Goal: Task Accomplishment & Management: Use online tool/utility

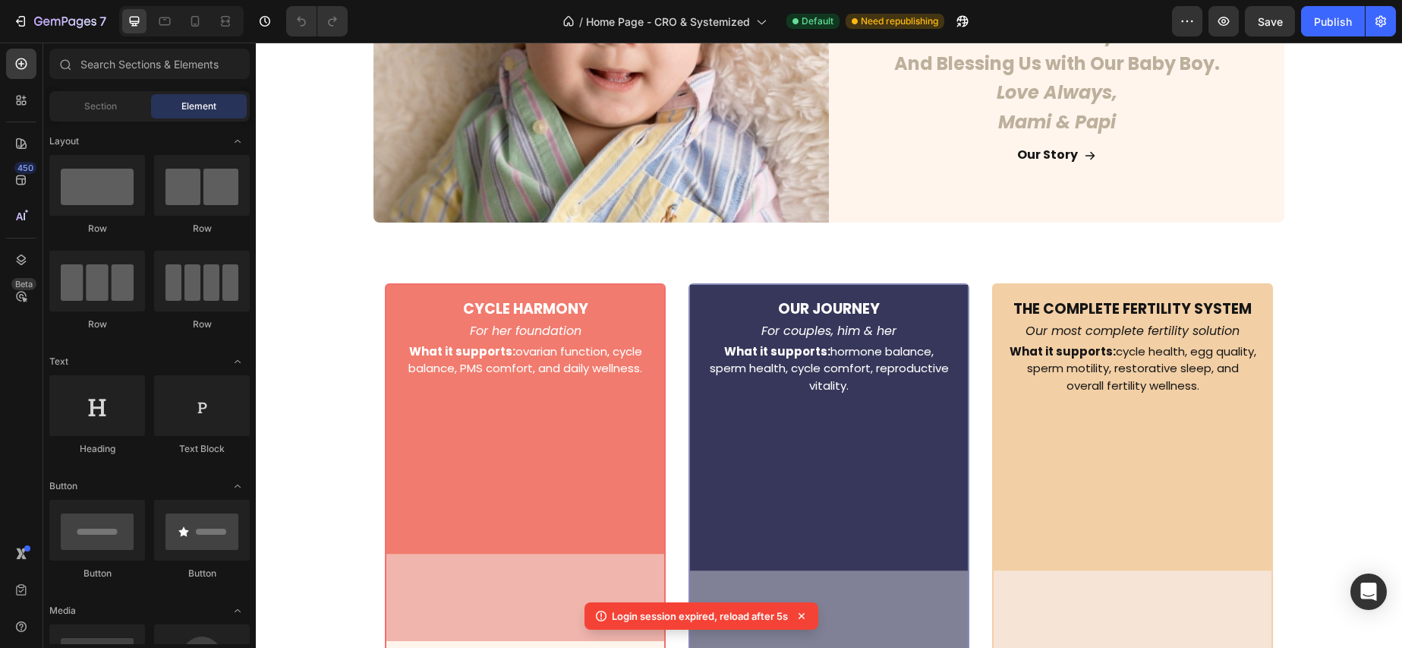
scroll to position [4391, 0]
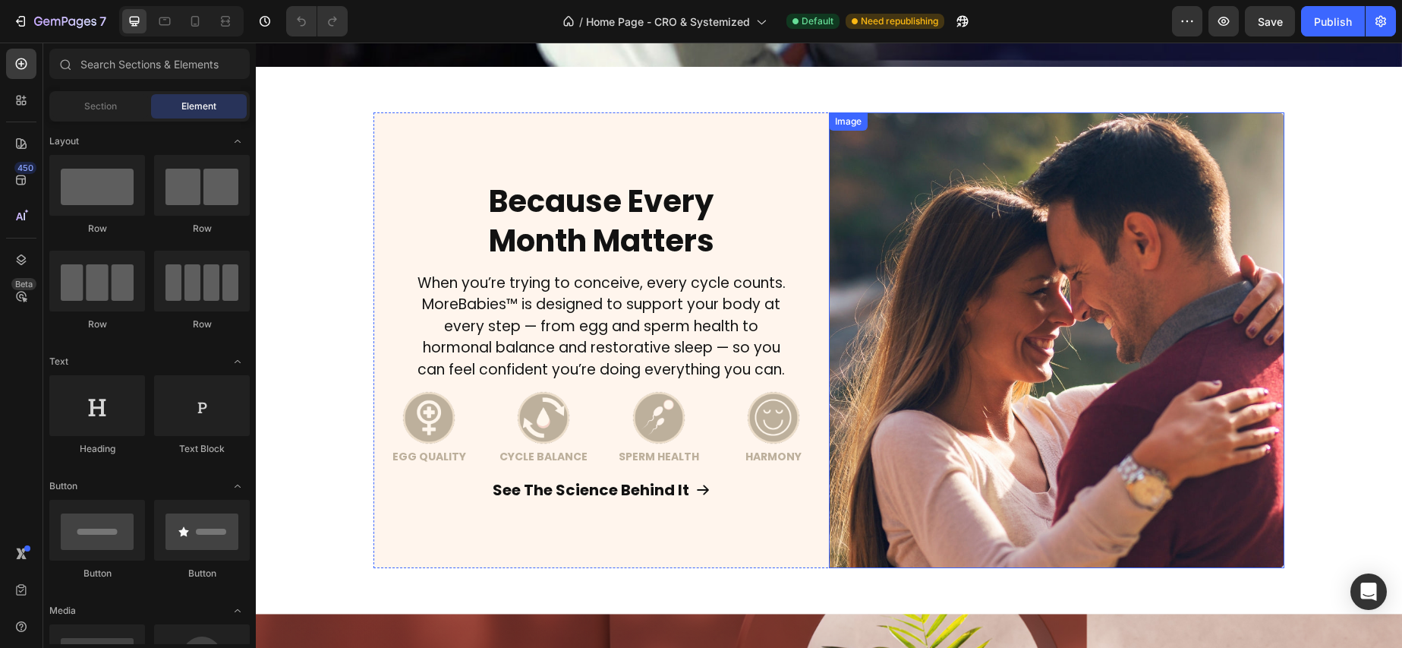
scroll to position [648, 0]
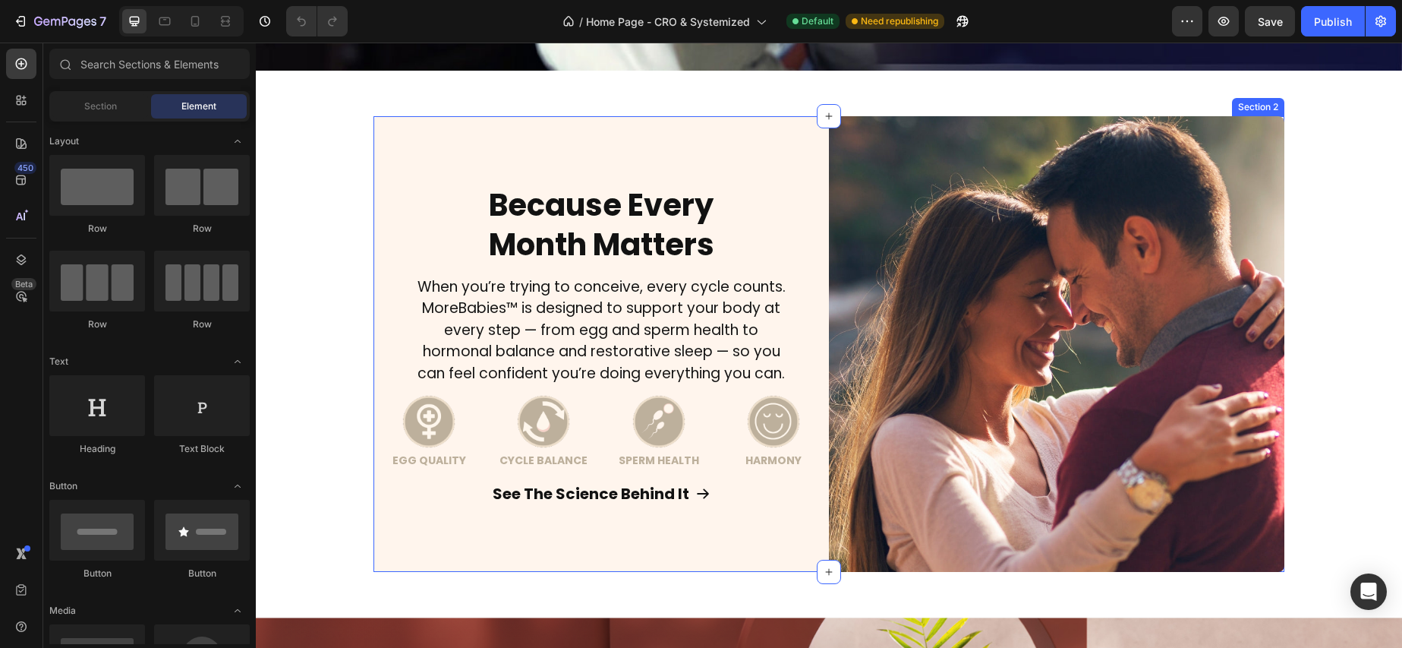
click at [761, 134] on div "Because Every Month Matters Heading When you’re trying to conceive, every cycle…" at bounding box center [602, 344] width 456 height 456
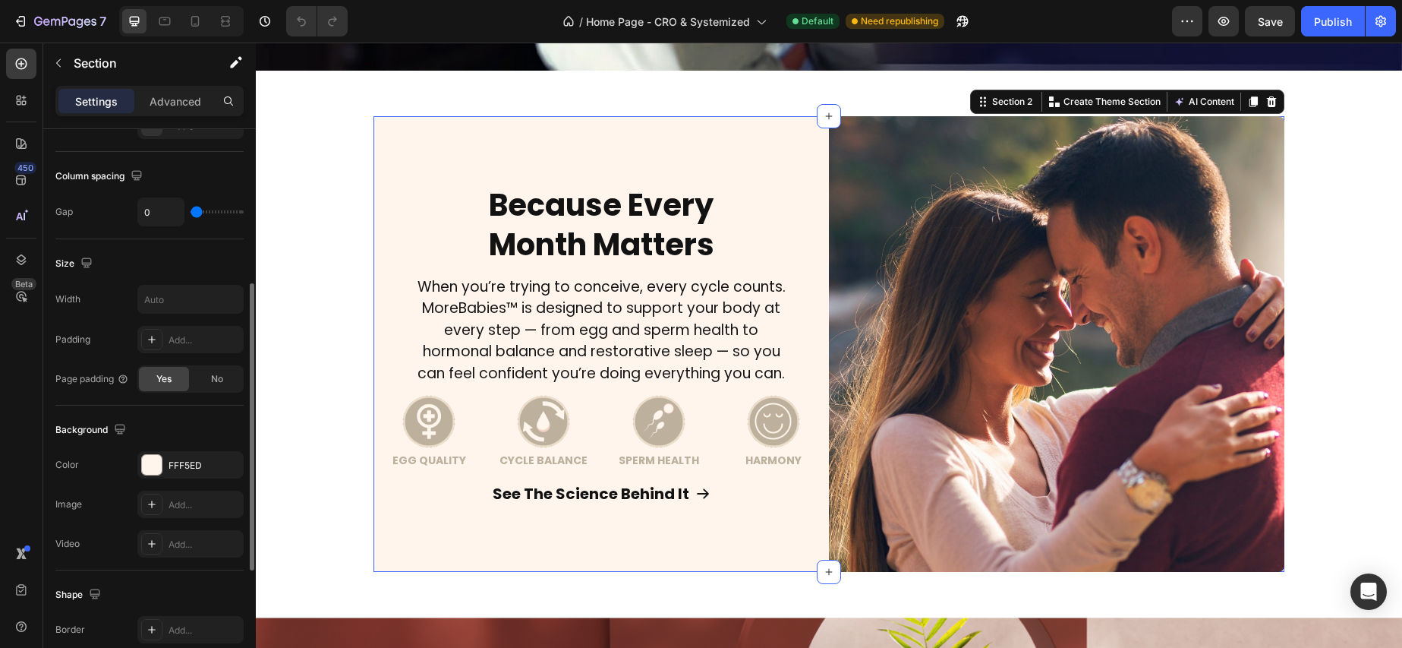
scroll to position [306, 0]
click at [215, 377] on span "No" at bounding box center [217, 377] width 12 height 14
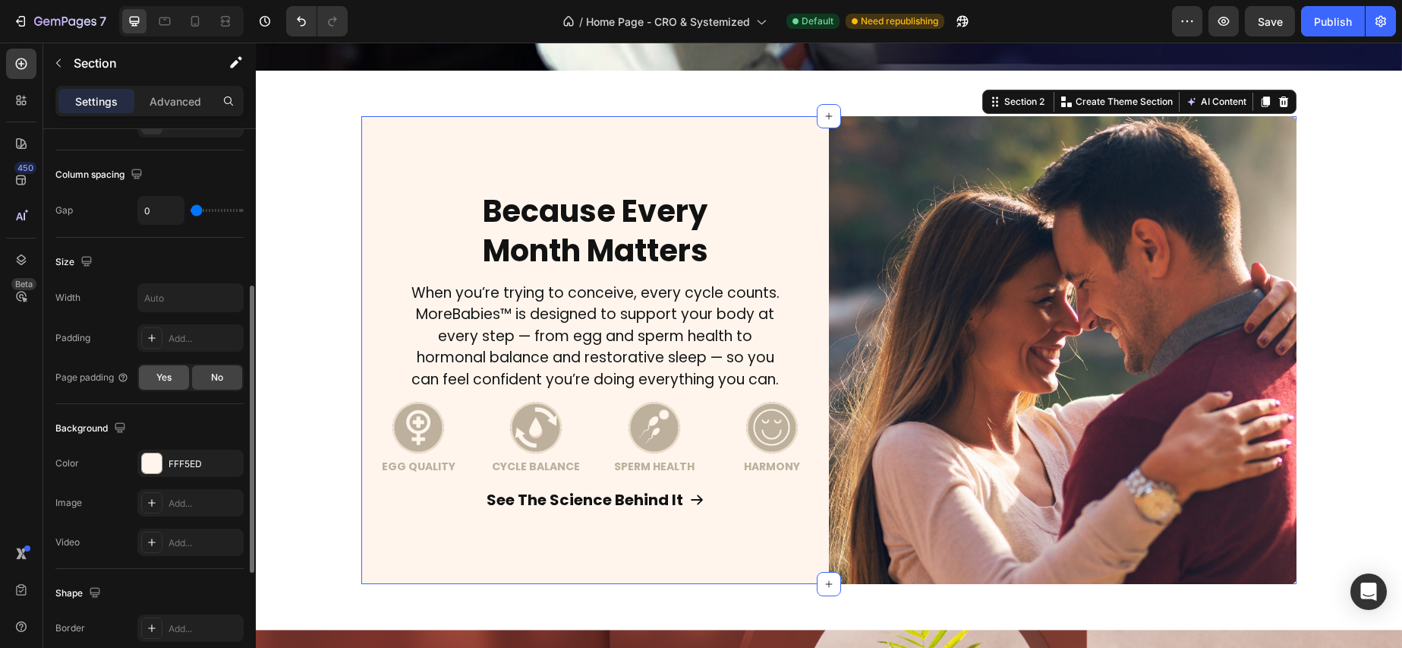
click at [172, 377] on span "Yes" at bounding box center [163, 377] width 15 height 14
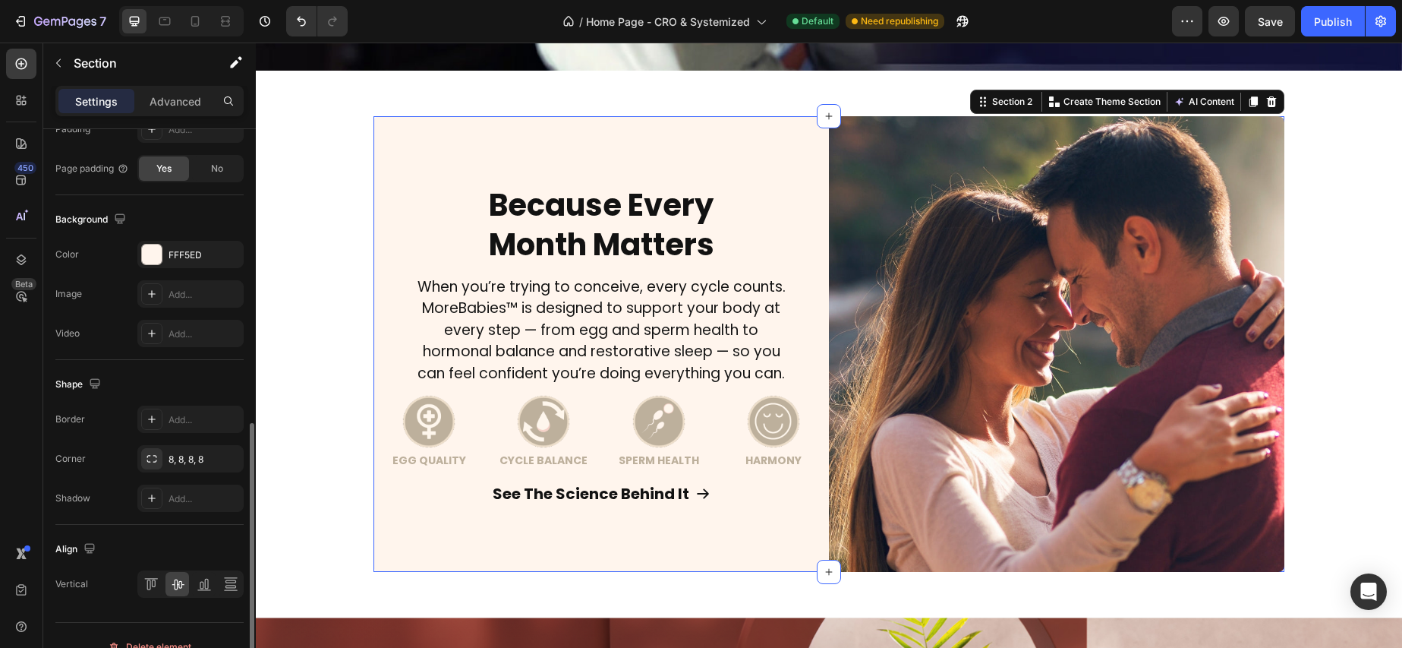
scroll to position [538, 0]
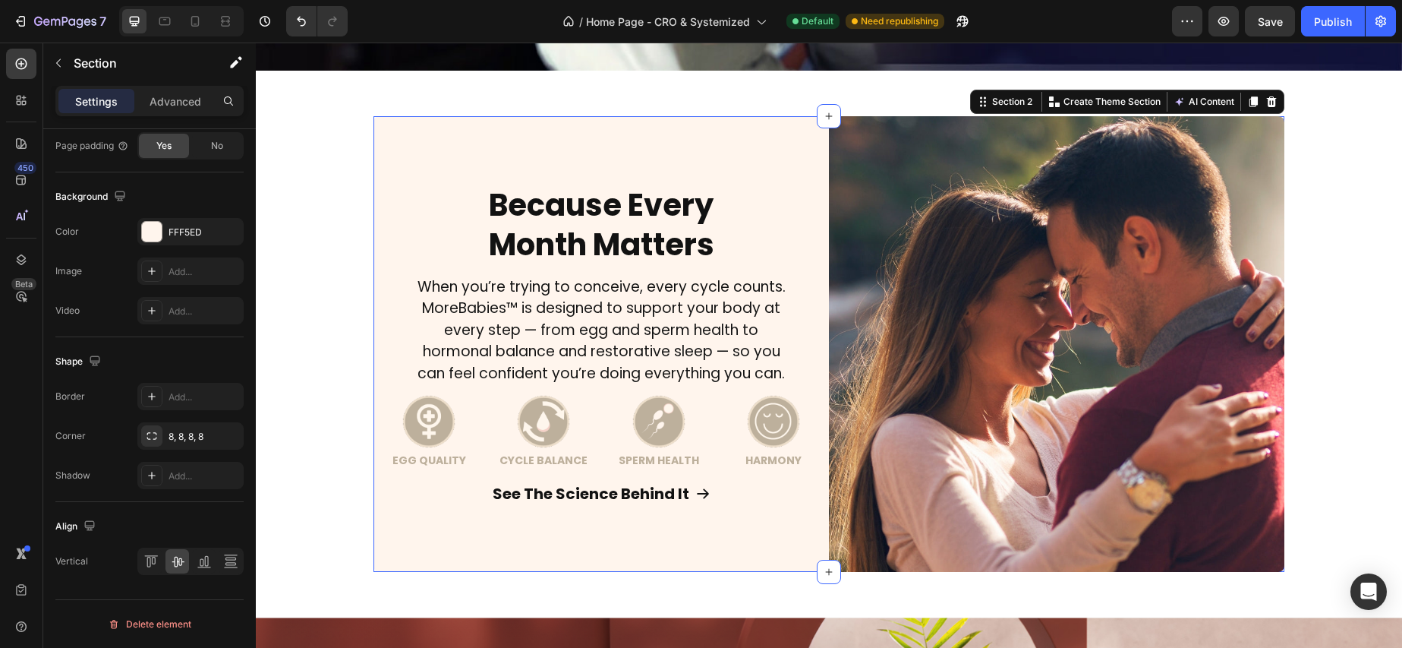
click at [703, 544] on div "Because Every Month Matters Heading When you’re trying to conceive, every cycle…" at bounding box center [602, 344] width 456 height 456
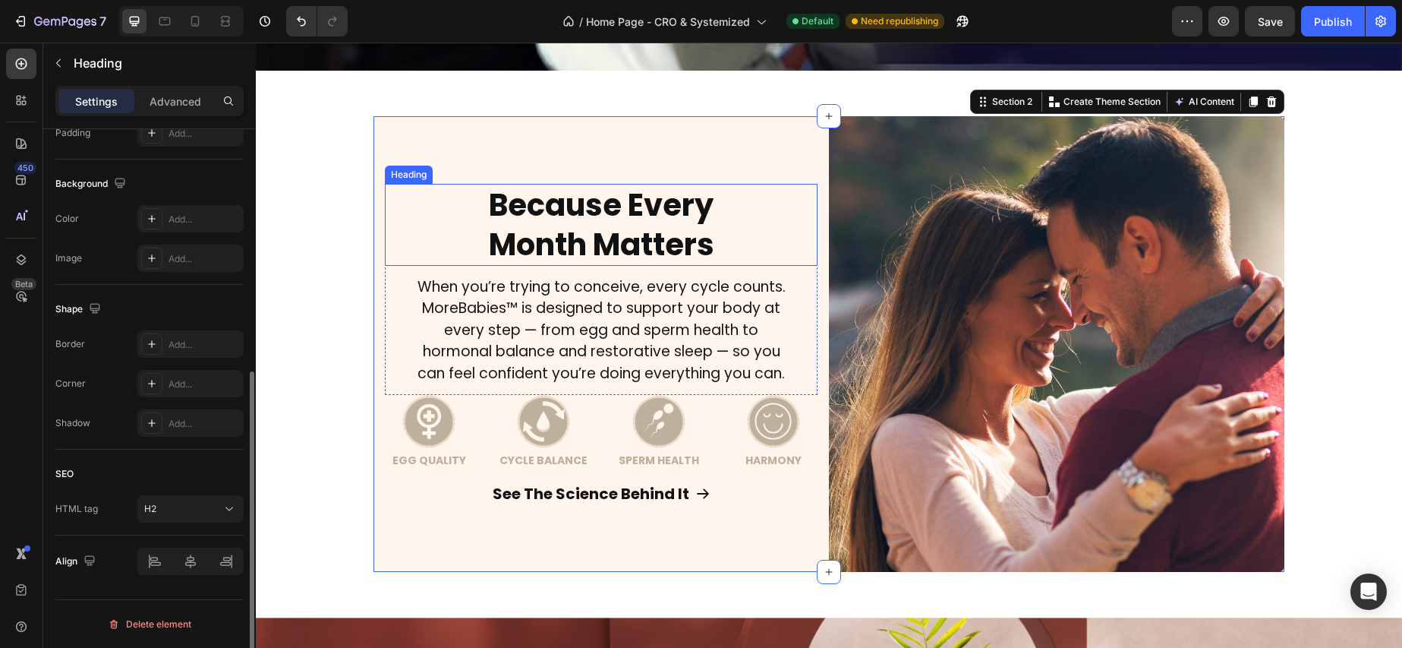
click at [411, 174] on div "Heading" at bounding box center [409, 175] width 42 height 14
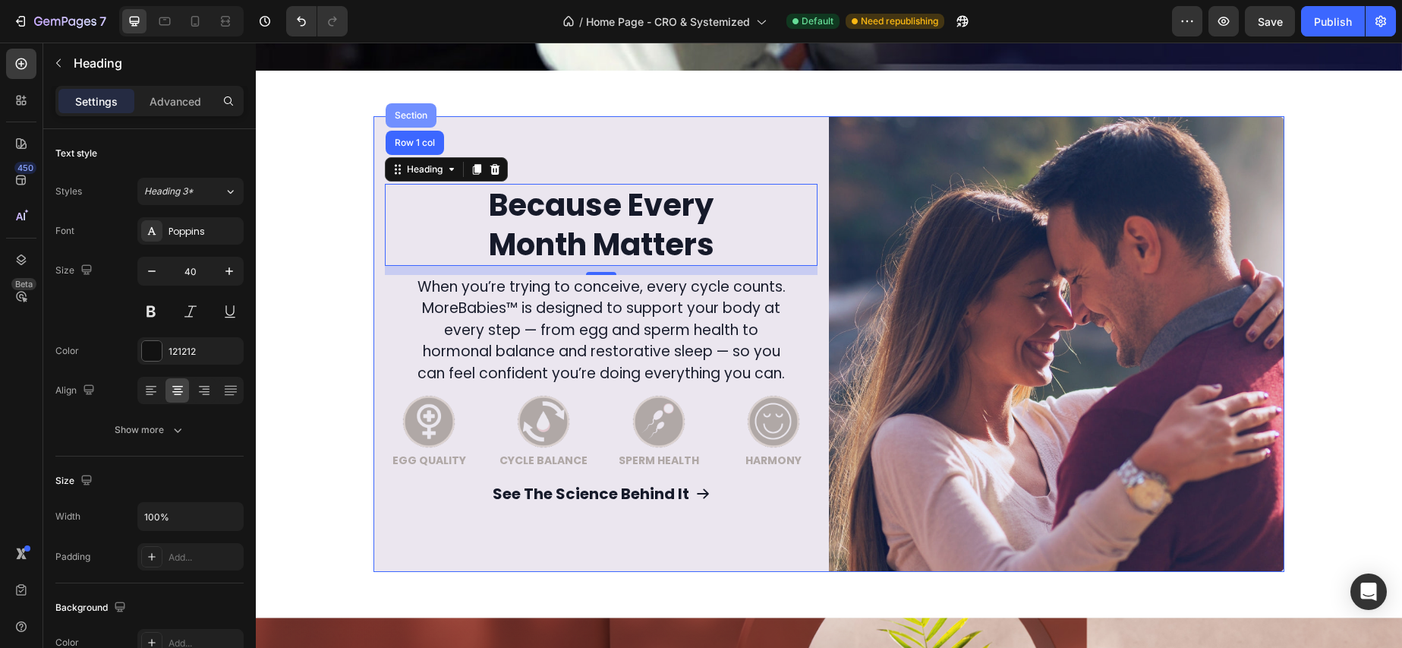
click at [411, 118] on div "Section" at bounding box center [411, 115] width 39 height 9
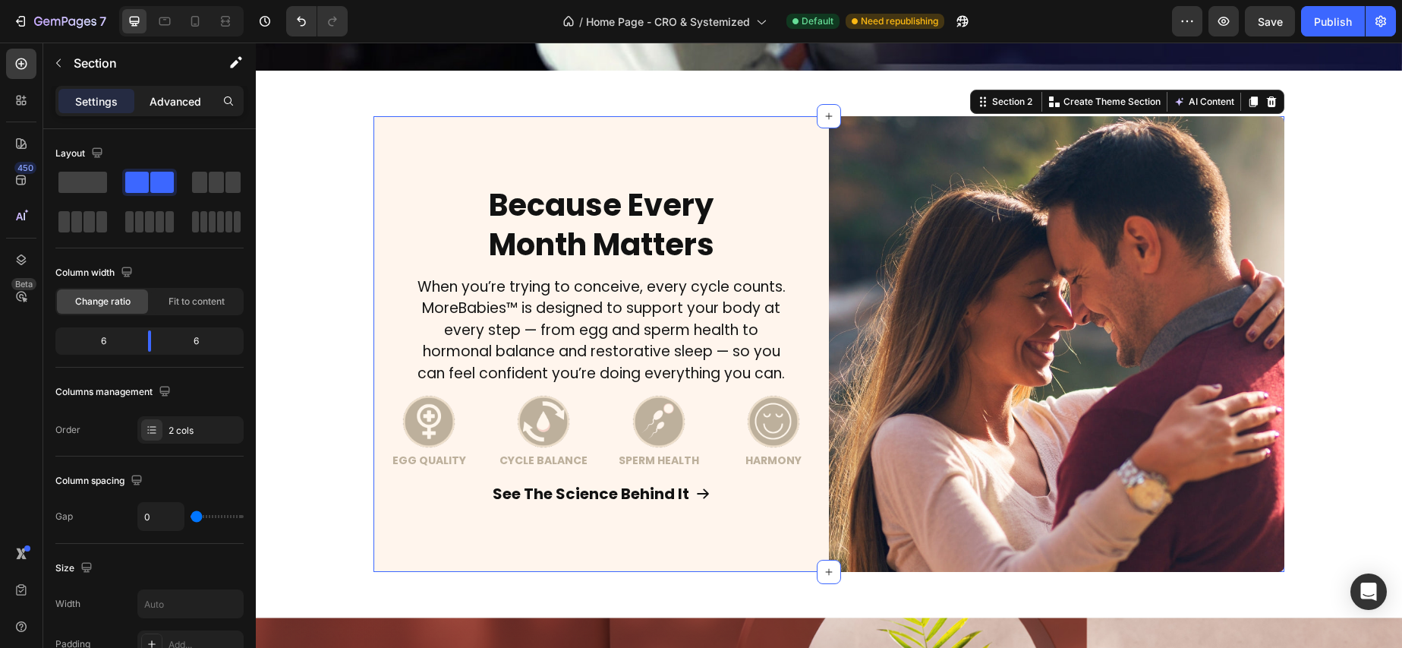
click at [186, 102] on p "Advanced" at bounding box center [176, 101] width 52 height 16
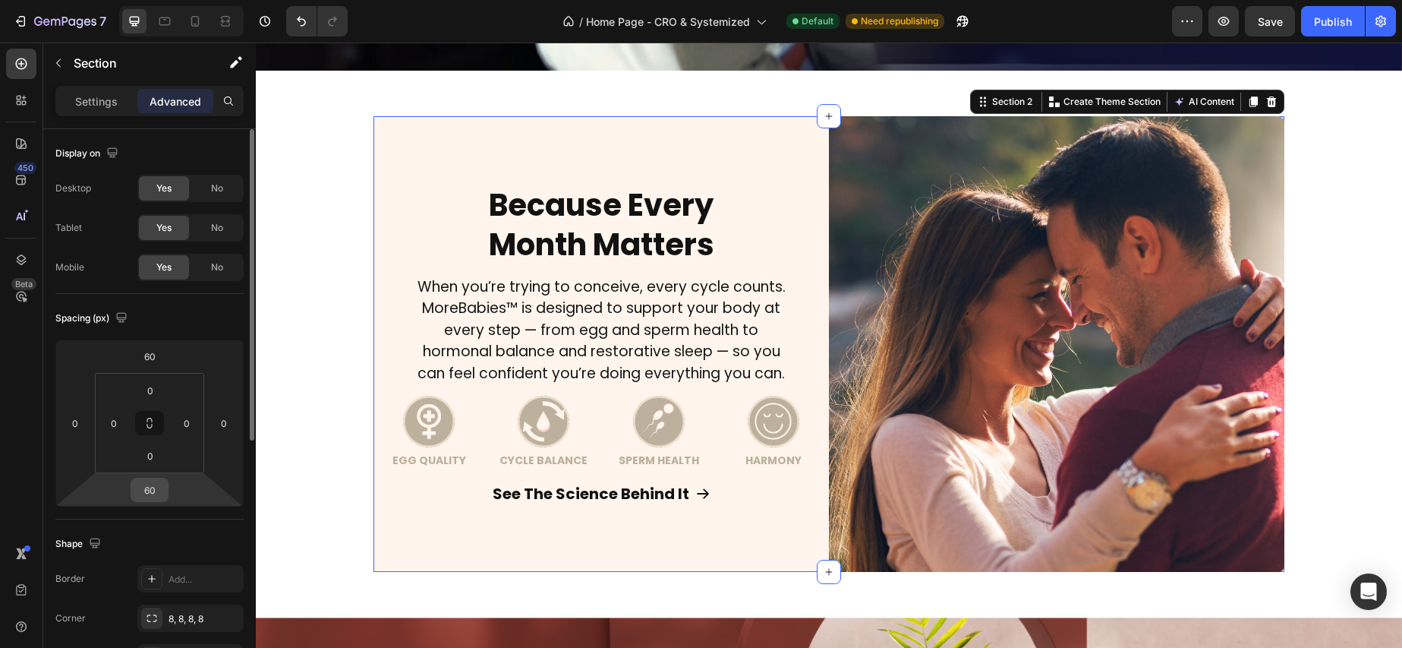
click at [155, 491] on input "60" at bounding box center [149, 489] width 30 height 23
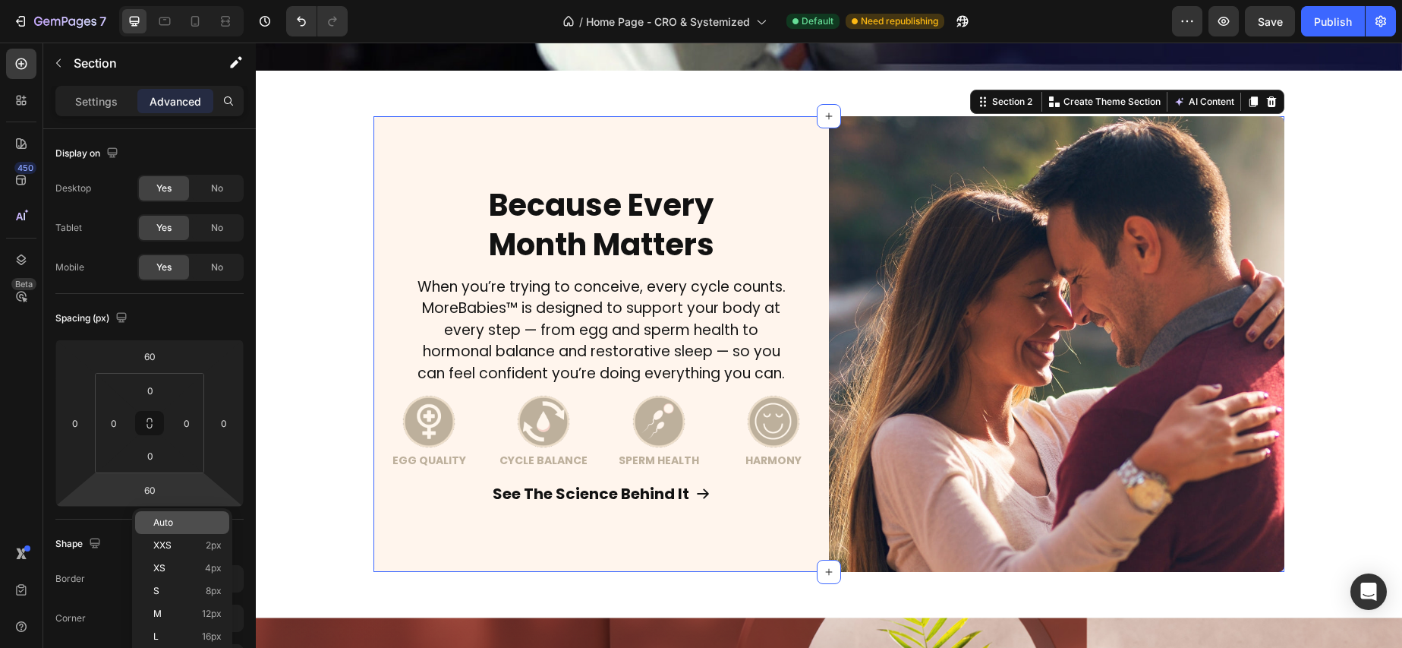
click at [186, 522] on p "Auto" at bounding box center [187, 522] width 68 height 11
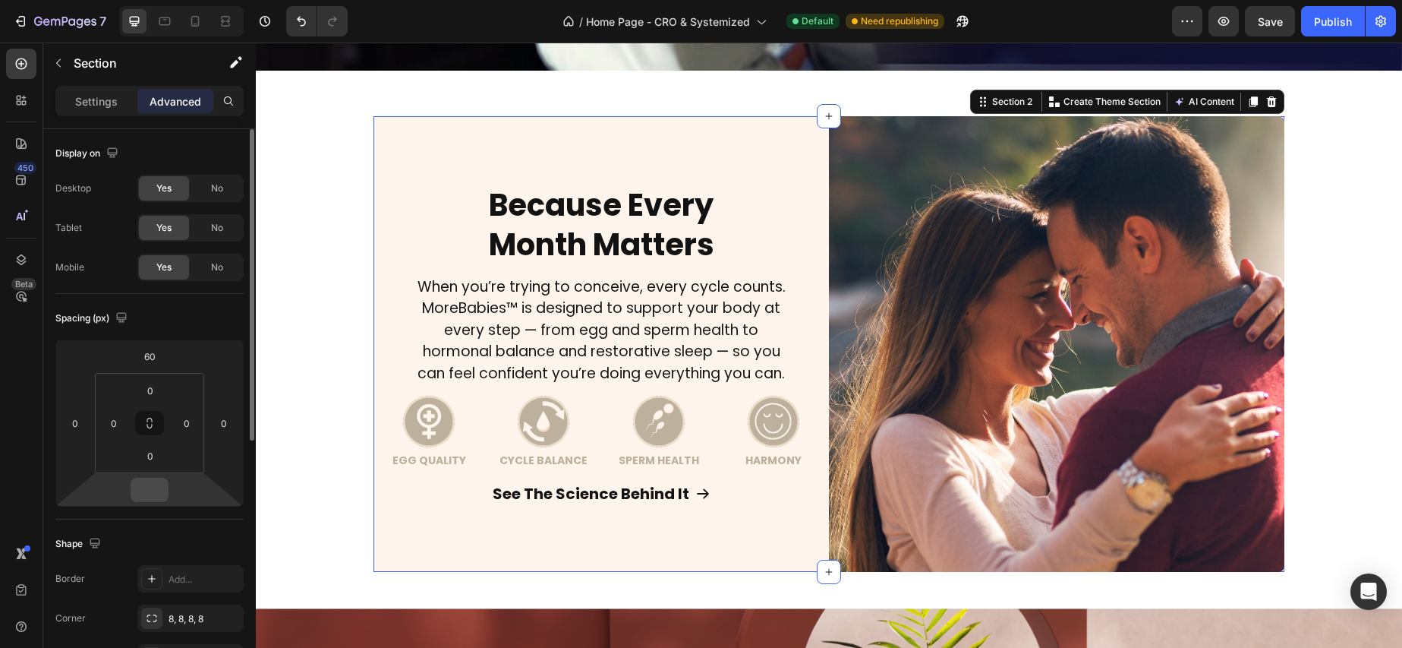
click at [156, 483] on input "number" at bounding box center [149, 489] width 30 height 23
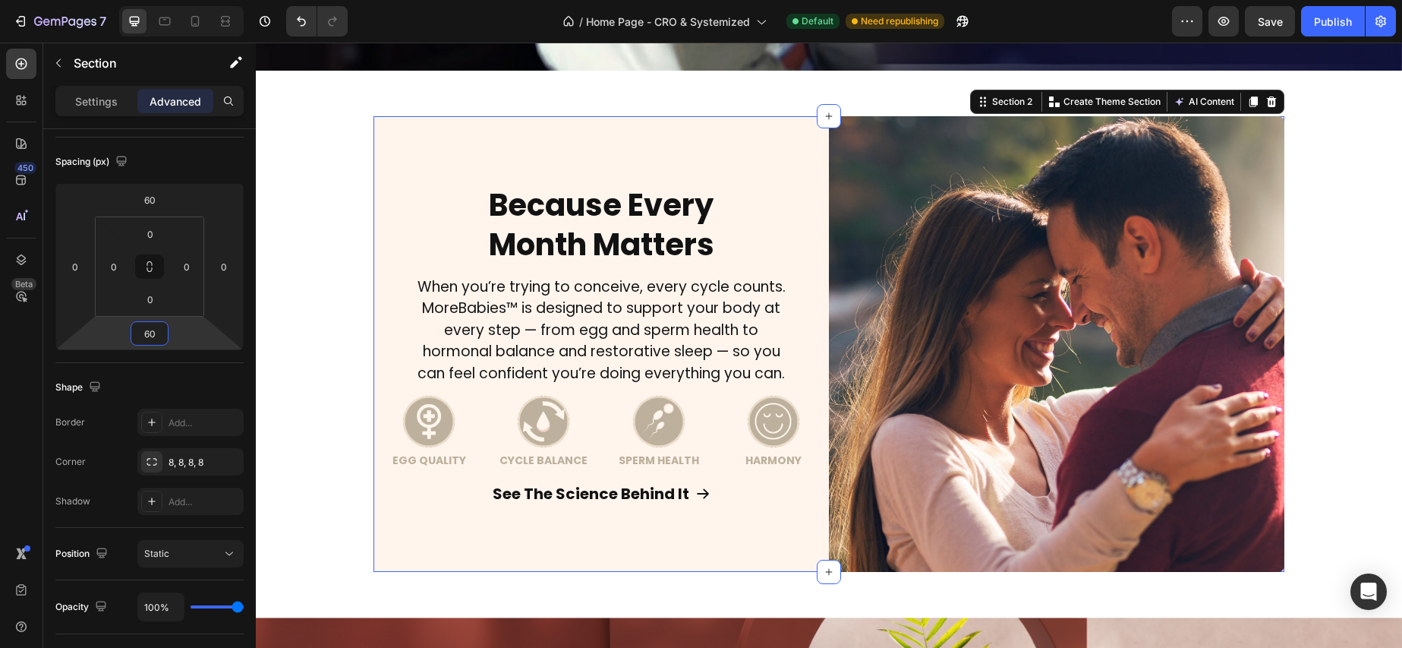
scroll to position [157, 0]
type input "60"
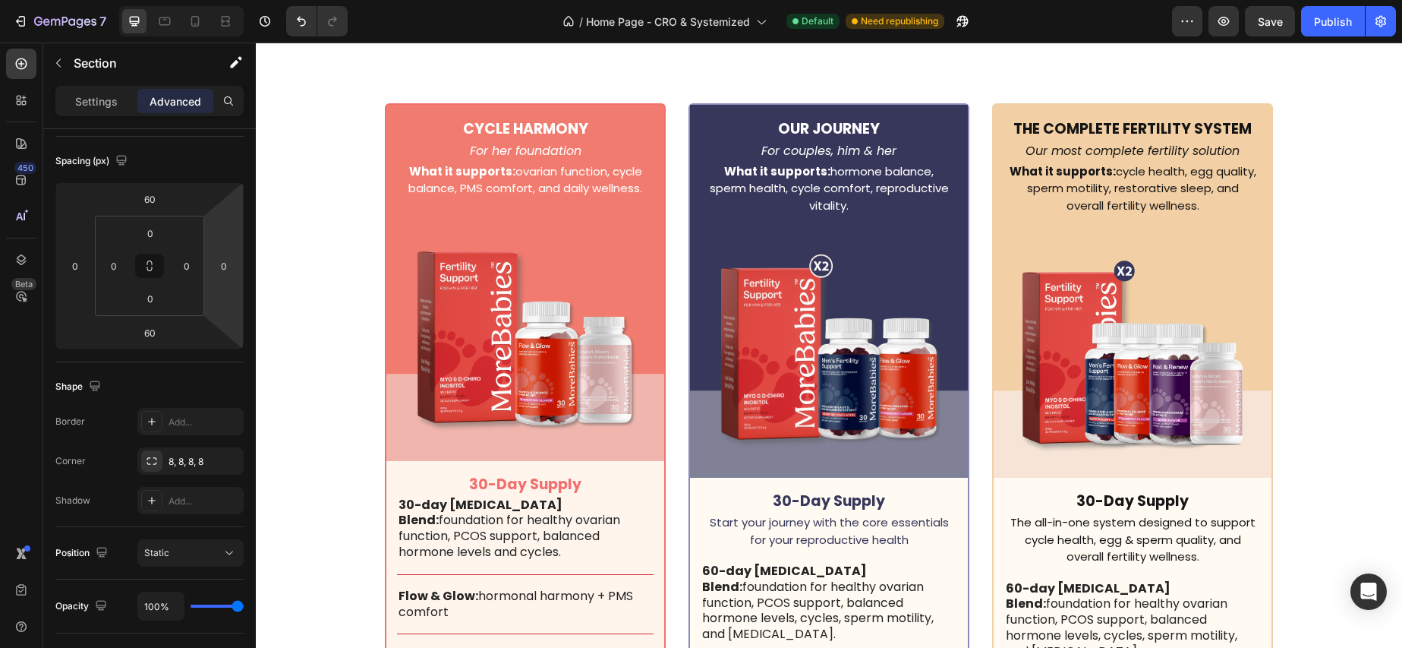
scroll to position [4554, 0]
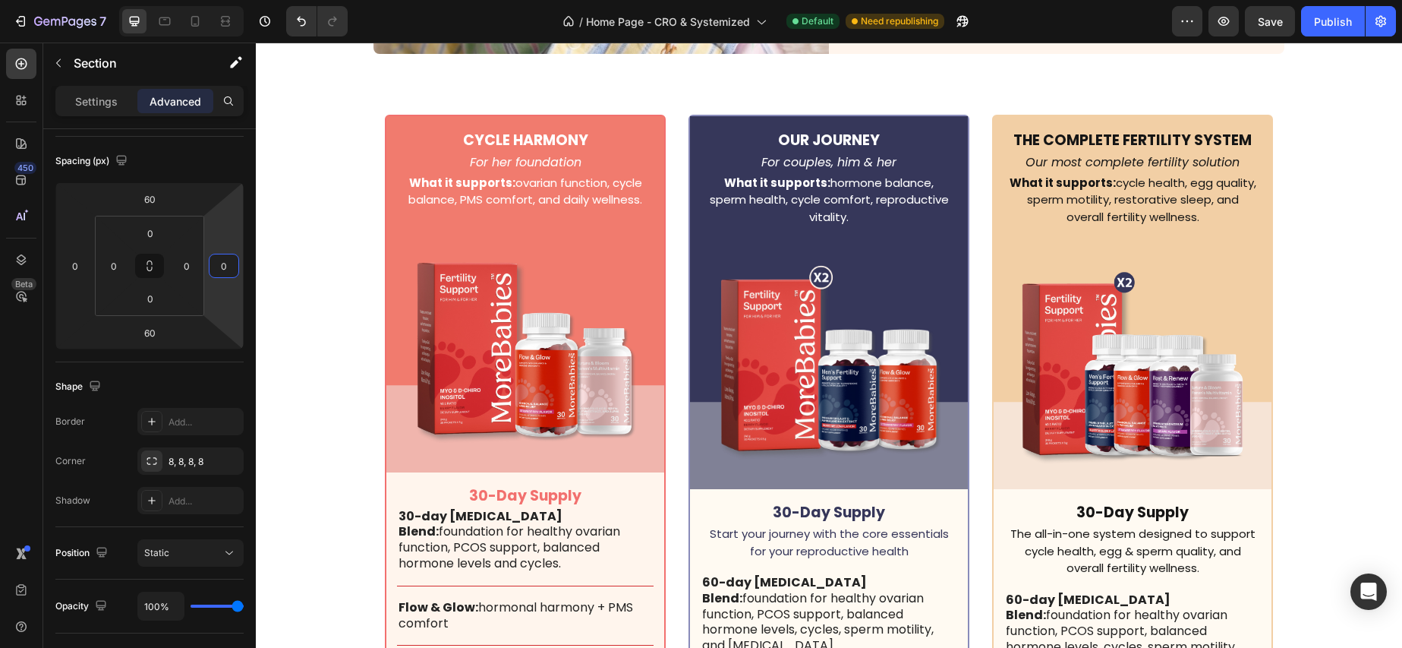
click at [1091, 137] on p "THE COMPLETE FERTILITY SYSTEM" at bounding box center [1132, 140] width 247 height 19
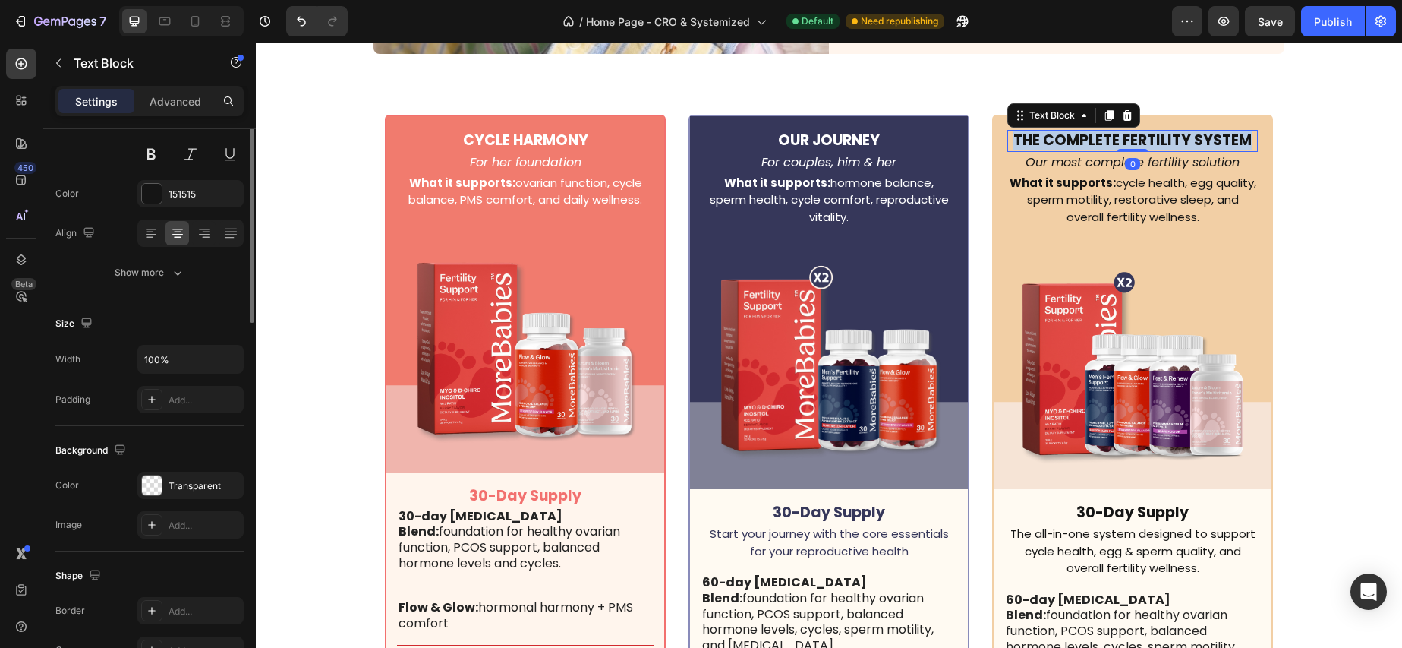
scroll to position [0, 0]
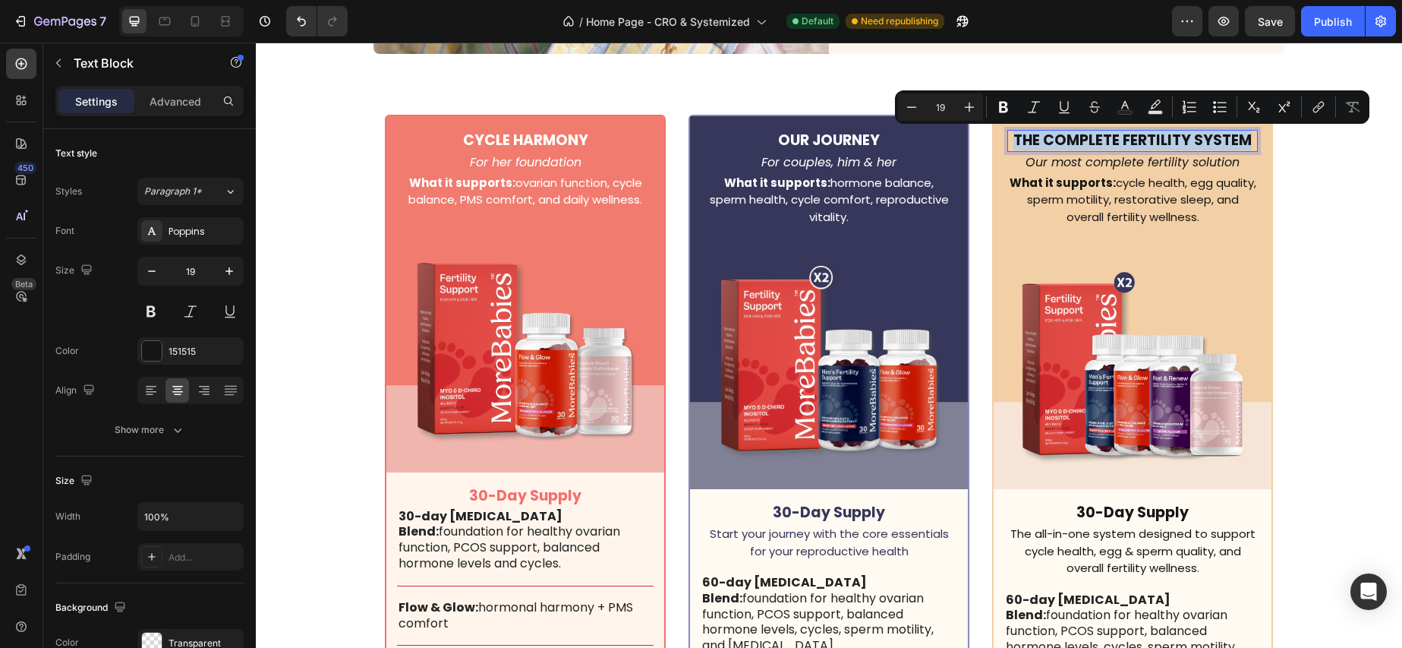
click at [1141, 144] on p "THE COMPLETE FERTILITY SYSTEM" at bounding box center [1132, 140] width 247 height 19
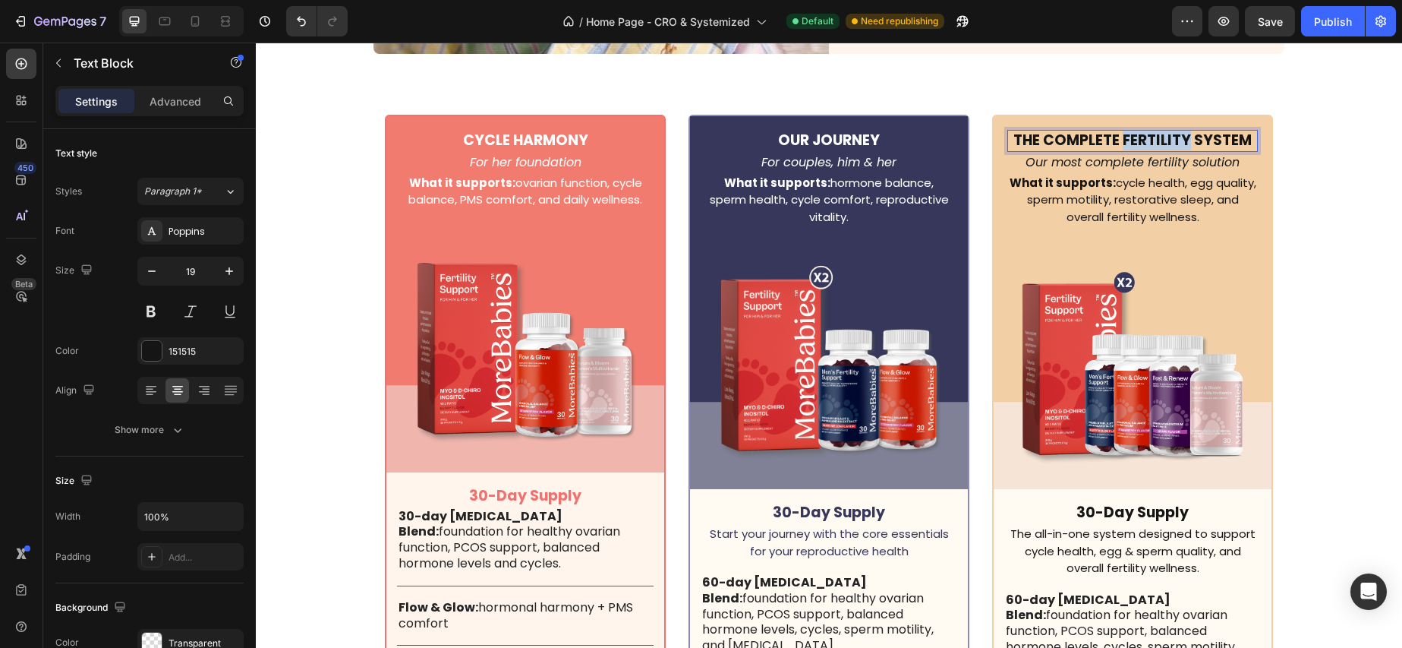
click at [1141, 144] on p "THE COMPLETE FERTILITY SYSTEM" at bounding box center [1132, 140] width 247 height 19
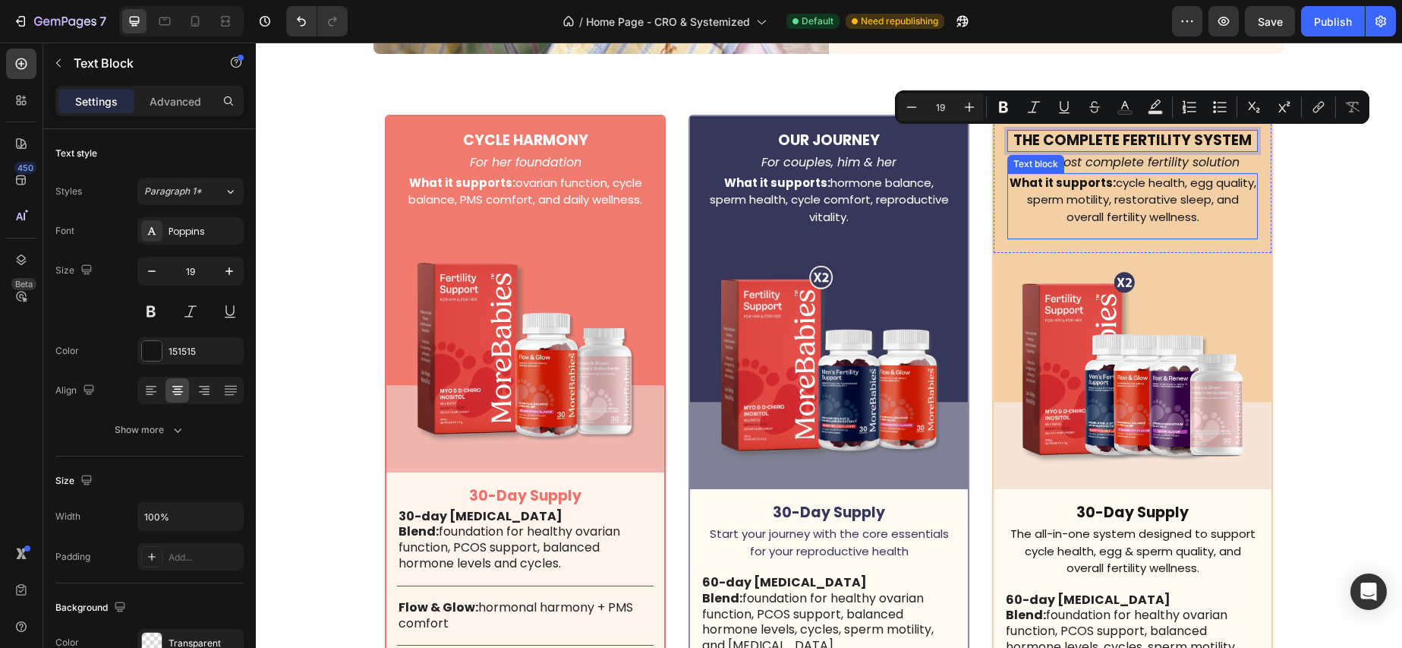
click at [1196, 178] on p "What it supports: cycle health, egg quality, sperm motility, restorative sleep,…" at bounding box center [1132, 201] width 247 height 52
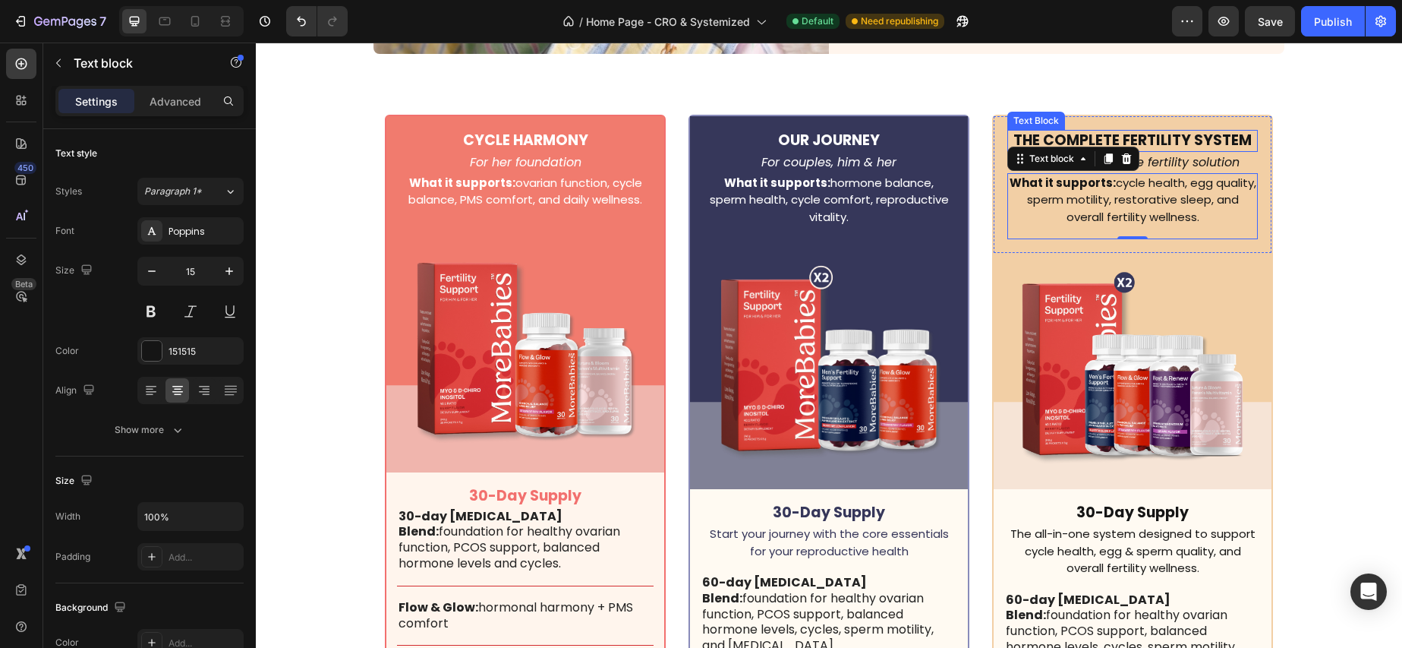
click at [1122, 134] on p "THE COMPLETE FERTILITY SYSTEM" at bounding box center [1132, 140] width 247 height 19
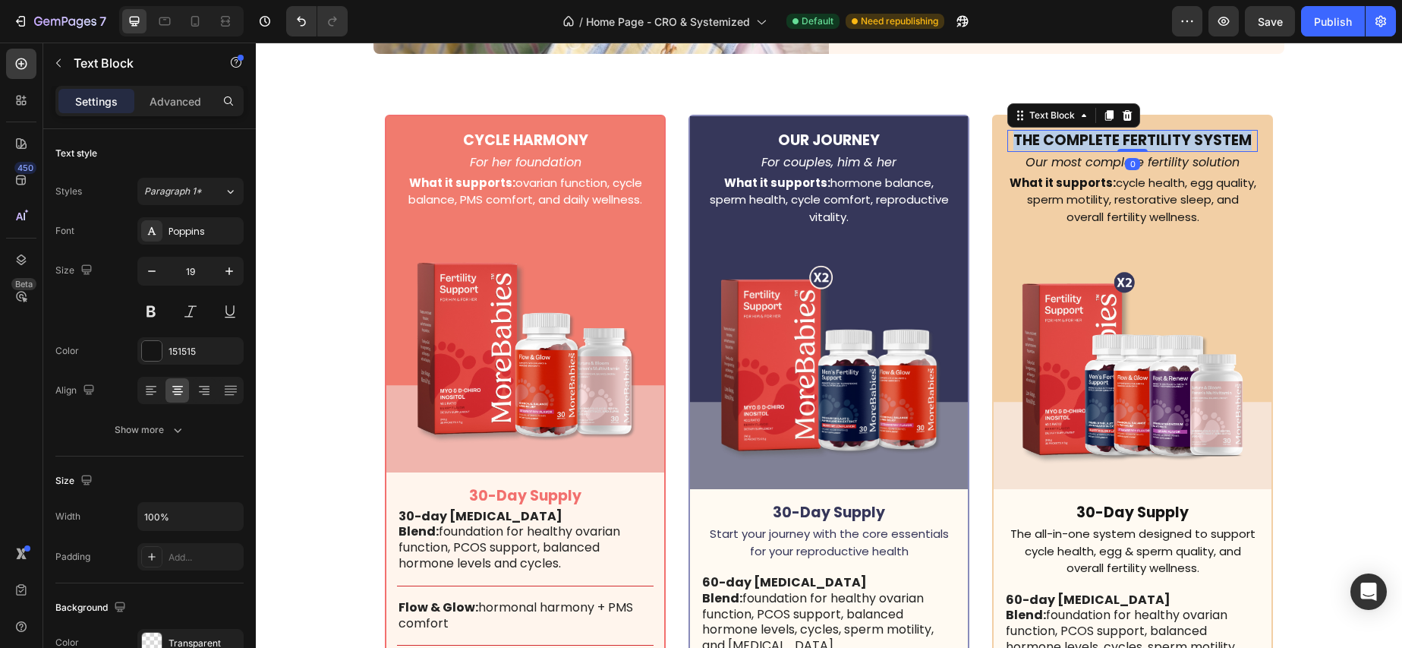
click at [1122, 134] on p "THE COMPLETE FERTILITY SYSTEM" at bounding box center [1132, 140] width 247 height 19
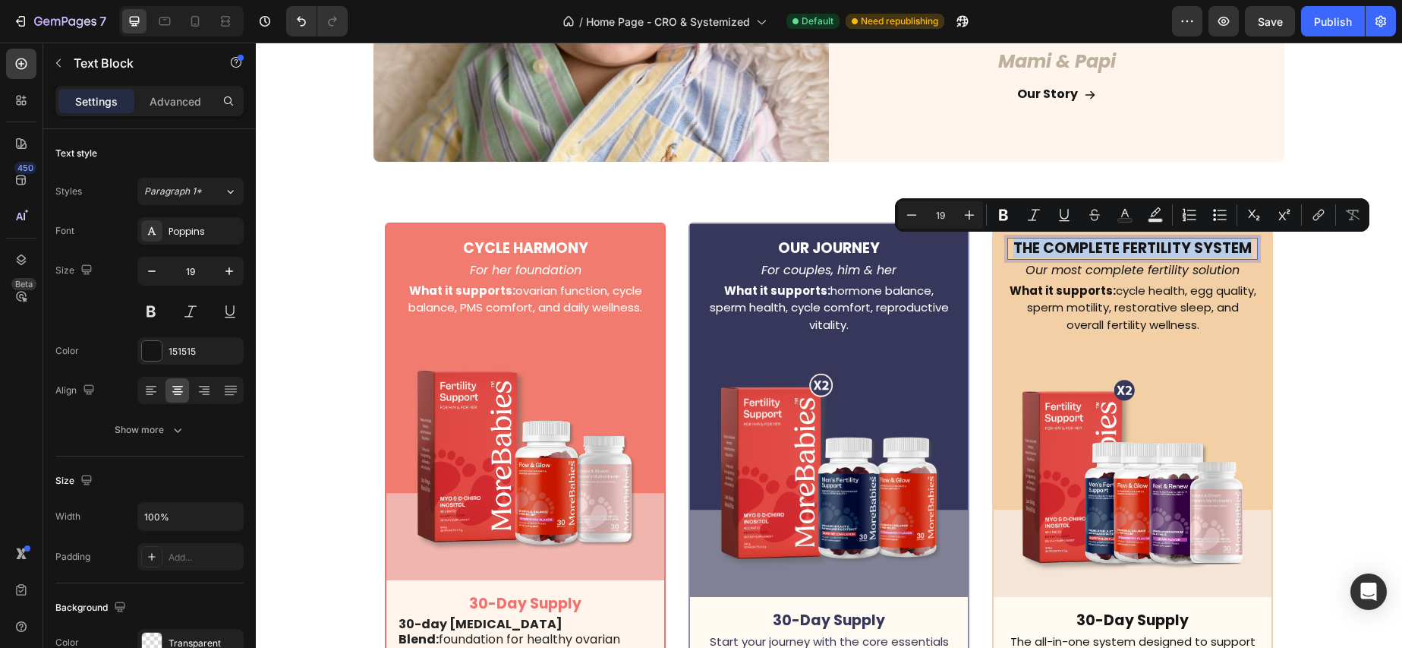
scroll to position [4446, 0]
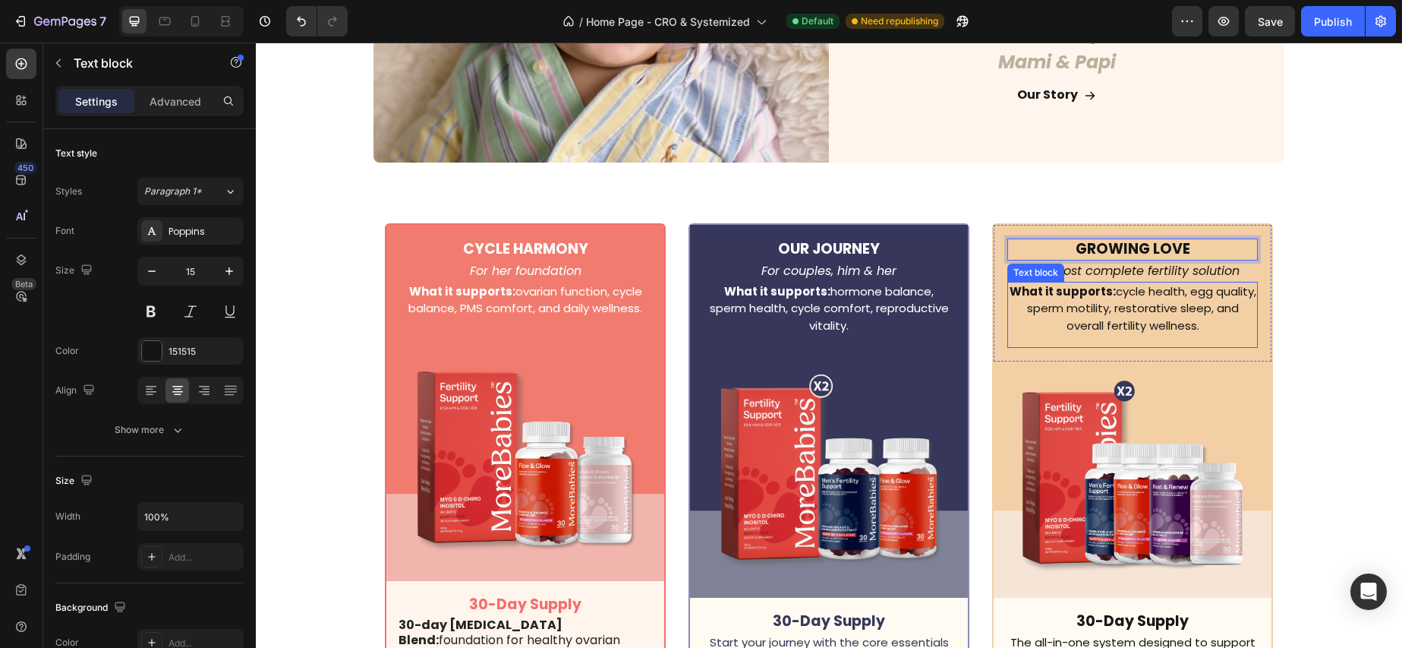
click at [1161, 303] on p "What it supports: cycle health, egg quality, sperm motility, restorative sleep,…" at bounding box center [1132, 309] width 247 height 52
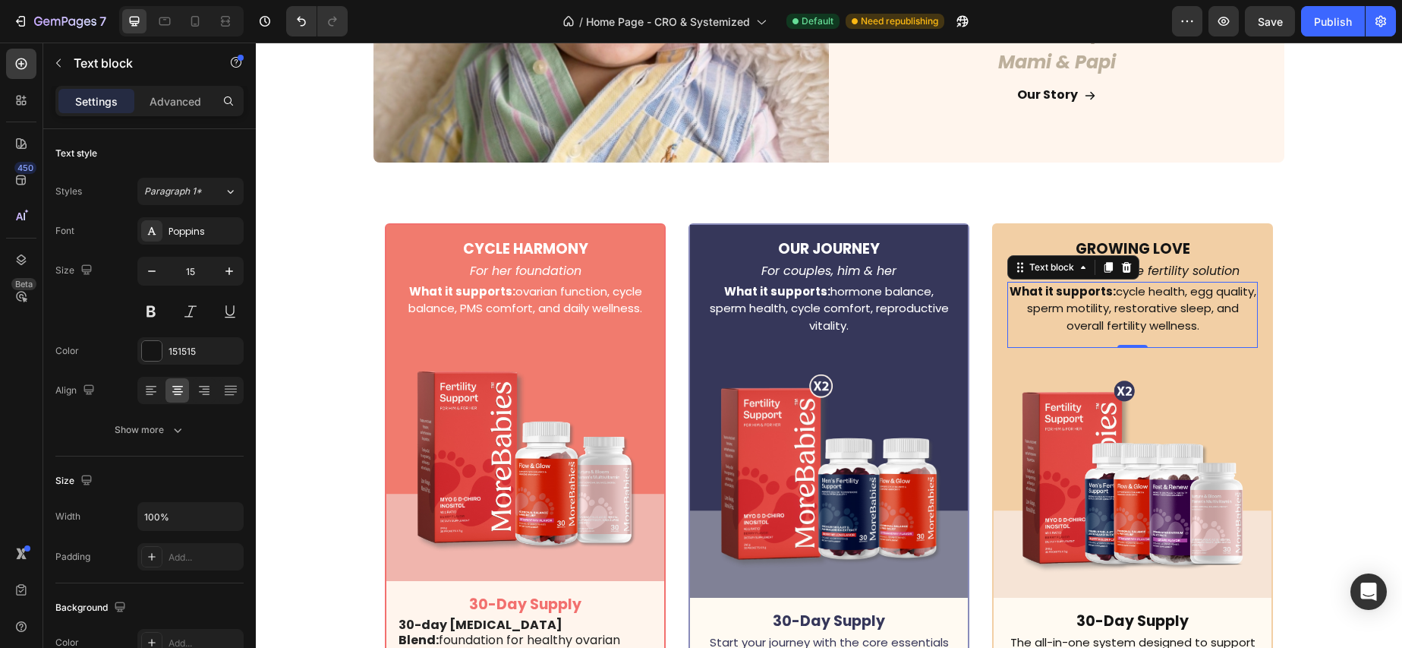
click at [1177, 310] on p "What it supports: cycle health, egg quality, sperm motility, restorative sleep,…" at bounding box center [1132, 309] width 247 height 52
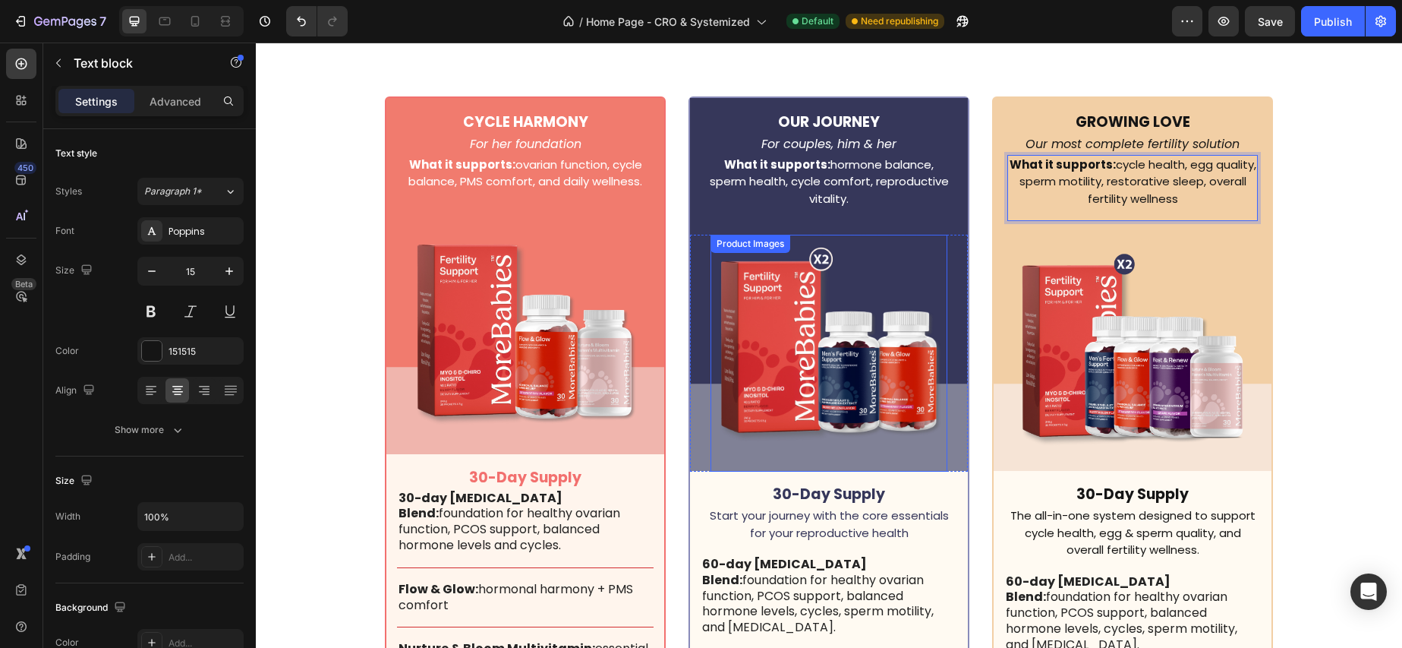
scroll to position [4577, 0]
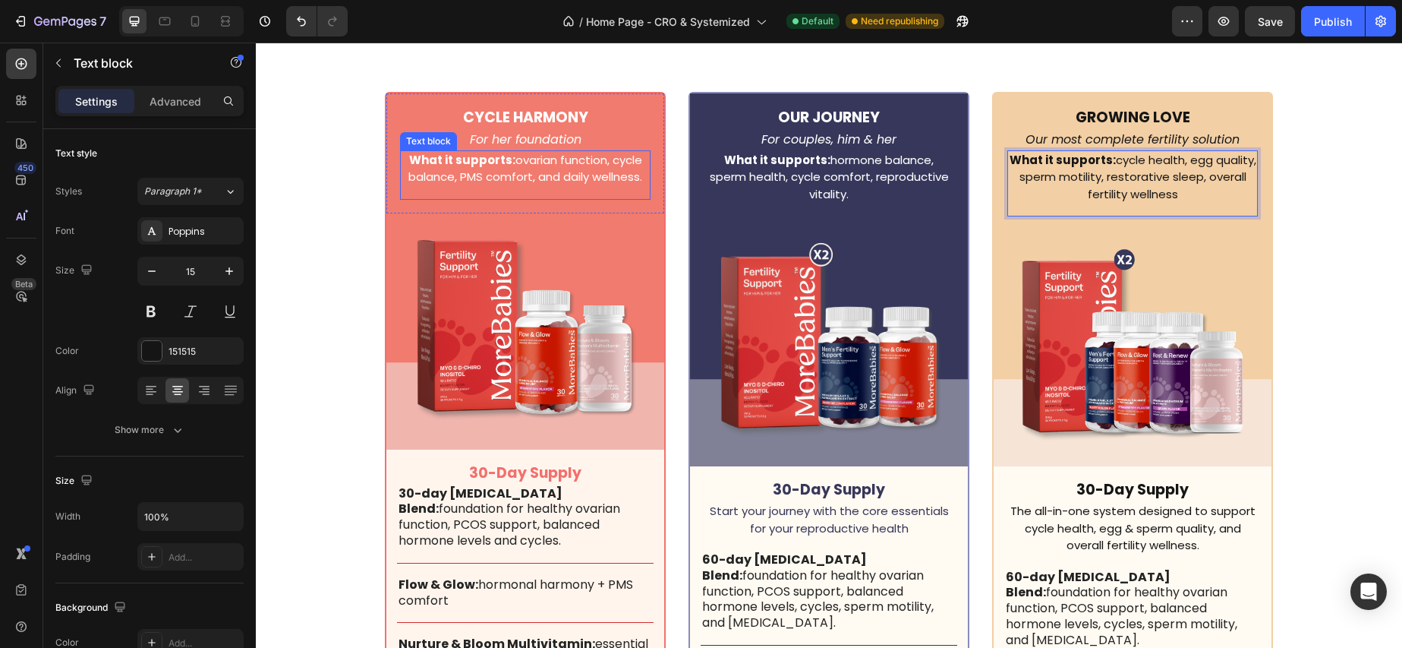
click at [482, 164] on strong "What it supports:" at bounding box center [462, 160] width 106 height 16
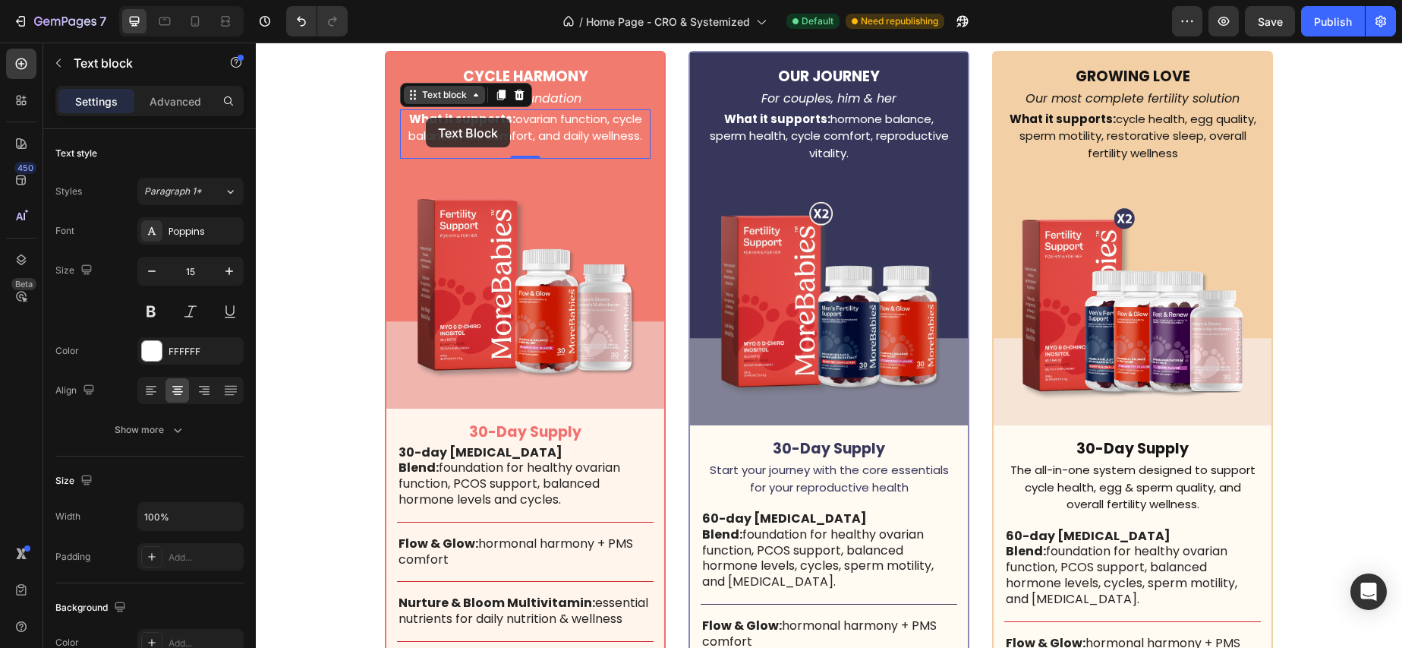
scroll to position [4617, 0]
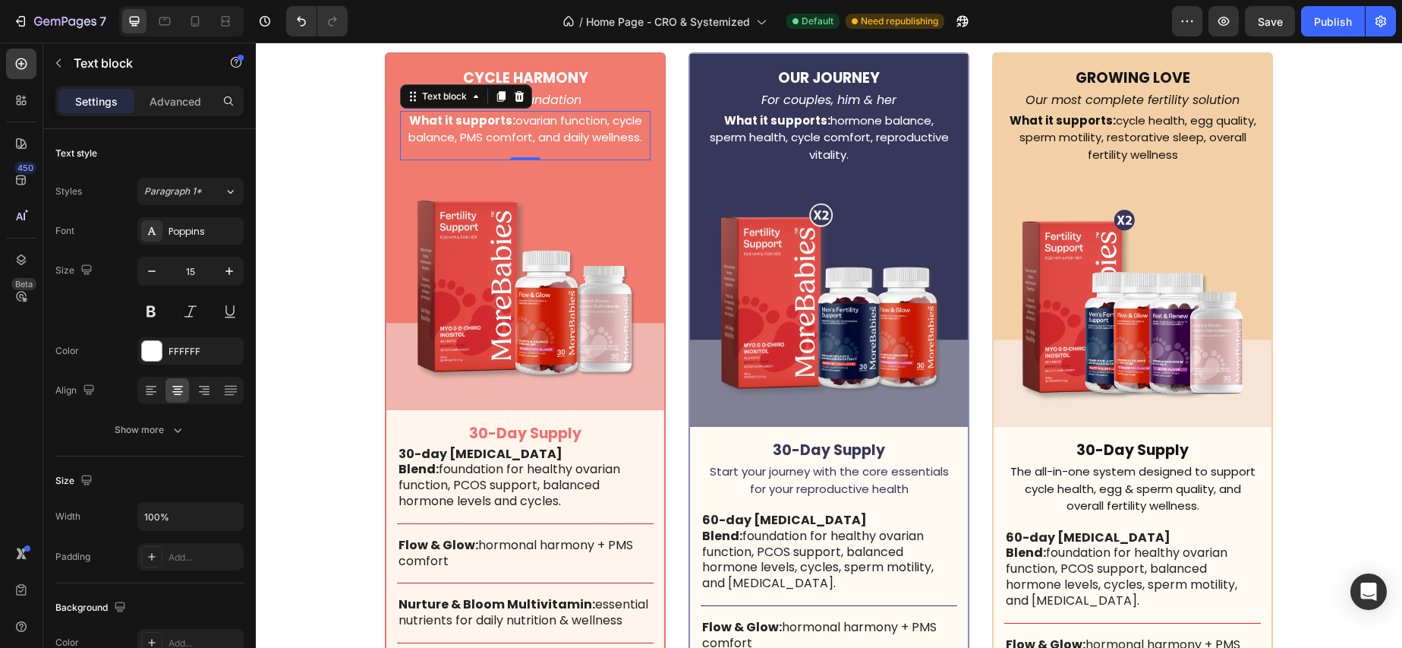
drag, startPoint x: 499, startPoint y: 99, endPoint x: 489, endPoint y: 115, distance: 19.4
click at [499, 99] on icon at bounding box center [501, 96] width 8 height 11
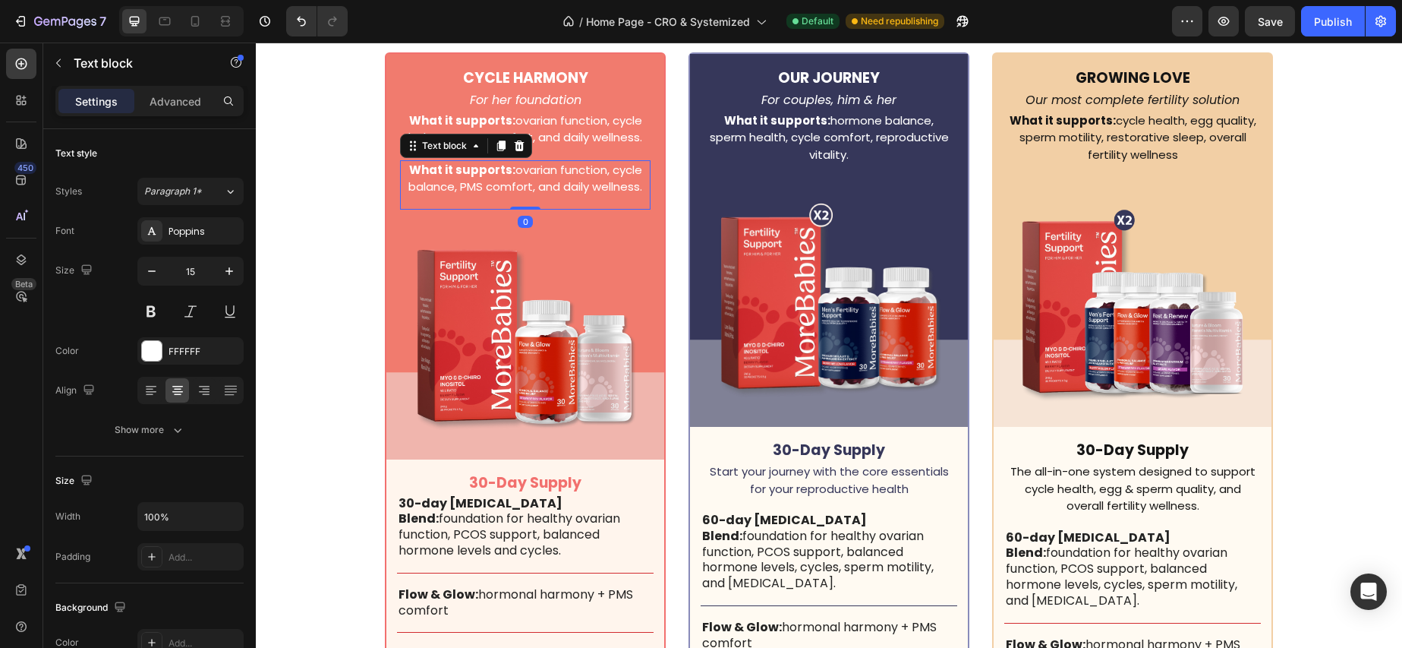
scroll to position [4624, 0]
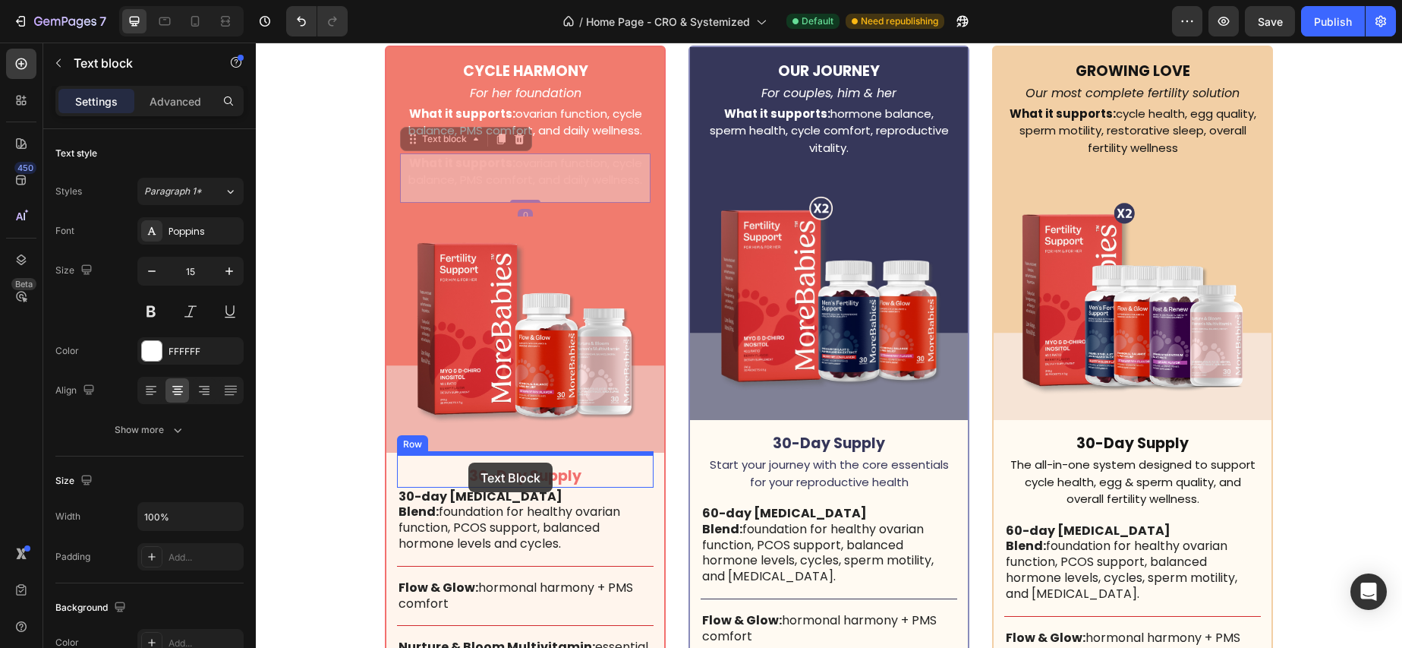
drag, startPoint x: 440, startPoint y: 146, endPoint x: 468, endPoint y: 462, distance: 317.8
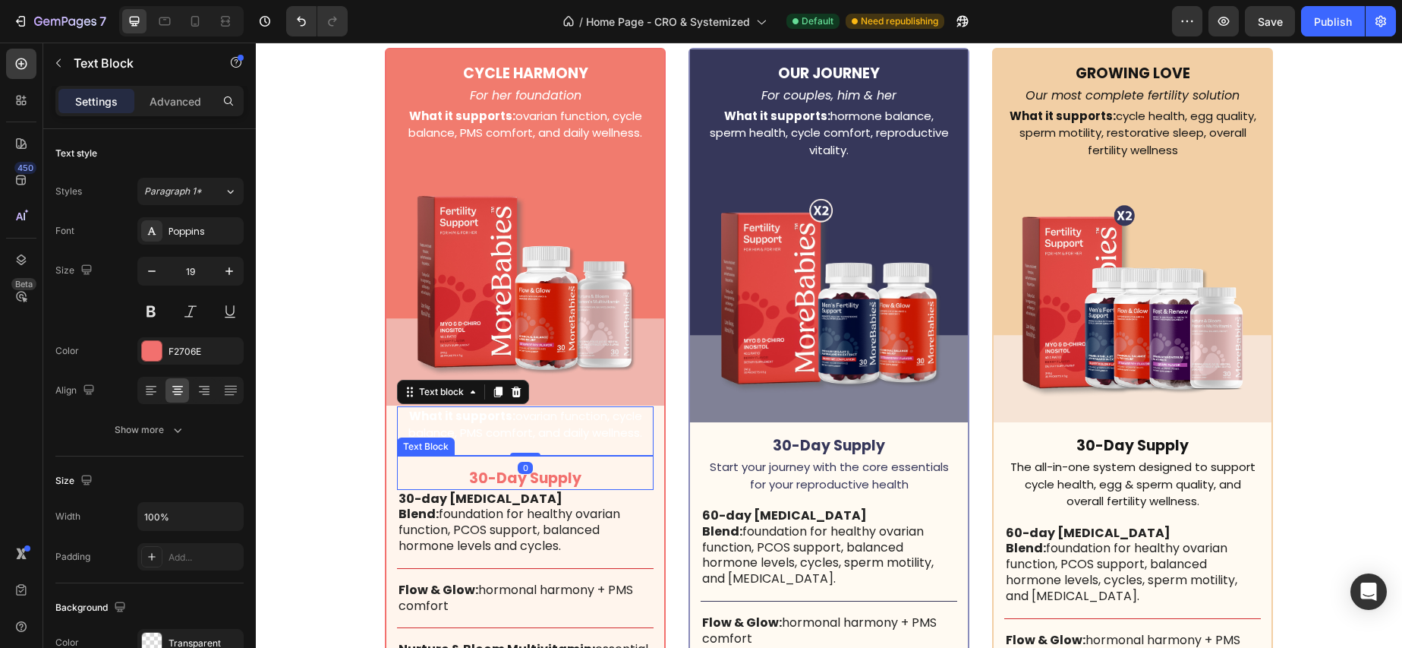
click at [550, 475] on p "30-Day Supply" at bounding box center [525, 478] width 229 height 19
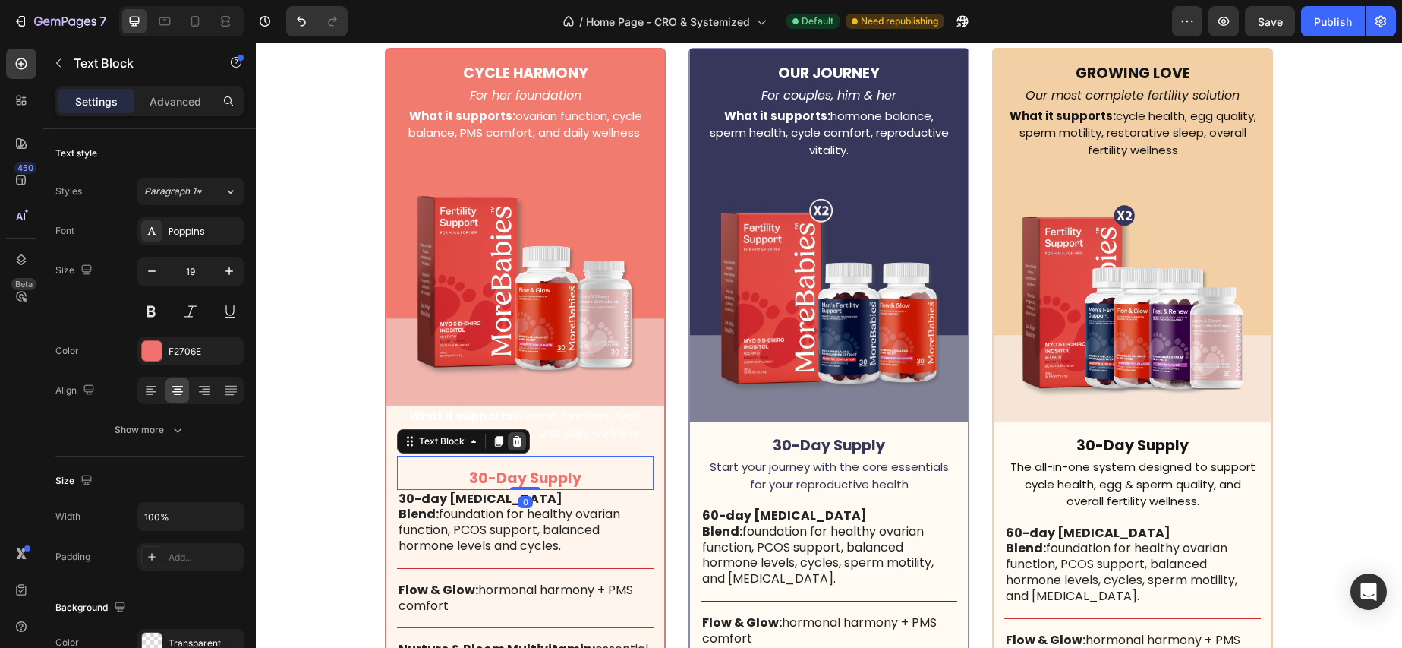
click at [516, 440] on icon at bounding box center [517, 441] width 10 height 11
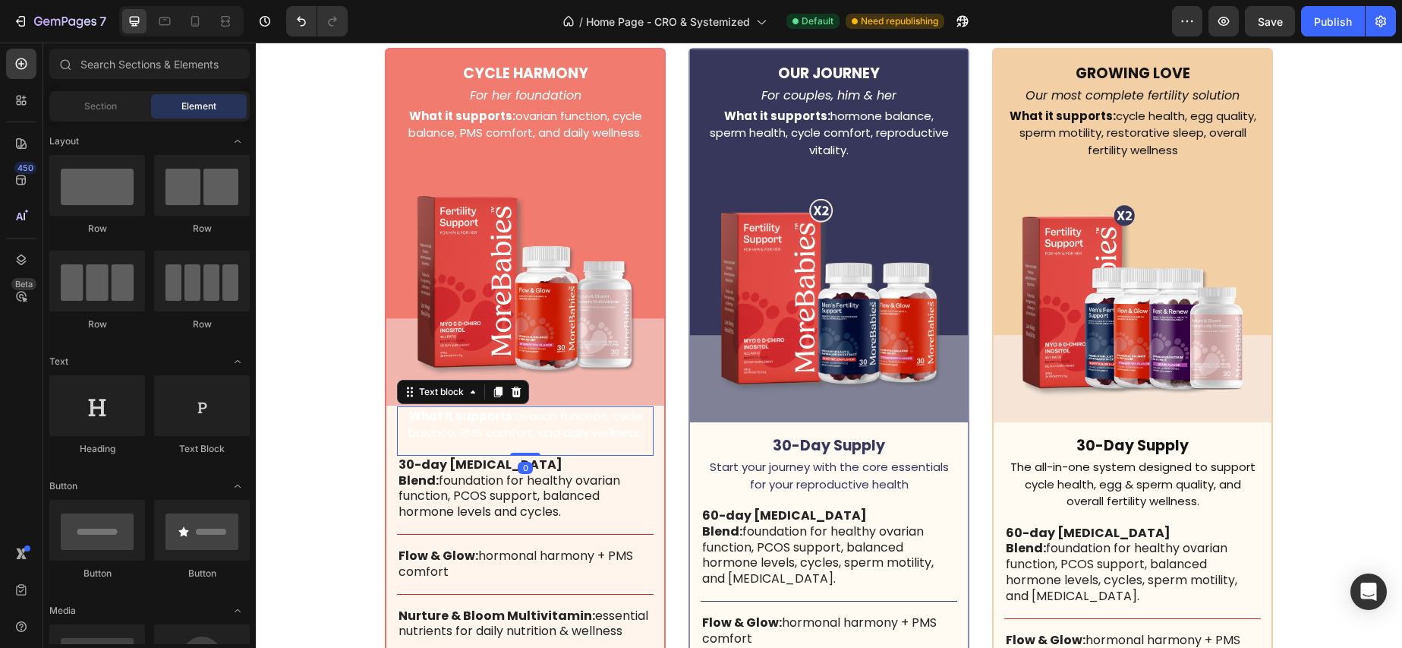
click at [517, 429] on p "What it supports: ovarian function, cycle balance, PMS comfort, and daily welln…" at bounding box center [526, 425] width 254 height 34
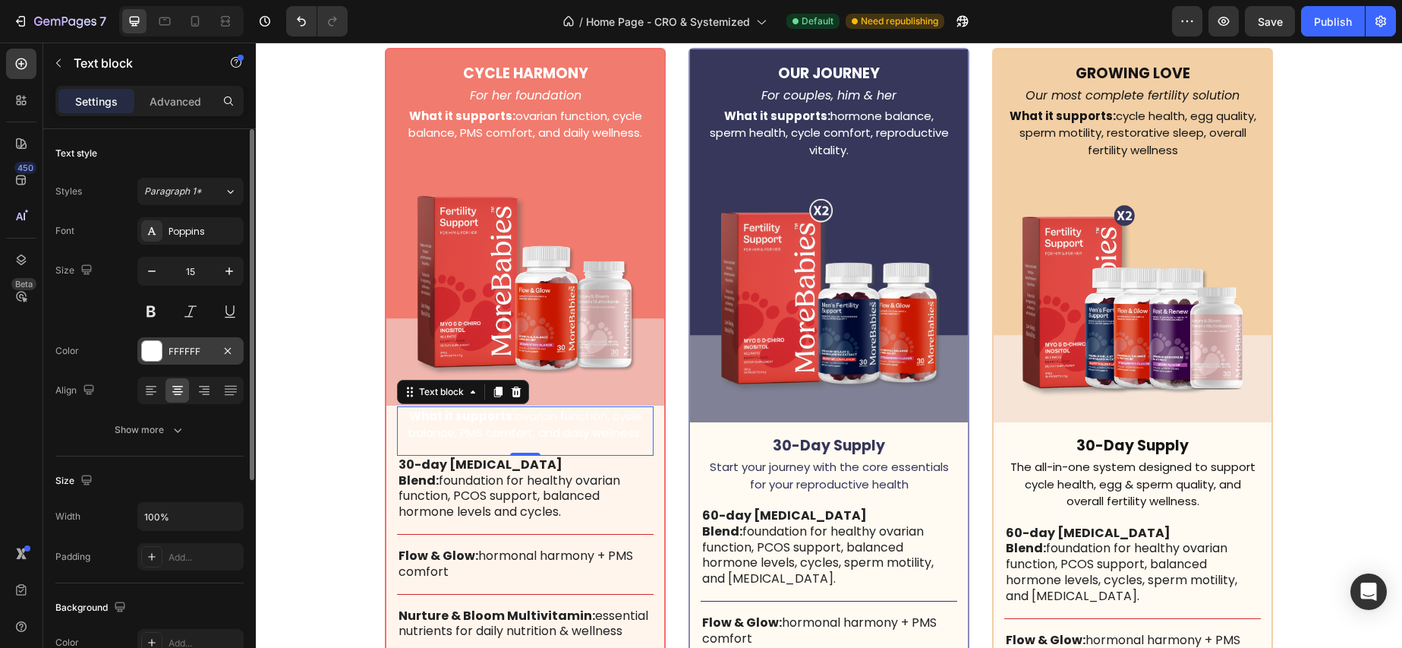
click at [155, 347] on div at bounding box center [152, 351] width 20 height 20
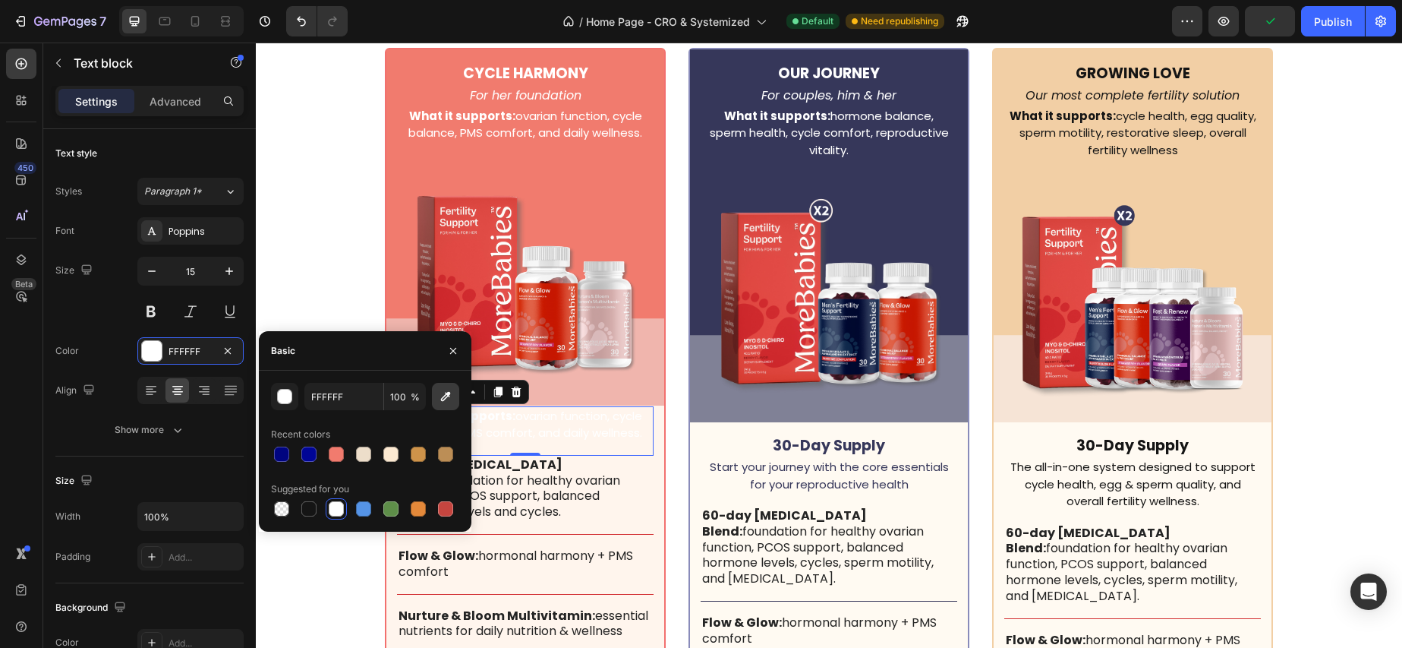
click at [442, 396] on icon "button" at bounding box center [445, 396] width 15 height 15
type input "F17B6E"
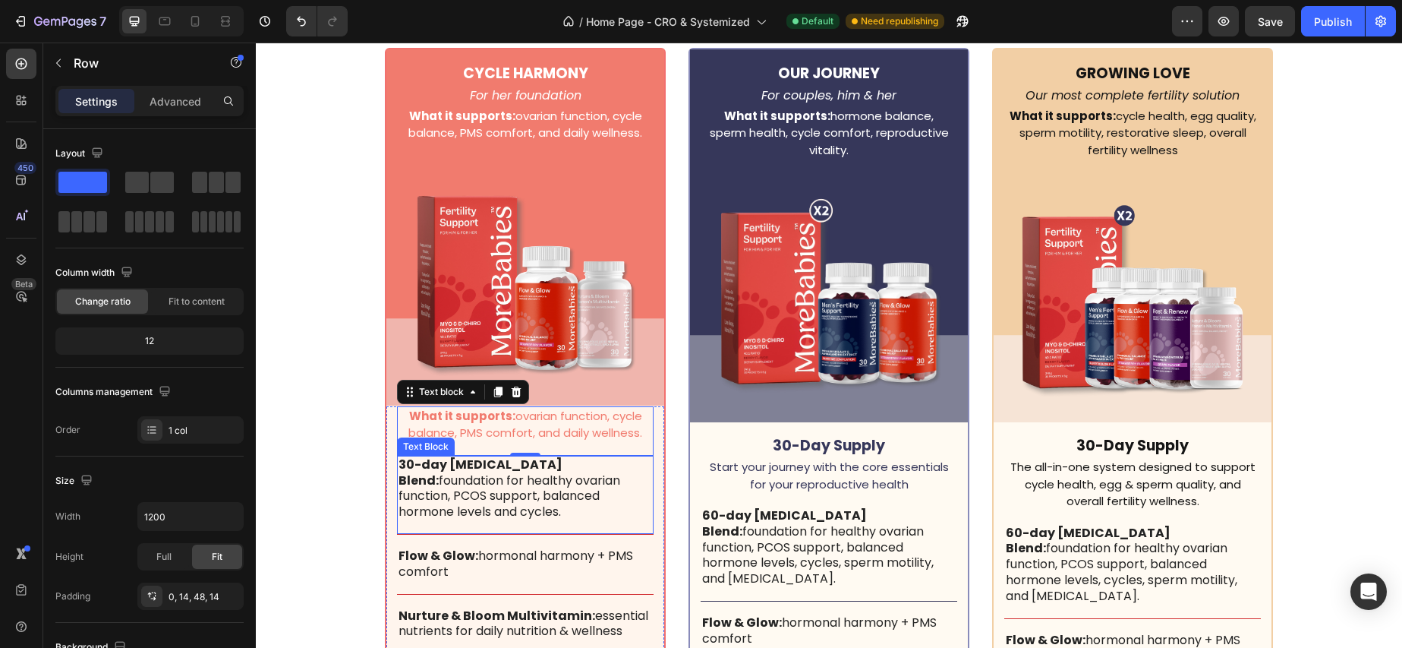
click at [645, 525] on div "What it supports: ovarian function, cycle balance, PMS comfort, and daily welln…" at bounding box center [525, 629] width 257 height 446
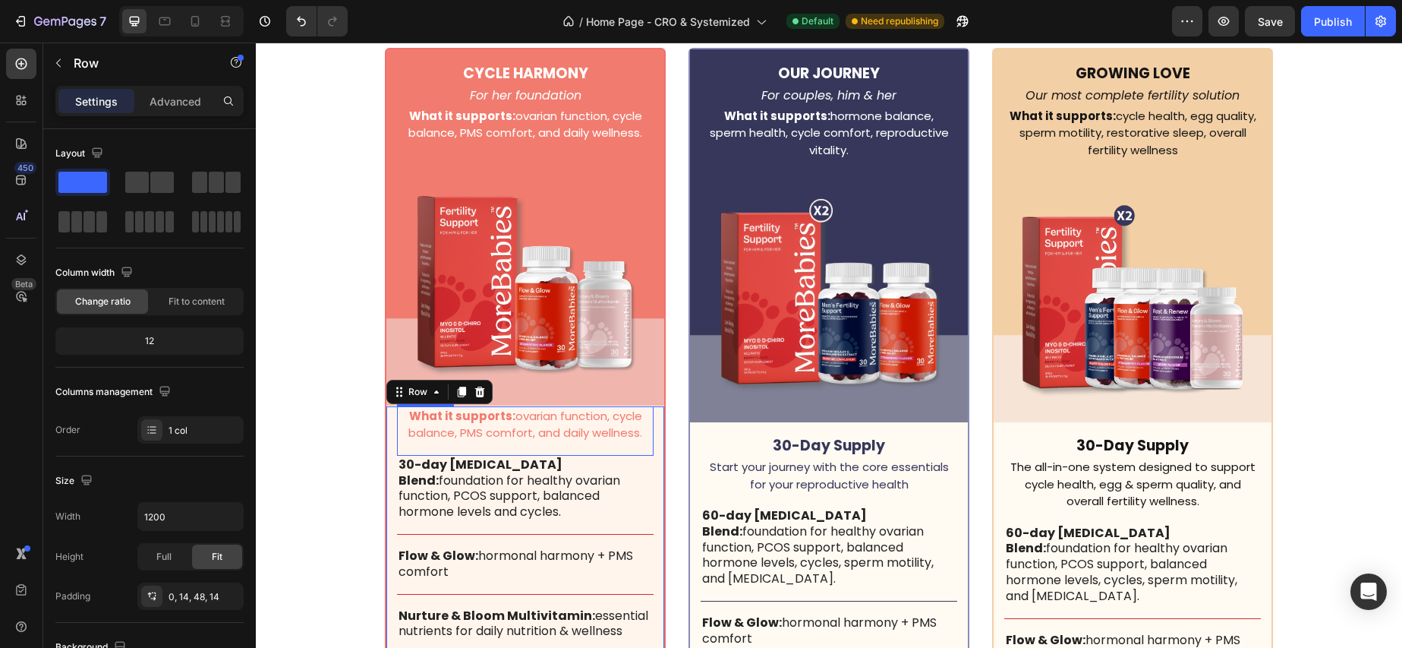
click at [538, 424] on p "What it supports: ovarian function, cycle balance, PMS comfort, and daily welln…" at bounding box center [526, 425] width 254 height 34
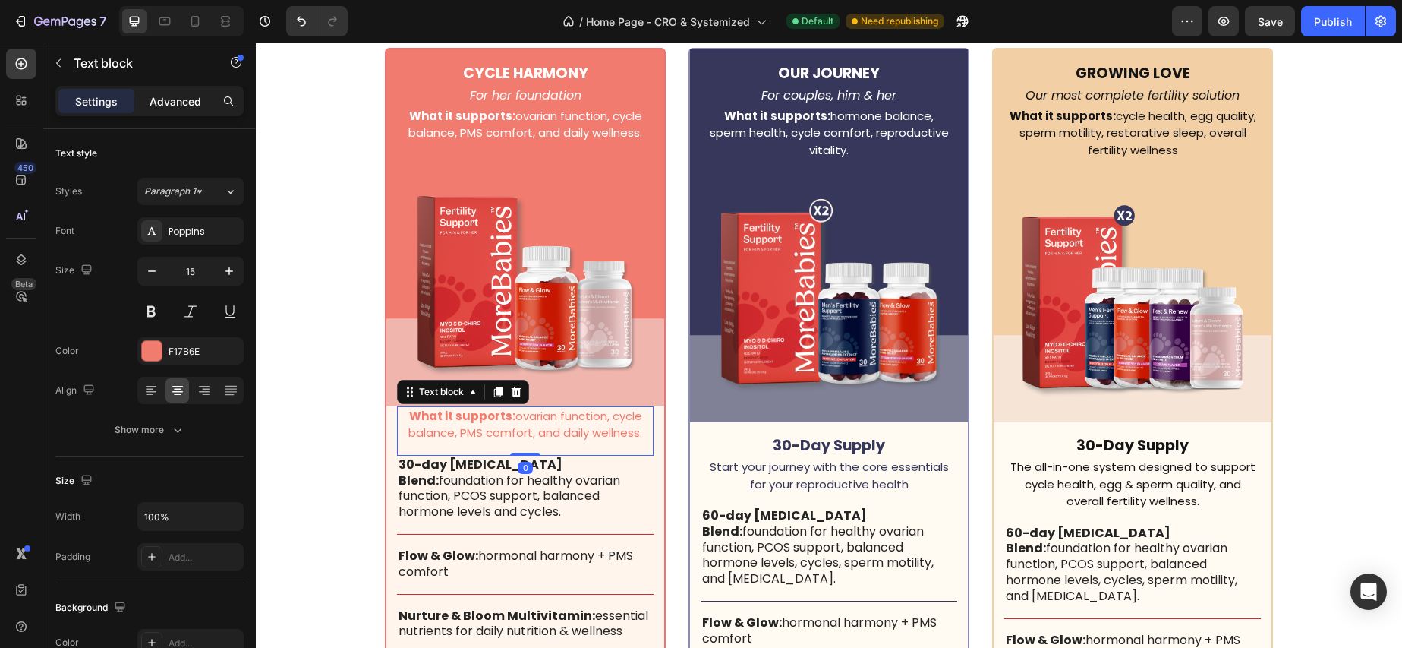
click at [189, 109] on p "Advanced" at bounding box center [176, 101] width 52 height 16
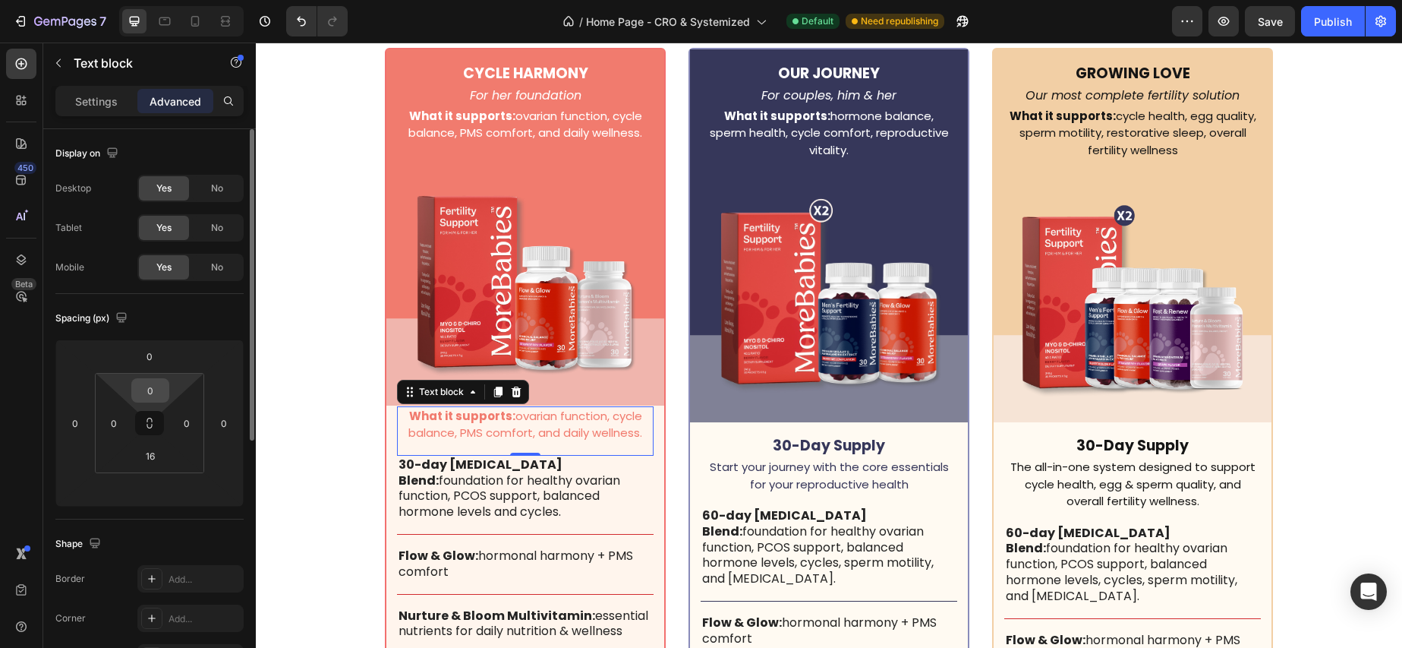
click at [161, 391] on input "0" at bounding box center [150, 390] width 30 height 23
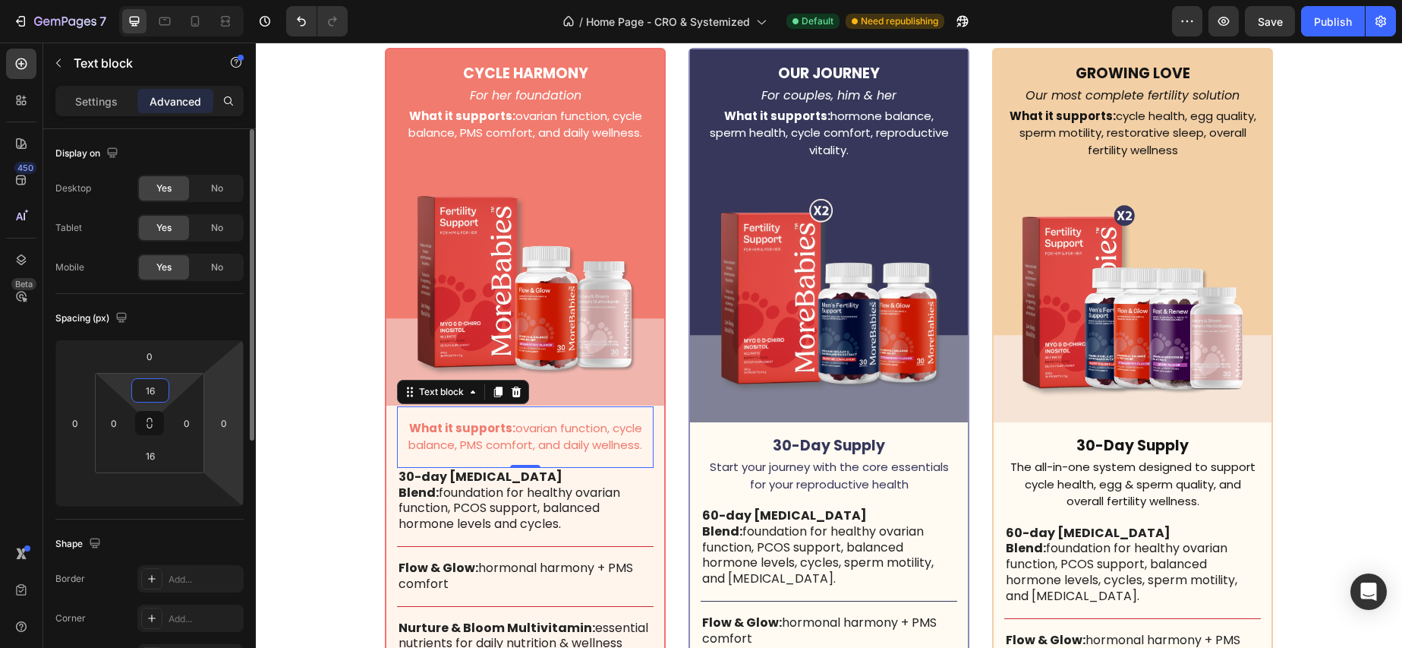
type input "16"
type input "8"
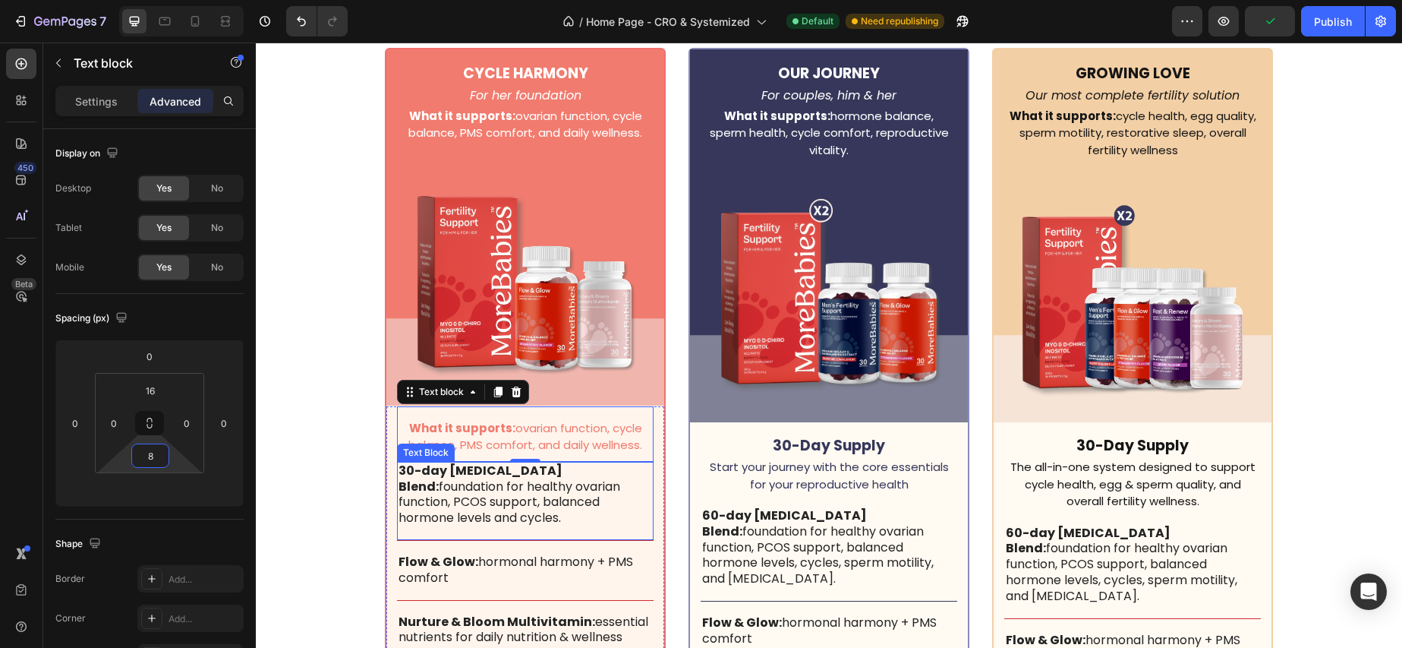
click at [501, 474] on strong "30-day [MEDICAL_DATA] Blend:" at bounding box center [481, 478] width 164 height 33
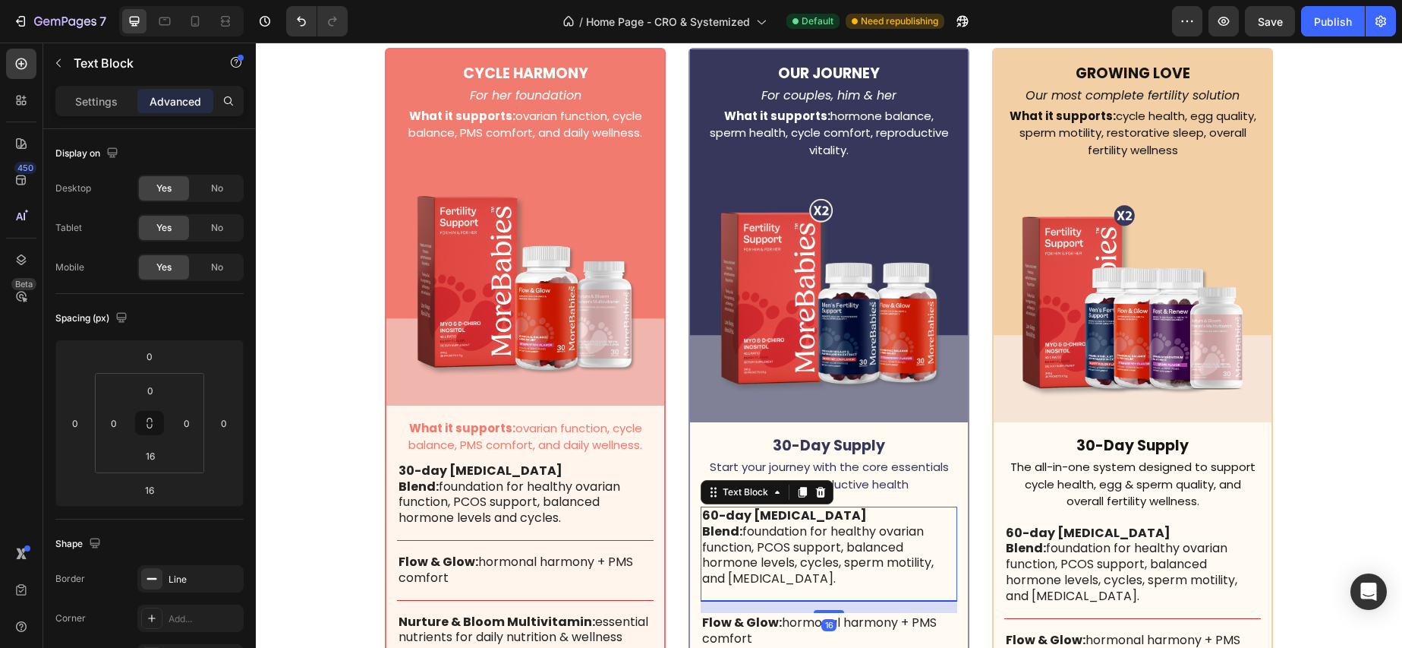
click at [888, 508] on p "60-day [MEDICAL_DATA] Blend: foundation for healthy ovarian function, PCOS supp…" at bounding box center [829, 547] width 254 height 79
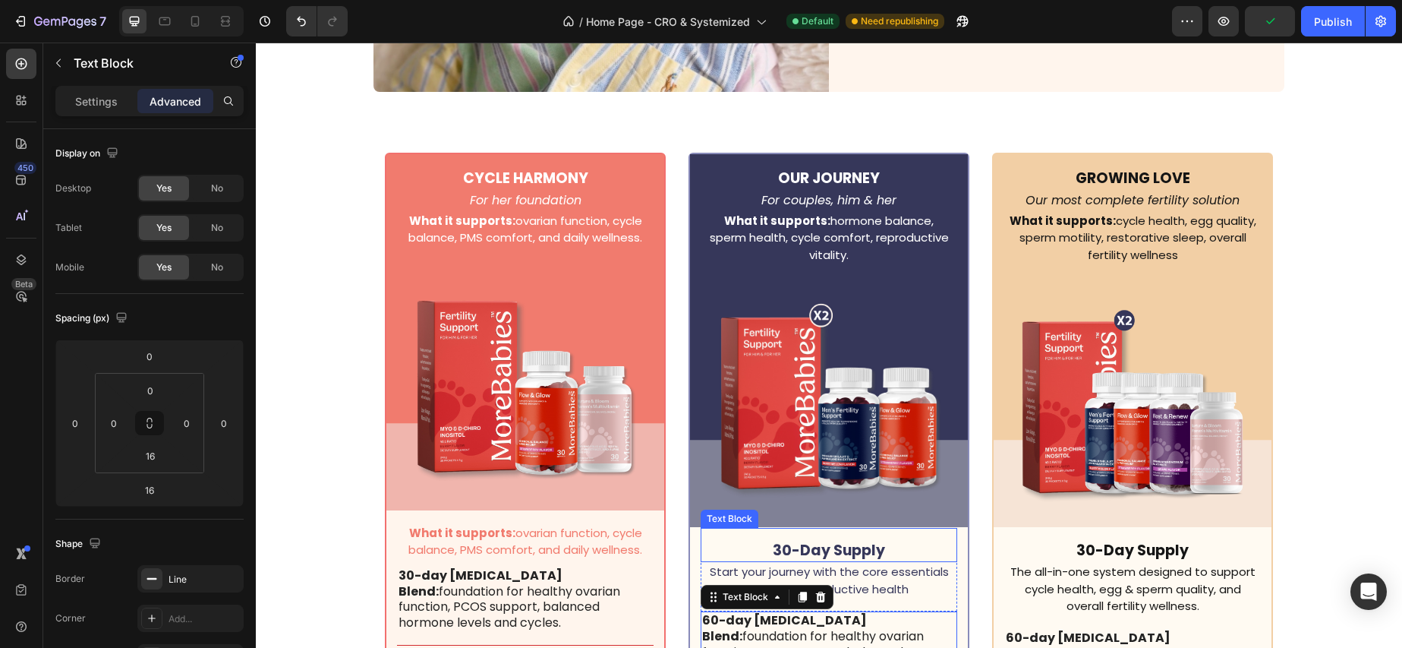
scroll to position [4500, 0]
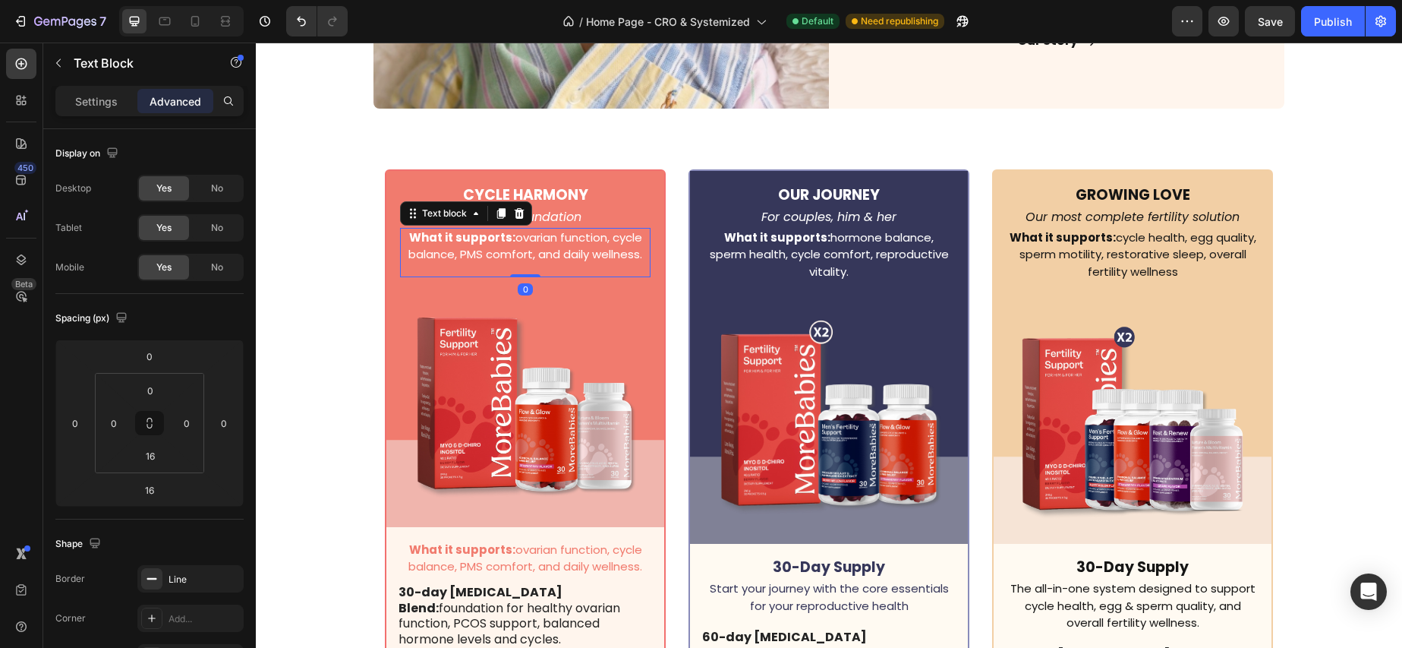
click at [534, 240] on p "What it supports: ovarian function, cycle balance, PMS comfort, and daily welln…" at bounding box center [525, 246] width 247 height 34
click at [522, 213] on icon at bounding box center [520, 213] width 10 height 11
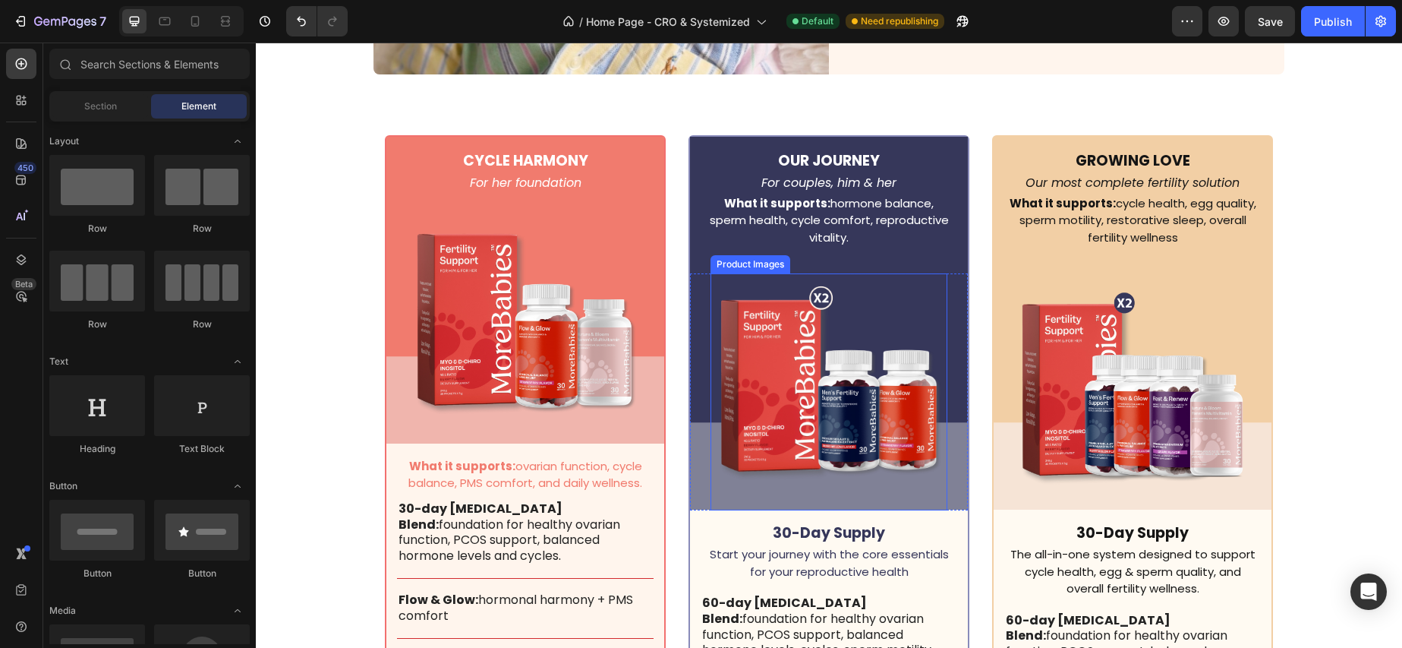
scroll to position [4535, 0]
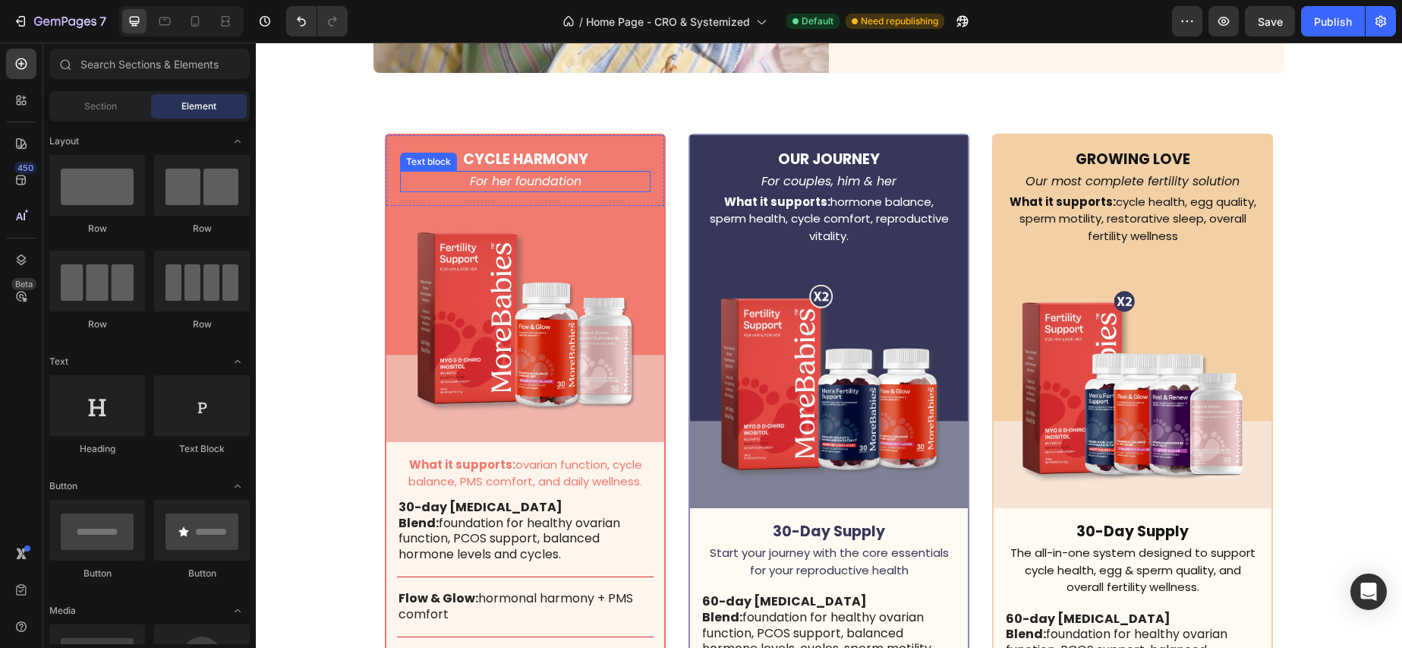
click at [504, 183] on p "For her foundation" at bounding box center [525, 181] width 247 height 18
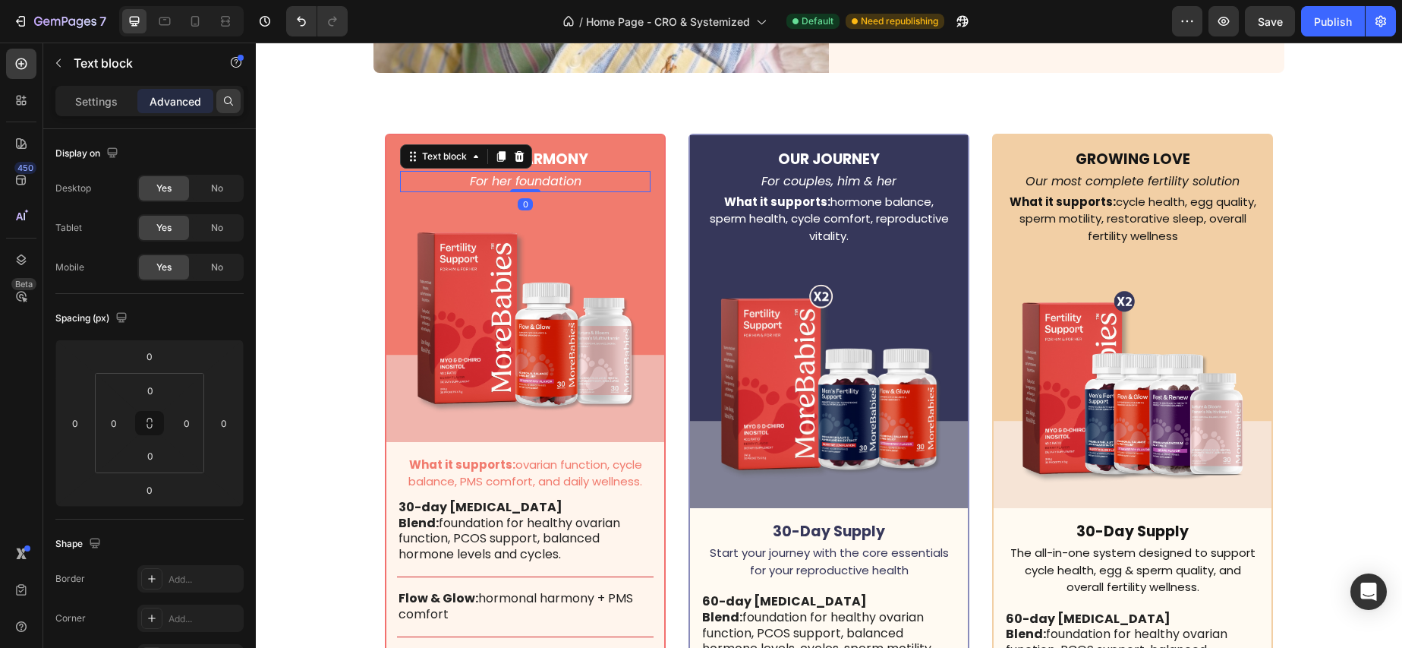
drag, startPoint x: 187, startPoint y: 101, endPoint x: 216, endPoint y: 103, distance: 28.9
click at [187, 101] on p "Advanced" at bounding box center [176, 101] width 52 height 16
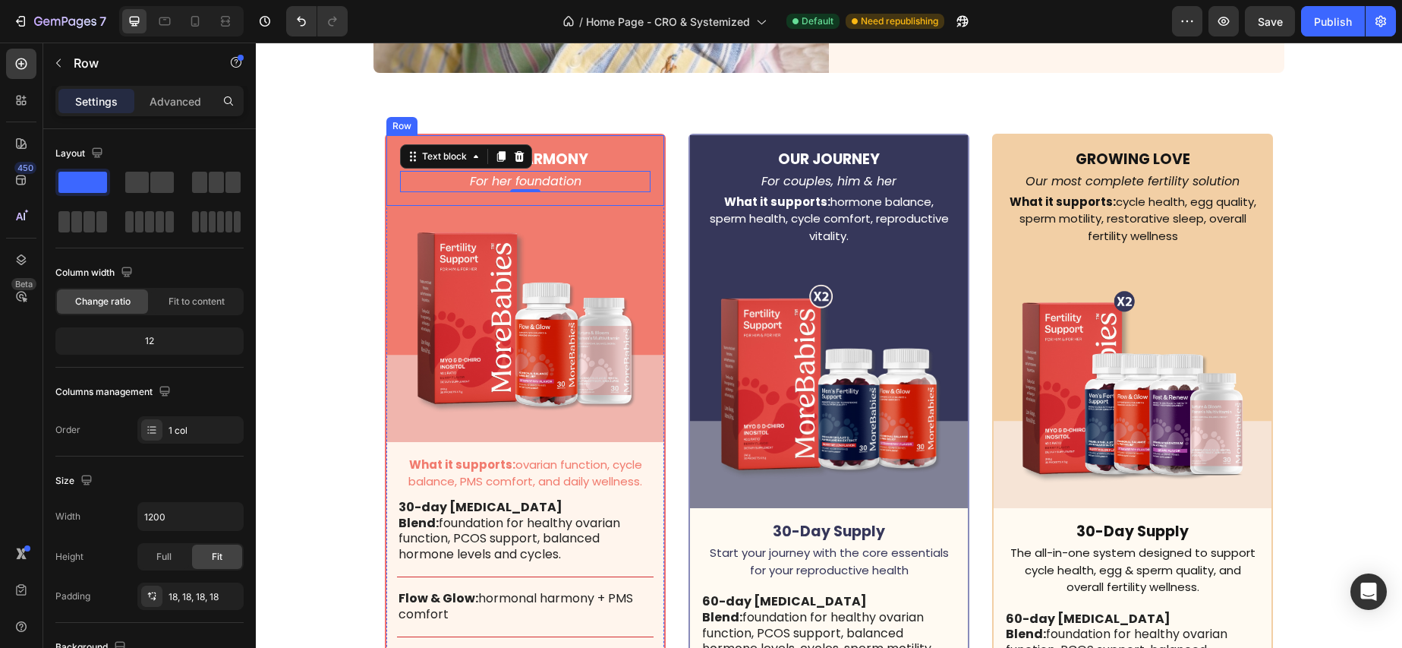
click at [390, 194] on div "CYCLE HARMONY Text Block For her foundation Text block 0 Row" at bounding box center [525, 170] width 278 height 71
click at [163, 91] on div "Advanced" at bounding box center [175, 101] width 76 height 24
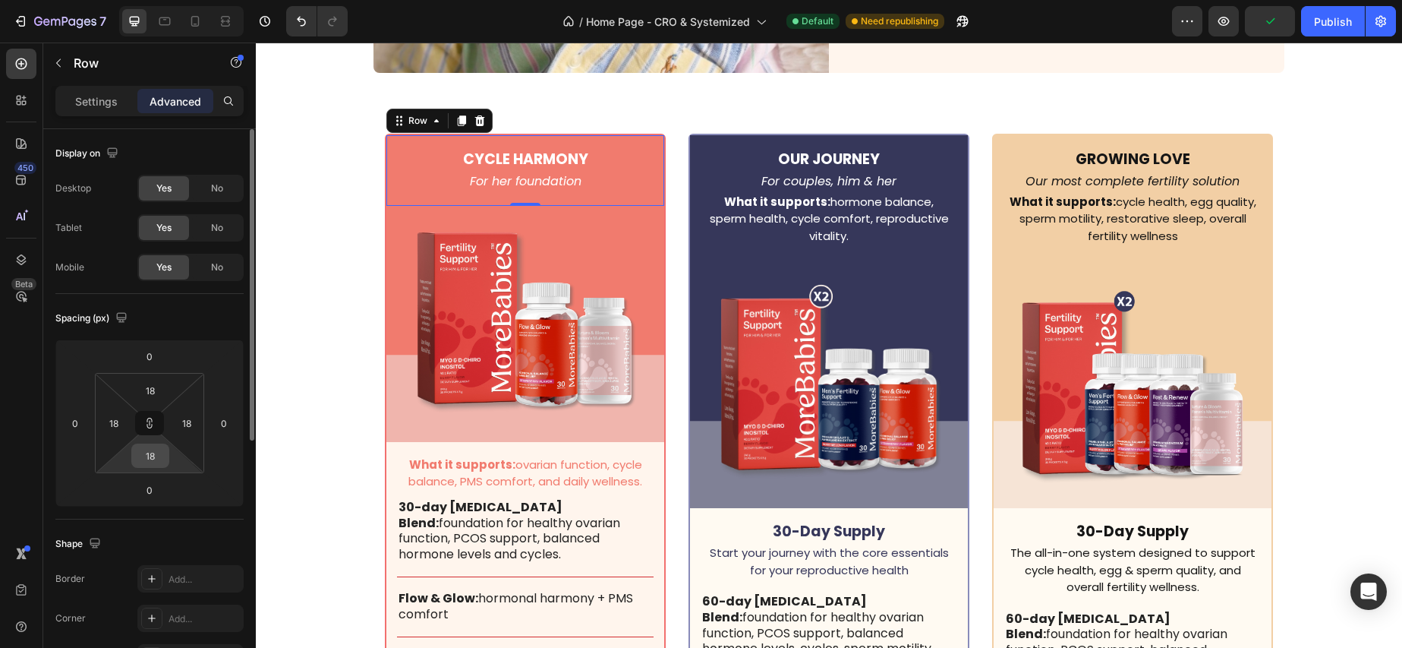
click at [158, 454] on input "18" at bounding box center [150, 455] width 30 height 23
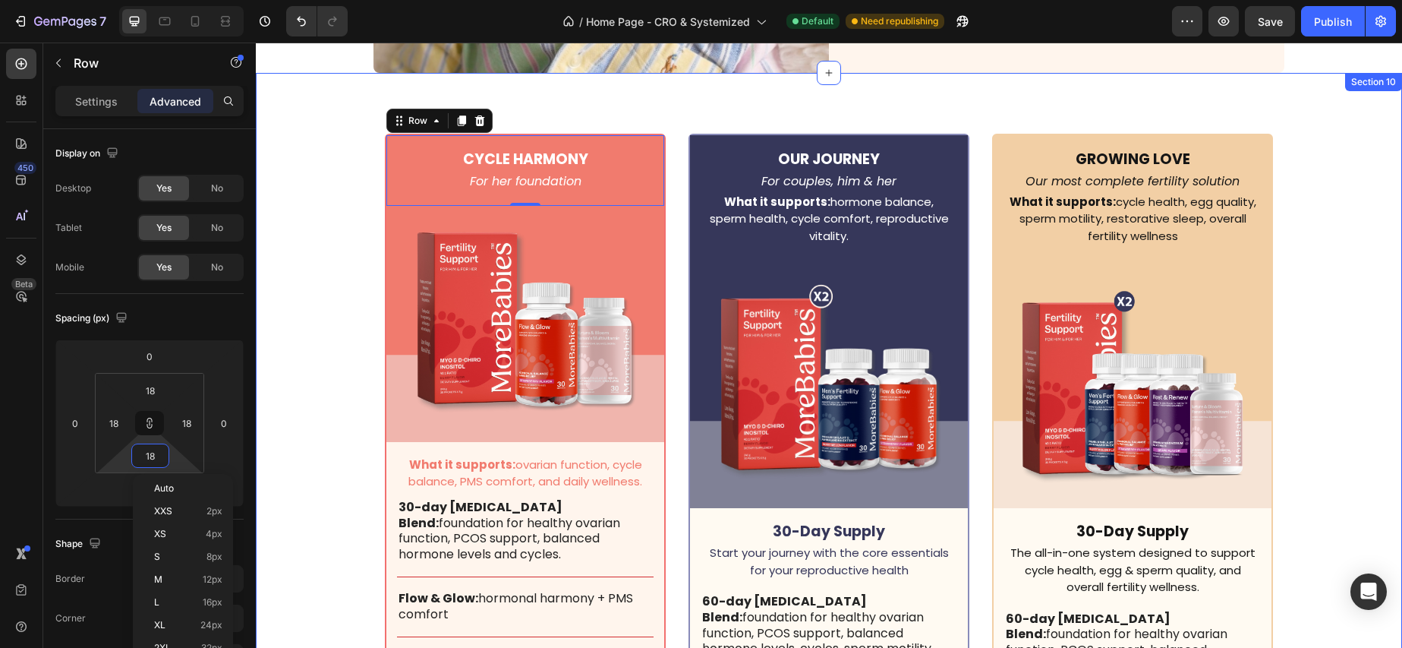
type input "0"
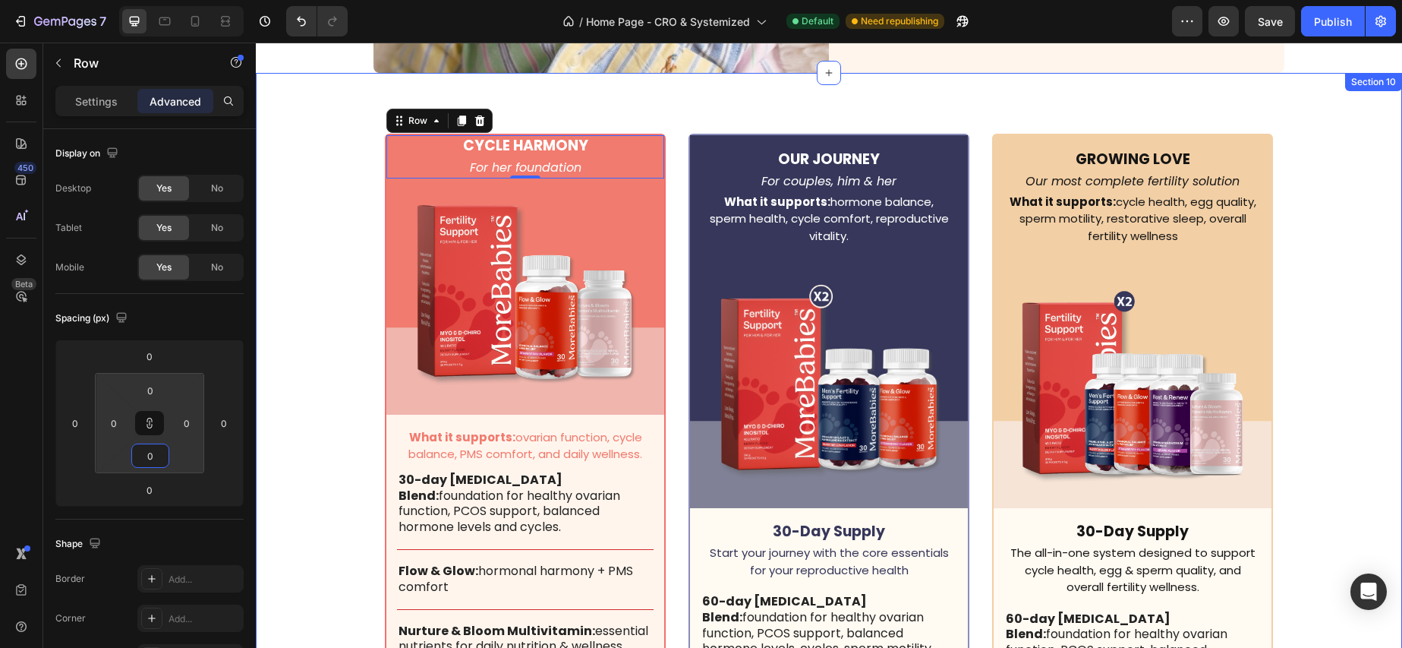
type input "18"
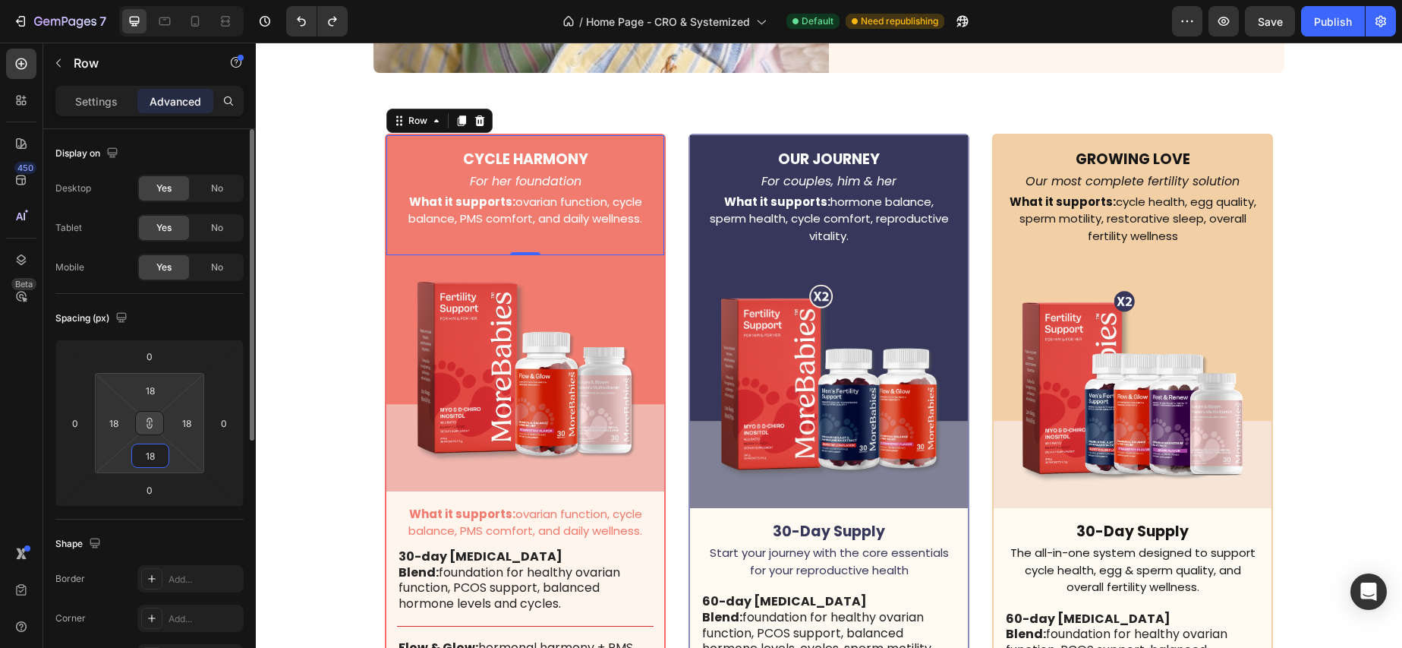
click at [151, 425] on icon at bounding box center [149, 423] width 12 height 12
click at [156, 457] on input "18" at bounding box center [150, 455] width 30 height 23
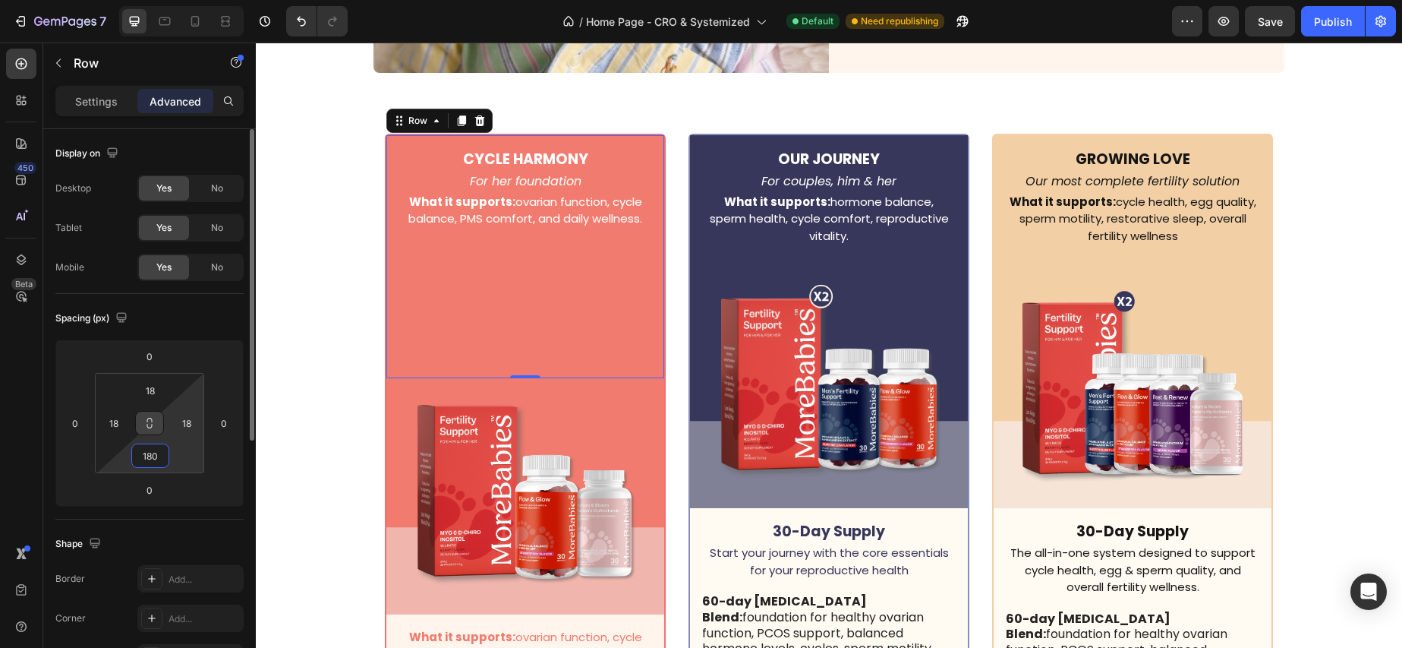
type input "0"
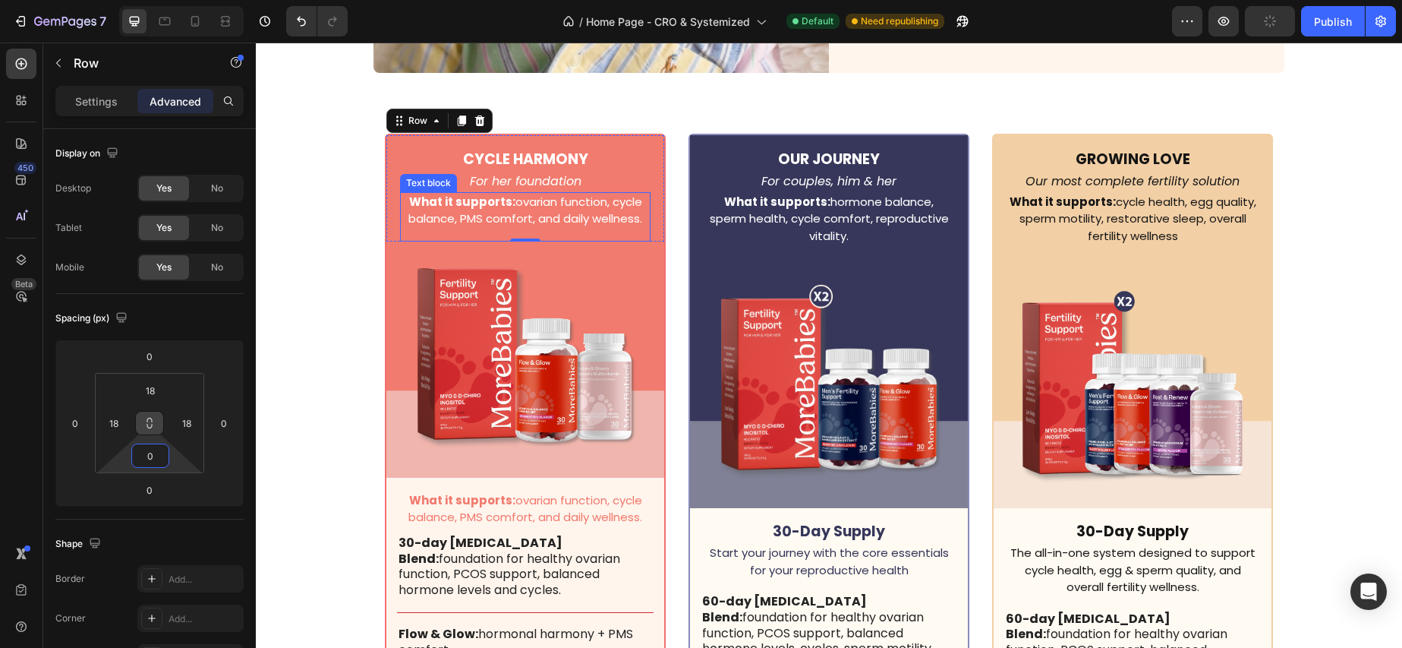
click at [534, 201] on p "What it supports: ovarian function, cycle balance, PMS comfort, and daily welln…" at bounding box center [525, 211] width 247 height 34
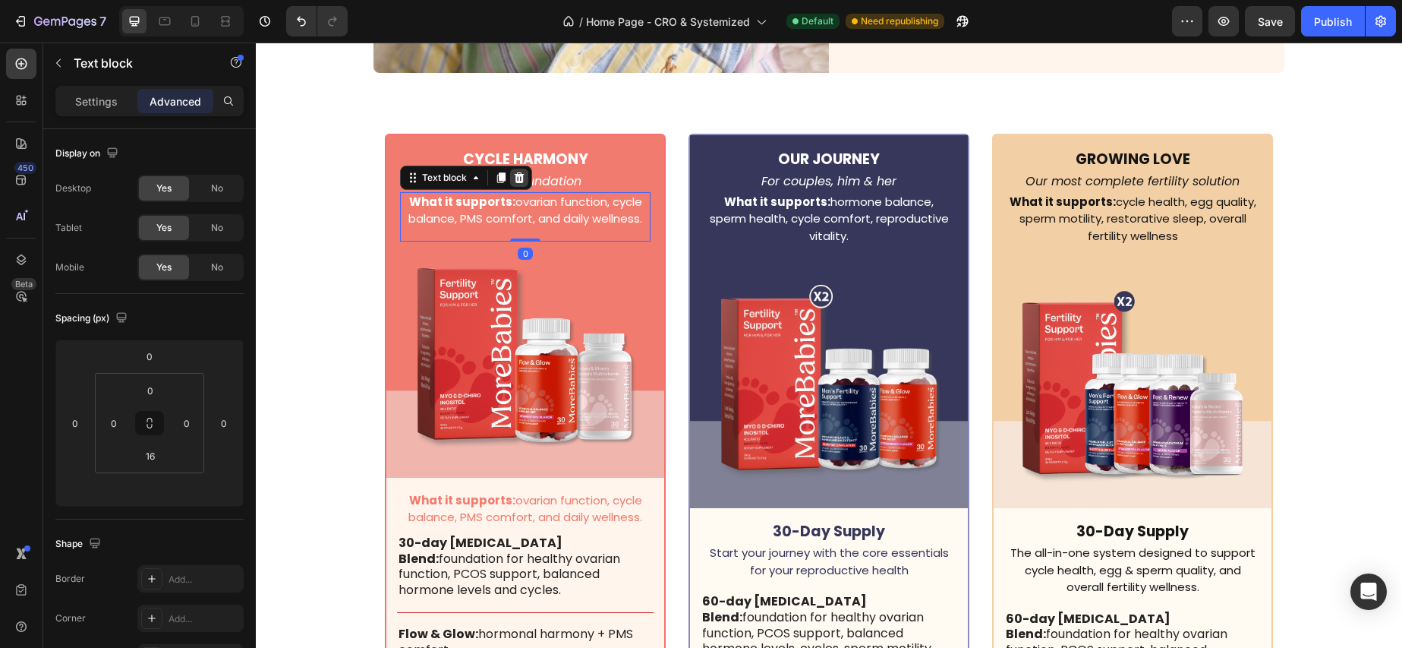
click at [519, 176] on icon at bounding box center [520, 177] width 10 height 11
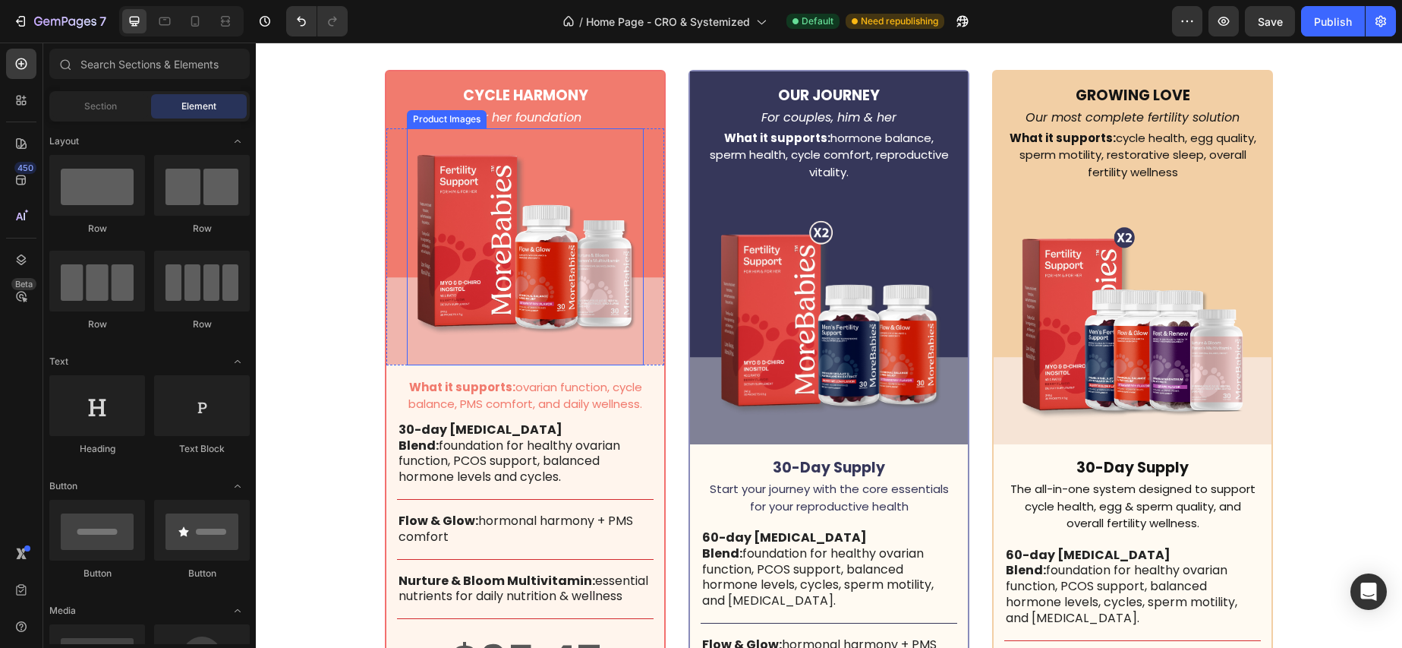
scroll to position [4601, 0]
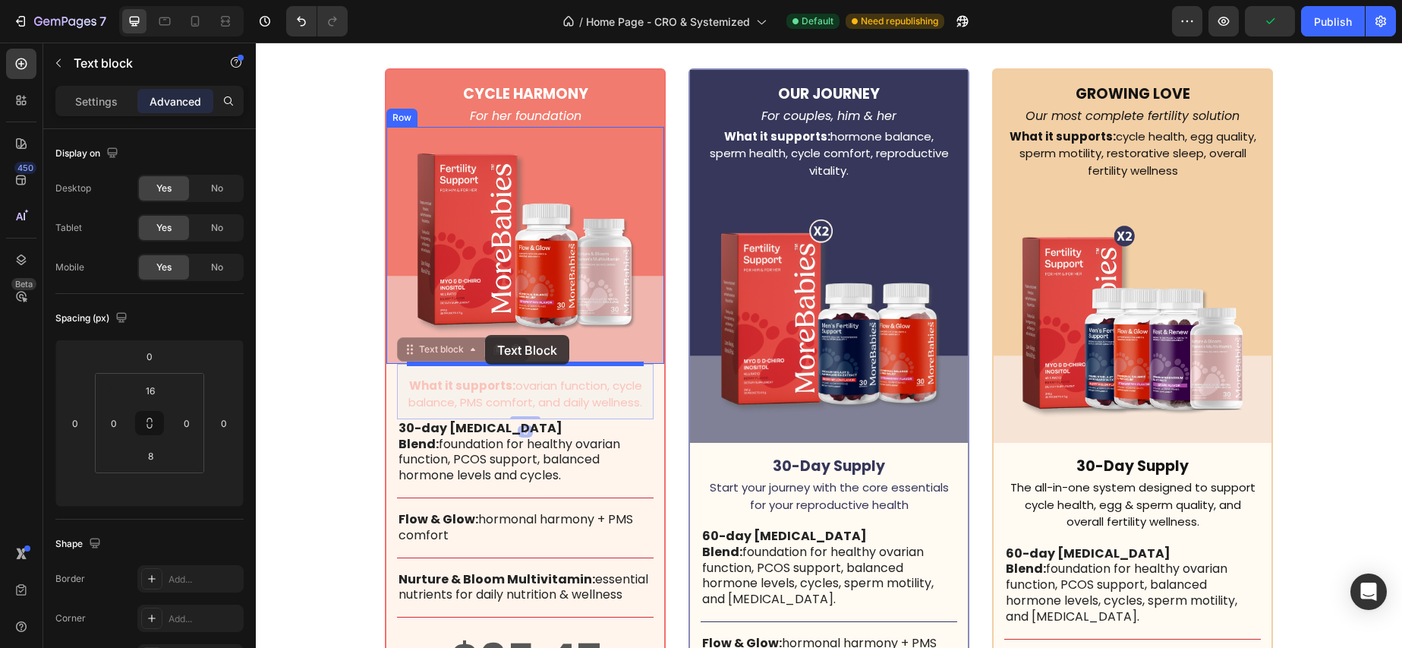
drag, startPoint x: 424, startPoint y: 360, endPoint x: 485, endPoint y: 335, distance: 66.4
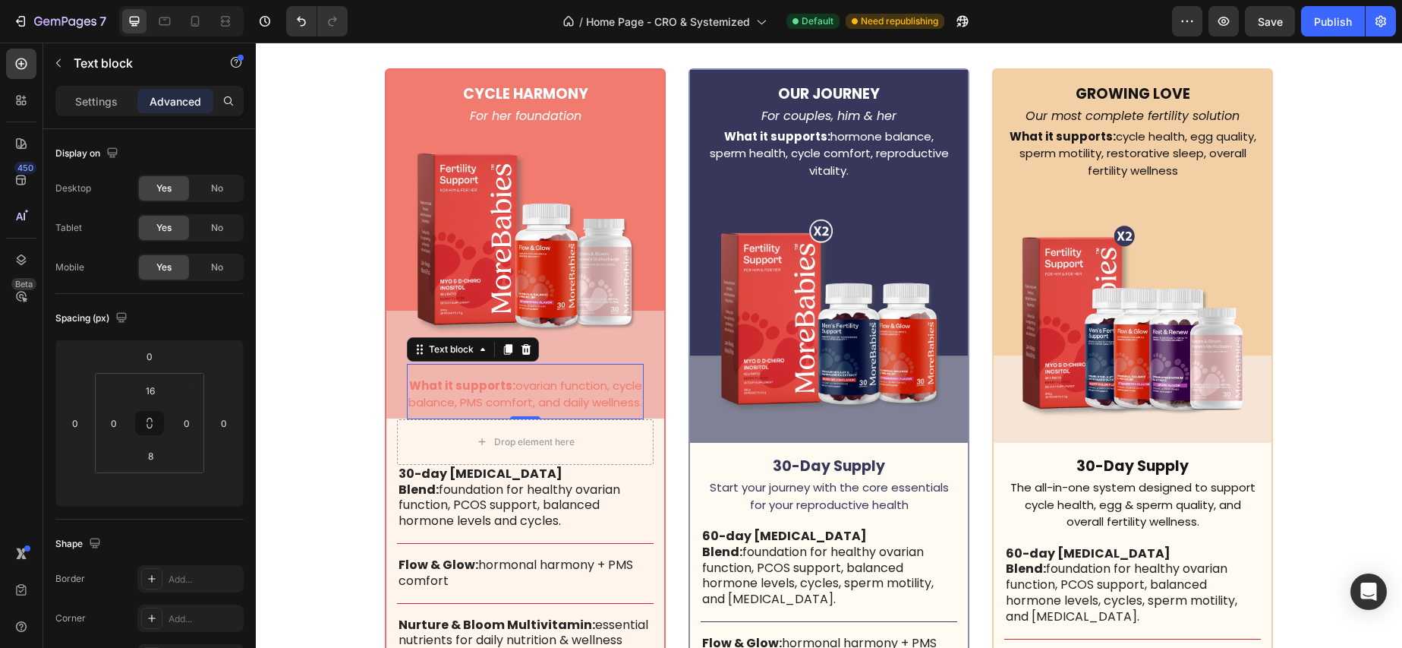
click at [546, 392] on p "What it supports: ovarian function, cycle balance, PMS comfort, and daily welln…" at bounding box center [525, 394] width 234 height 34
click at [78, 104] on p "Settings" at bounding box center [96, 101] width 43 height 16
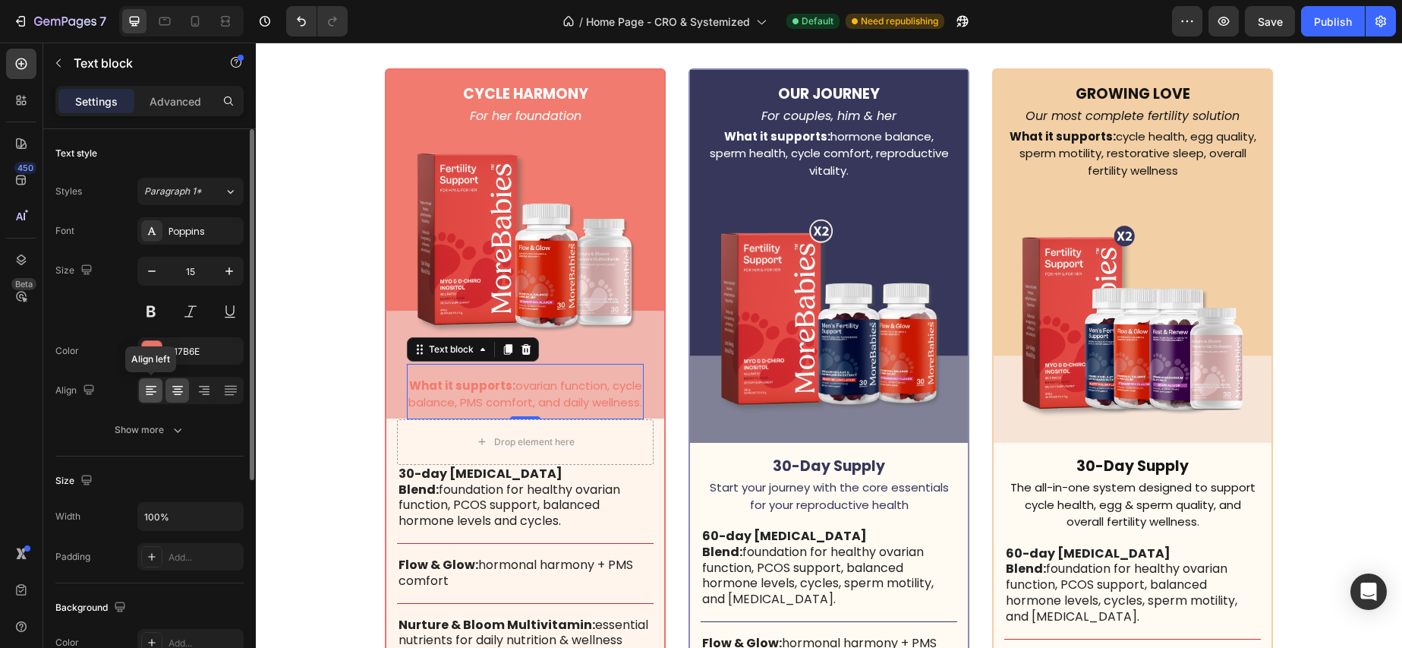
click at [153, 391] on icon at bounding box center [151, 392] width 11 height 2
click at [504, 348] on icon at bounding box center [508, 349] width 12 height 12
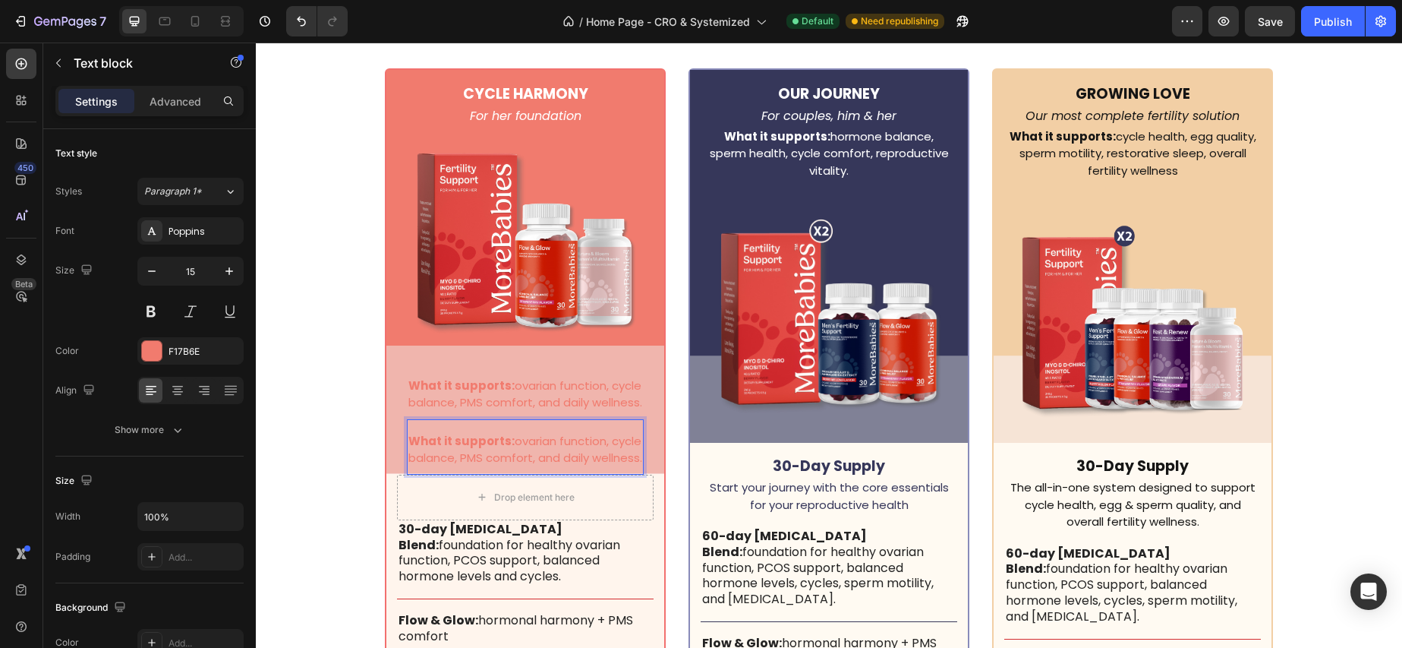
drag, startPoint x: 462, startPoint y: 464, endPoint x: 467, endPoint y: 452, distance: 12.3
click at [462, 449] on strong "What it supports:" at bounding box center [461, 441] width 106 height 16
click at [456, 379] on strong "What it supports:" at bounding box center [461, 385] width 106 height 16
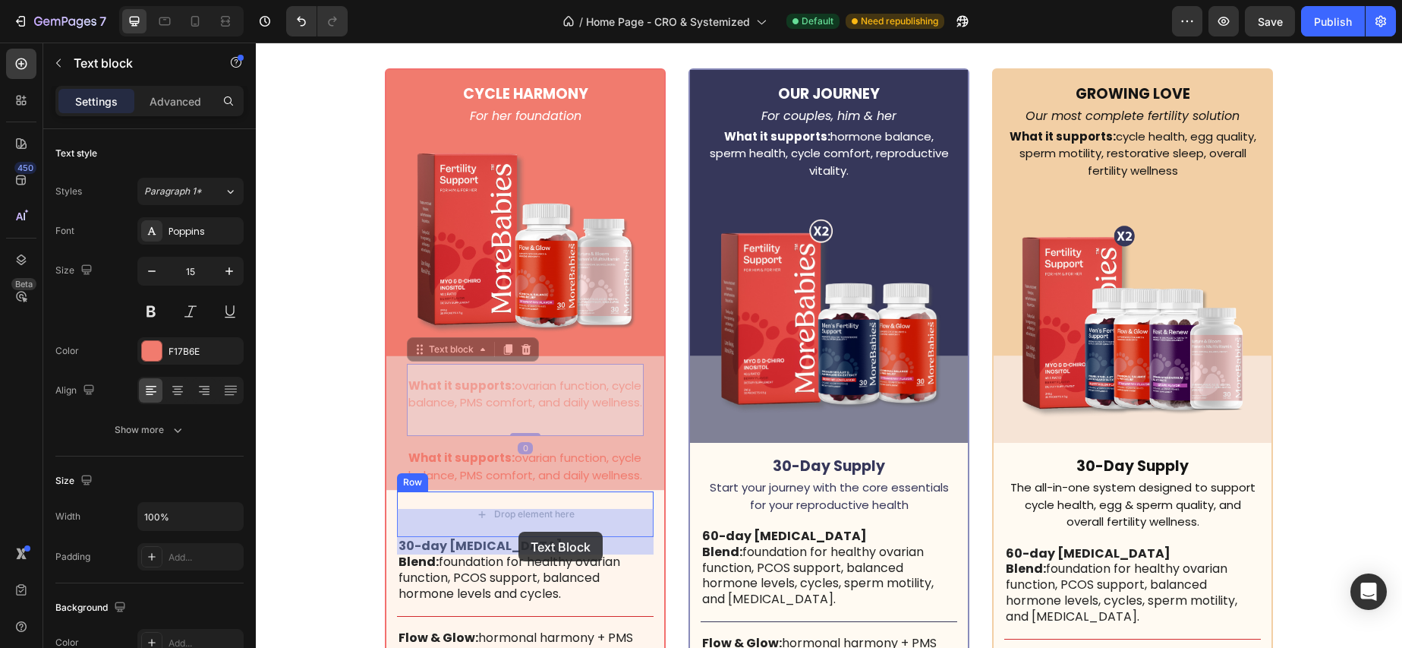
drag, startPoint x: 449, startPoint y: 349, endPoint x: 514, endPoint y: 531, distance: 192.8
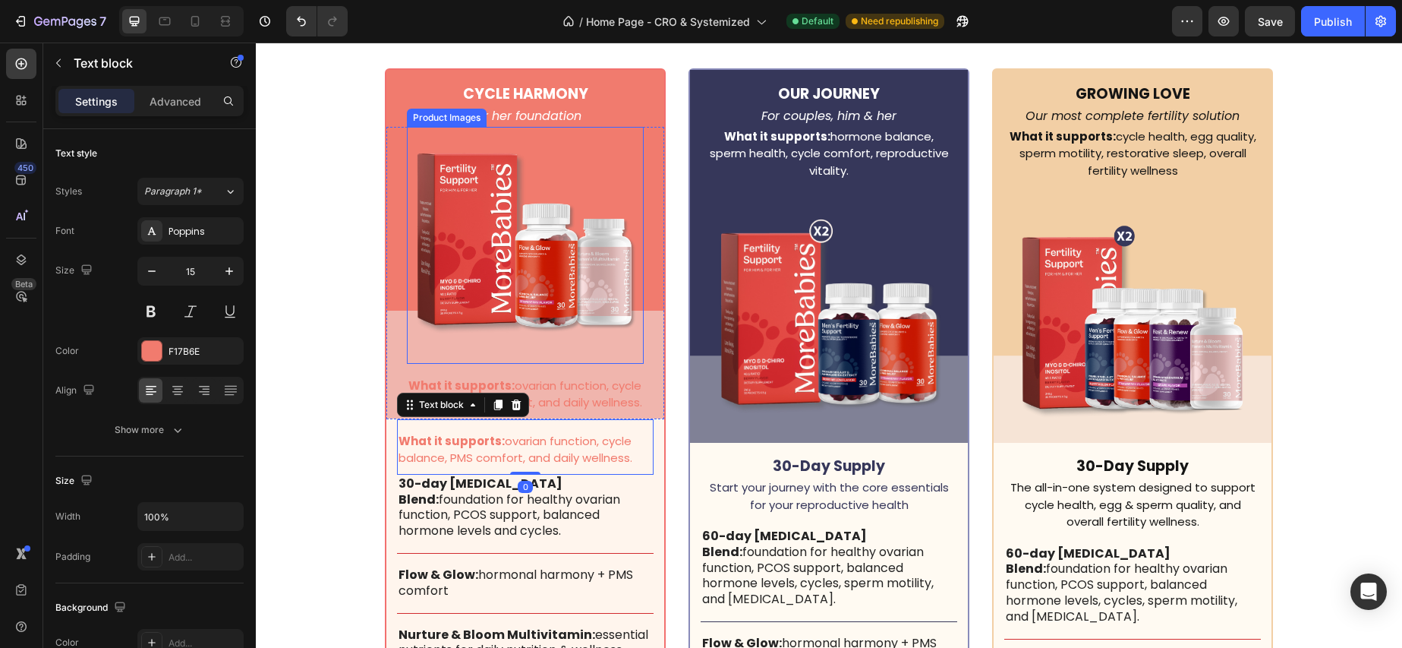
click at [470, 339] on img at bounding box center [525, 245] width 237 height 237
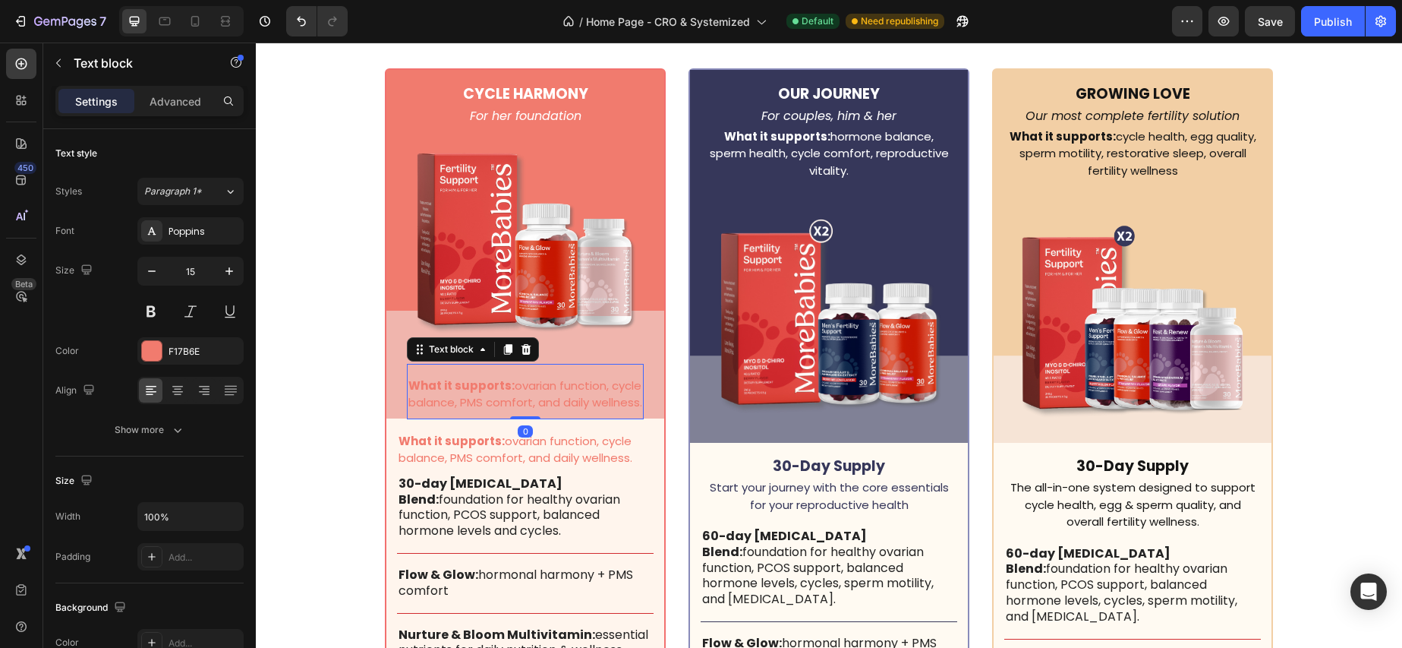
click at [475, 393] on p "What it supports: ovarian function, cycle balance, PMS comfort, and daily welln…" at bounding box center [525, 394] width 234 height 34
click at [159, 342] on div at bounding box center [152, 351] width 20 height 20
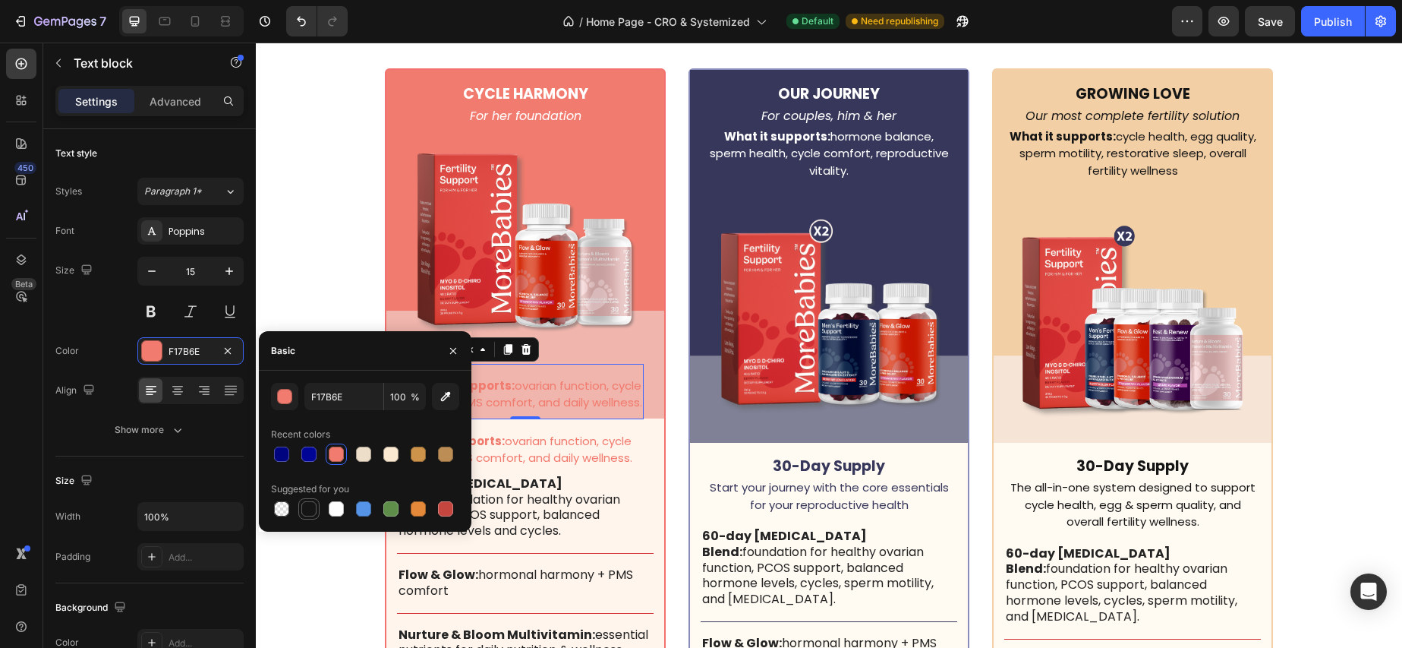
click at [308, 512] on div at bounding box center [308, 508] width 15 height 15
type input "151515"
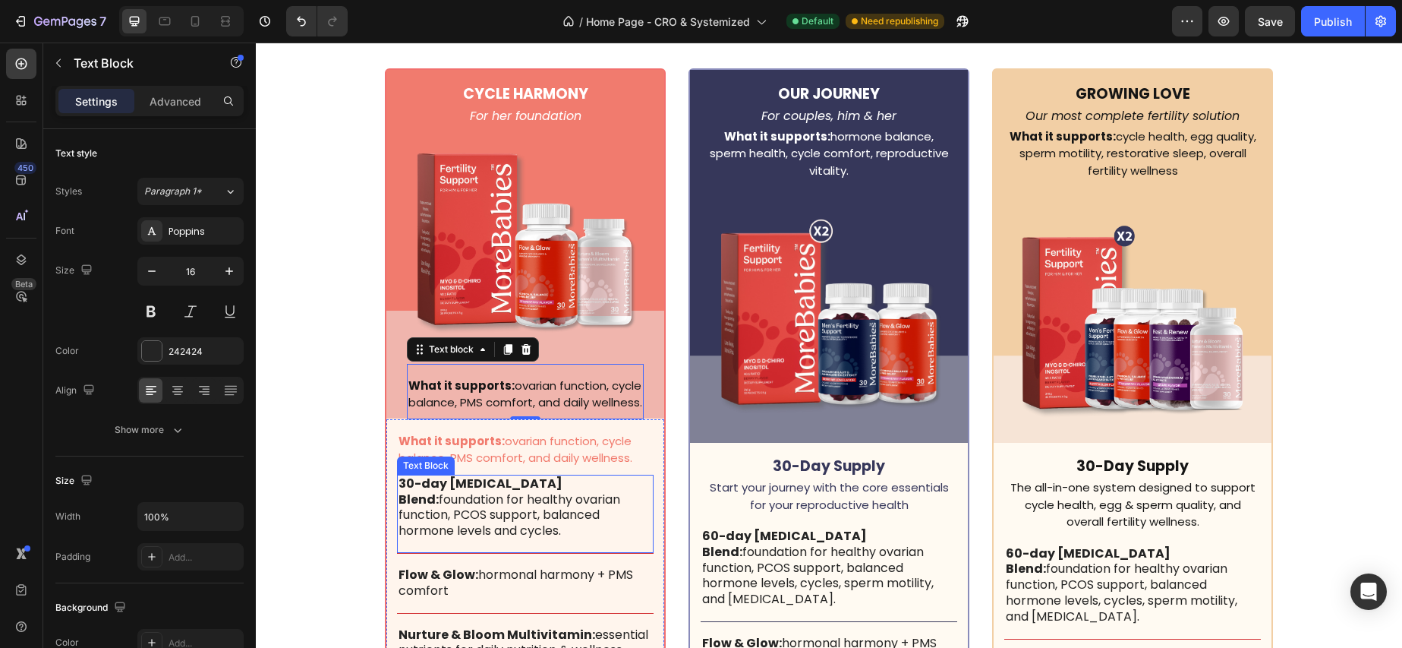
click at [596, 504] on p "30-day [MEDICAL_DATA] Blend: foundation for healthy ovarian function, PCOS supp…" at bounding box center [526, 507] width 254 height 63
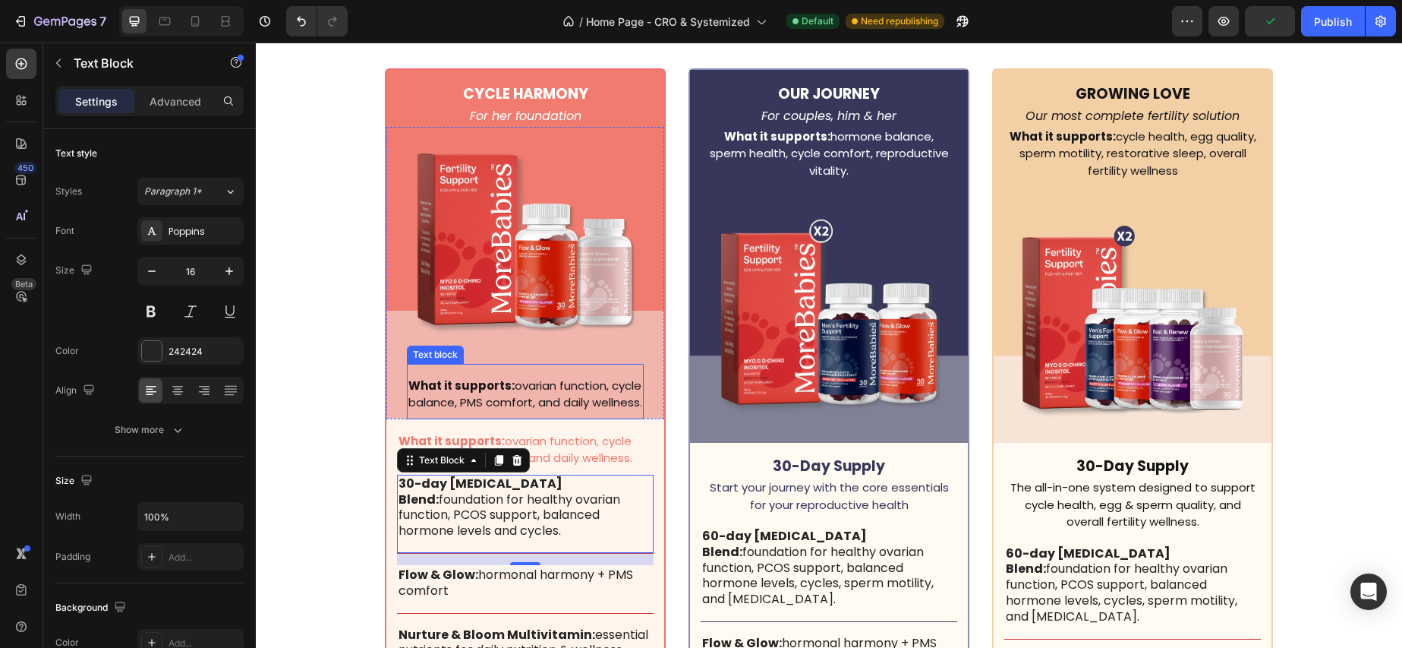
click at [507, 393] on p "What it supports: ovarian function, cycle balance, PMS comfort, and daily welln…" at bounding box center [525, 394] width 234 height 34
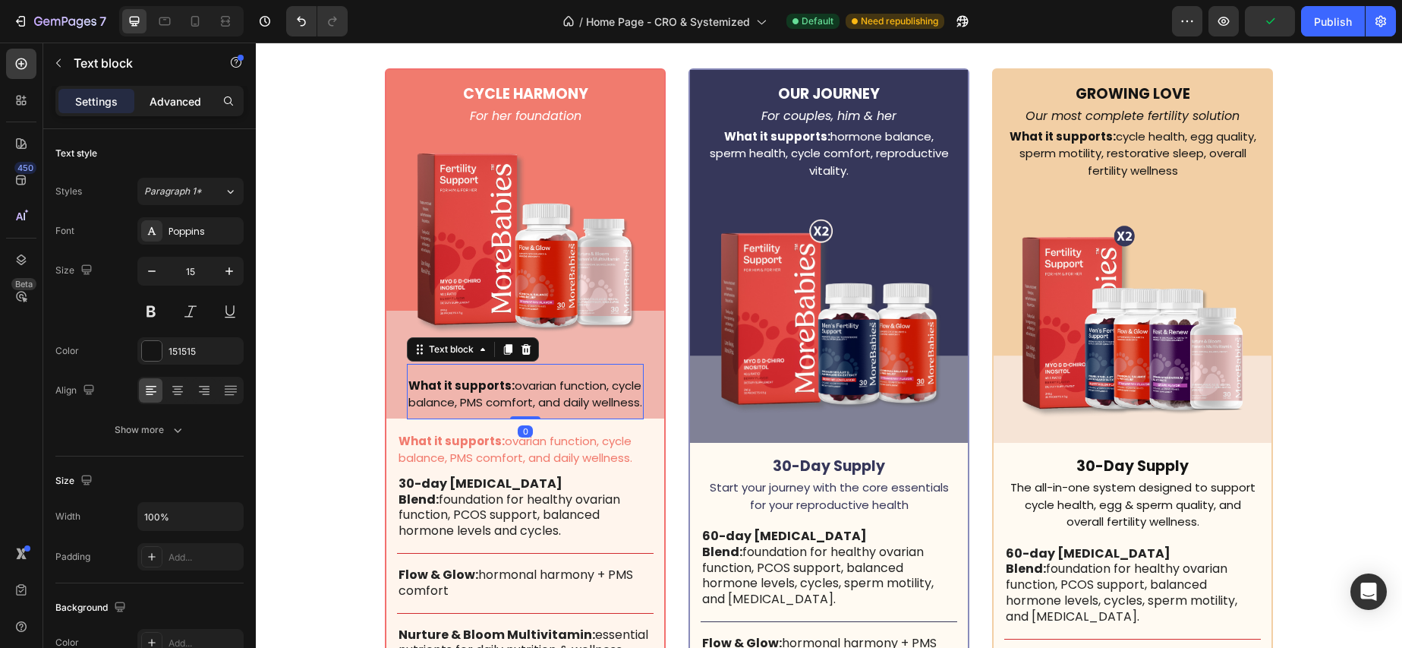
click at [179, 90] on div "Advanced" at bounding box center [175, 101] width 76 height 24
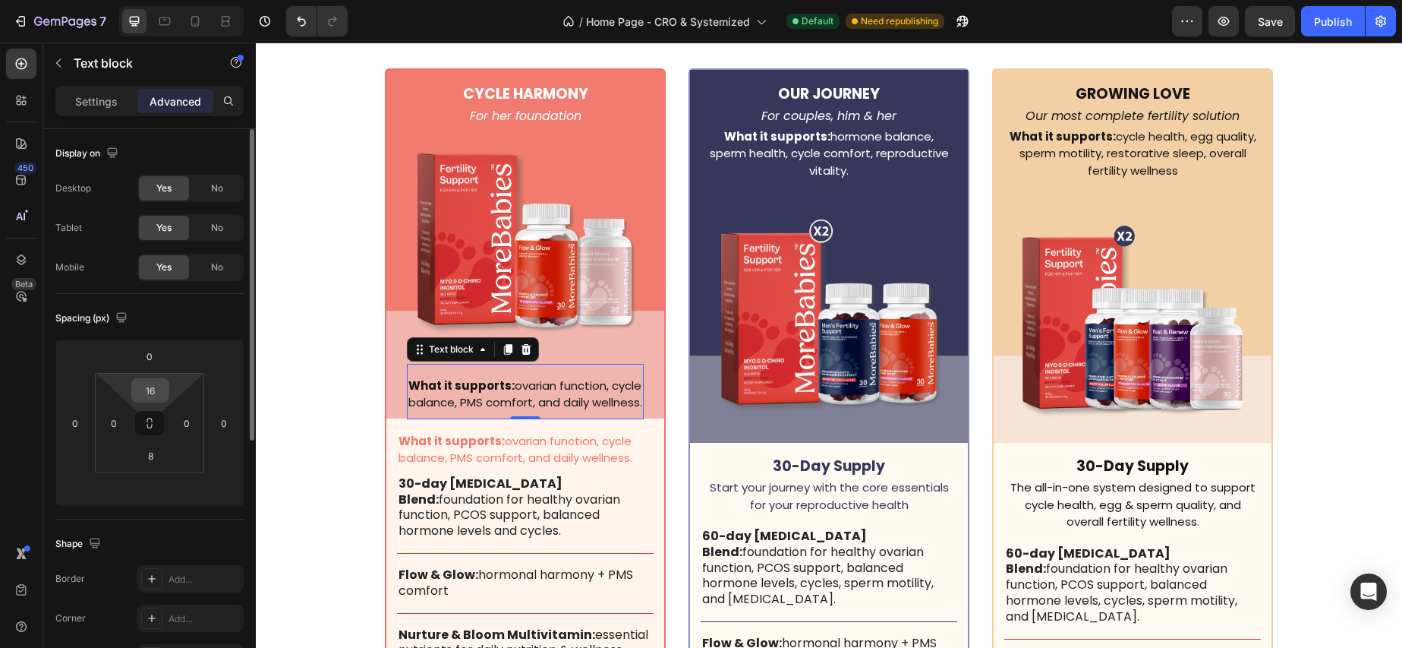
click at [155, 386] on input "16" at bounding box center [150, 390] width 30 height 23
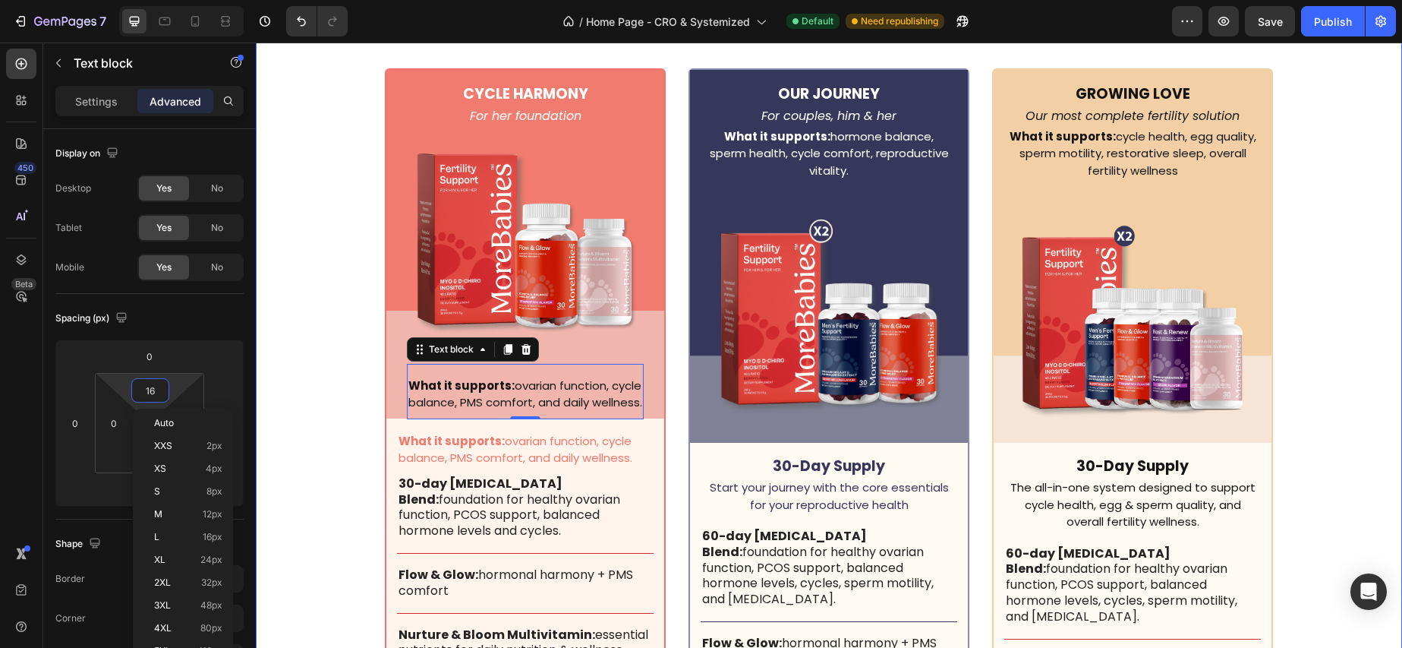
type input "0"
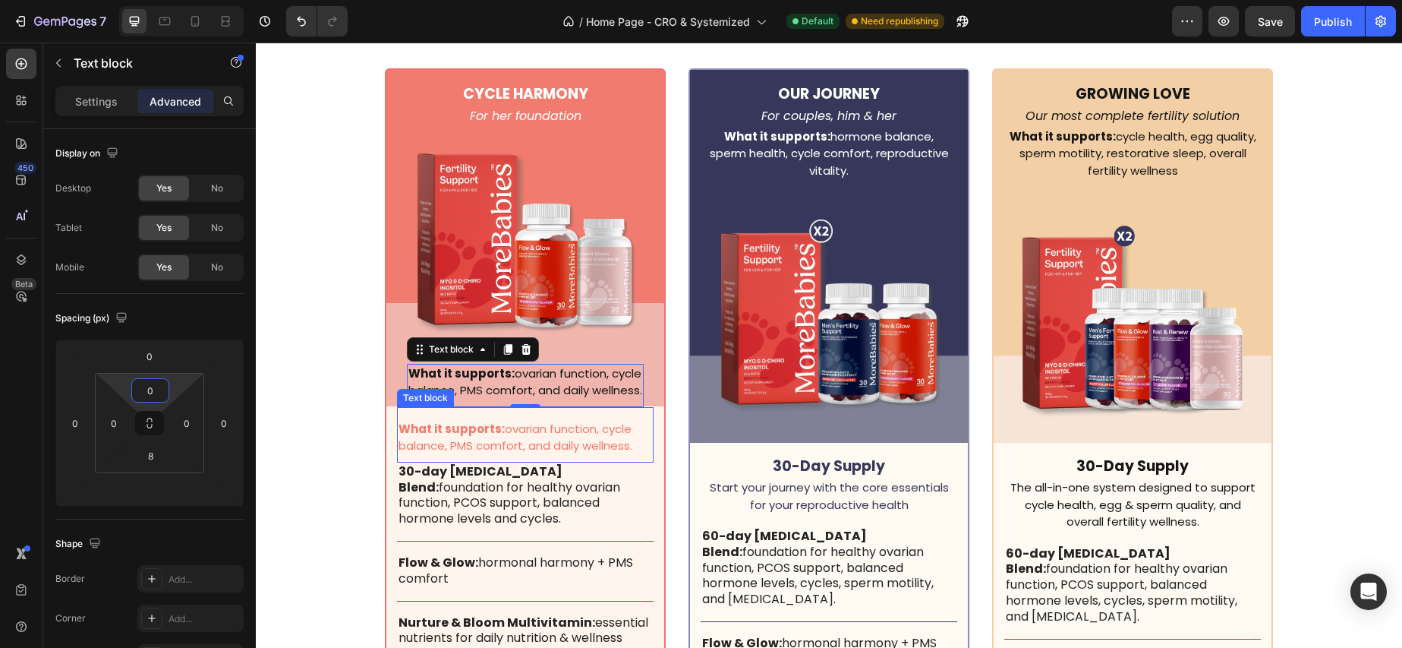
click at [539, 481] on p "30-day [MEDICAL_DATA] Blend: foundation for healthy ovarian function, PCOS supp…" at bounding box center [526, 495] width 254 height 63
click at [504, 383] on p "What it supports: ovarian function, cycle balance, PMS comfort, and daily welln…" at bounding box center [525, 382] width 234 height 34
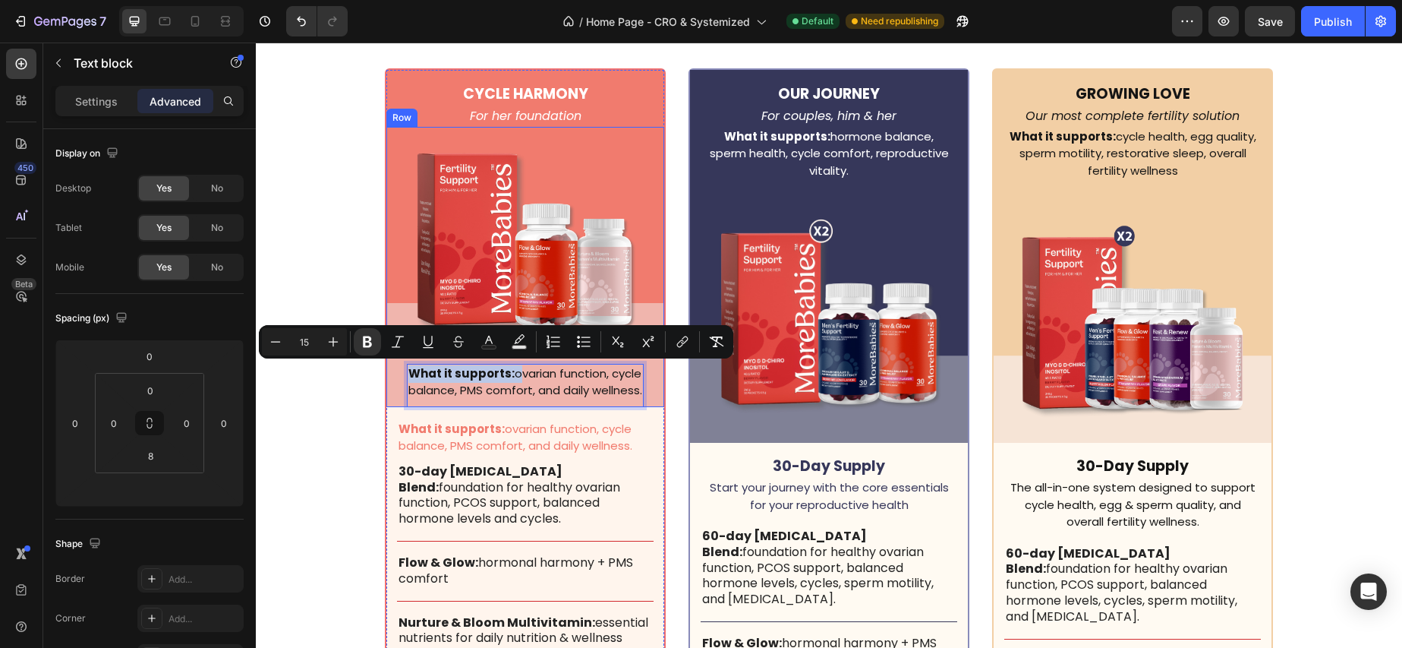
drag, startPoint x: 518, startPoint y: 373, endPoint x: 400, endPoint y: 374, distance: 117.7
click at [400, 374] on div "Product Images What it supports: ovarian function, cycle balance, PMS comfort, …" at bounding box center [525, 267] width 278 height 280
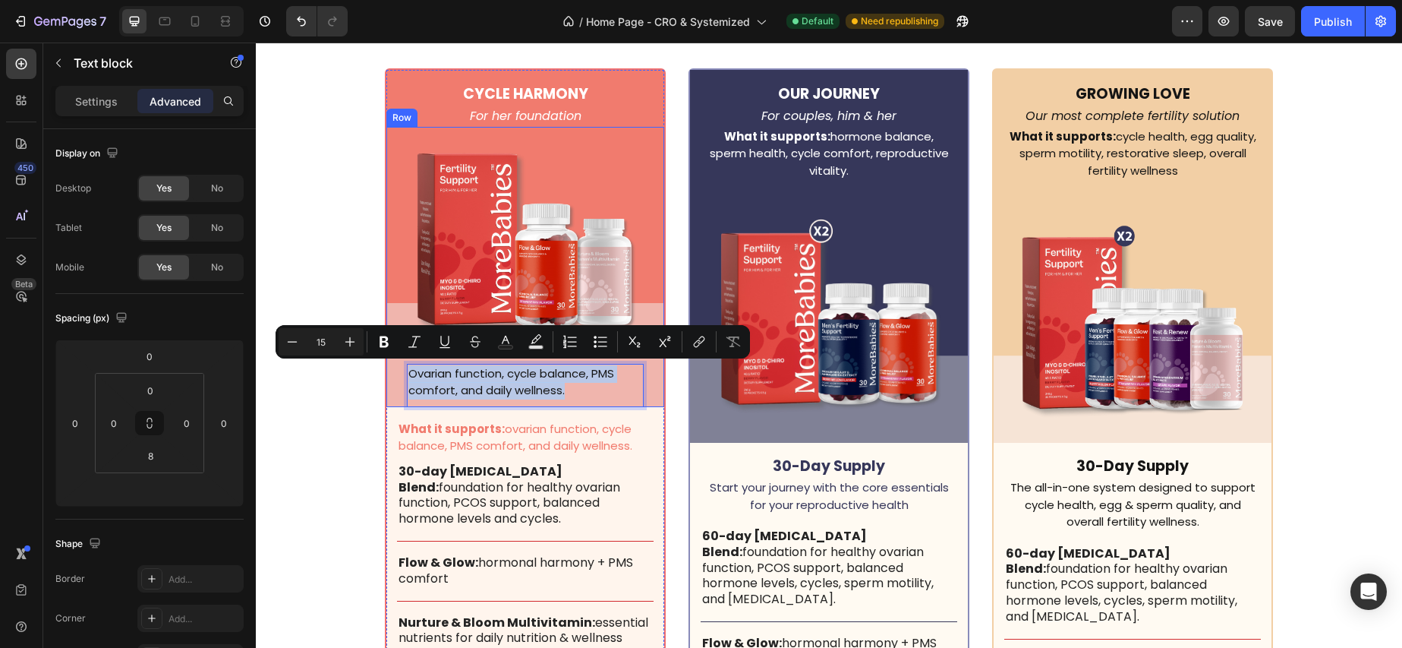
drag, startPoint x: 581, startPoint y: 390, endPoint x: 404, endPoint y: 372, distance: 177.8
click at [404, 372] on div "Product Images Ovarian function, cycle balance, PMS comfort, and daily wellness…" at bounding box center [525, 267] width 278 height 280
click at [93, 98] on p "Settings" at bounding box center [96, 101] width 43 height 16
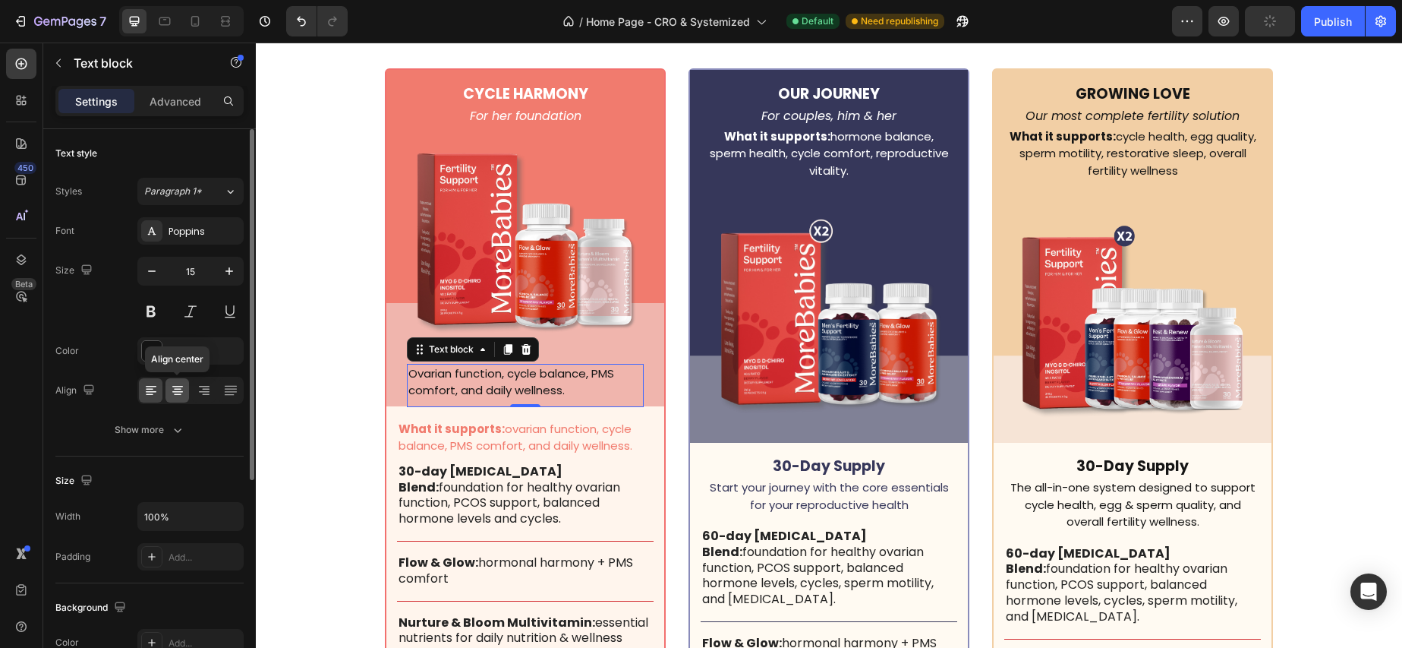
click at [185, 394] on div at bounding box center [178, 390] width 24 height 24
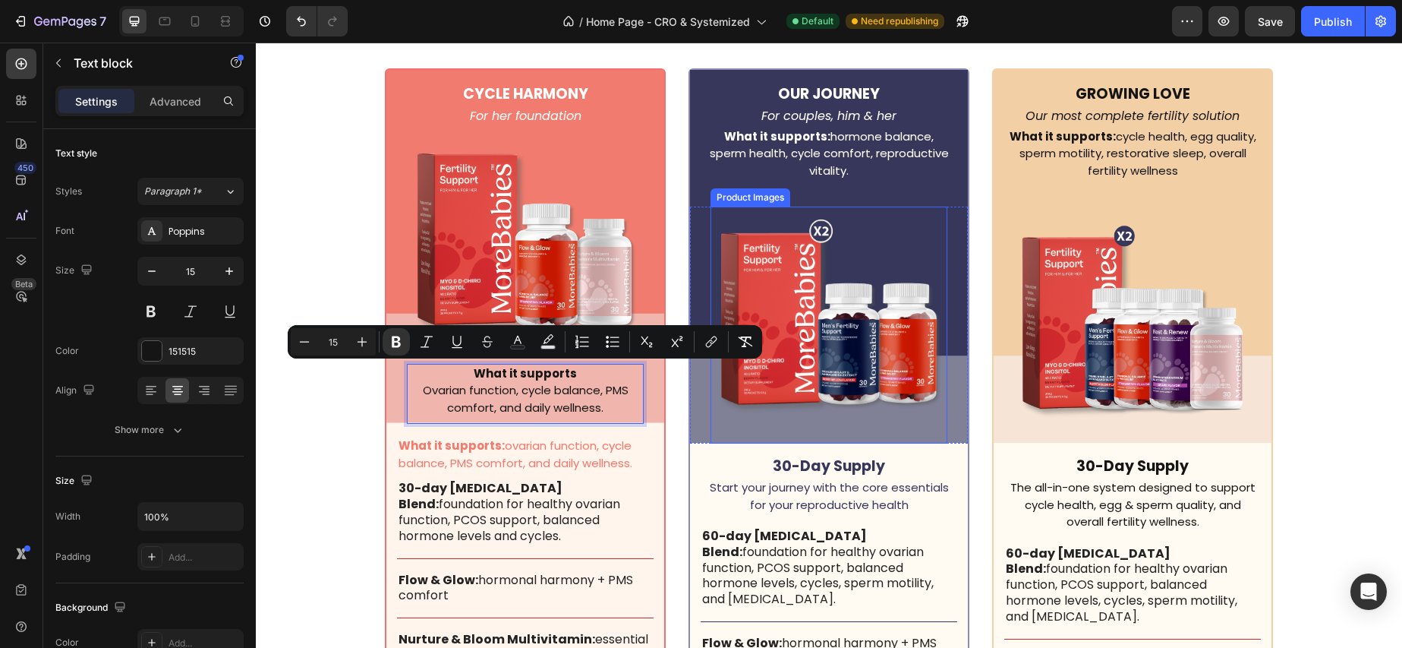
click at [887, 369] on img at bounding box center [829, 325] width 237 height 237
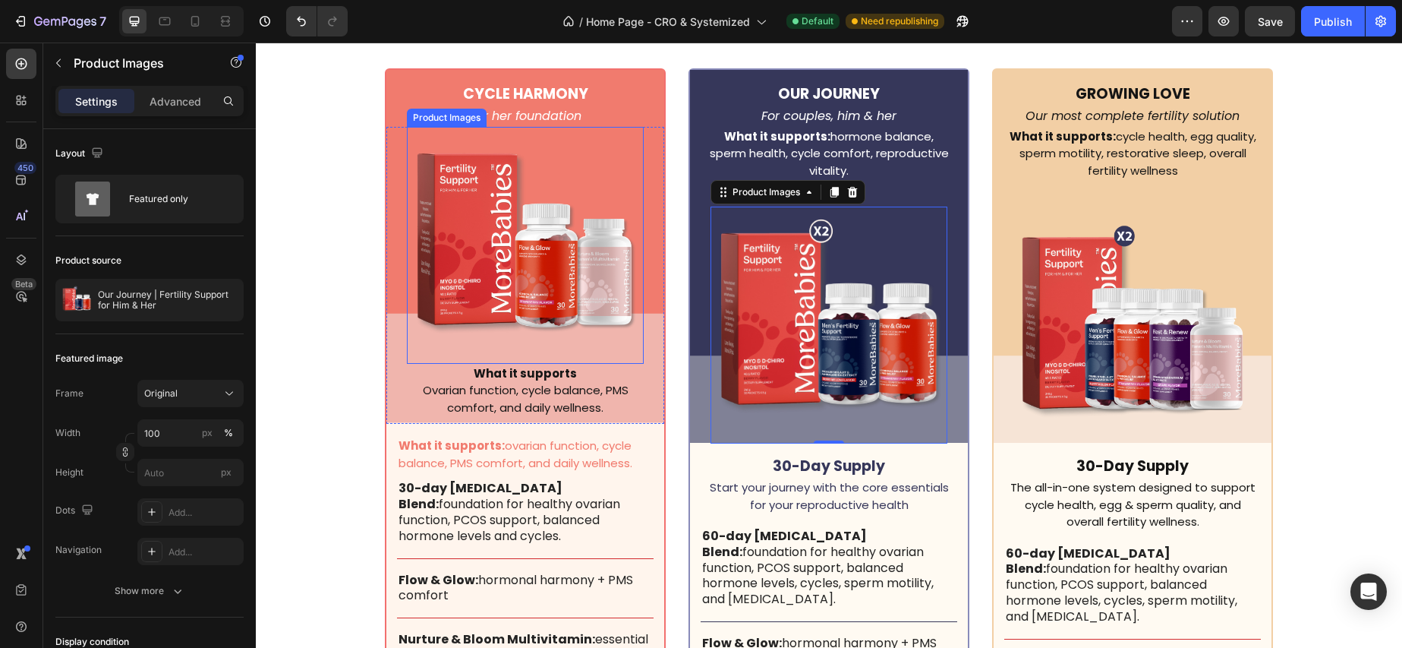
click at [505, 355] on img at bounding box center [525, 245] width 237 height 237
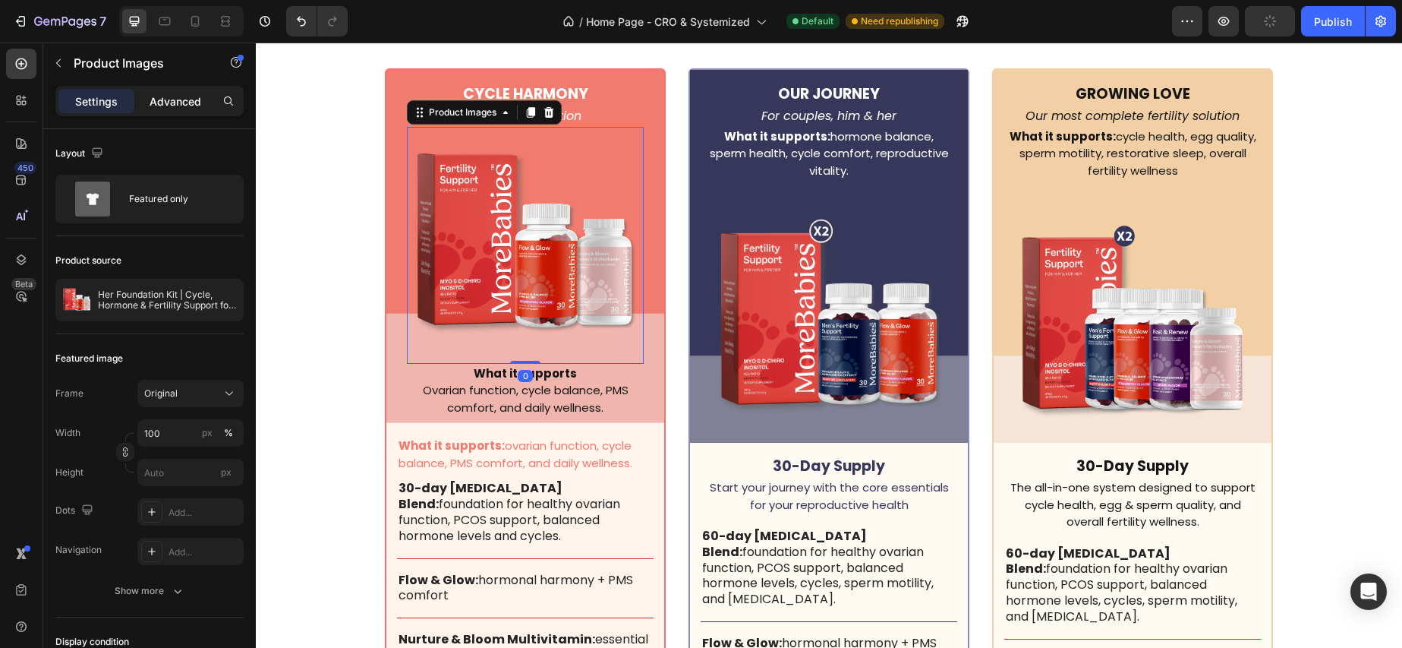
click at [155, 103] on p "Advanced" at bounding box center [176, 101] width 52 height 16
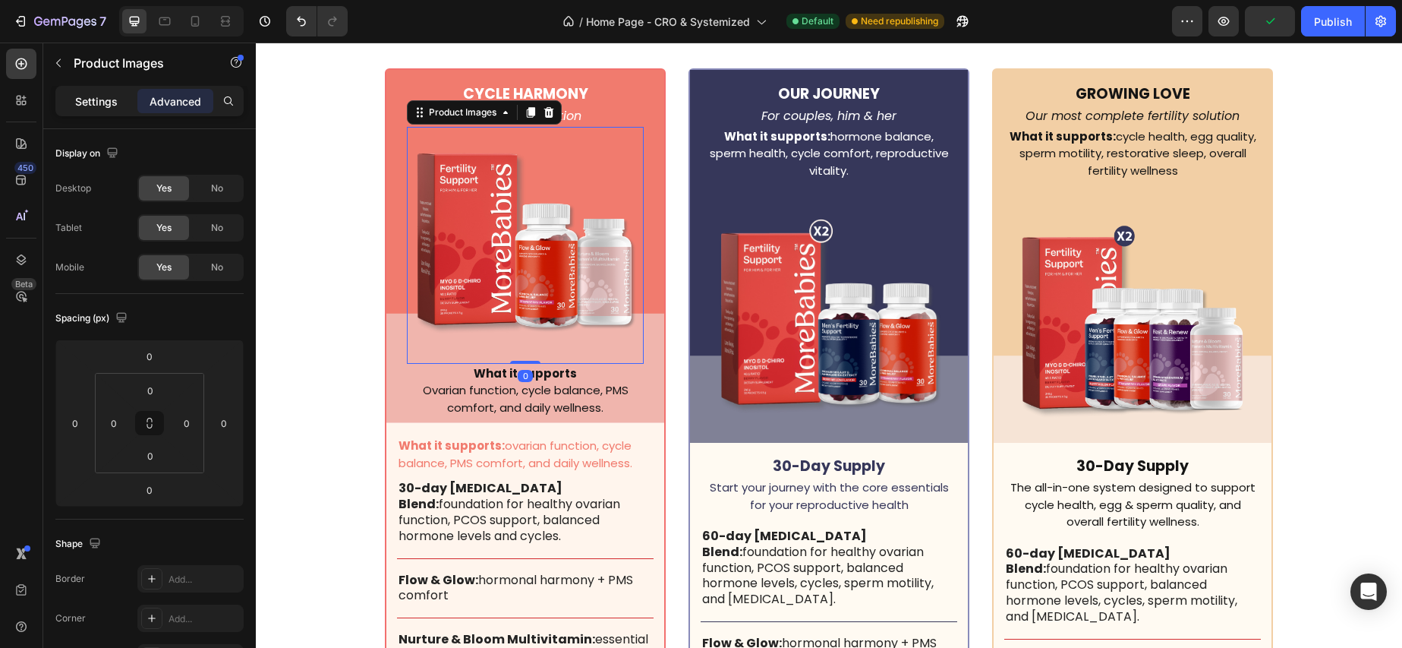
click at [94, 104] on p "Settings" at bounding box center [96, 101] width 43 height 16
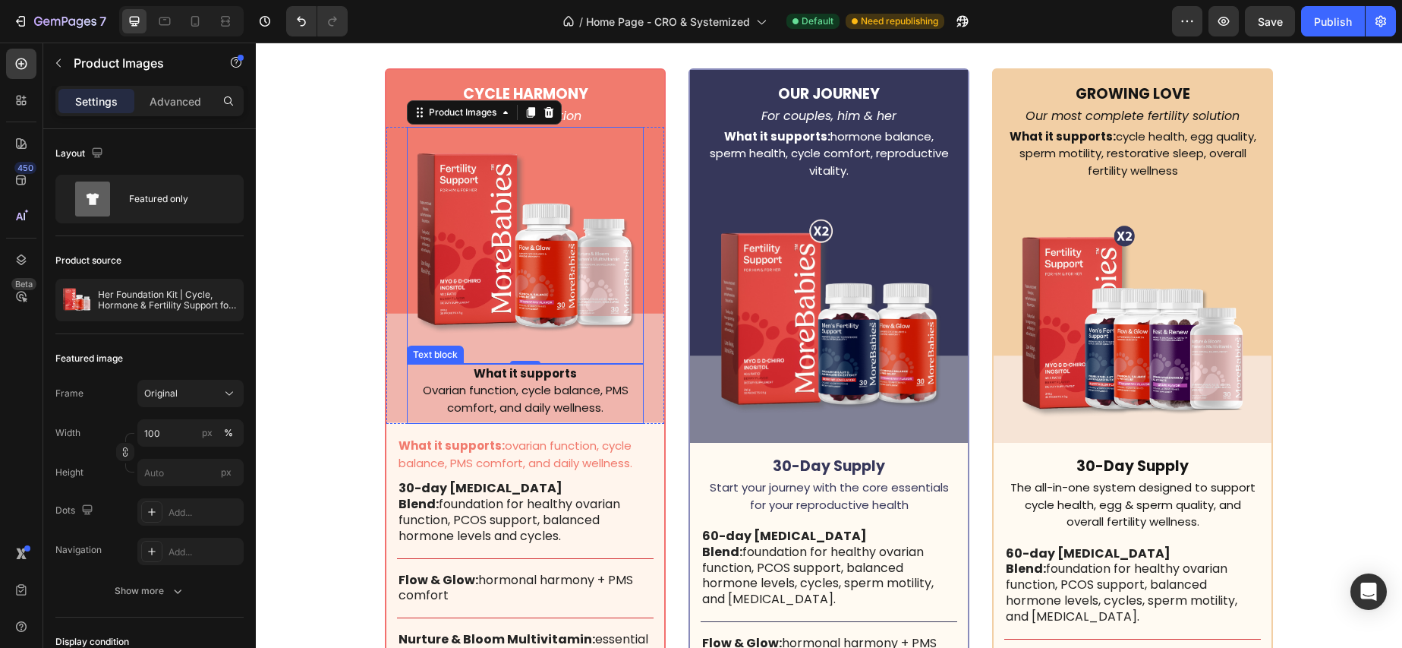
click at [584, 409] on p "What it supports Ovarian function, cycle balance, PMS comfort, and daily wellne…" at bounding box center [525, 391] width 234 height 52
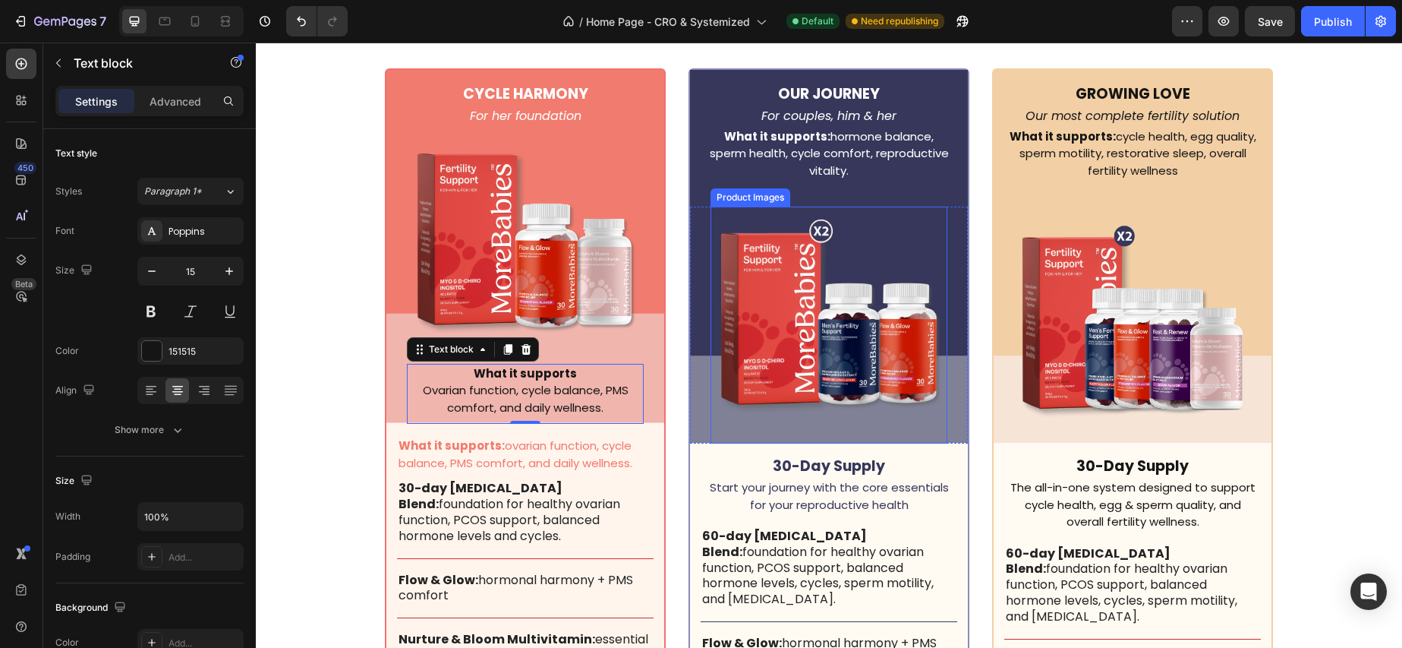
click at [832, 316] on img at bounding box center [829, 325] width 237 height 237
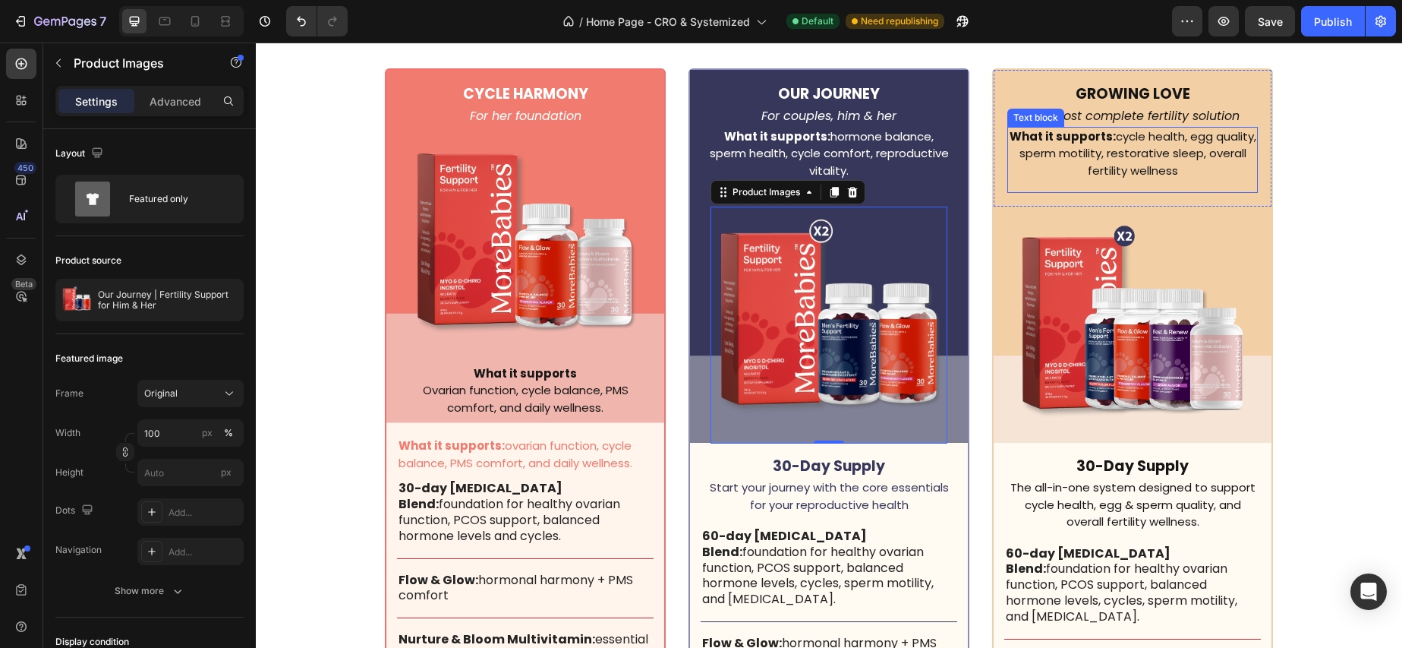
click at [1136, 157] on p "What it supports: cycle health, egg quality, sperm motility, restorative sleep,…" at bounding box center [1132, 154] width 247 height 52
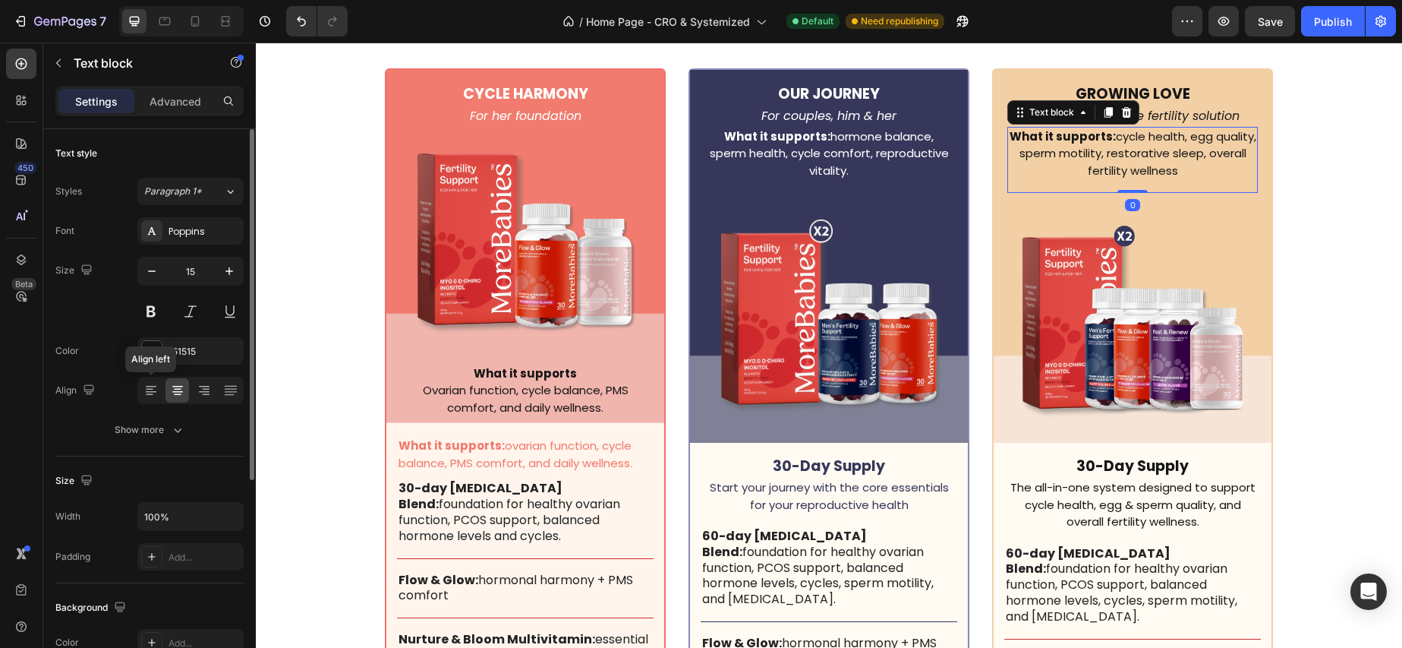
drag, startPoint x: 157, startPoint y: 391, endPoint x: 229, endPoint y: 372, distance: 73.8
click at [158, 391] on icon at bounding box center [150, 390] width 15 height 15
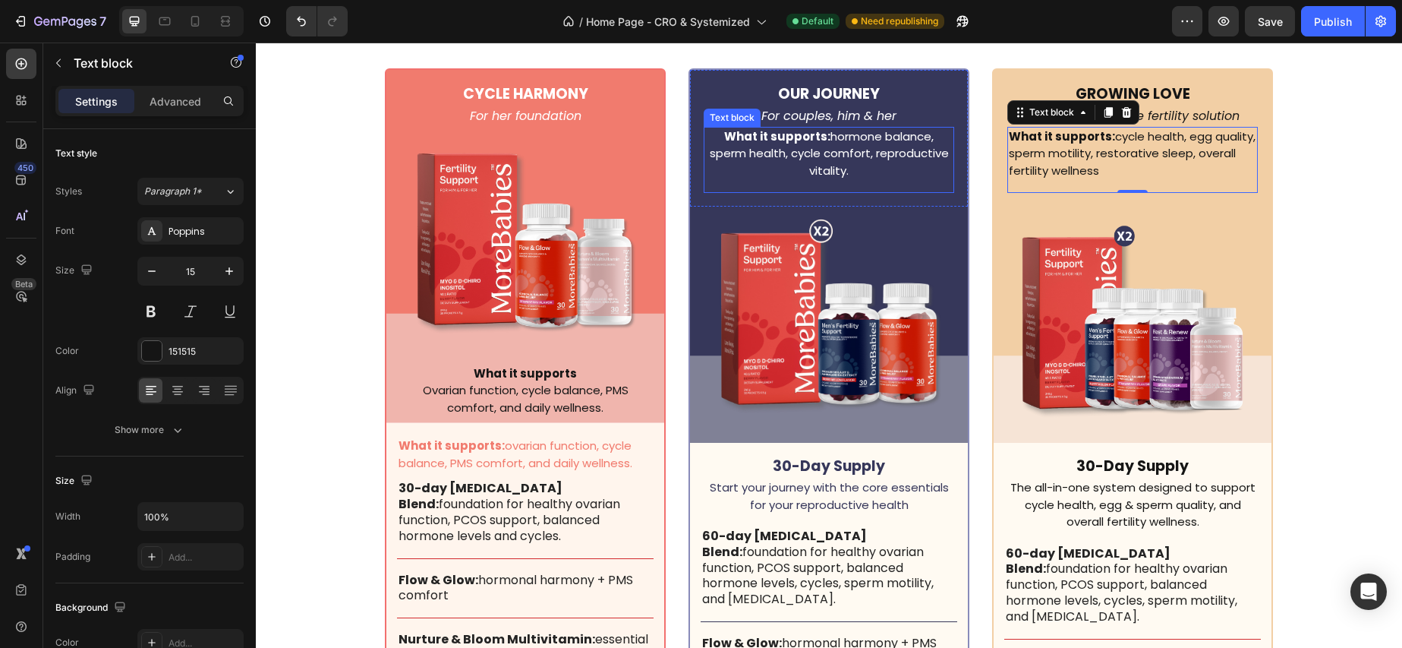
click at [873, 137] on p "What it supports: hormone balance, sperm health, cycle comfort, reproductive vi…" at bounding box center [828, 154] width 247 height 52
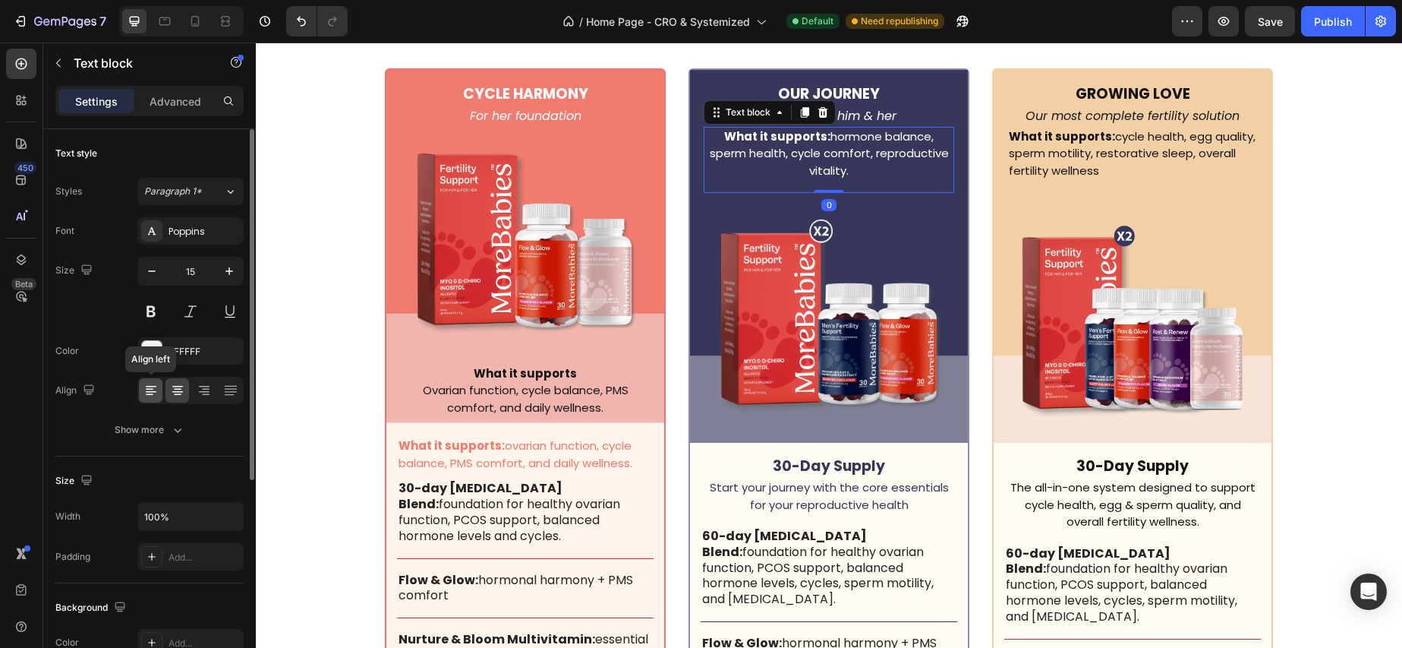
click at [149, 394] on icon at bounding box center [150, 395] width 8 height 2
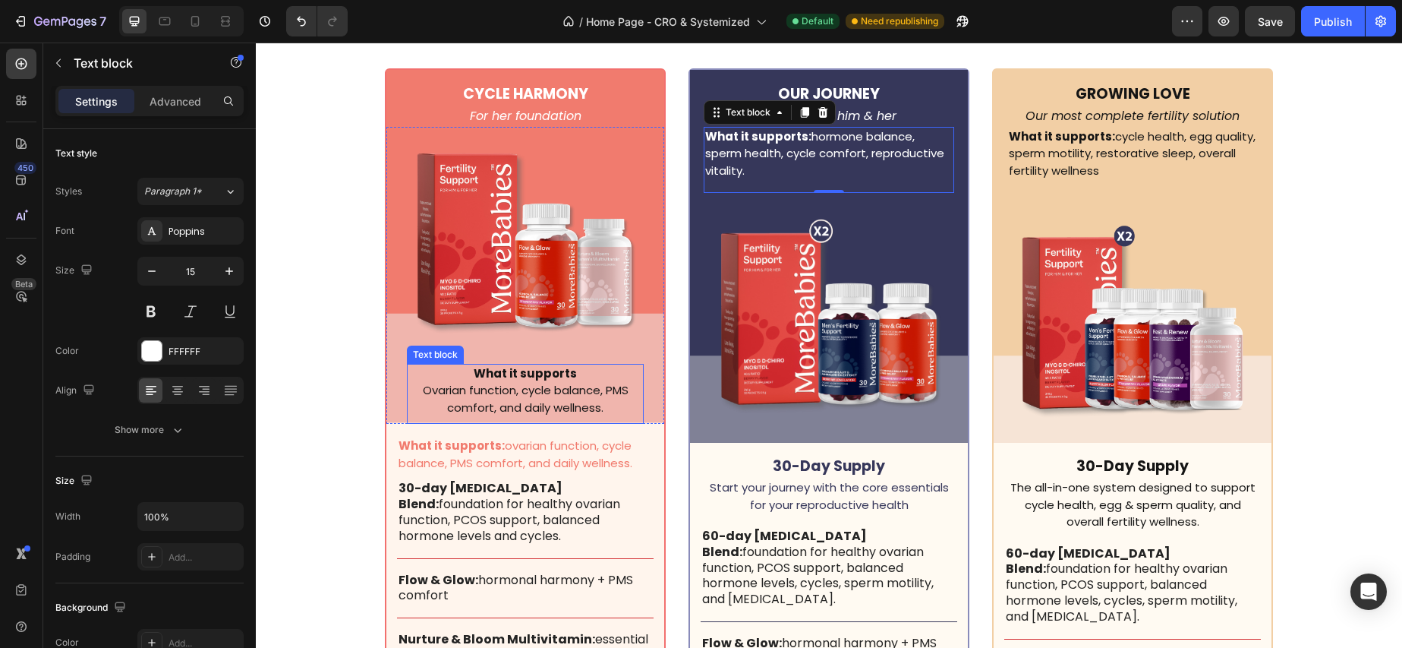
click at [495, 399] on p "What it supports Ovarian function, cycle balance, PMS comfort, and daily wellne…" at bounding box center [525, 391] width 234 height 52
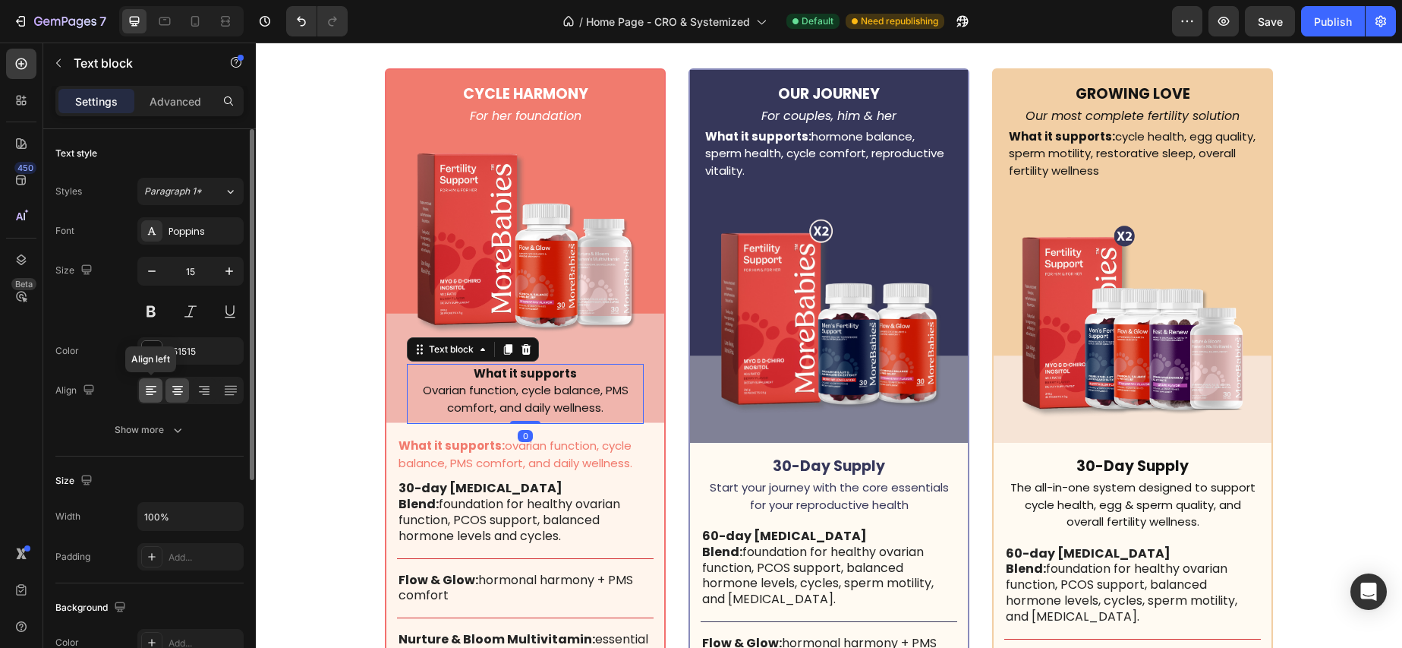
click at [145, 396] on icon at bounding box center [150, 390] width 15 height 15
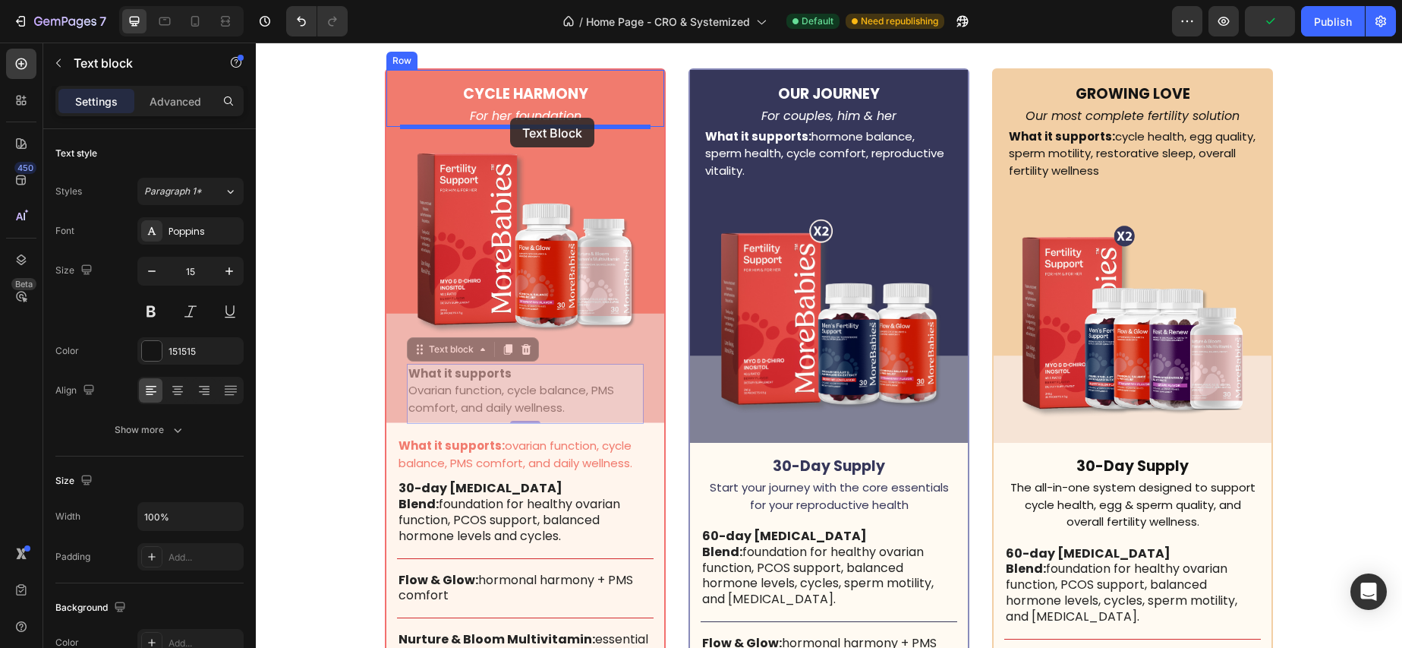
drag, startPoint x: 437, startPoint y: 335, endPoint x: 510, endPoint y: 118, distance: 229.3
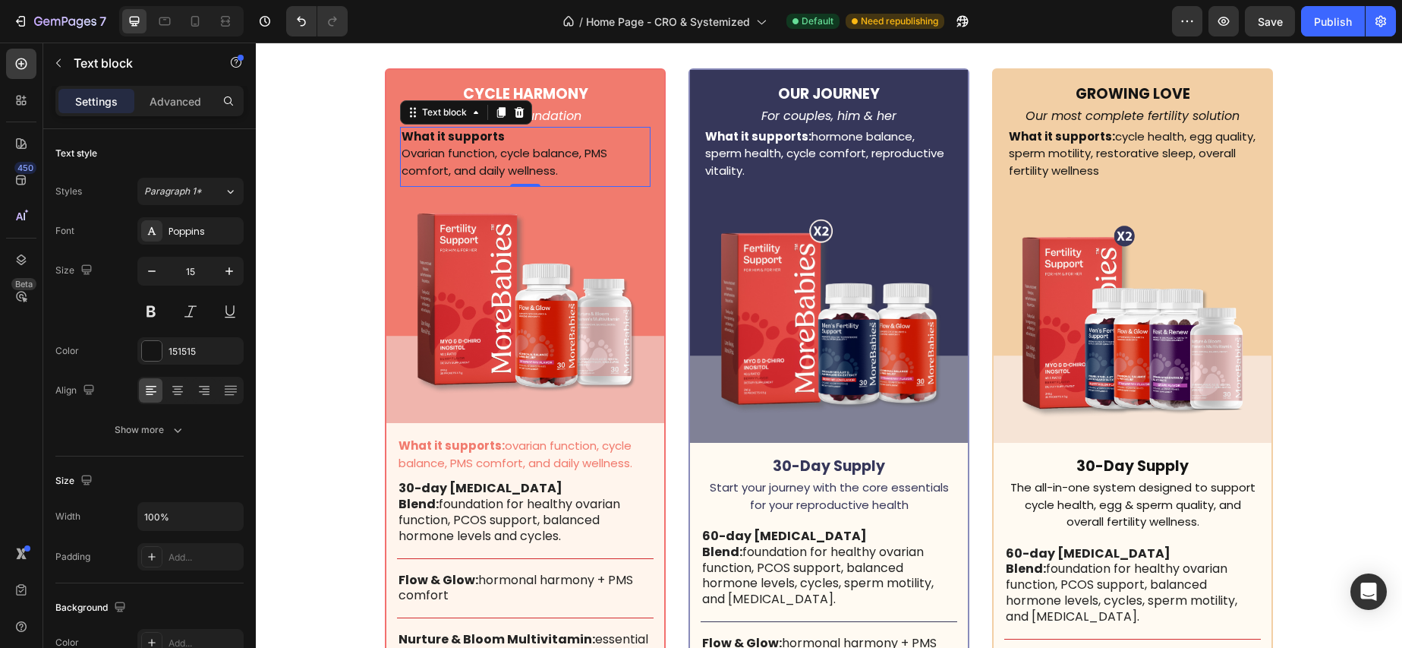
click at [500, 132] on p "What it supports Ovarian function, cycle balance, PMS comfort, and daily wellne…" at bounding box center [525, 154] width 247 height 52
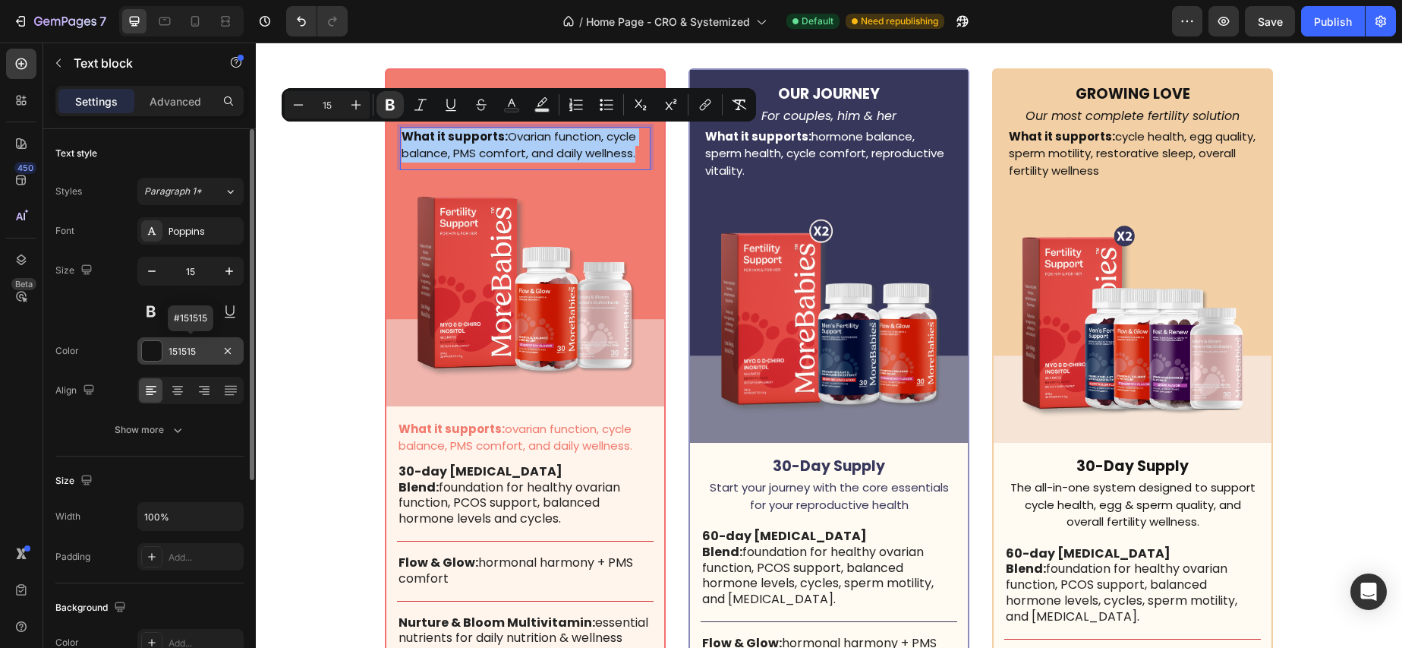
click at [159, 353] on div at bounding box center [152, 351] width 20 height 20
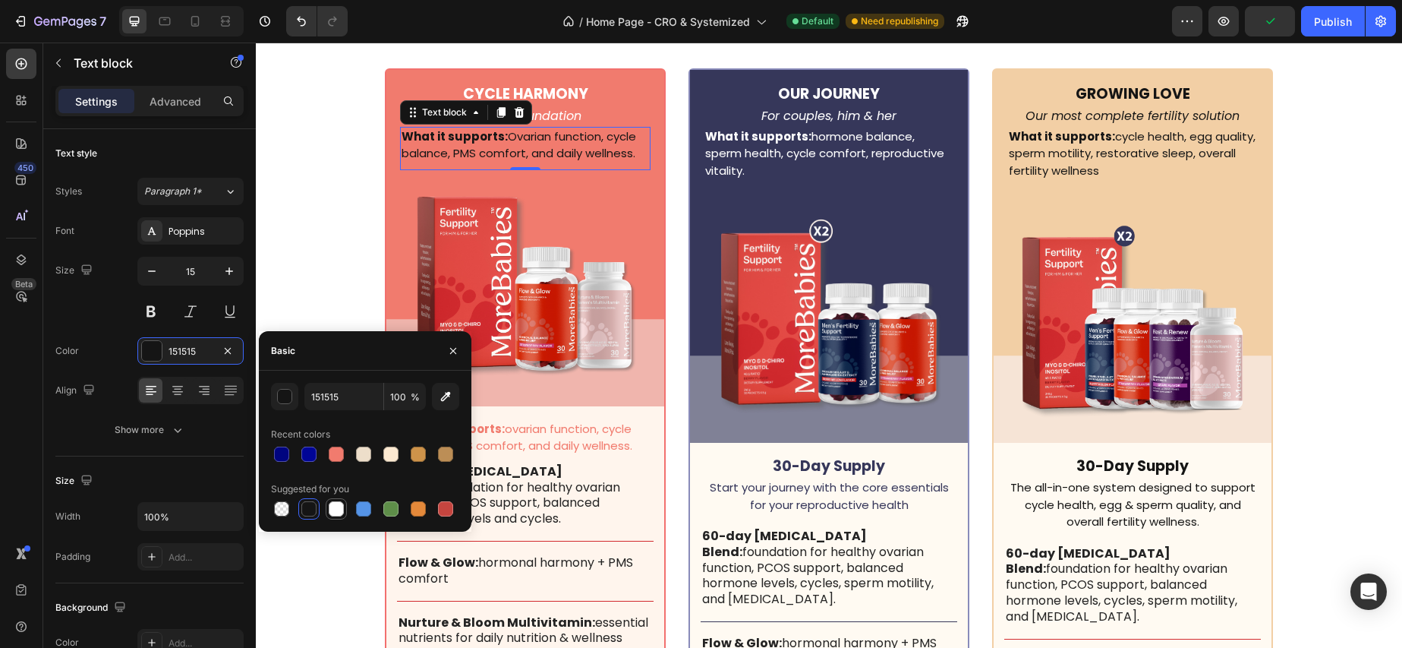
click at [333, 509] on div at bounding box center [336, 508] width 15 height 15
type input "FFFFFF"
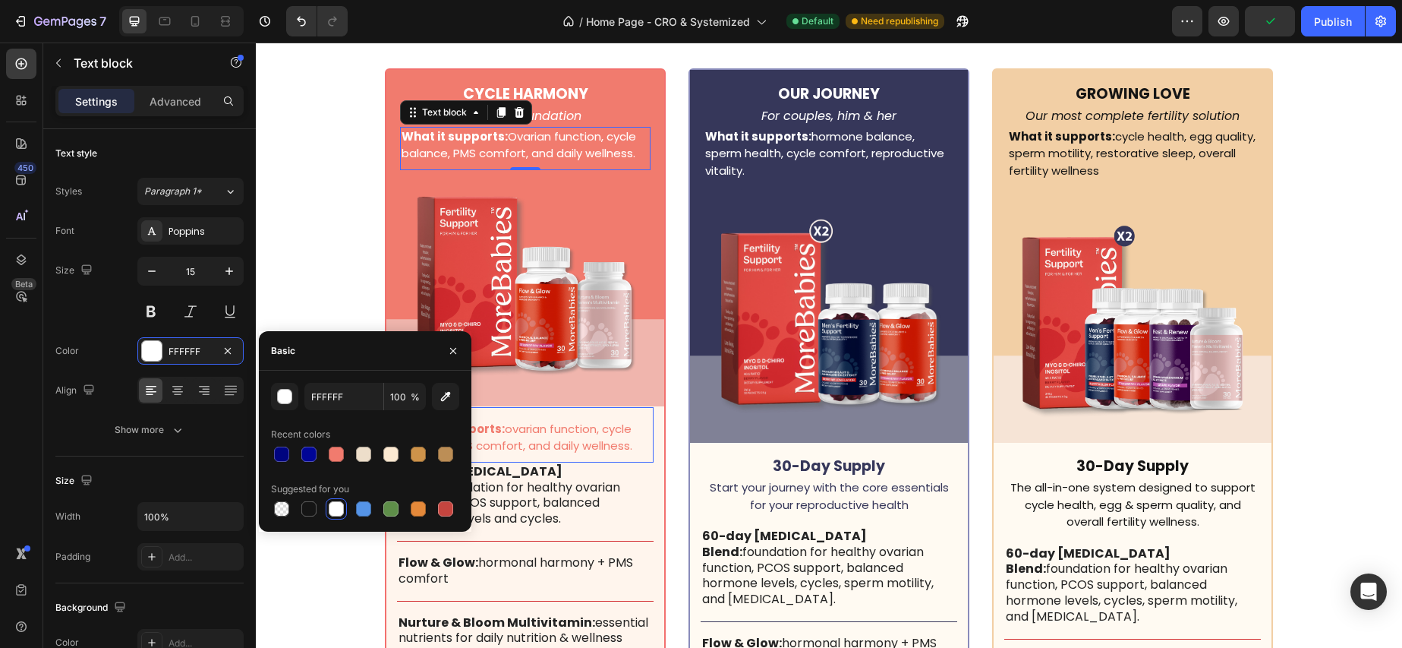
click at [557, 433] on p "What it supports: ovarian function, cycle balance, PMS comfort, and daily welln…" at bounding box center [526, 438] width 254 height 34
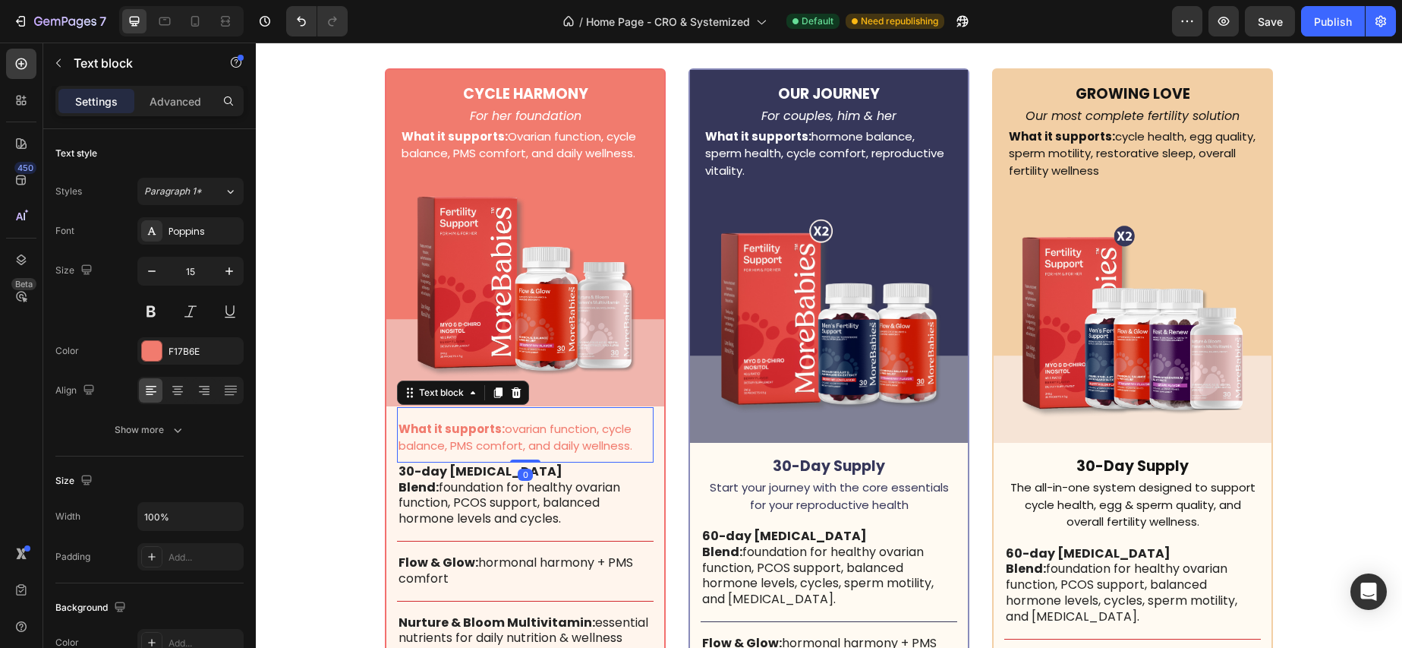
click at [526, 385] on div "Text block" at bounding box center [463, 392] width 132 height 24
click at [517, 392] on icon at bounding box center [516, 392] width 12 height 12
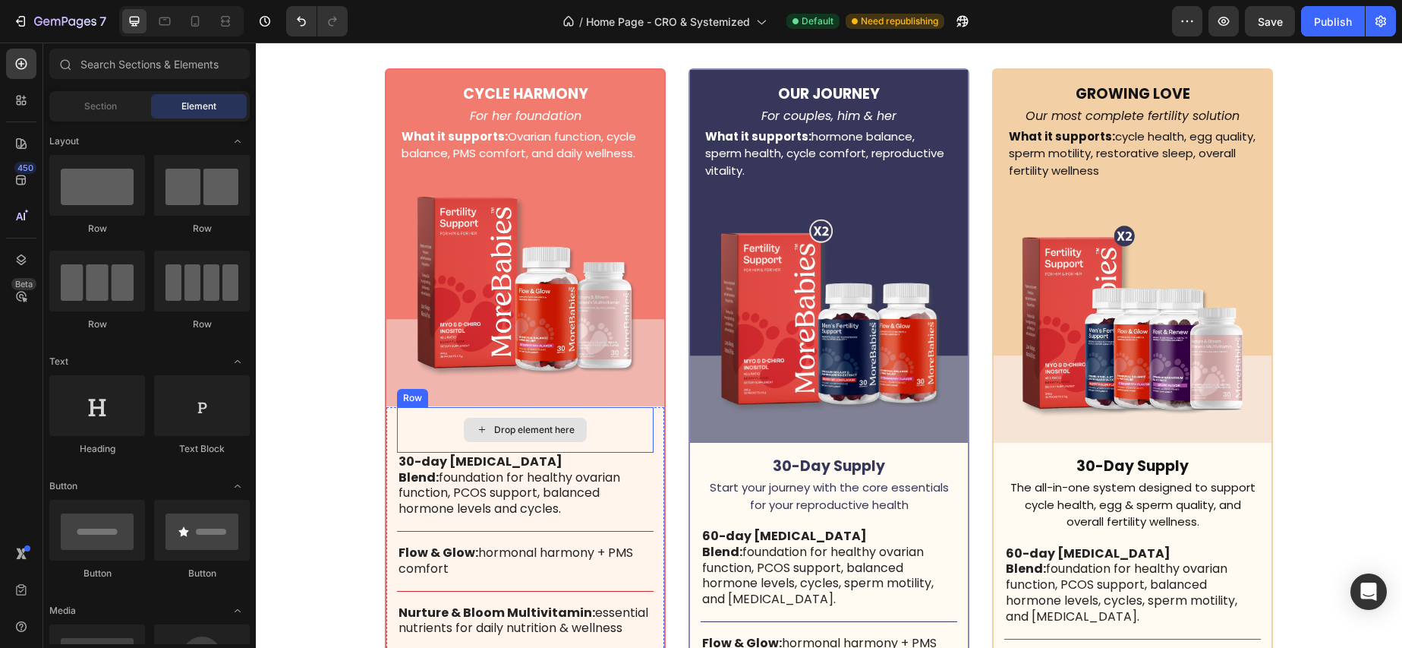
click at [575, 419] on div "Drop element here" at bounding box center [525, 430] width 123 height 24
click at [418, 417] on div "Drop element here" at bounding box center [525, 430] width 257 height 46
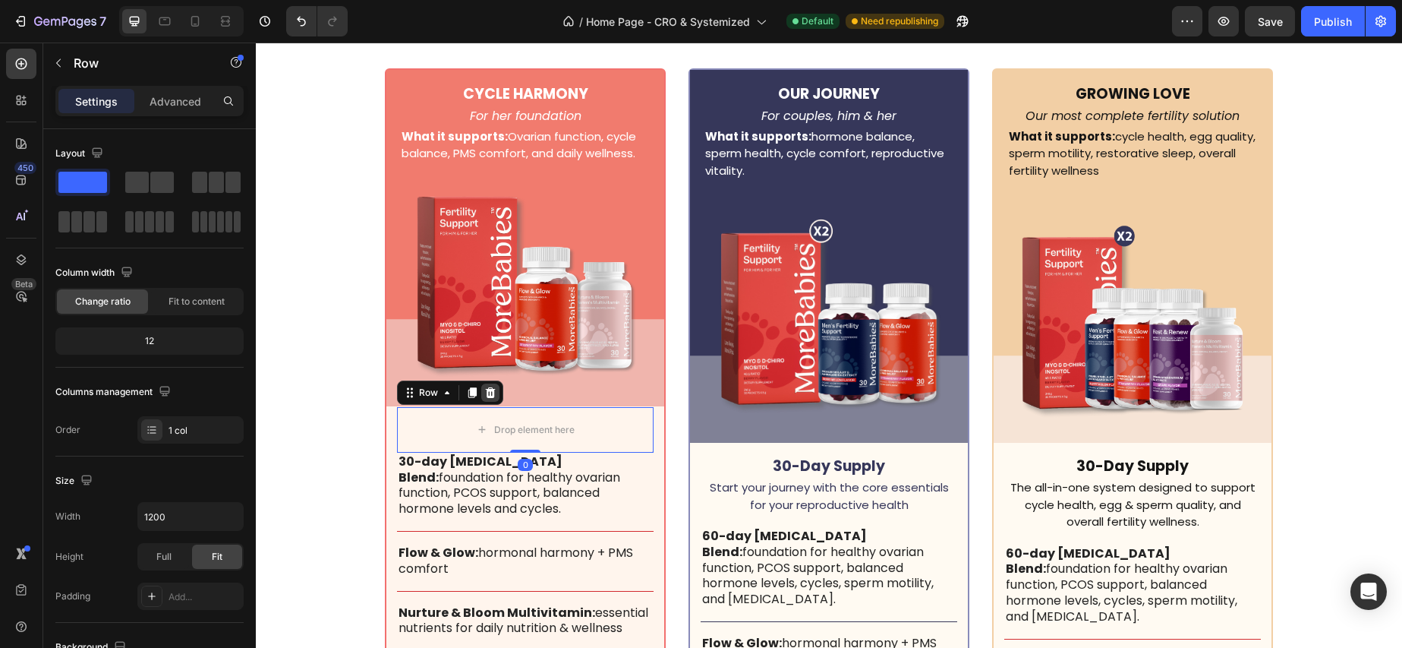
click at [486, 393] on icon at bounding box center [490, 392] width 12 height 12
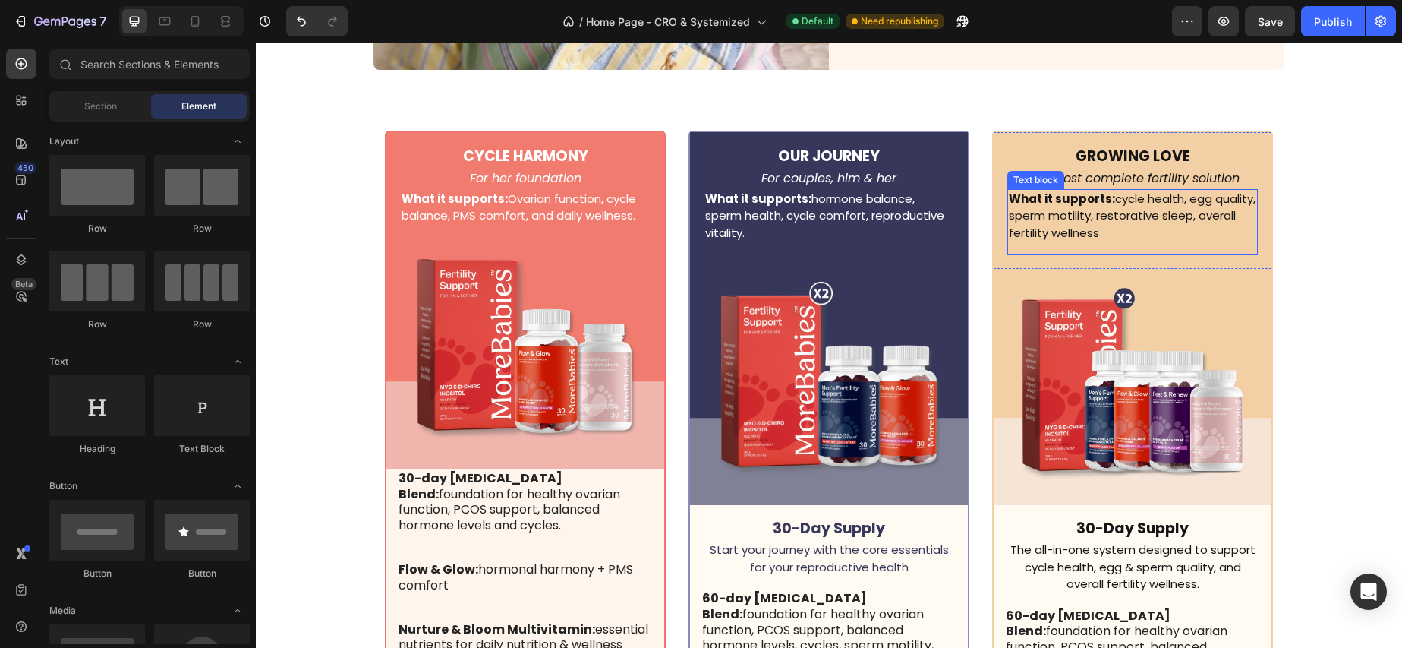
scroll to position [4541, 0]
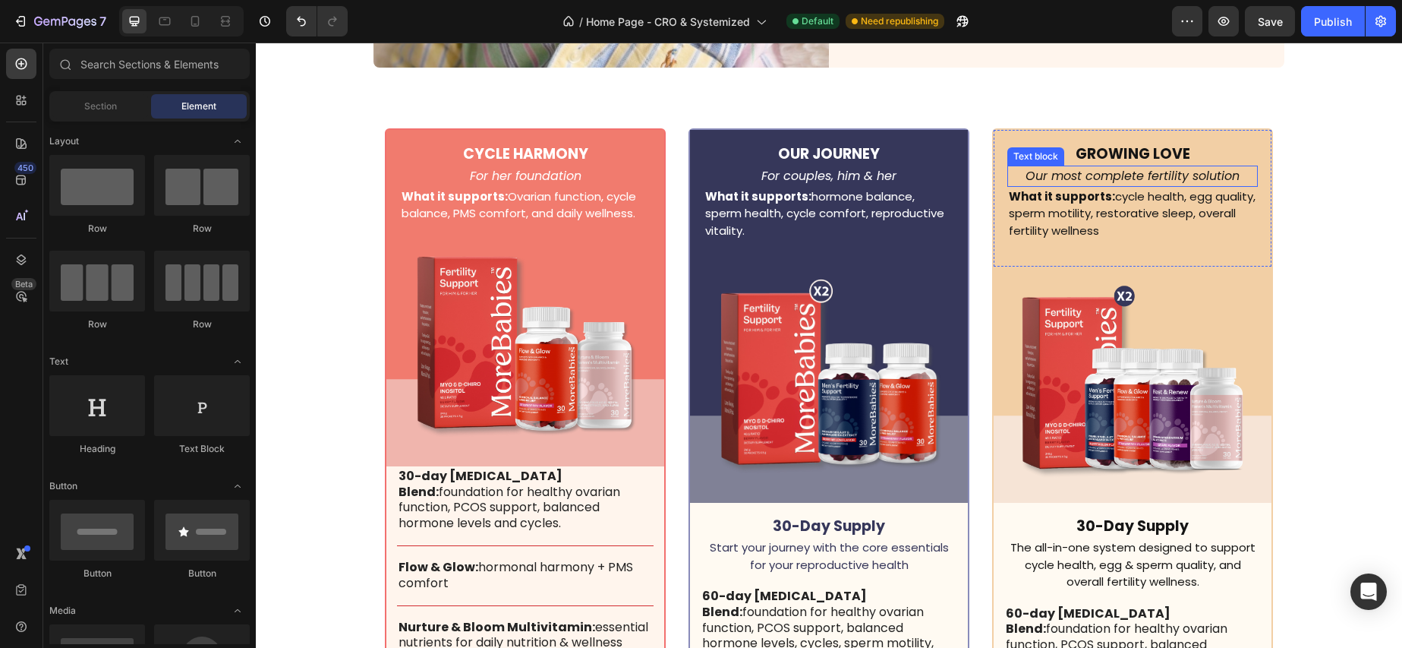
click at [1189, 167] on p "Our most complete fertility solution" at bounding box center [1132, 176] width 247 height 18
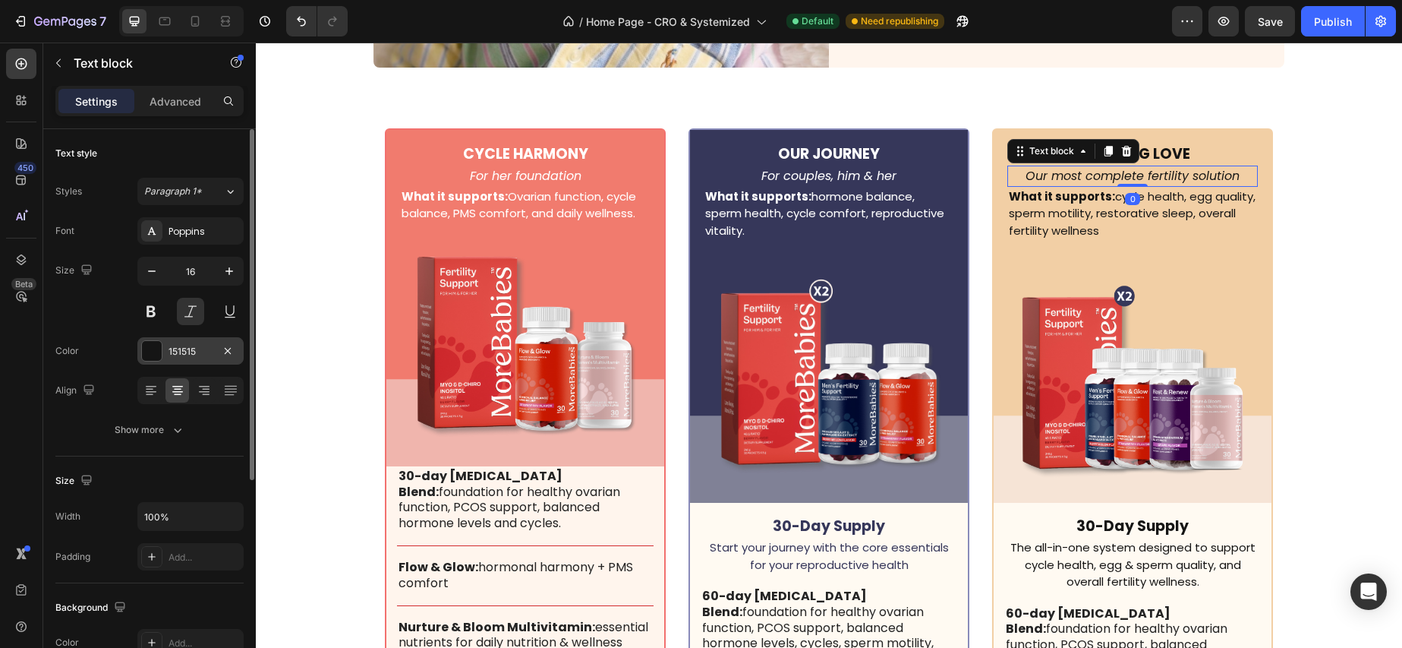
click at [151, 351] on div at bounding box center [152, 351] width 20 height 20
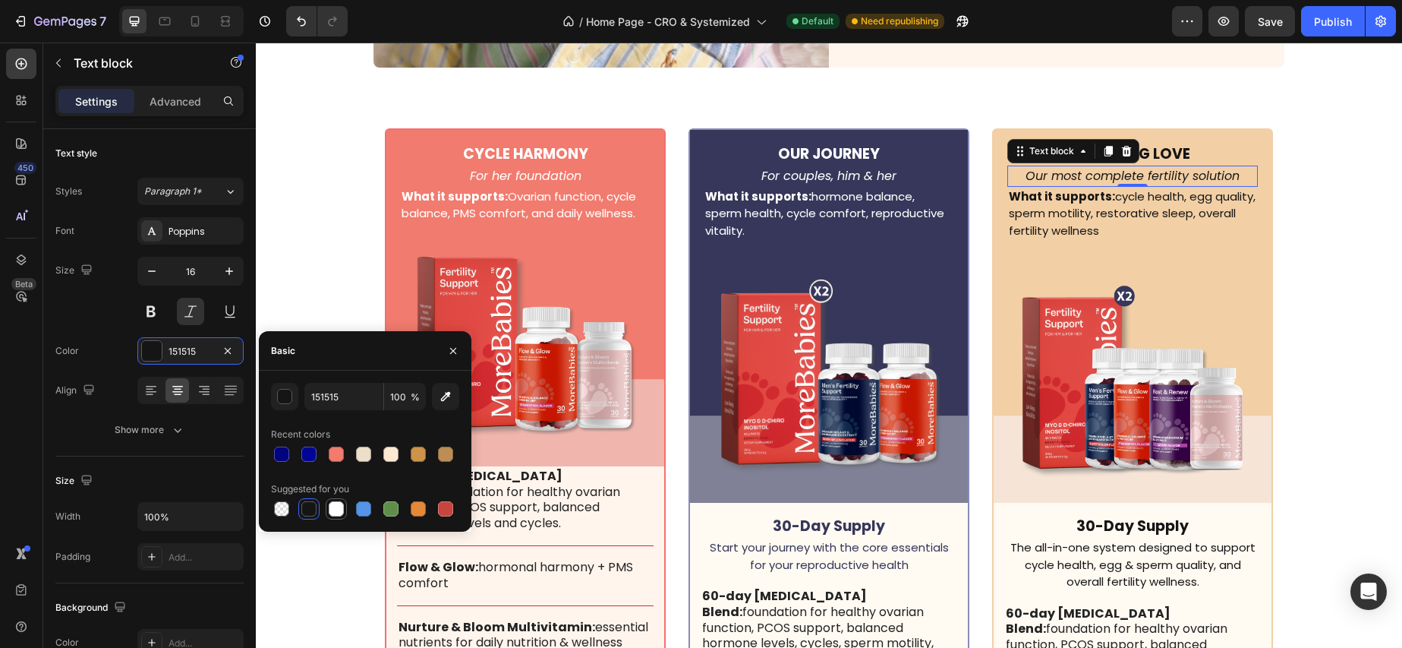
click at [333, 509] on div at bounding box center [336, 508] width 15 height 15
type input "FFFFFF"
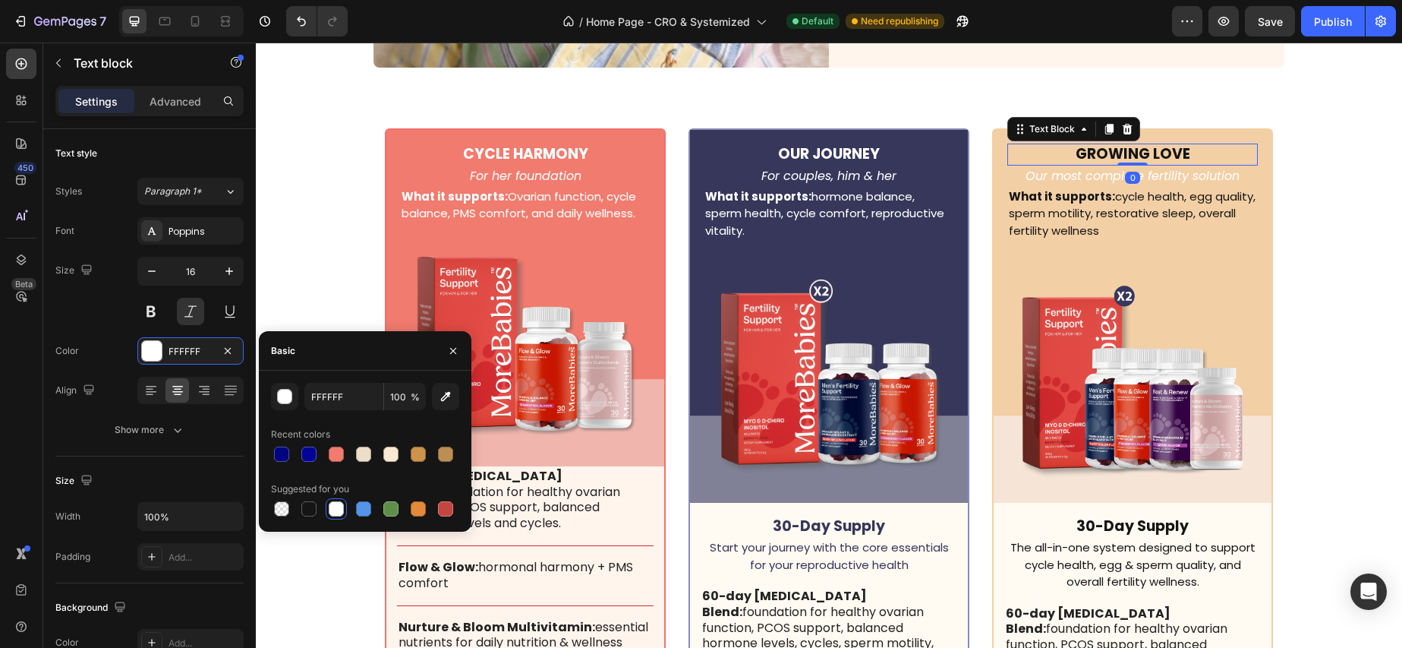
click at [1193, 157] on p "GROWING LOVE" at bounding box center [1132, 154] width 247 height 19
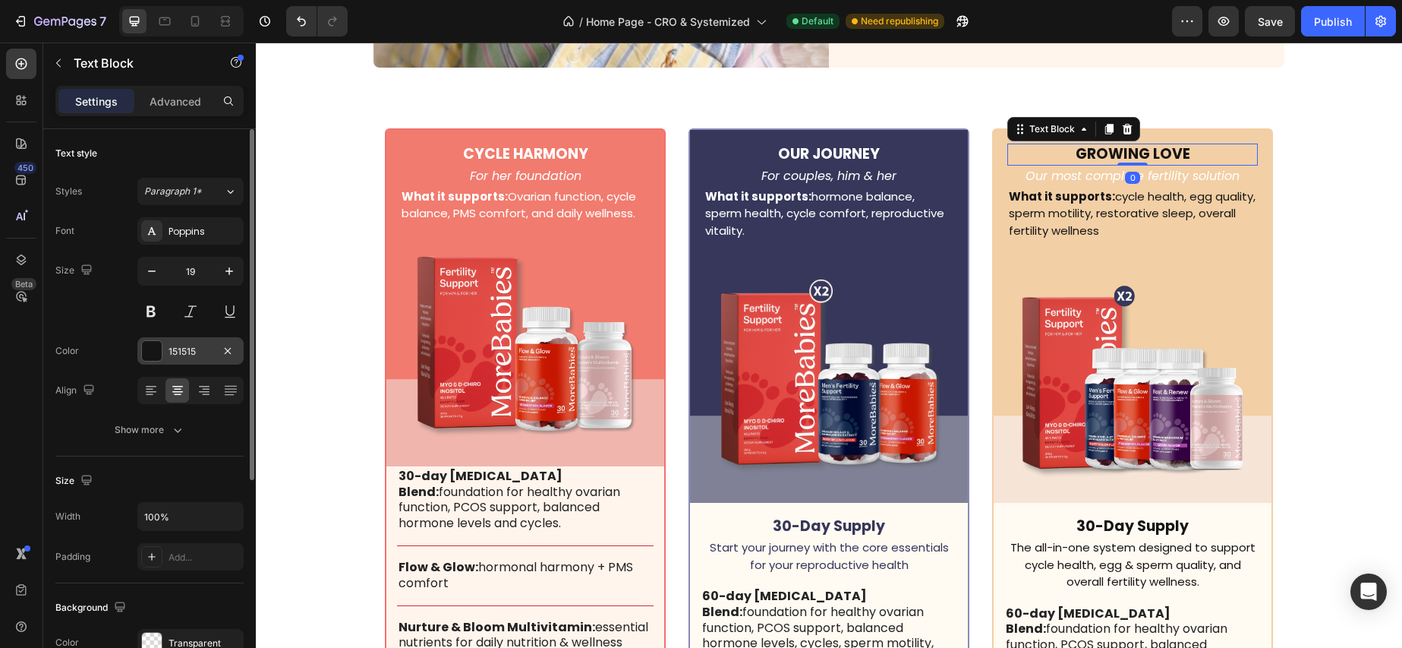
click at [149, 355] on div at bounding box center [152, 351] width 20 height 20
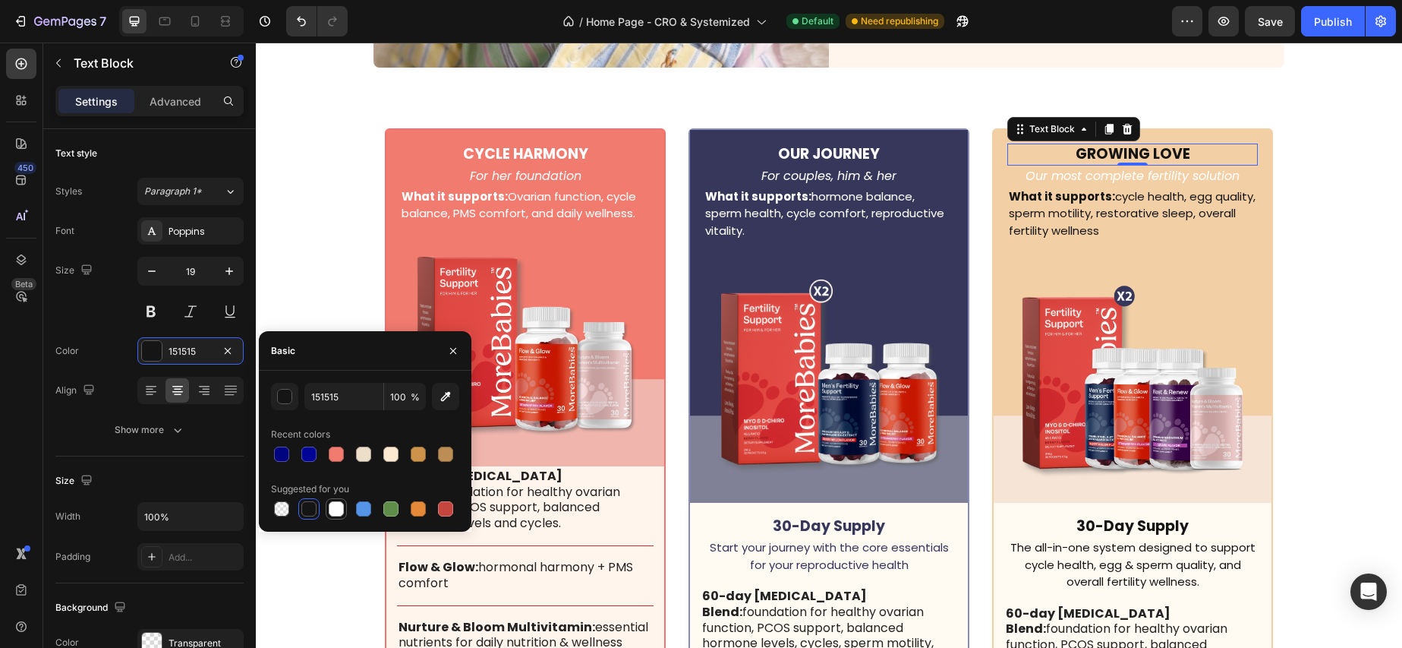
click at [336, 505] on div at bounding box center [336, 508] width 15 height 15
type input "151515"
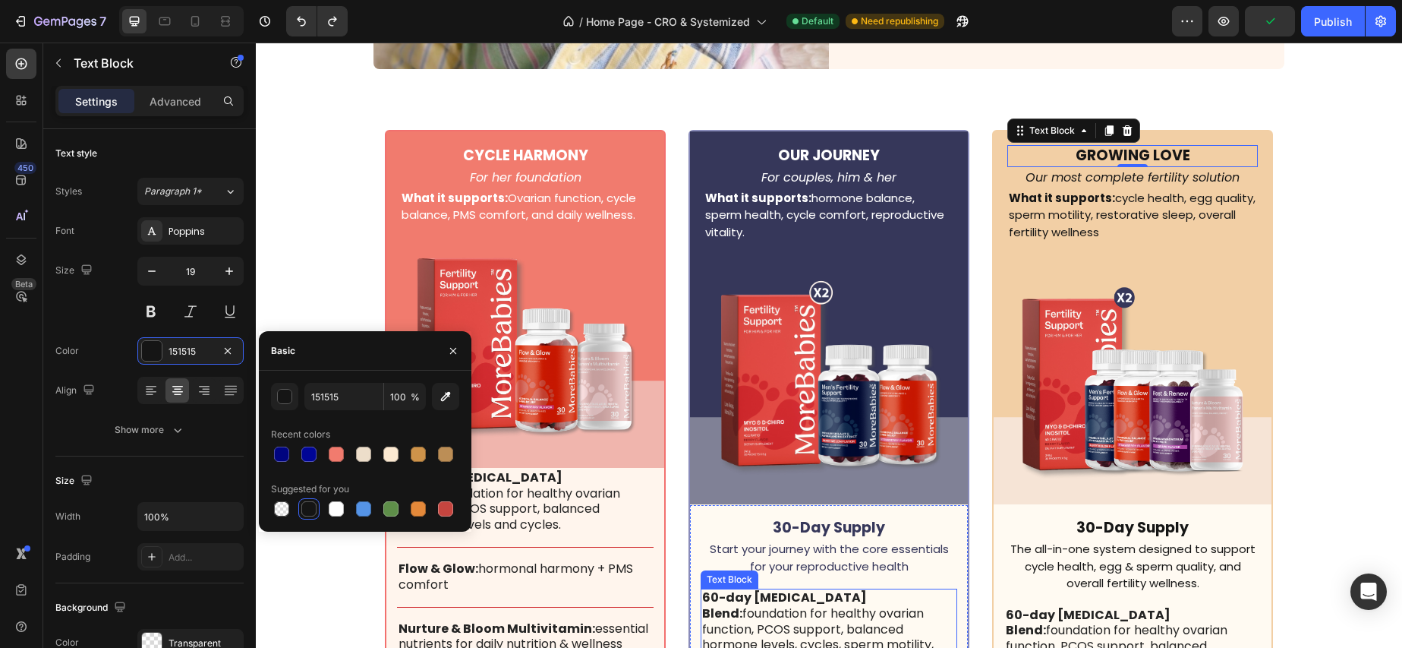
click at [815, 604] on p "60-day [MEDICAL_DATA] Blend: foundation for healthy ovarian function, PCOS supp…" at bounding box center [829, 629] width 254 height 79
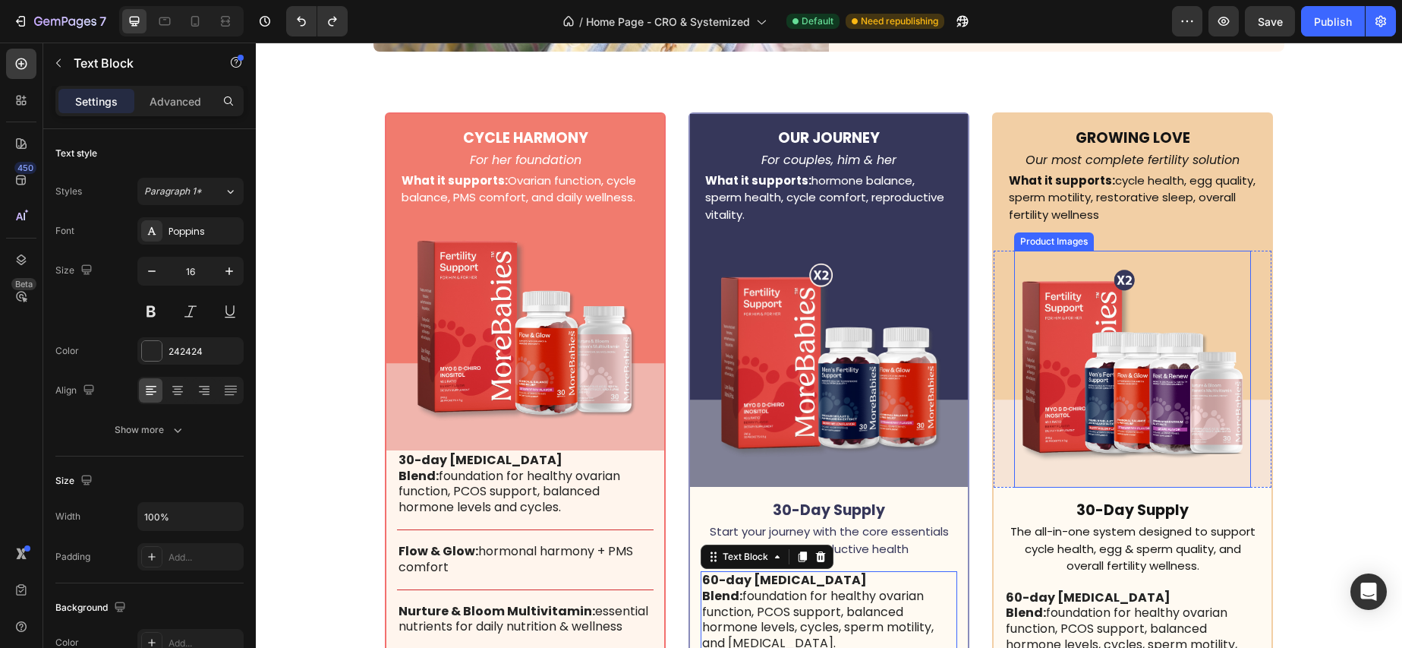
scroll to position [4559, 0]
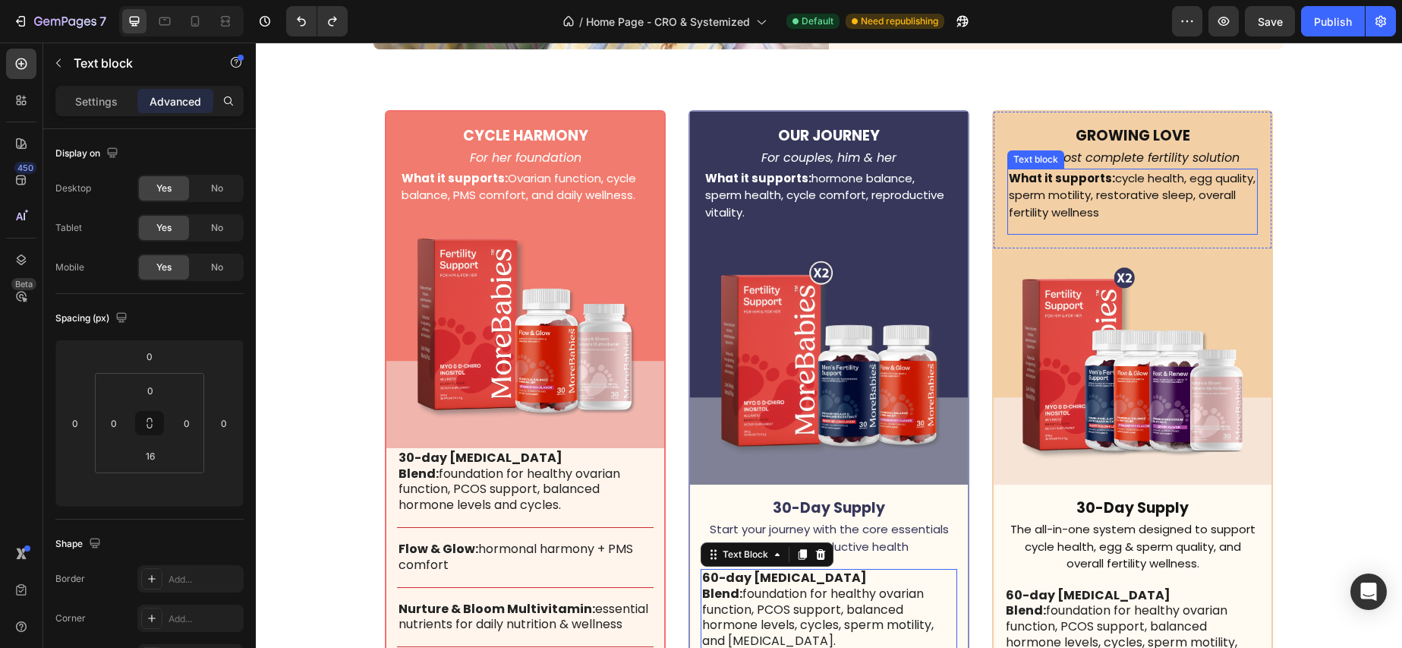
click at [1064, 225] on div "What it supports: cycle health, egg quality, sperm motility, restorative sleep,…" at bounding box center [1132, 202] width 251 height 67
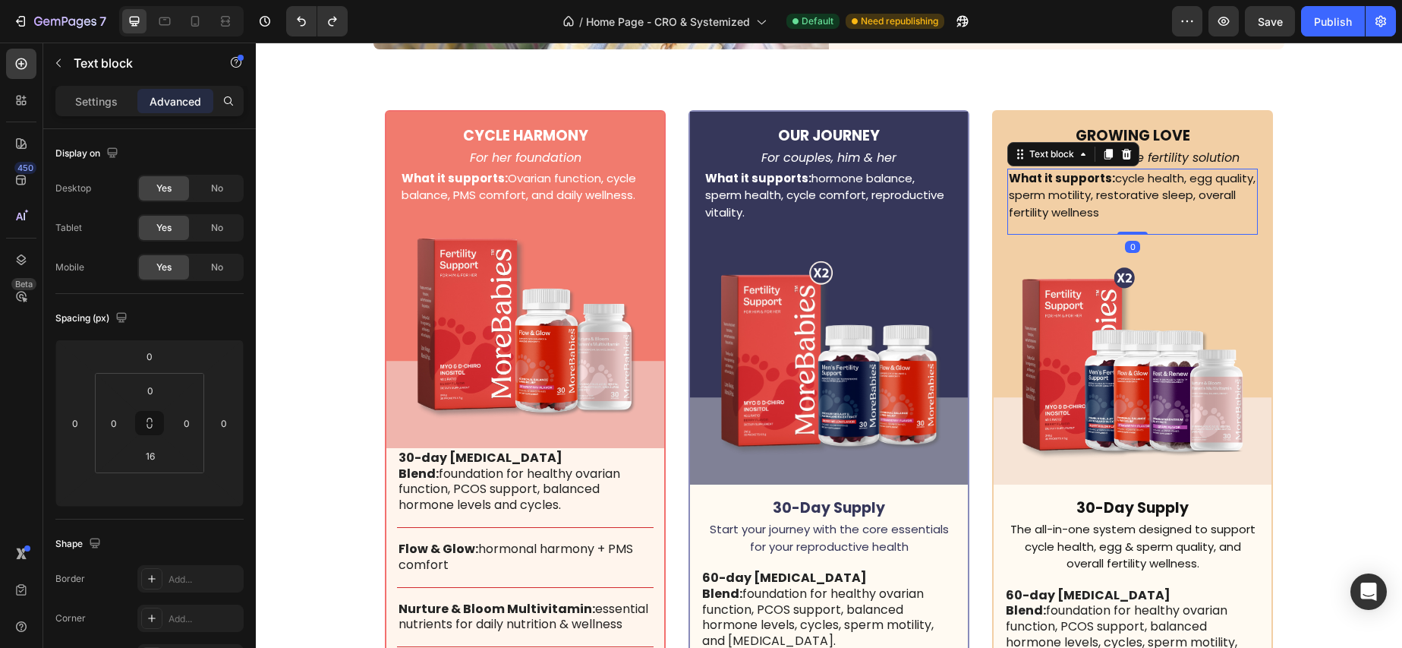
click at [1064, 225] on div "What it supports: cycle health, egg quality, sperm motility, restorative sleep,…" at bounding box center [1132, 202] width 251 height 67
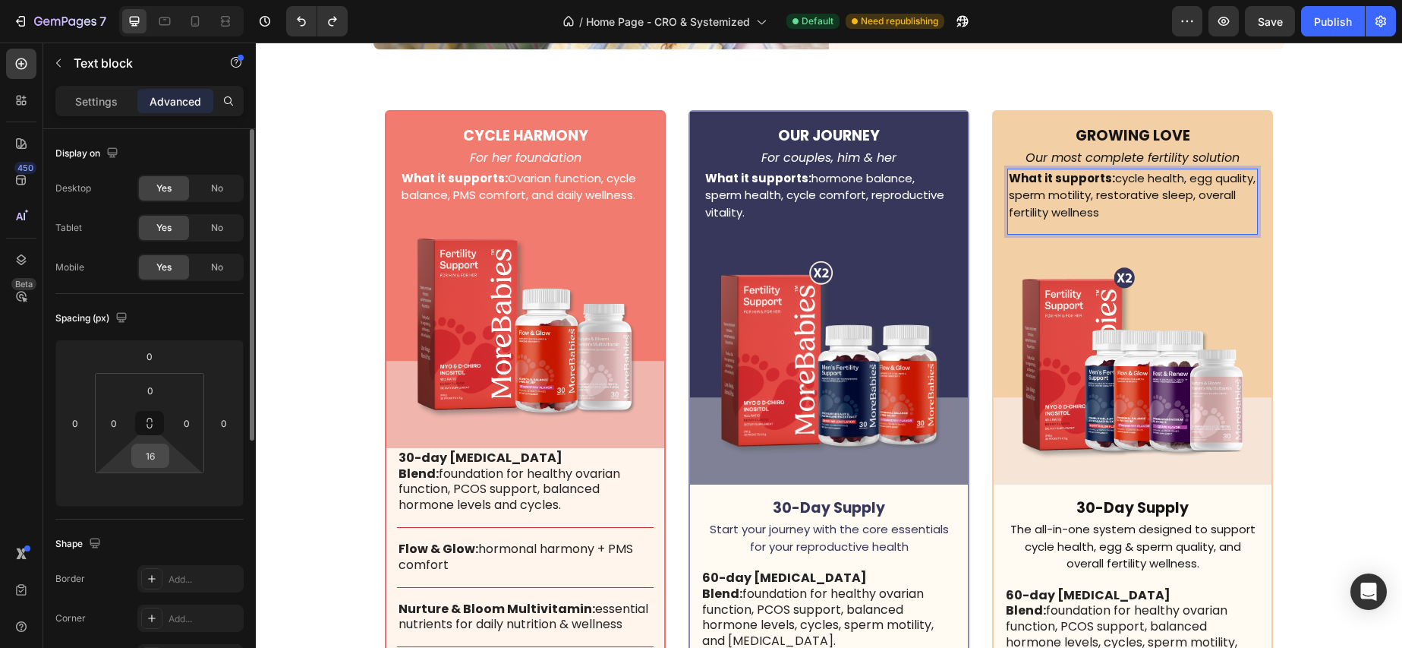
click at [153, 465] on input "16" at bounding box center [150, 455] width 30 height 23
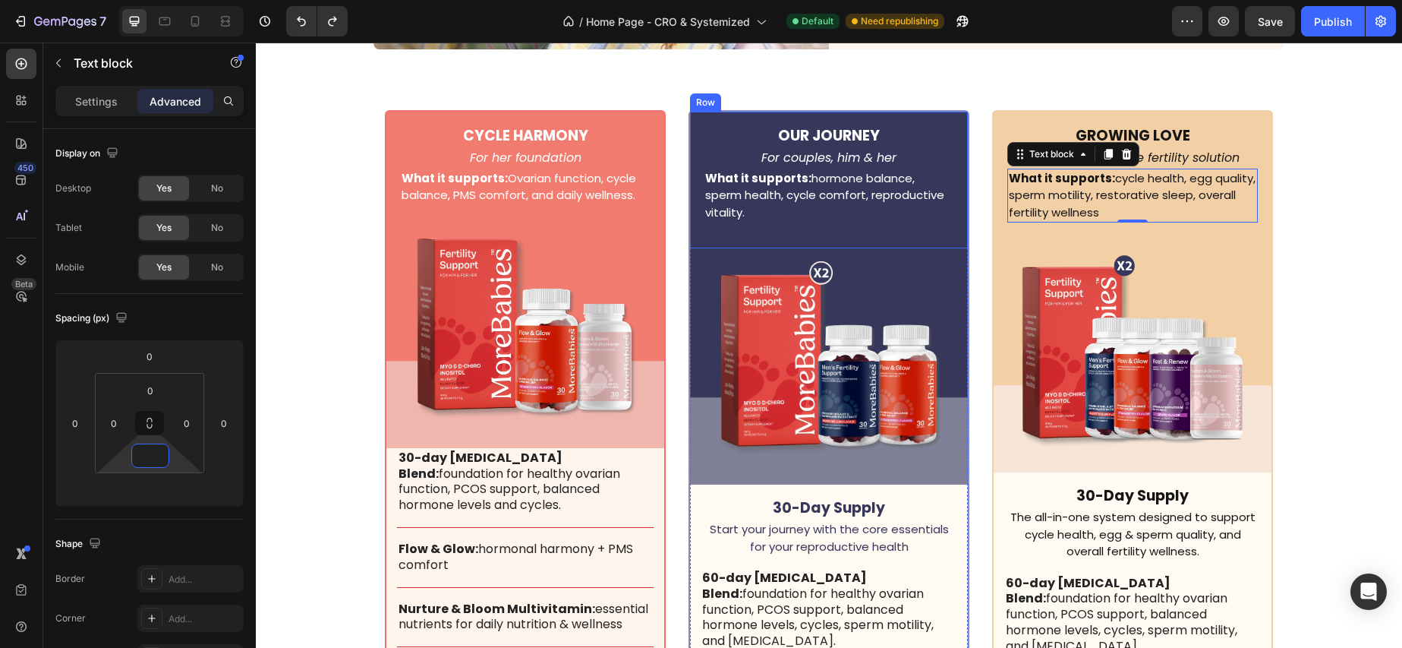
click at [811, 224] on div "OUR JOURNEY Text Block For couples, him & her Text block What it supports: horm…" at bounding box center [829, 180] width 278 height 137
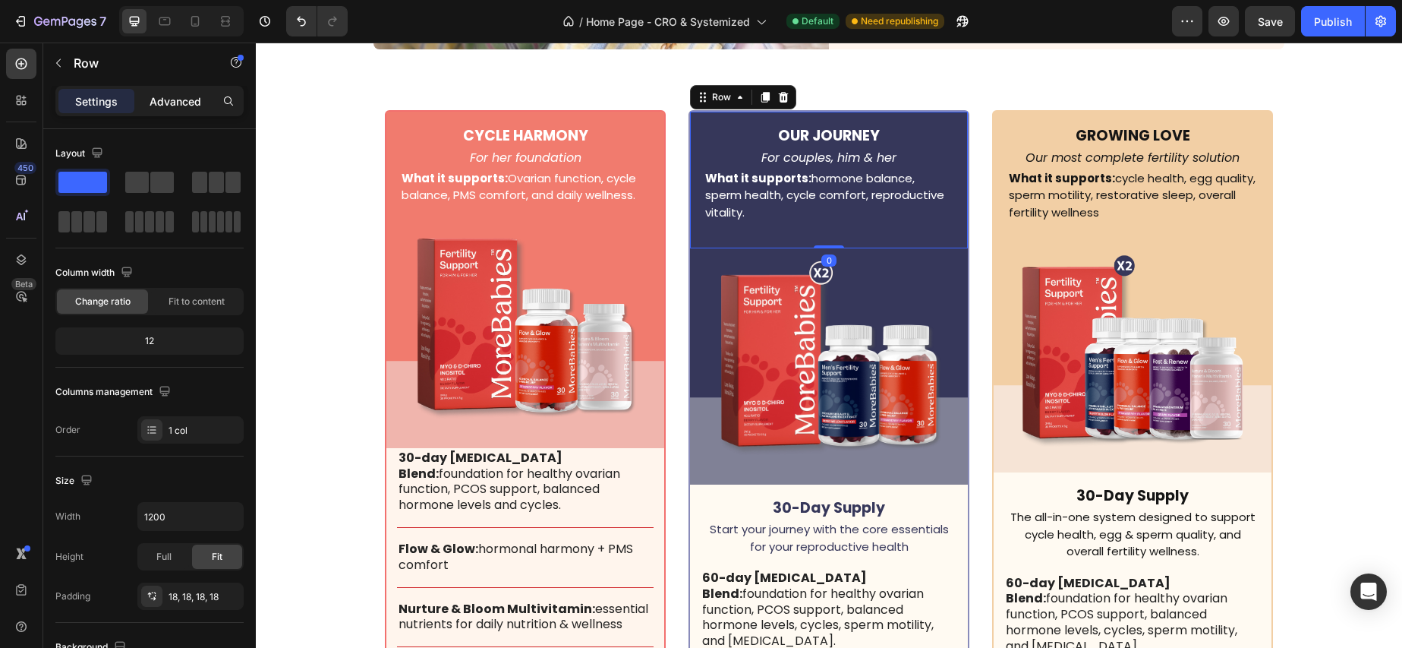
click at [180, 96] on p "Advanced" at bounding box center [176, 101] width 52 height 16
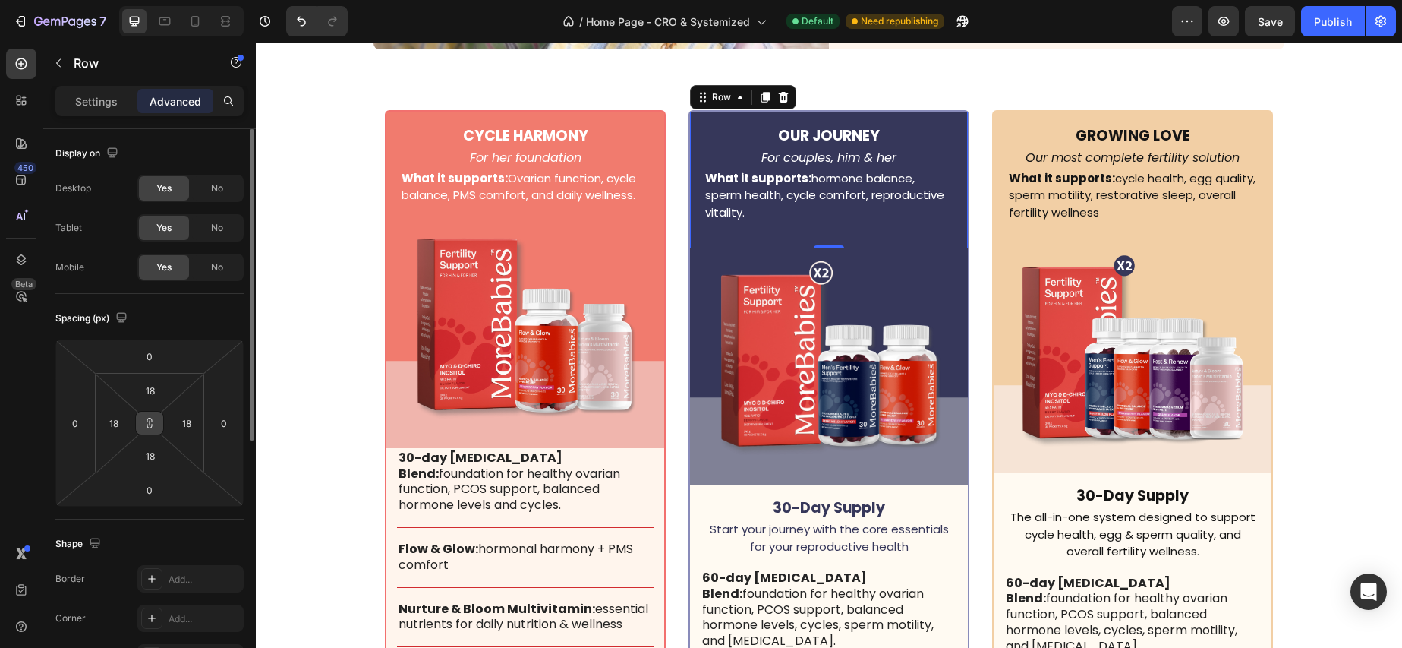
click at [147, 425] on icon at bounding box center [149, 423] width 12 height 12
drag, startPoint x: 153, startPoint y: 461, endPoint x: 135, endPoint y: 460, distance: 18.2
click at [137, 461] on input "18" at bounding box center [150, 455] width 30 height 23
type input "0"
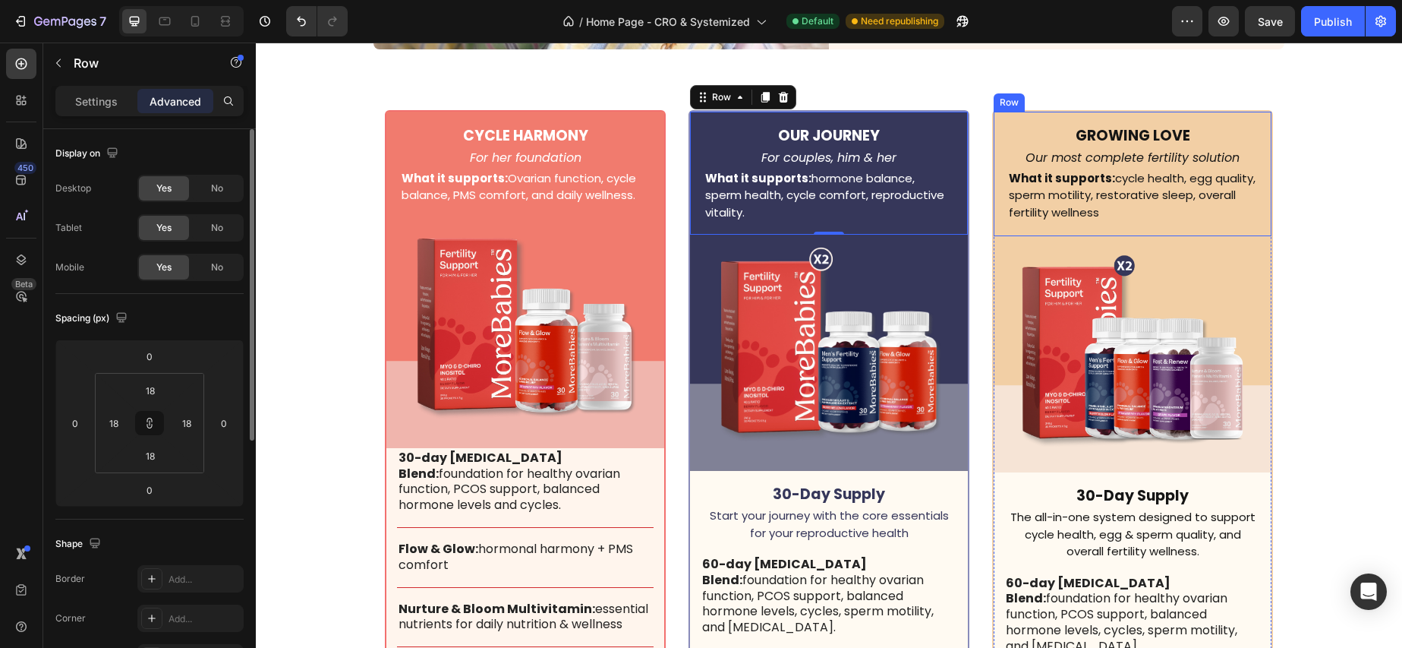
click at [1001, 152] on div "GROWING LOVE Text Block Our most complete fertility solution Text block What it…" at bounding box center [1133, 174] width 278 height 125
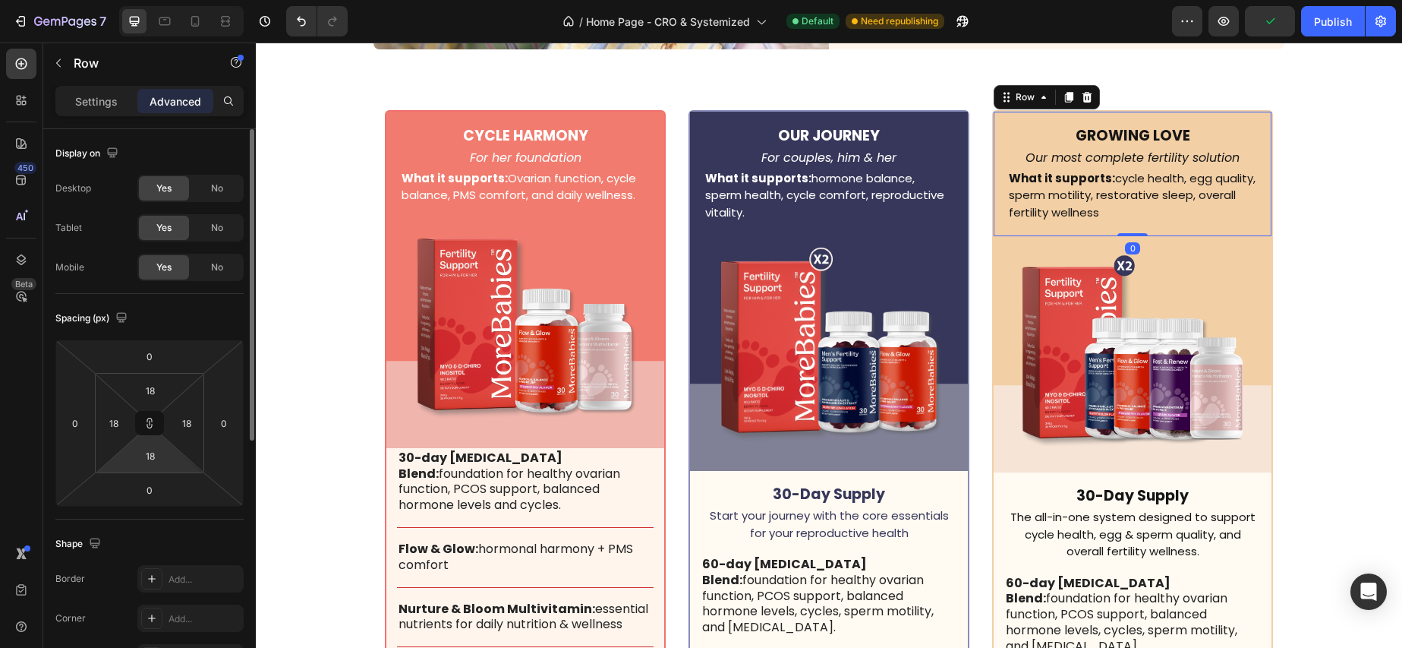
drag, startPoint x: 146, startPoint y: 424, endPoint x: 148, endPoint y: 440, distance: 16.1
click at [145, 424] on icon at bounding box center [149, 423] width 12 height 12
click at [156, 460] on input "18" at bounding box center [150, 455] width 30 height 23
type input "0"
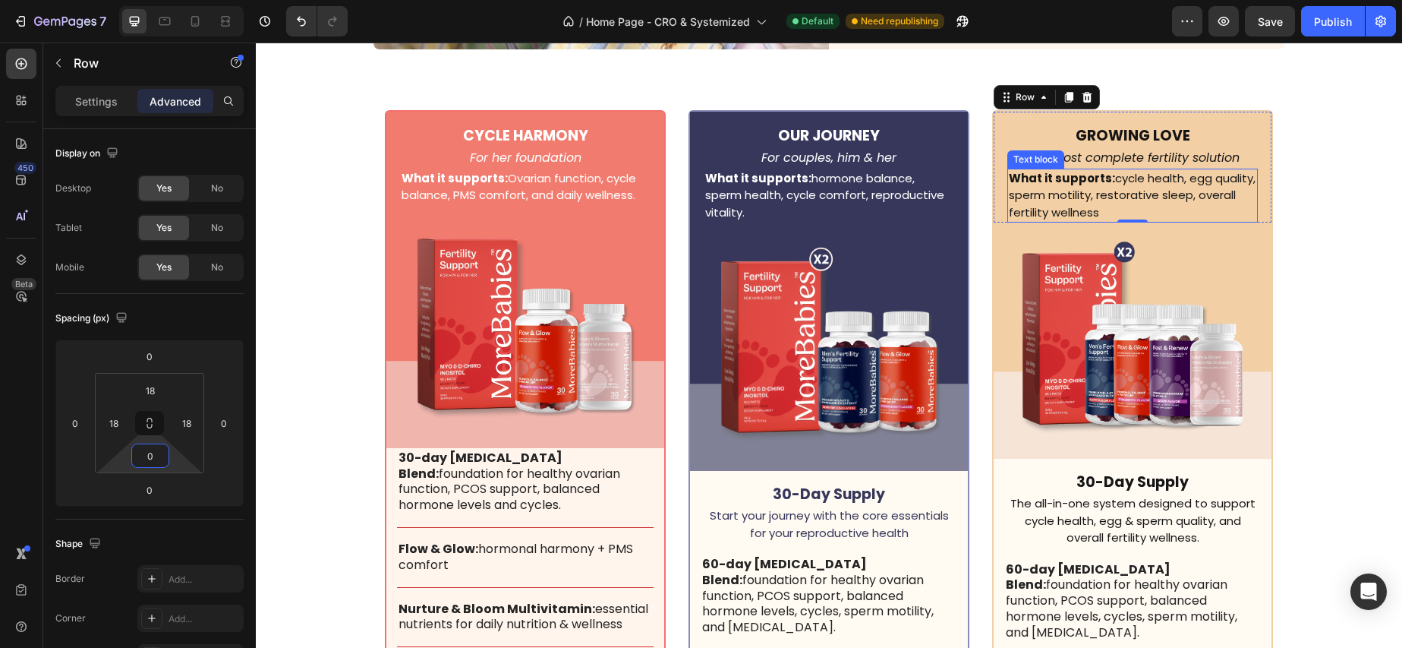
click at [1120, 207] on p "What it supports: cycle health, egg quality, sperm motility, restorative sleep,…" at bounding box center [1132, 196] width 247 height 52
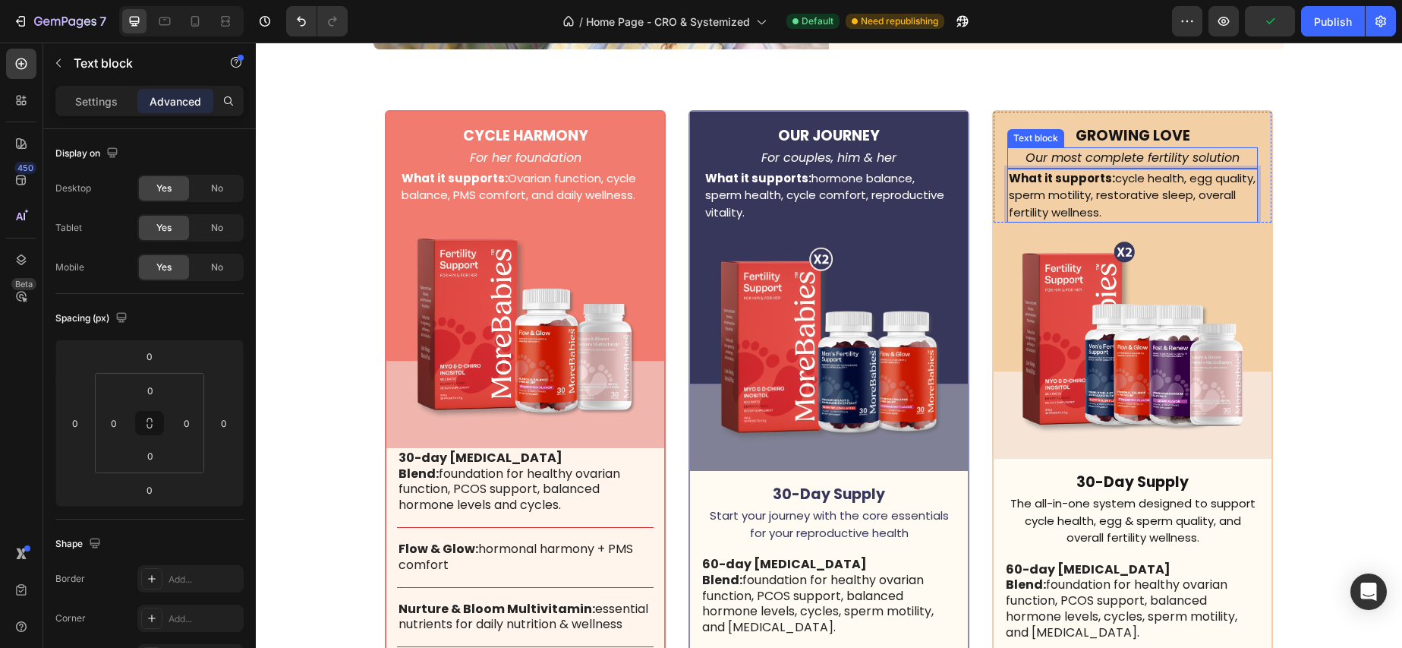
click at [1122, 155] on p "Our most complete fertility solution" at bounding box center [1132, 158] width 247 height 18
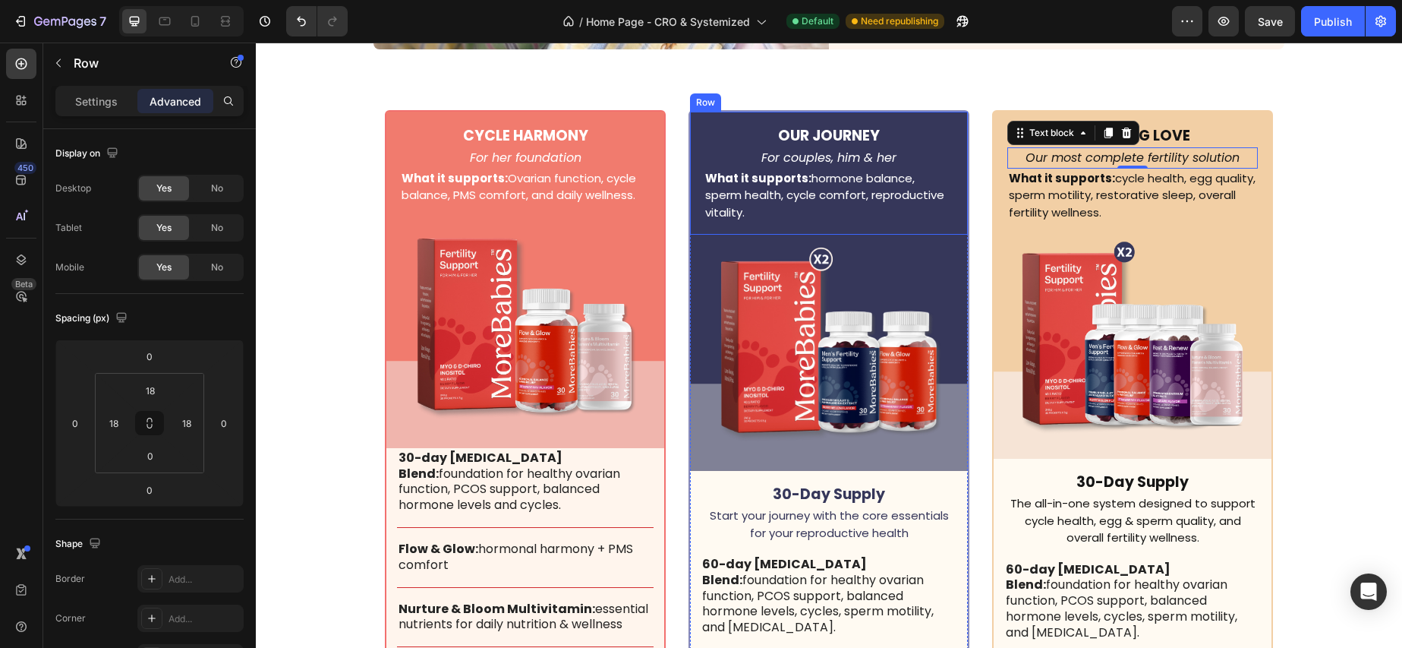
click at [698, 184] on div "OUR JOURNEY Text Block For couples, him & her Text block What it supports: horm…" at bounding box center [829, 173] width 278 height 123
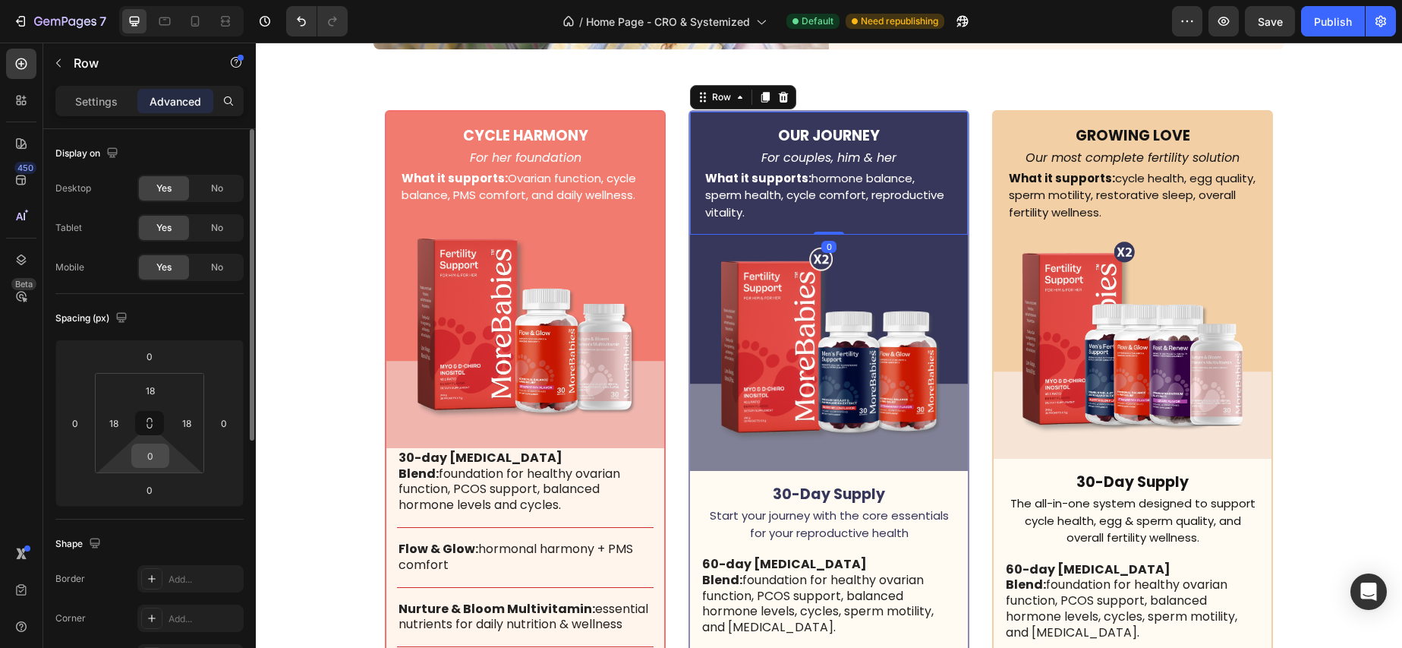
click at [142, 462] on input "0" at bounding box center [150, 455] width 30 height 23
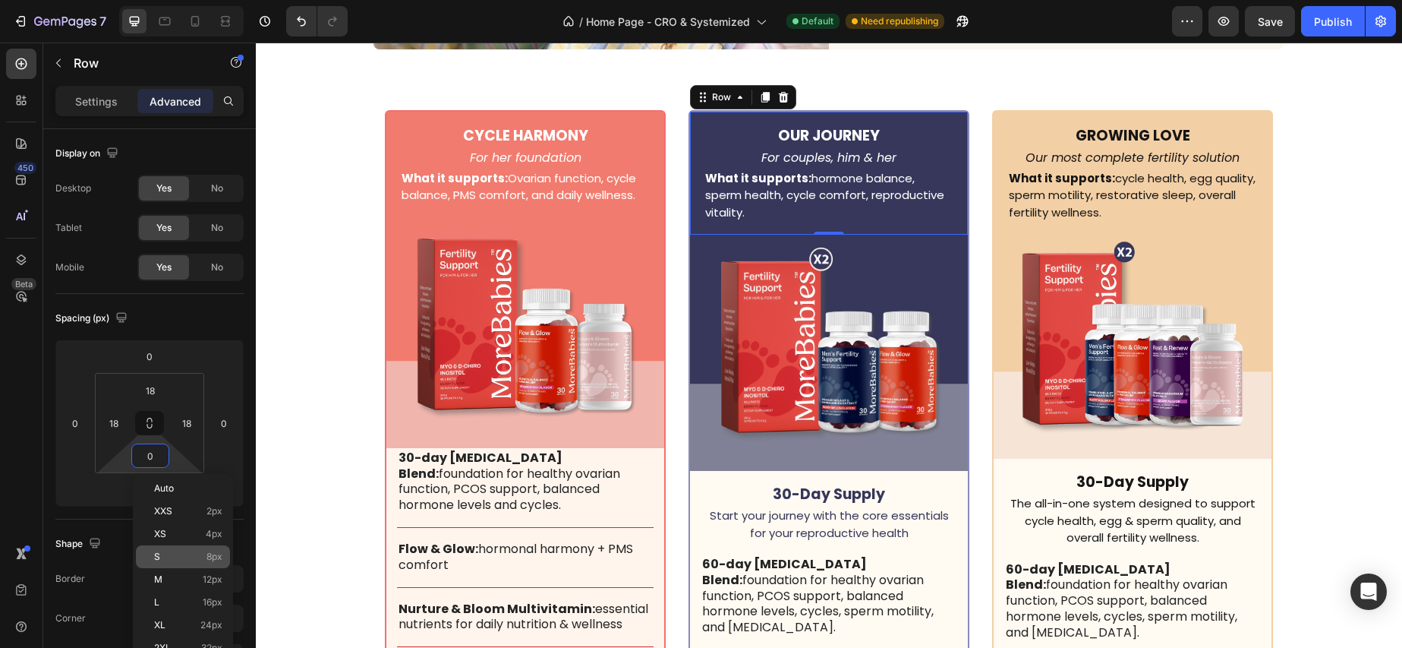
click at [205, 560] on p "S 8px" at bounding box center [188, 556] width 68 height 11
type input "8"
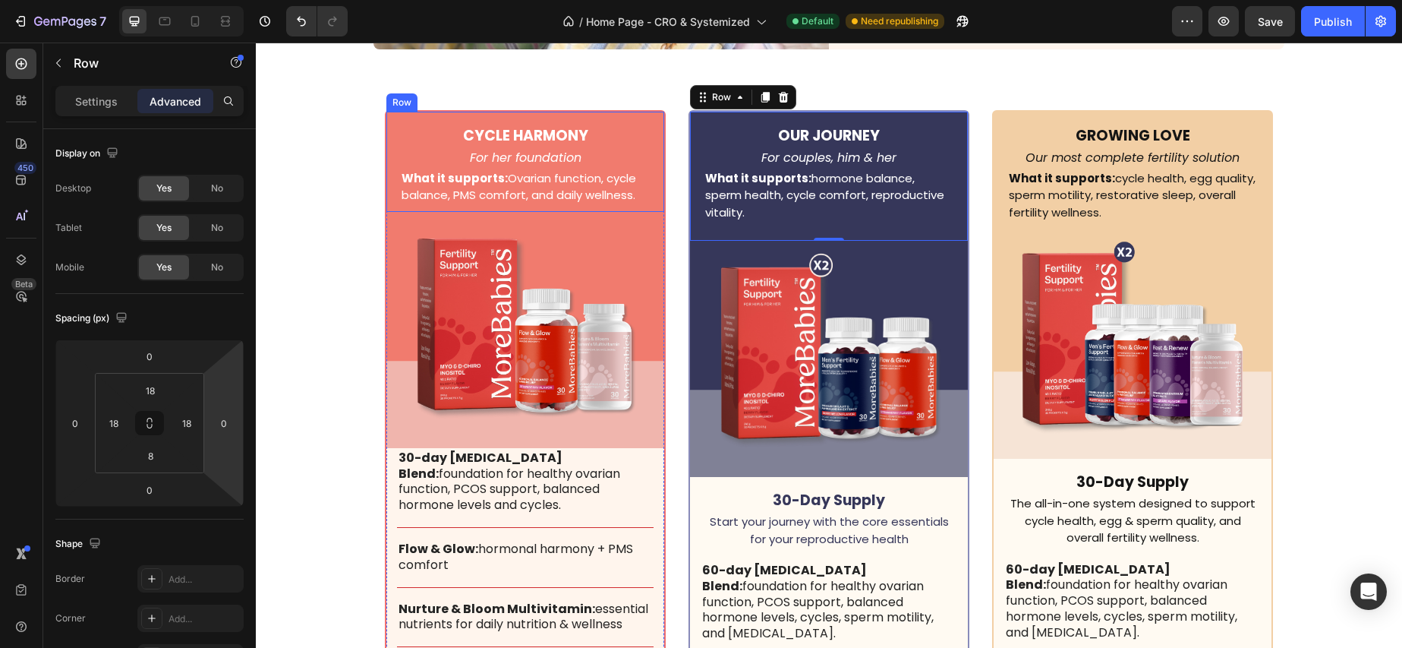
click at [399, 194] on div "CYCLE HARMONY Text Block For her foundation Text block What it supports: Ovaria…" at bounding box center [525, 162] width 278 height 100
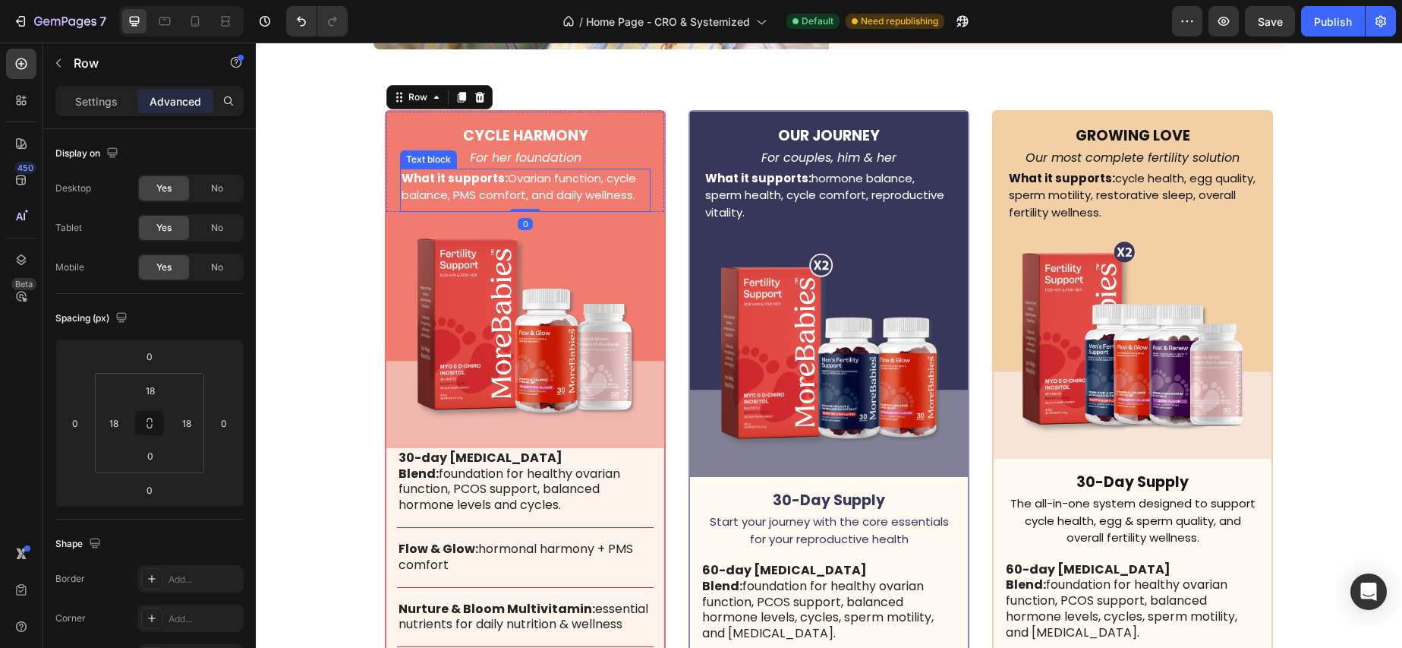
click at [414, 189] on p "What it supports: Ovarian function, cycle balance, PMS comfort, and daily welln…" at bounding box center [525, 187] width 247 height 34
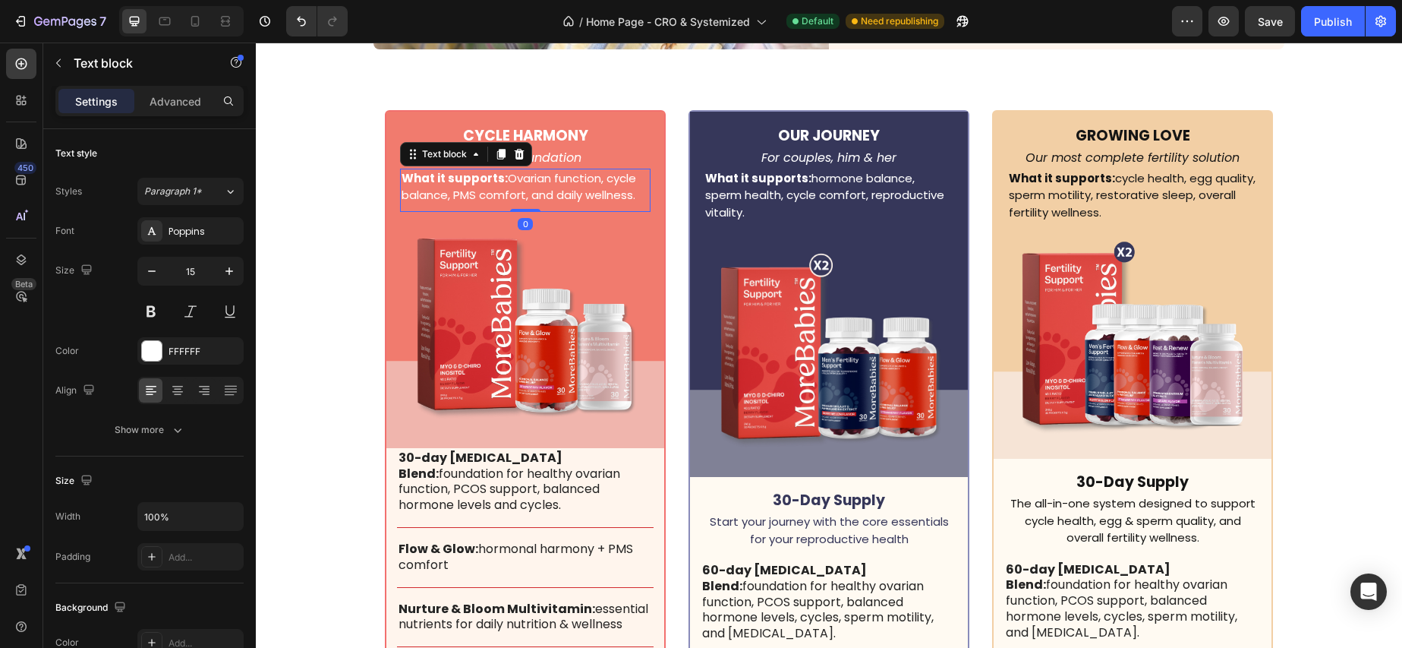
click at [194, 118] on div "Settings Advanced" at bounding box center [149, 107] width 213 height 43
click at [191, 111] on div "Advanced" at bounding box center [175, 101] width 76 height 24
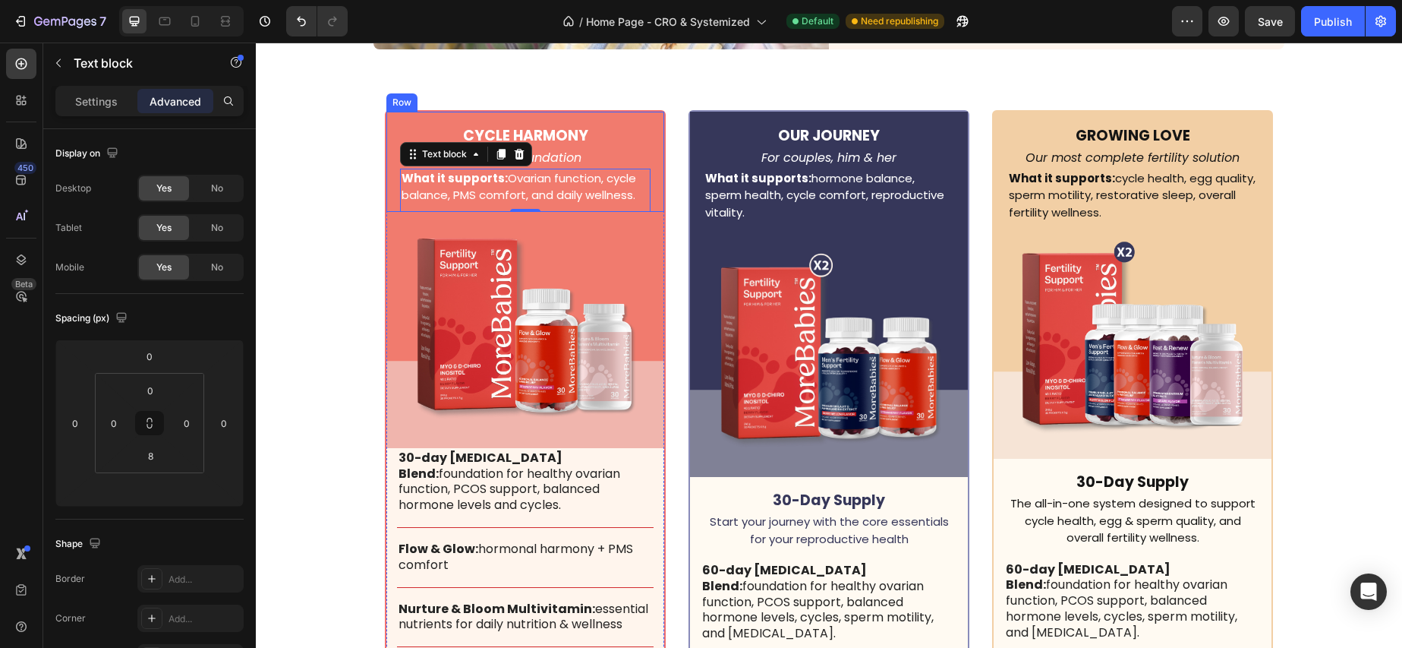
click at [390, 194] on div "CYCLE HARMONY Text Block For her foundation Text block What it supports: Ovaria…" at bounding box center [525, 162] width 278 height 100
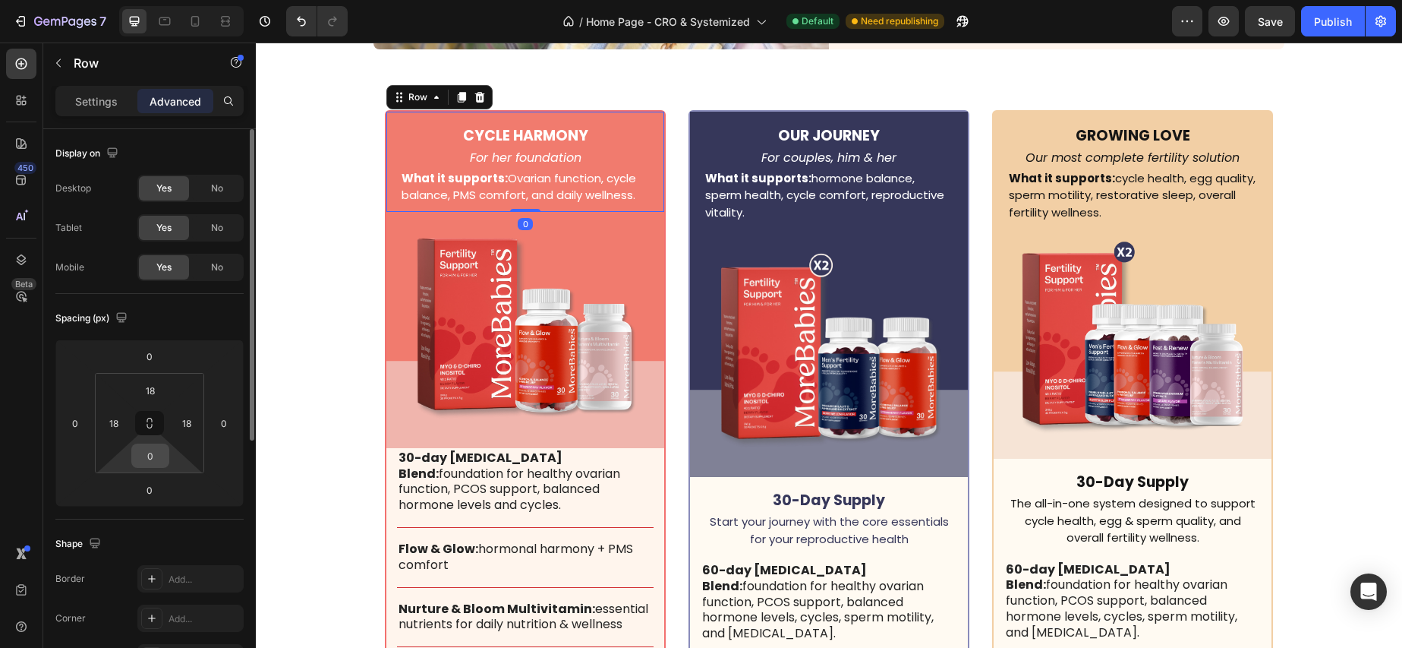
click at [154, 458] on input "0" at bounding box center [150, 455] width 30 height 23
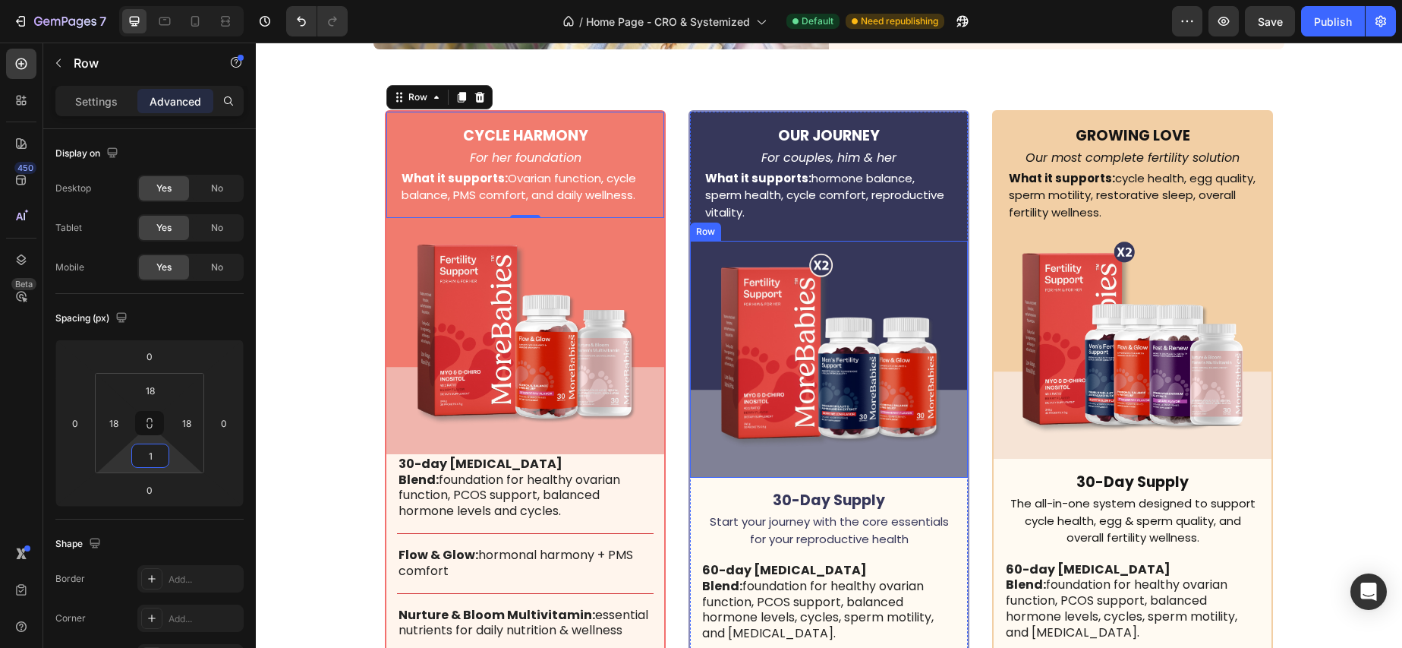
type input "12"
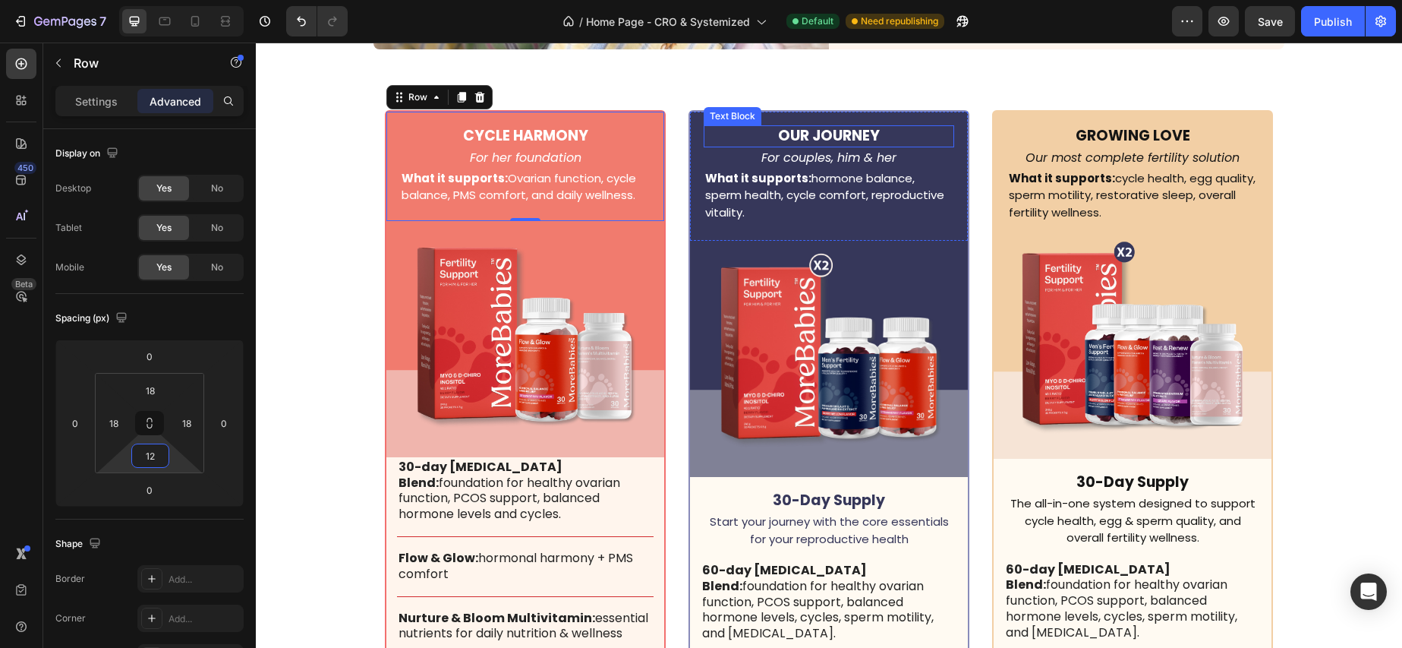
click at [690, 138] on div "OUR JOURNEY Text Block For couples, him & her Text block What it supports: horm…" at bounding box center [829, 176] width 278 height 129
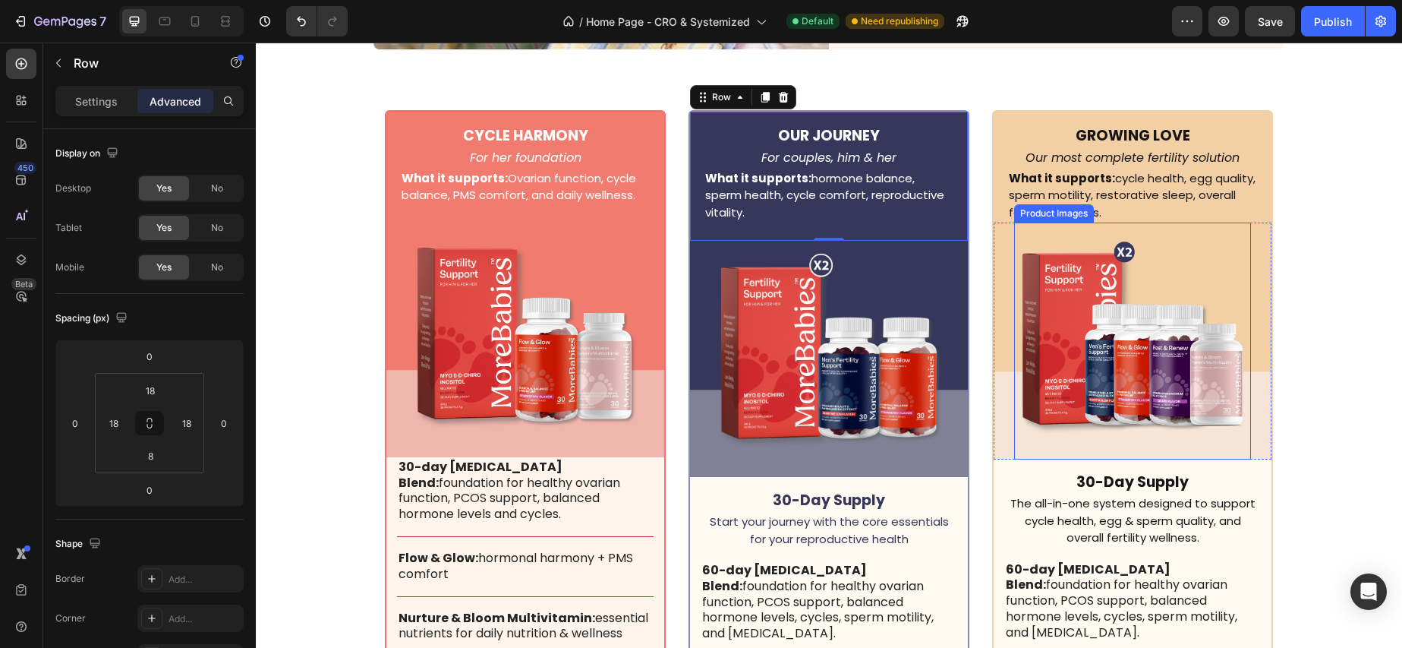
click at [1136, 363] on img at bounding box center [1132, 340] width 237 height 237
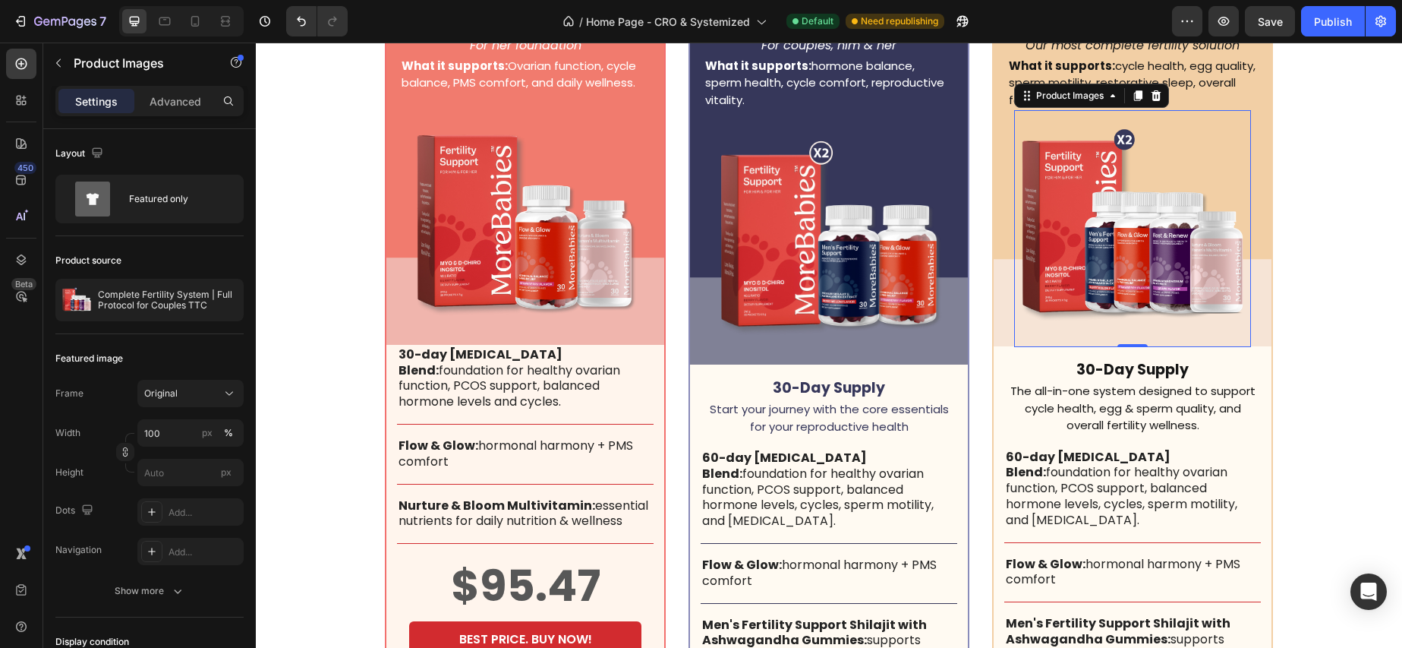
scroll to position [4621, 0]
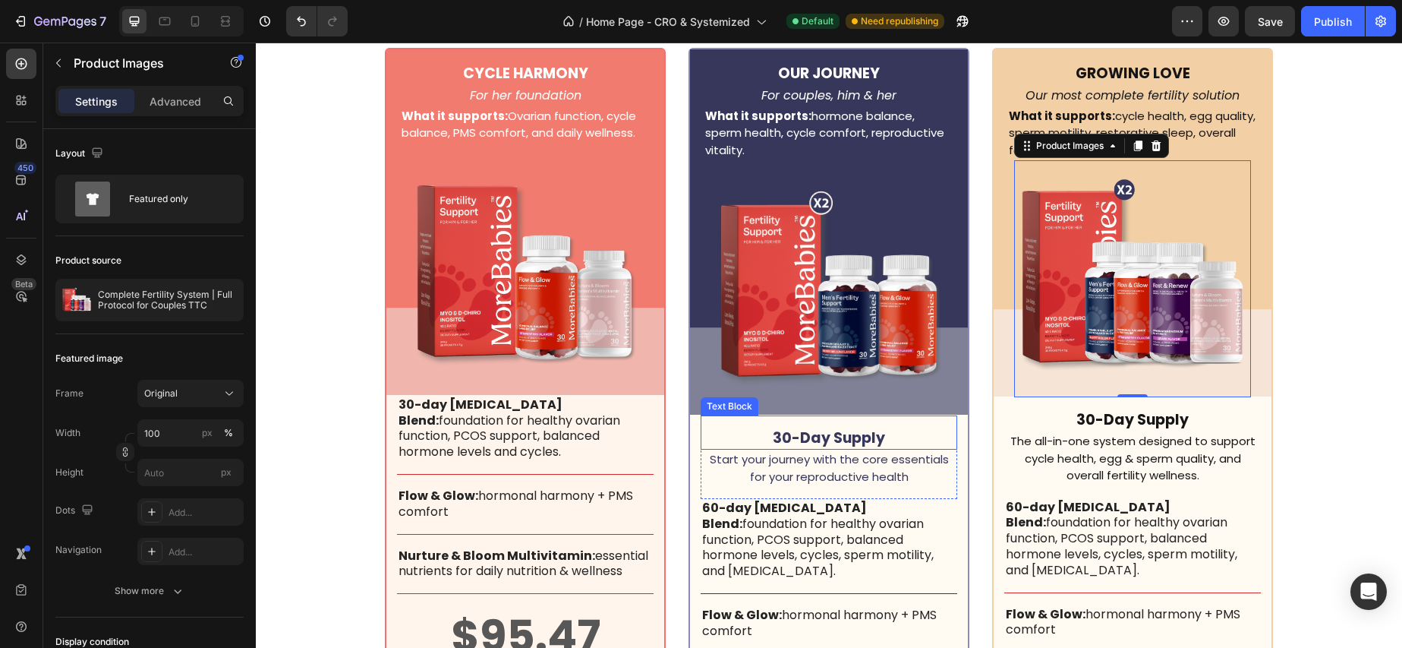
click at [810, 429] on p "30-Day Supply" at bounding box center [828, 438] width 229 height 19
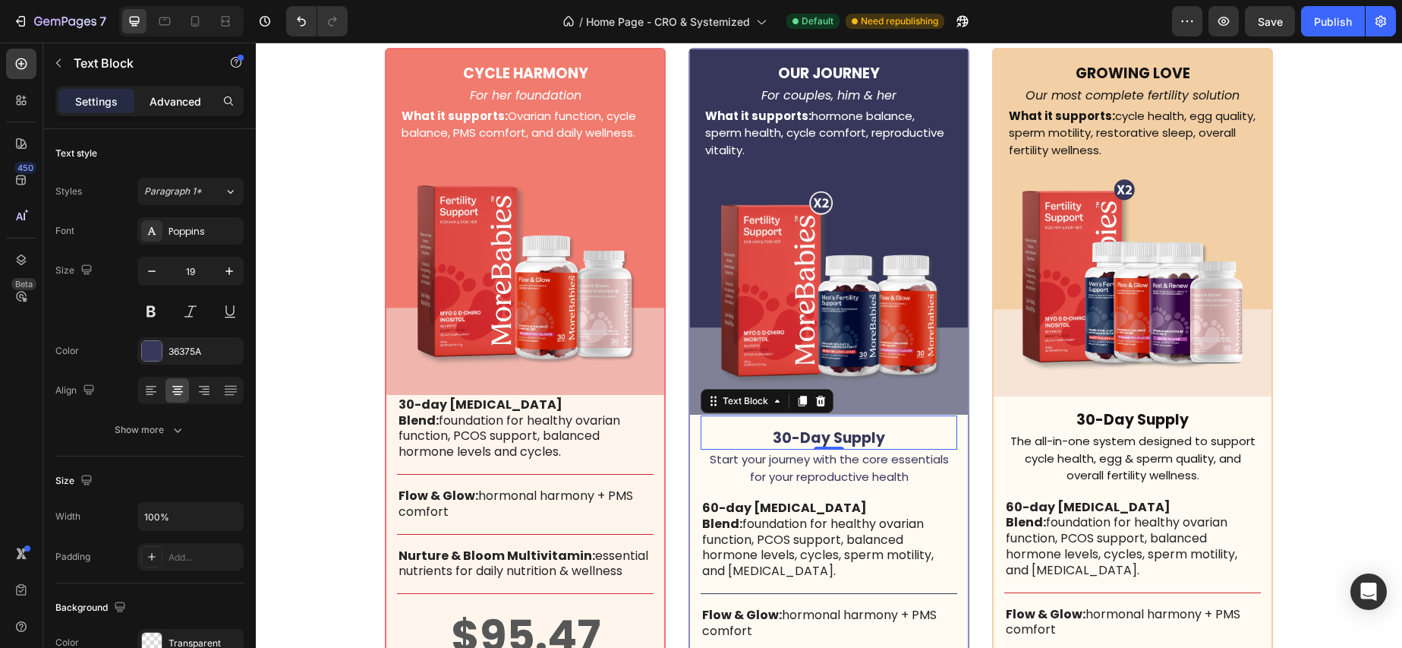
click at [170, 99] on p "Advanced" at bounding box center [176, 101] width 52 height 16
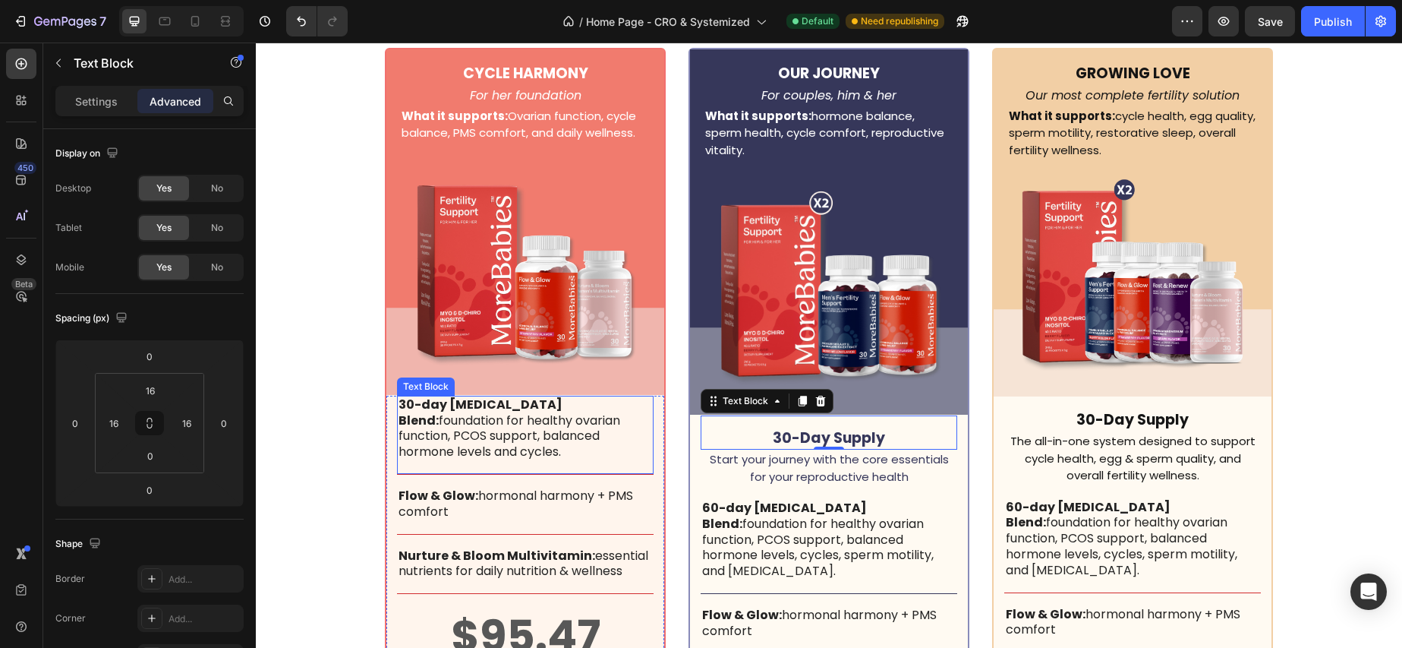
click at [444, 428] on p "30-day [MEDICAL_DATA] Blend: foundation for healthy ovarian function, PCOS supp…" at bounding box center [526, 428] width 254 height 63
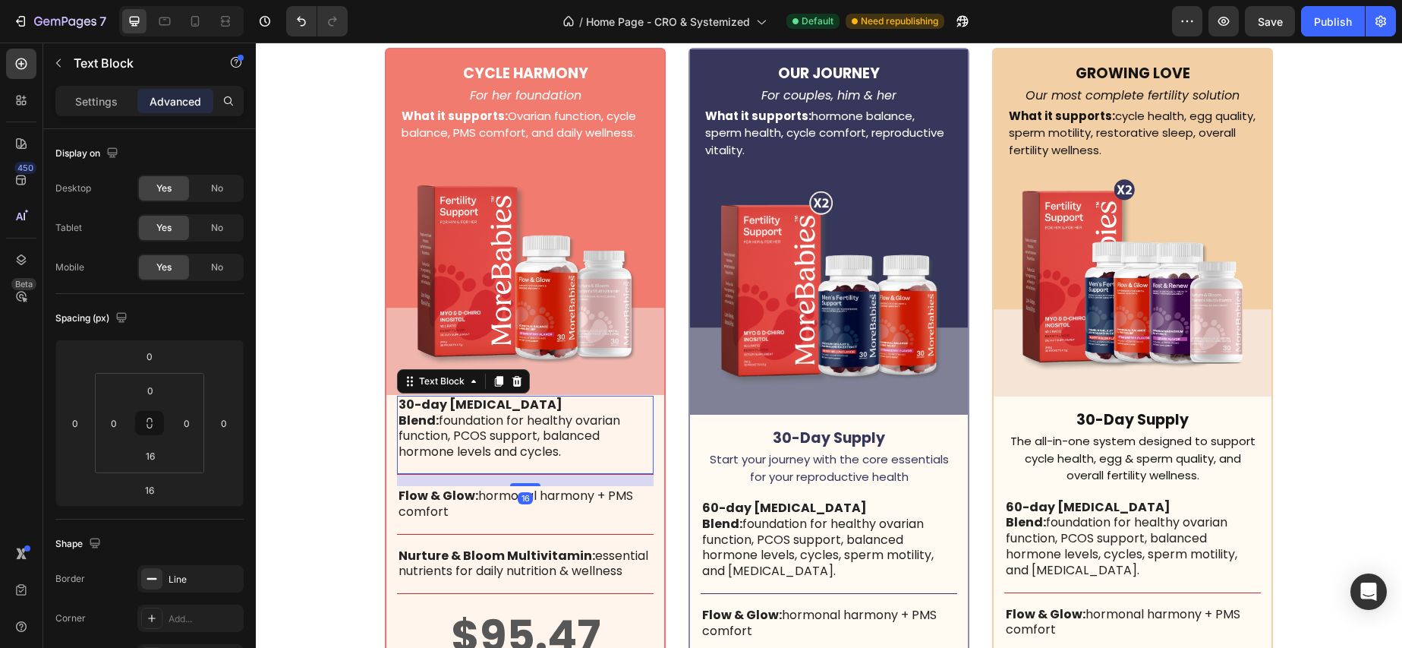
scroll to position [4620, 0]
click at [160, 386] on input "0" at bounding box center [150, 390] width 30 height 23
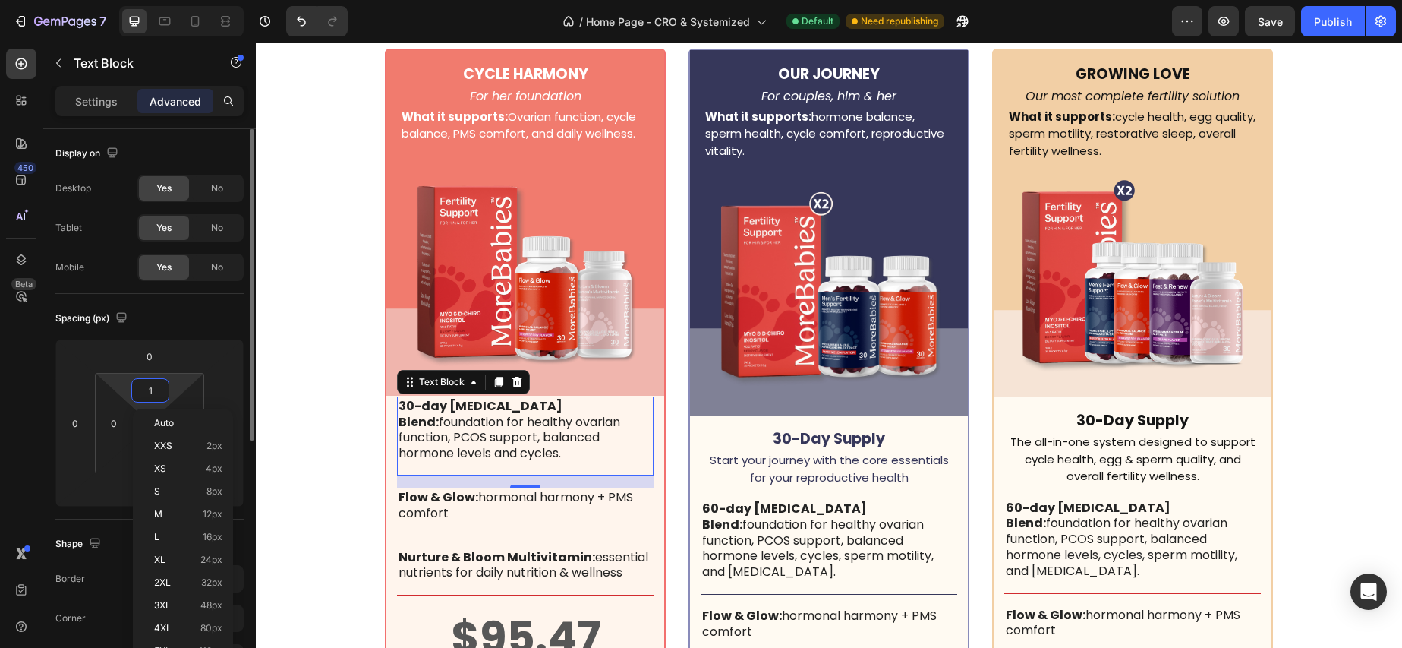
type input "16"
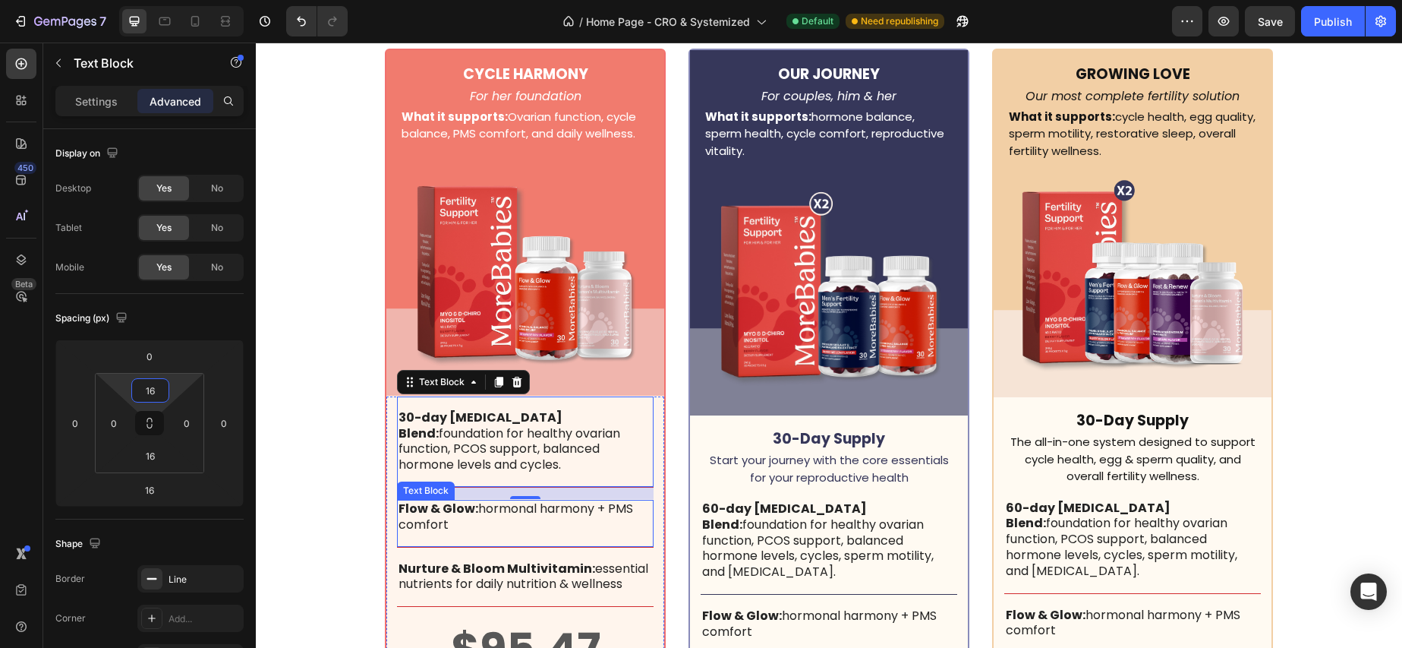
click at [583, 502] on p "Flow & Glow: hormonal harmony + PMS comfort" at bounding box center [526, 517] width 254 height 32
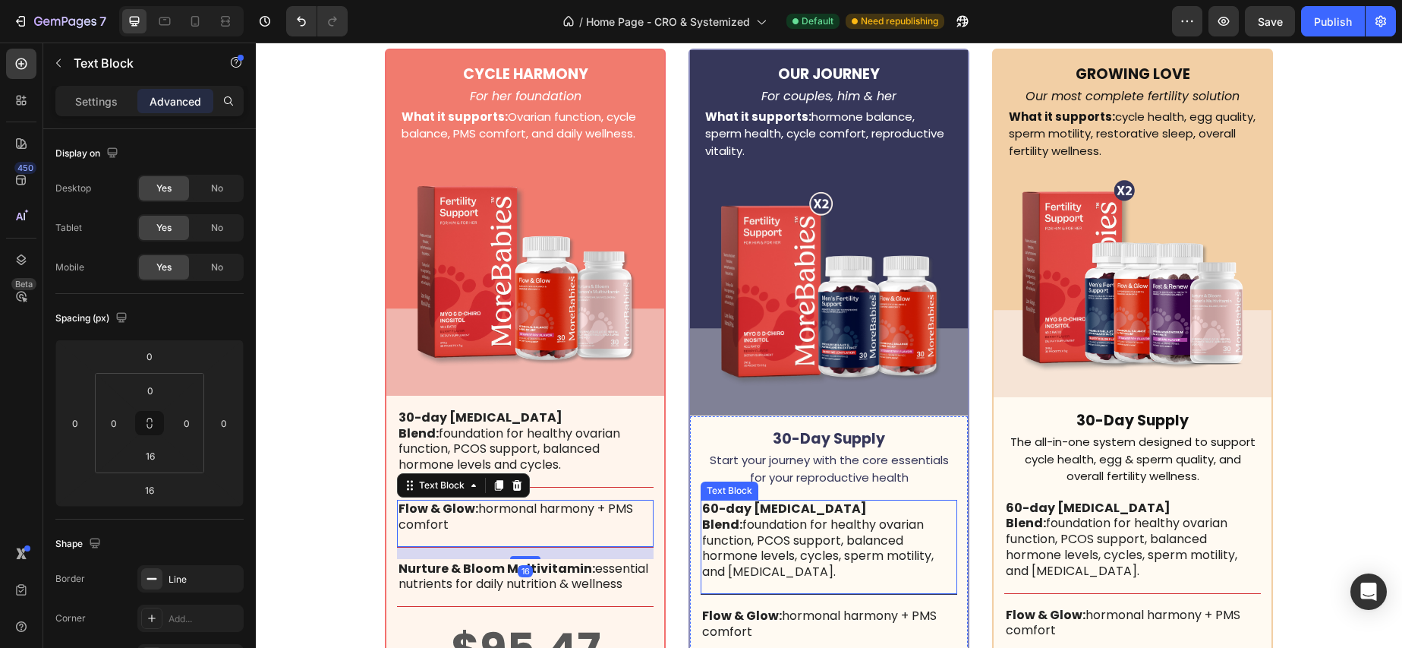
click at [880, 501] on p "60-day [MEDICAL_DATA] Blend: foundation for healthy ovarian function, PCOS supp…" at bounding box center [829, 540] width 254 height 79
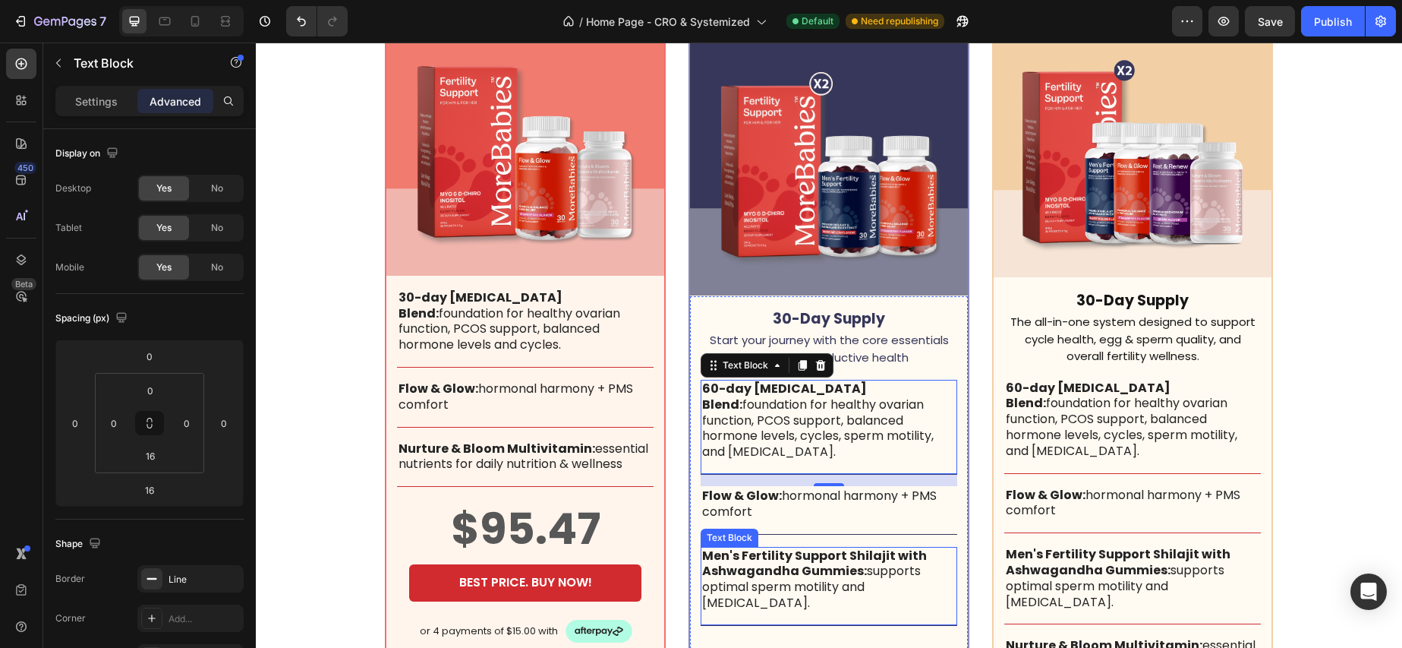
scroll to position [4738, 0]
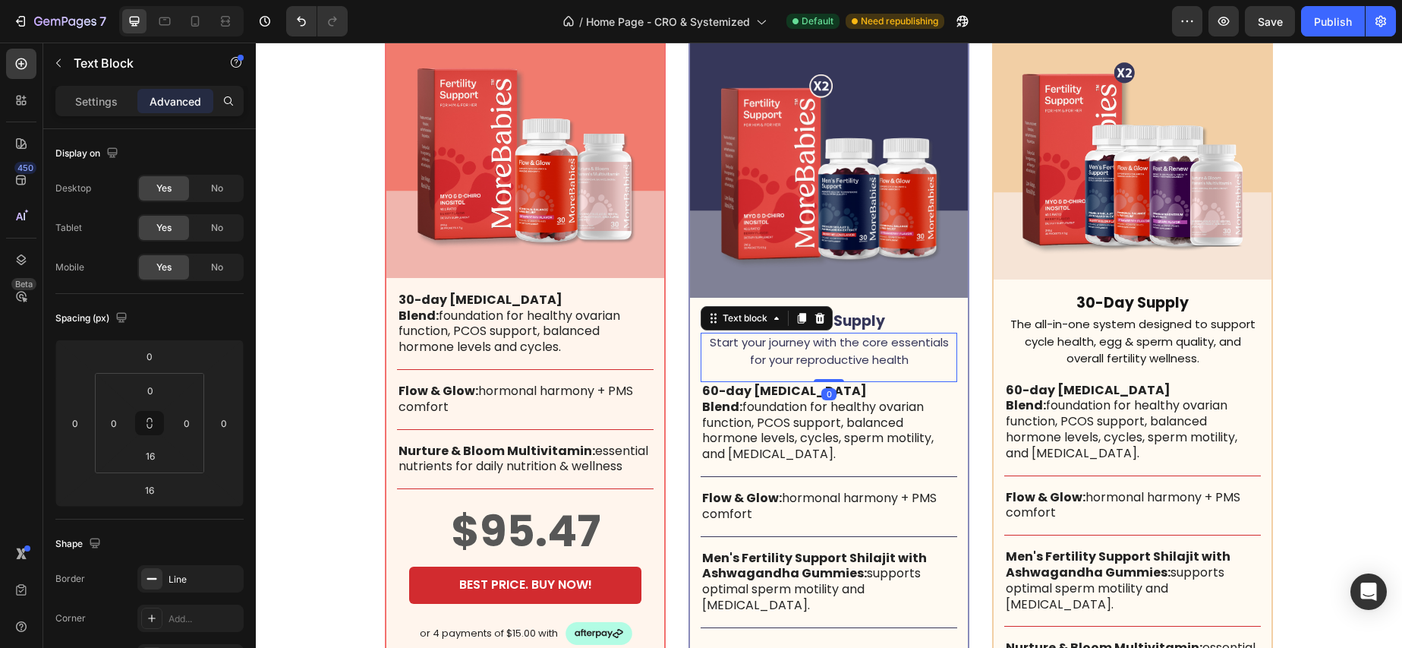
click at [834, 334] on p "Start your journey with the core essentials for your reproductive health" at bounding box center [829, 351] width 254 height 34
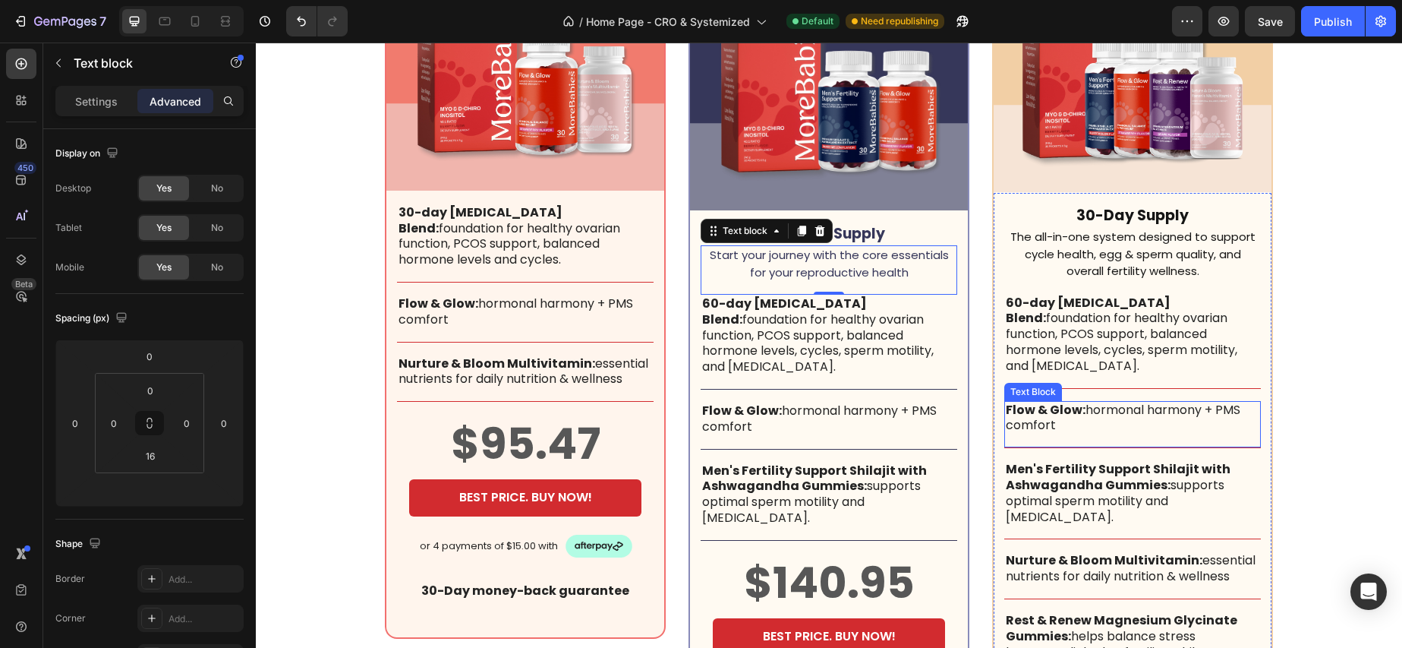
scroll to position [4828, 0]
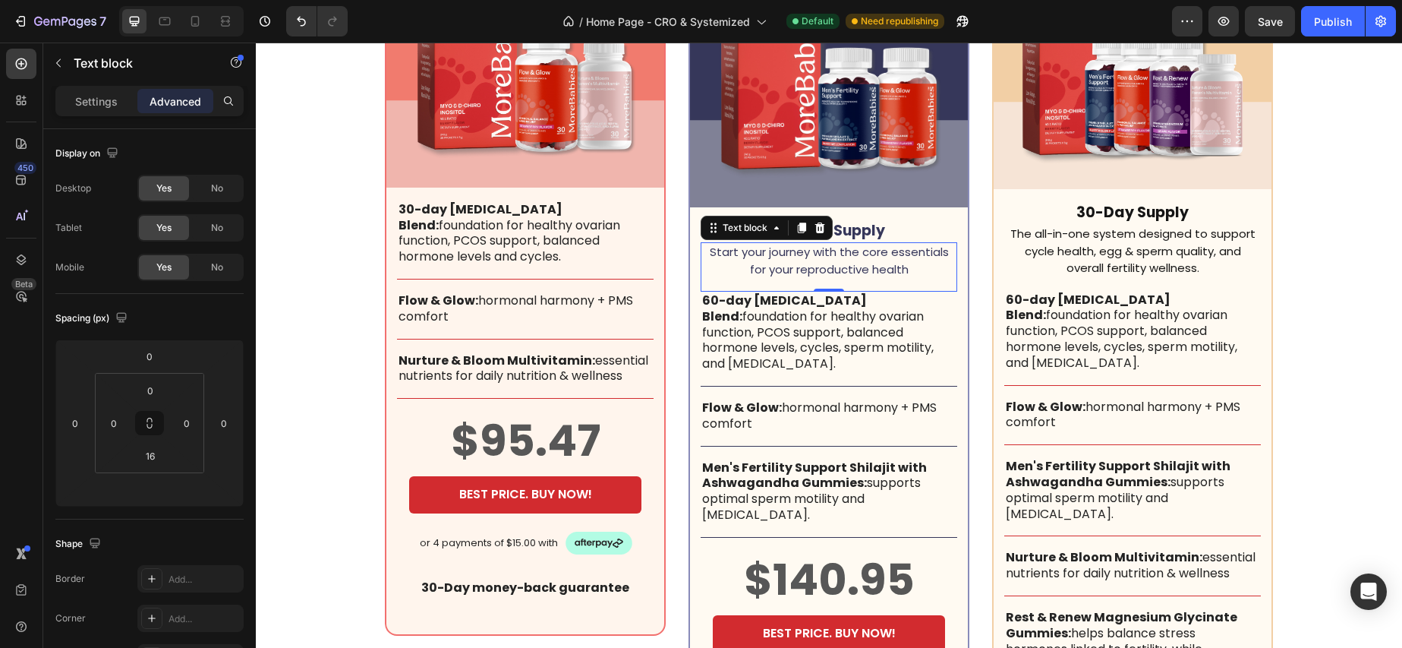
click at [821, 222] on icon at bounding box center [820, 227] width 10 height 11
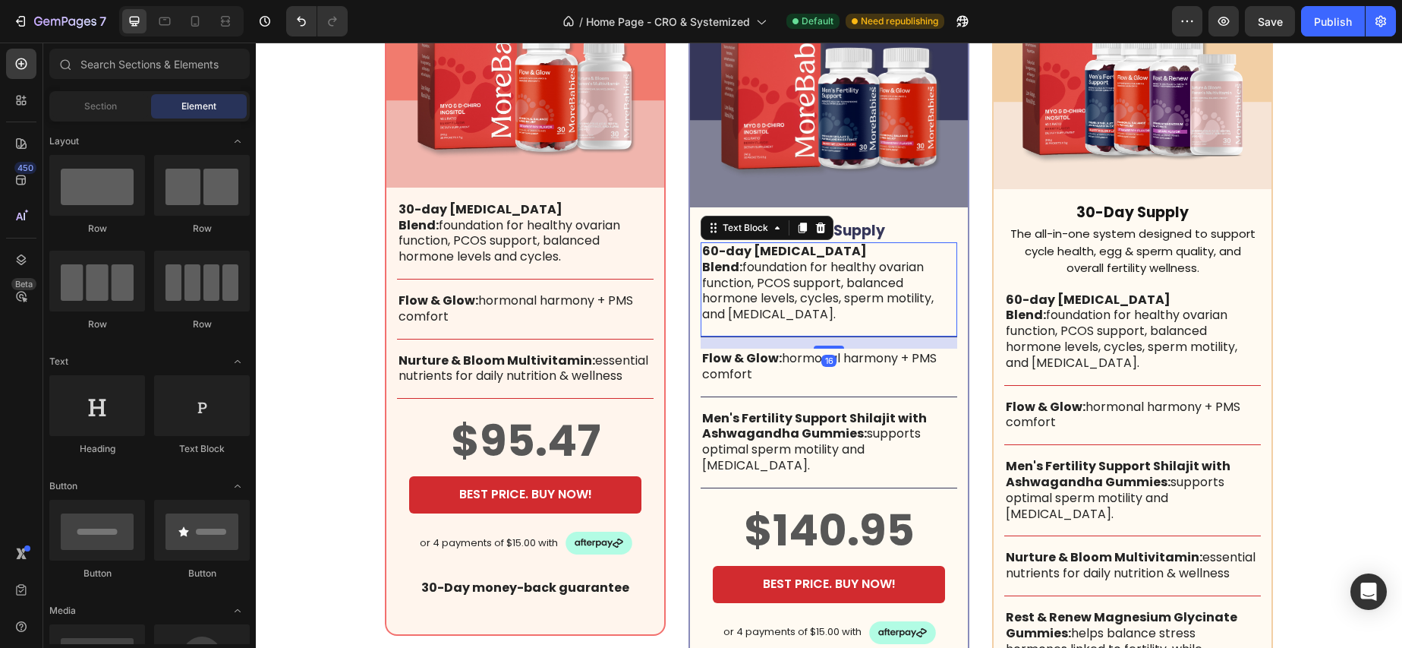
click at [726, 244] on p "60-day [MEDICAL_DATA] Blend: foundation for healthy ovarian function, PCOS supp…" at bounding box center [829, 283] width 254 height 79
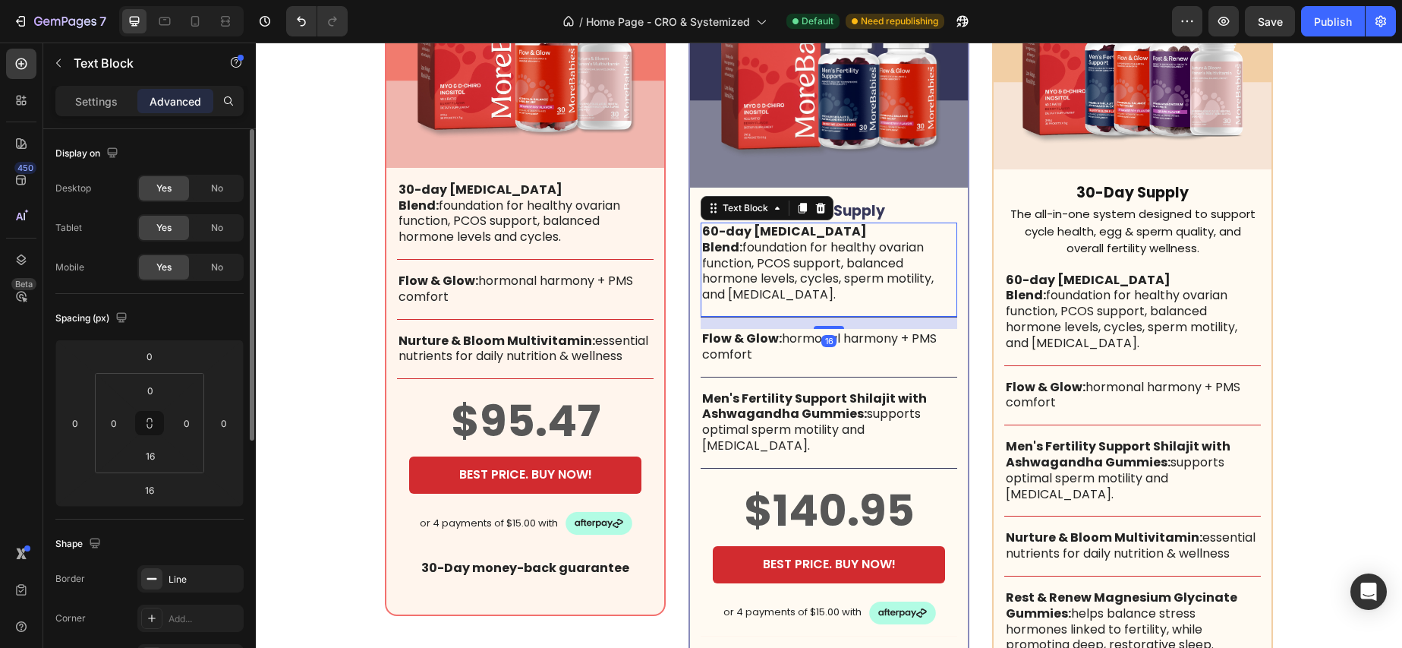
scroll to position [1, 0]
drag, startPoint x: 150, startPoint y: 384, endPoint x: 188, endPoint y: 380, distance: 38.9
click at [150, 384] on input "0" at bounding box center [150, 389] width 30 height 23
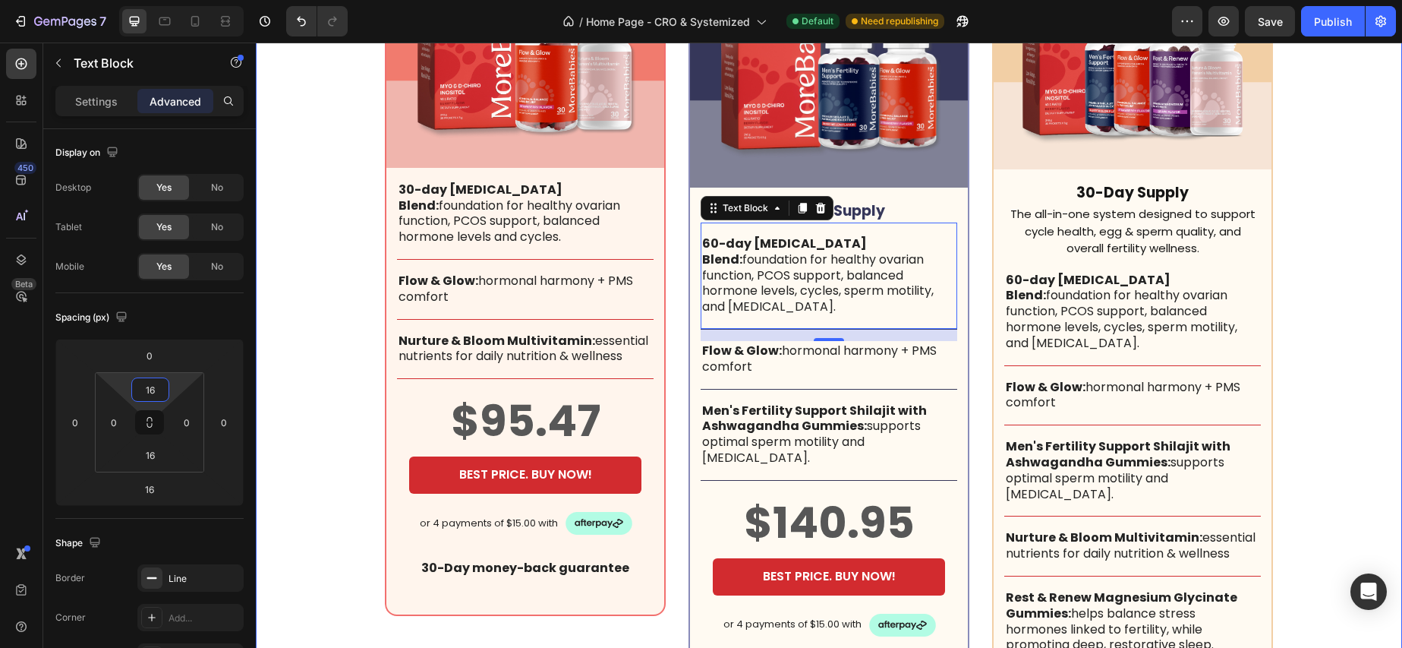
type input "16"
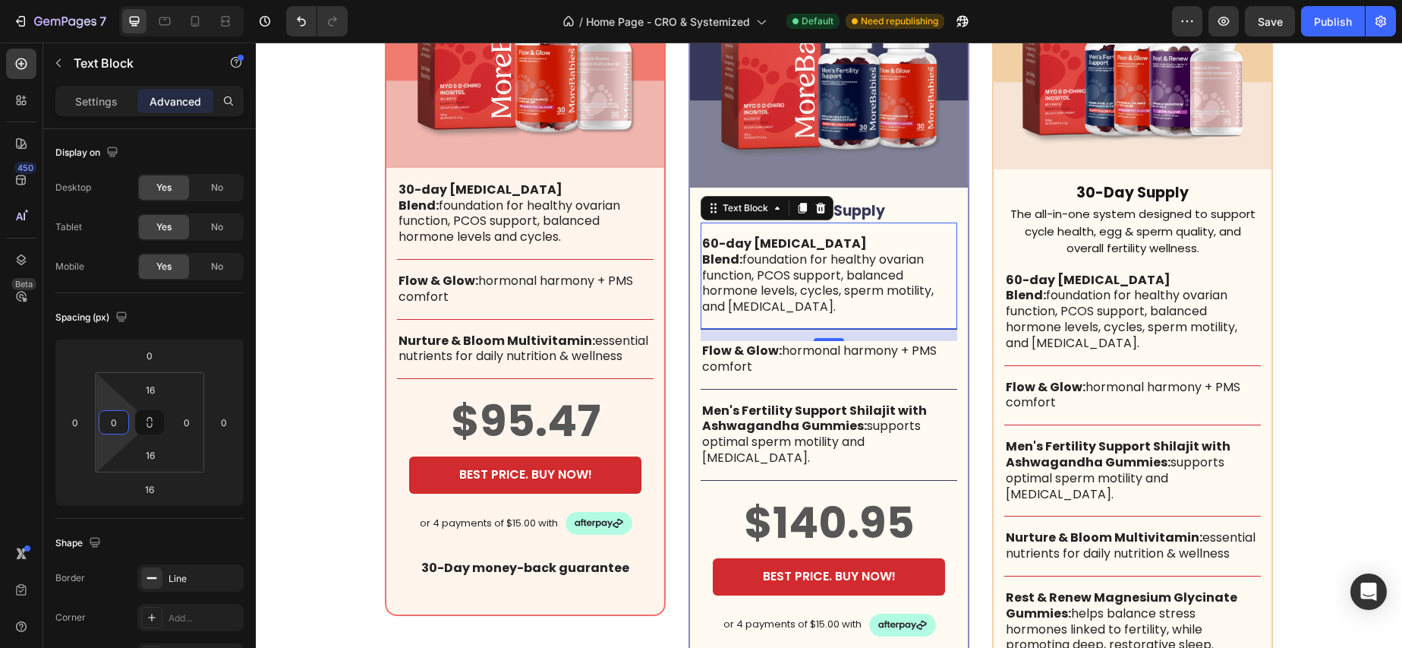
drag, startPoint x: 835, startPoint y: 215, endPoint x: 867, endPoint y: 194, distance: 38.3
click at [835, 222] on div "60-day [MEDICAL_DATA] Blend: foundation for healthy ovarian function, PCOS supp…" at bounding box center [829, 275] width 257 height 107
click at [869, 202] on p "30-Day Supply" at bounding box center [828, 211] width 229 height 19
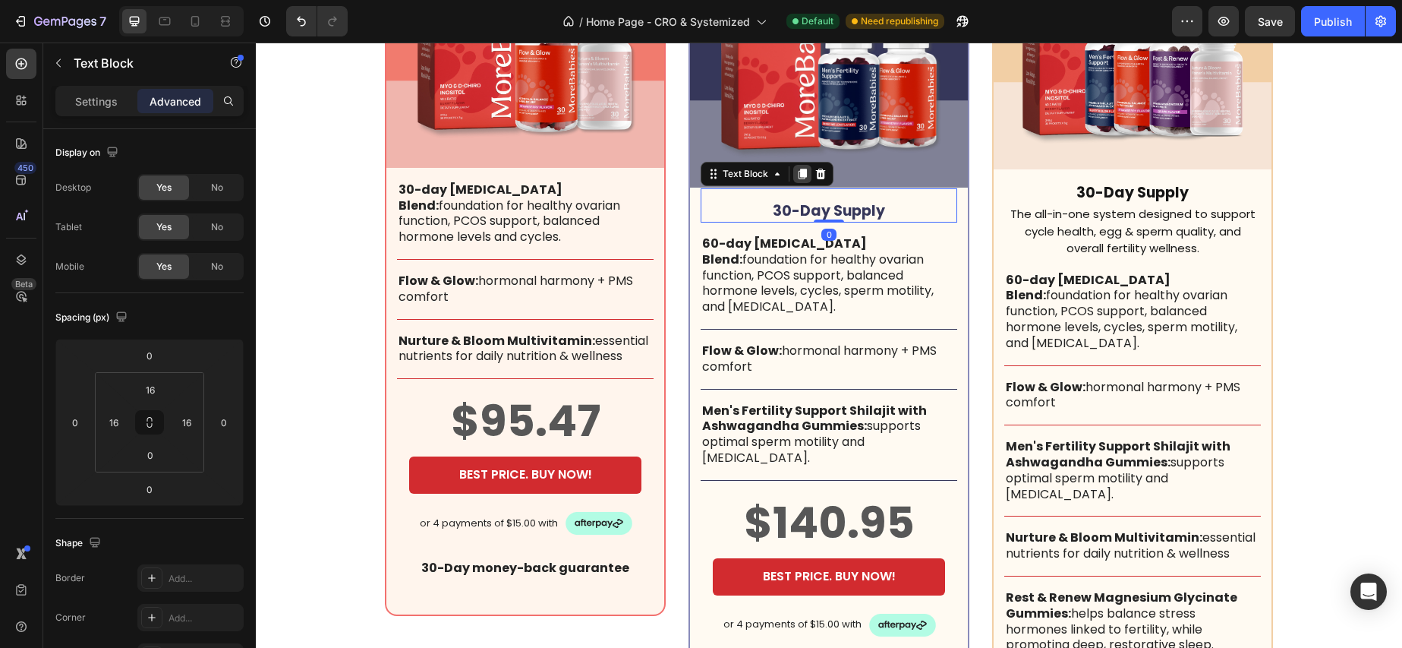
click at [805, 168] on icon at bounding box center [802, 174] width 12 height 12
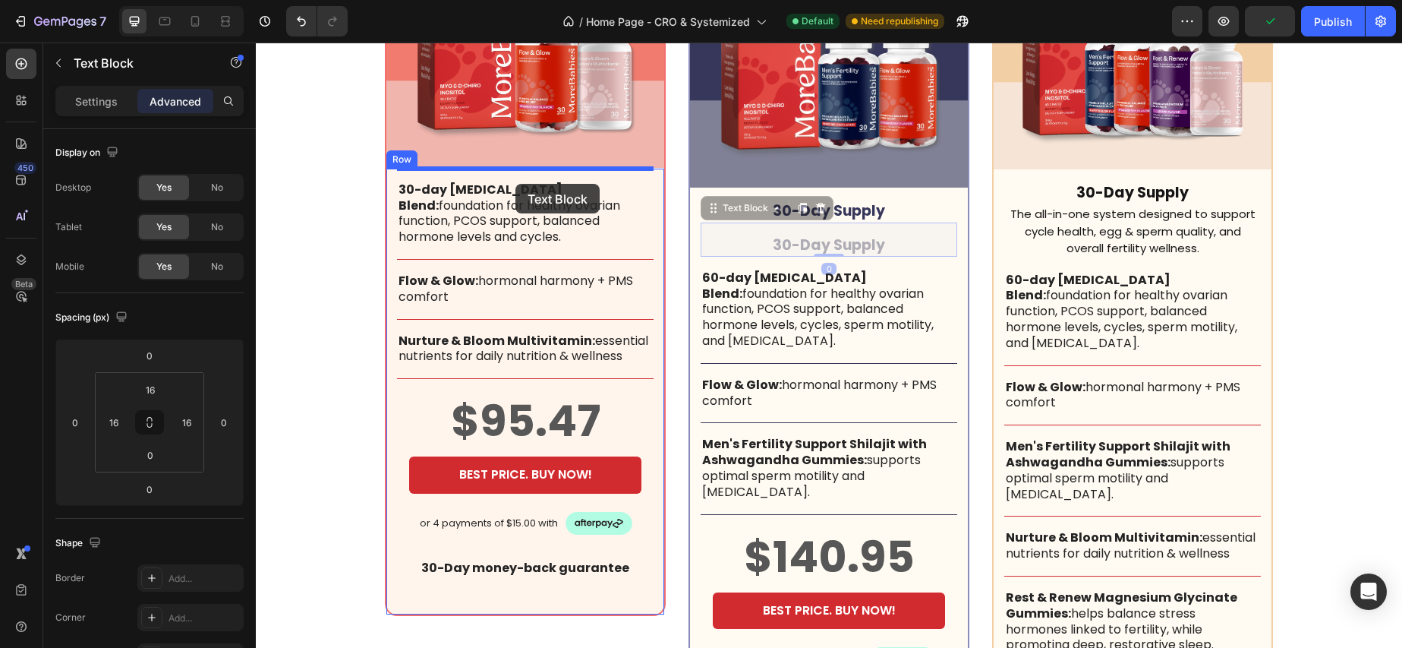
drag, startPoint x: 737, startPoint y: 191, endPoint x: 515, endPoint y: 184, distance: 221.8
type input "16"
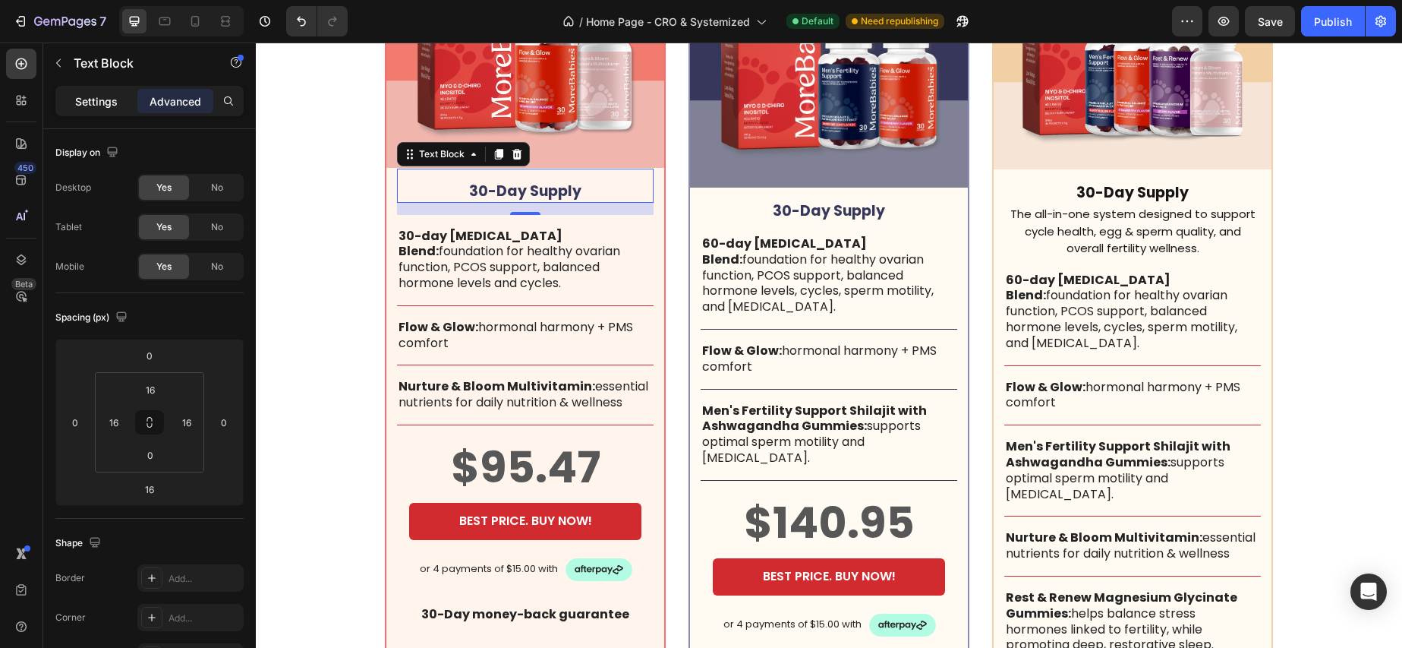
click at [95, 100] on p "Settings" at bounding box center [96, 101] width 43 height 16
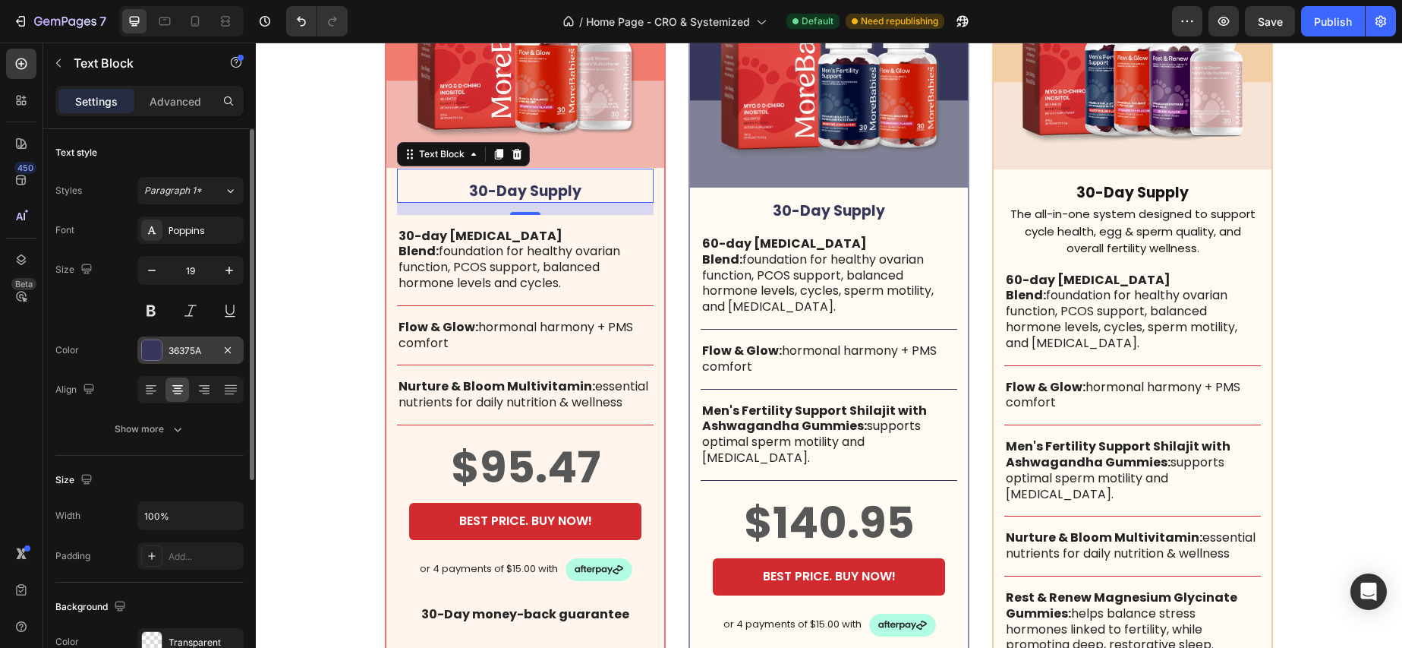
drag, startPoint x: 156, startPoint y: 355, endPoint x: 184, endPoint y: 353, distance: 28.2
click at [156, 355] on div at bounding box center [152, 350] width 20 height 20
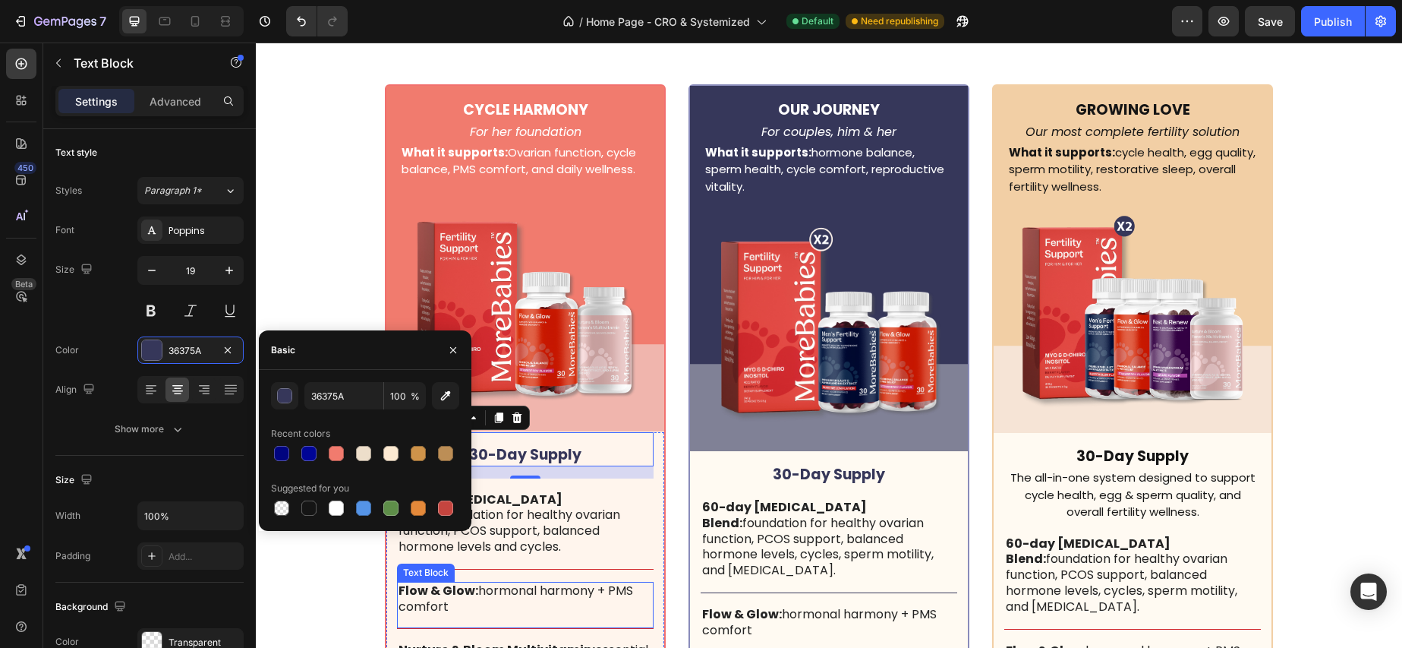
scroll to position [4567, 0]
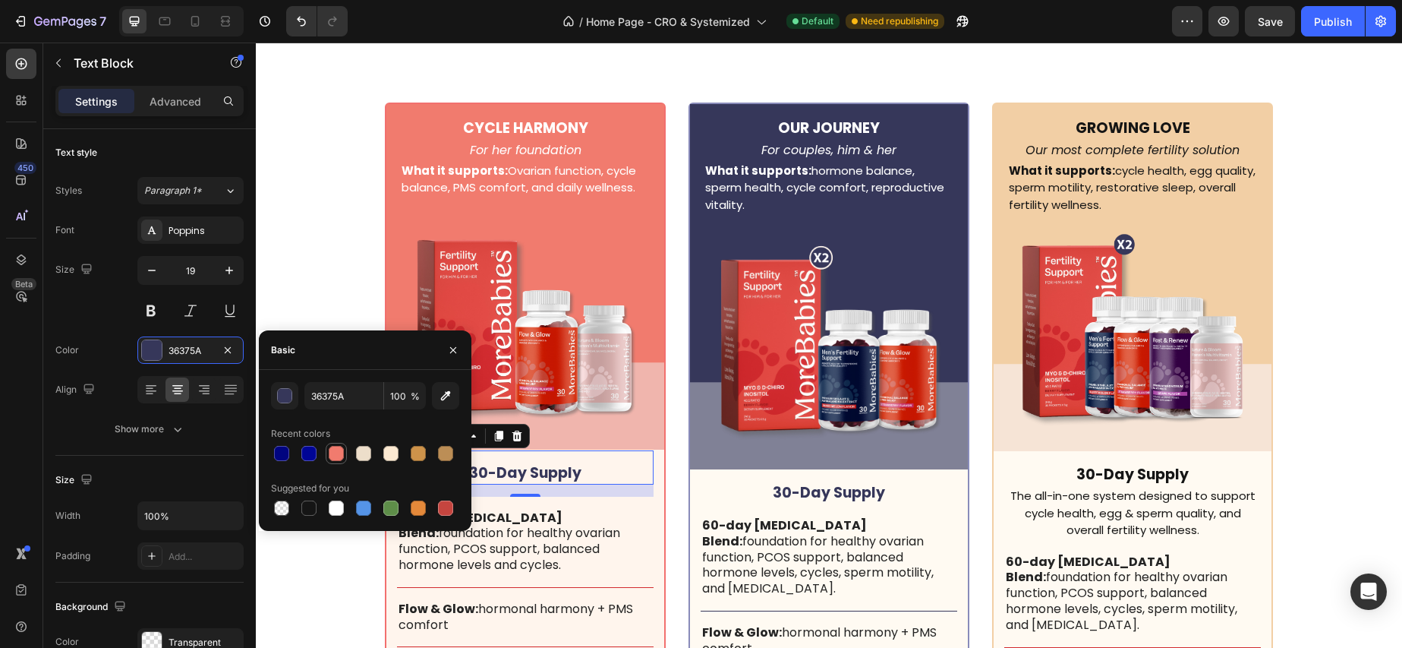
click at [333, 452] on div at bounding box center [336, 453] width 15 height 15
type input "F17B6E"
click at [605, 523] on p "30-day [MEDICAL_DATA] Blend: foundation for healthy ovarian function, PCOS supp…" at bounding box center [526, 541] width 254 height 63
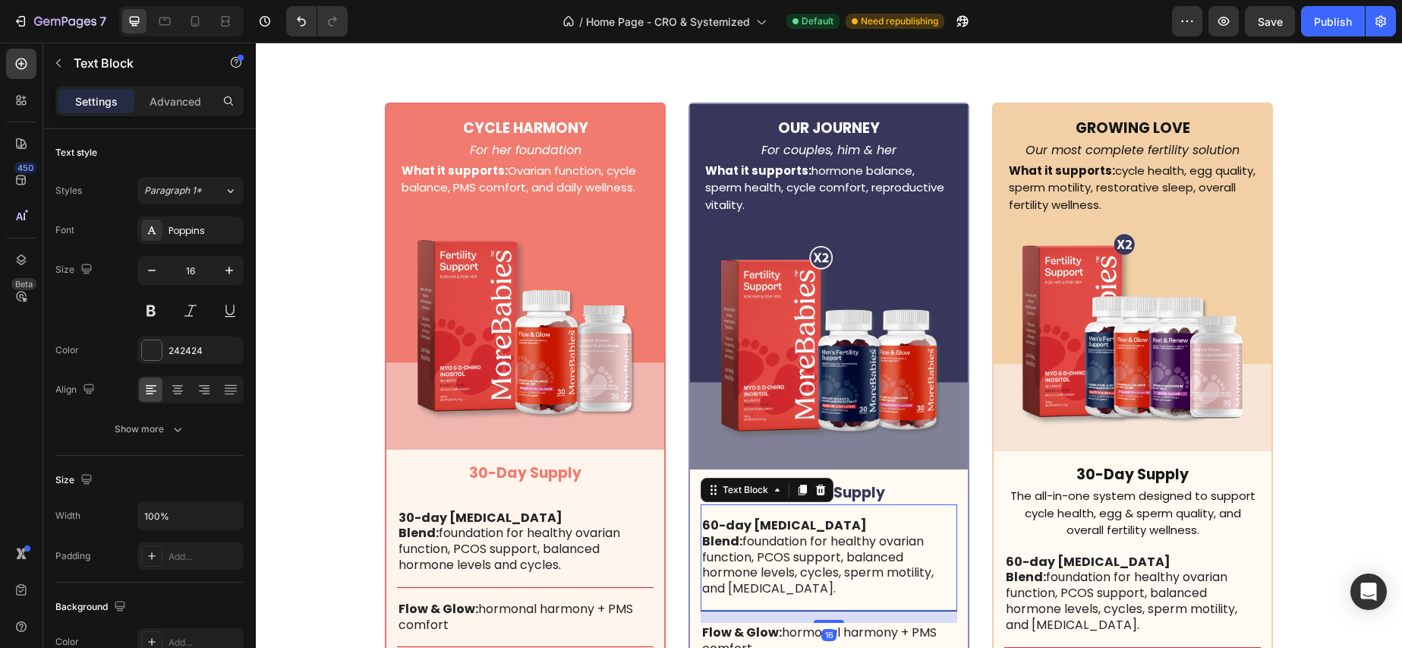
drag, startPoint x: 916, startPoint y: 560, endPoint x: 1016, endPoint y: 544, distance: 101.4
click at [916, 560] on p "60-day [MEDICAL_DATA] Blend: foundation for healthy ovarian function, PCOS supp…" at bounding box center [829, 557] width 254 height 79
click at [1133, 528] on p "The all-in-one system designed to support cycle health, egg & sperm quality, an…" at bounding box center [1133, 513] width 254 height 52
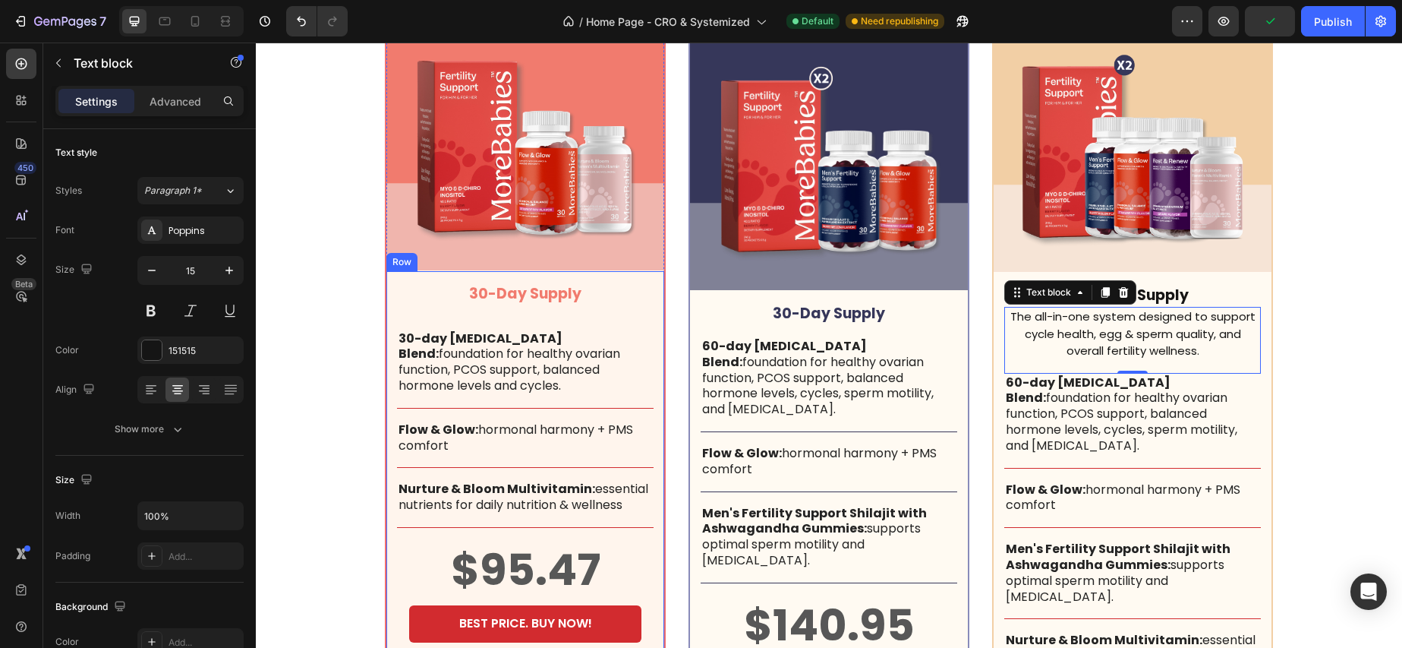
scroll to position [4747, 0]
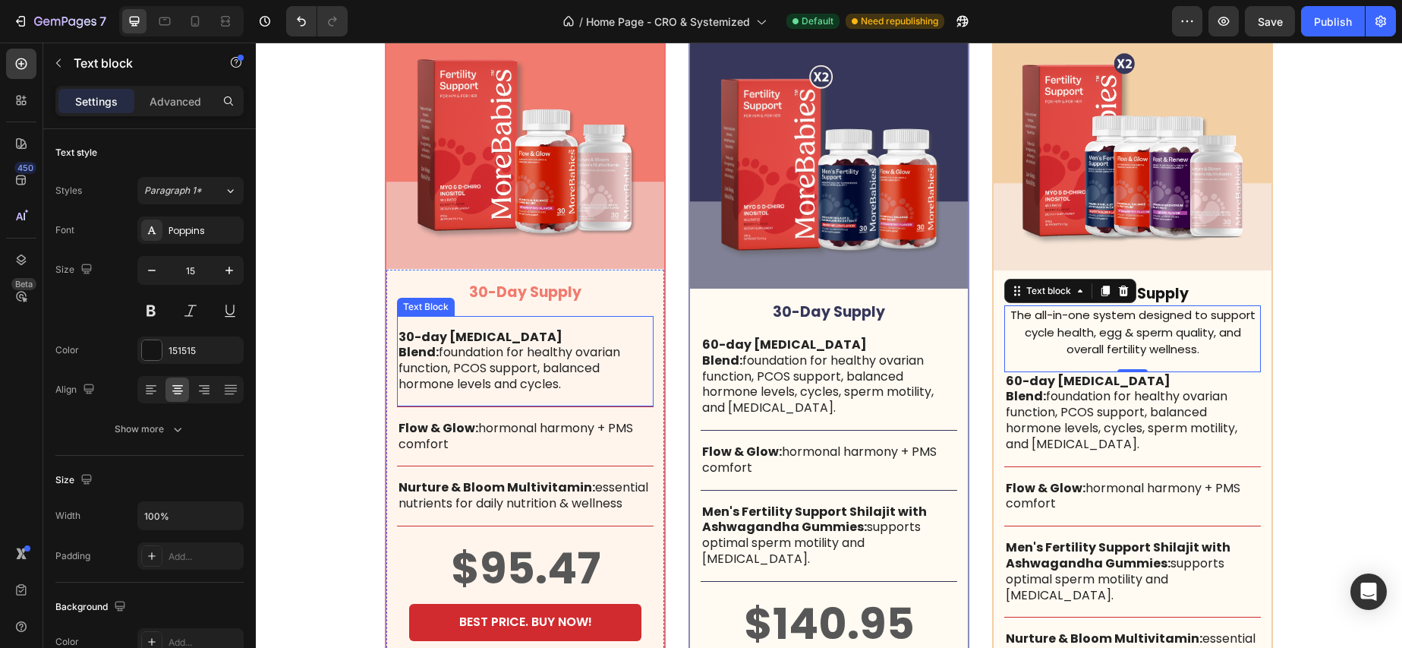
click at [526, 323] on div "30-day [MEDICAL_DATA] Blend: foundation for healthy ovarian function, PCOS supp…" at bounding box center [525, 361] width 257 height 91
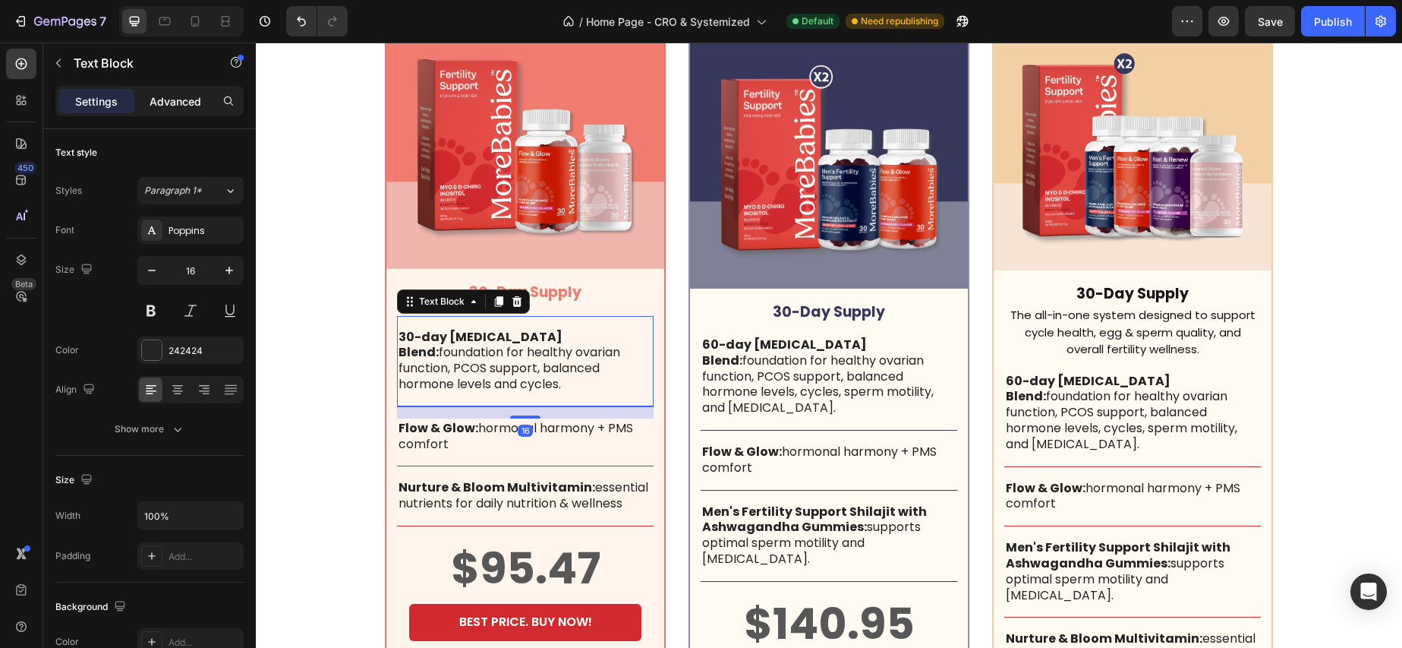
click at [178, 106] on p "Advanced" at bounding box center [176, 101] width 52 height 16
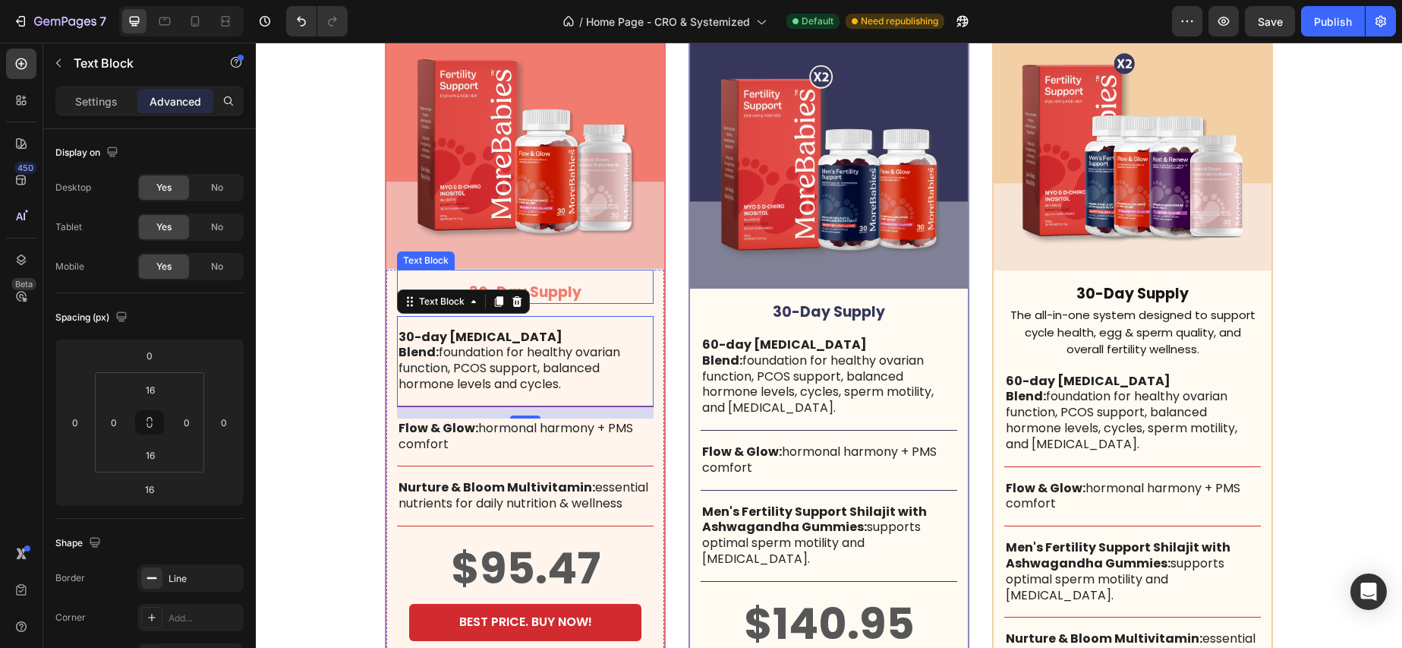
click at [595, 298] on p "30-Day Supply" at bounding box center [525, 292] width 229 height 19
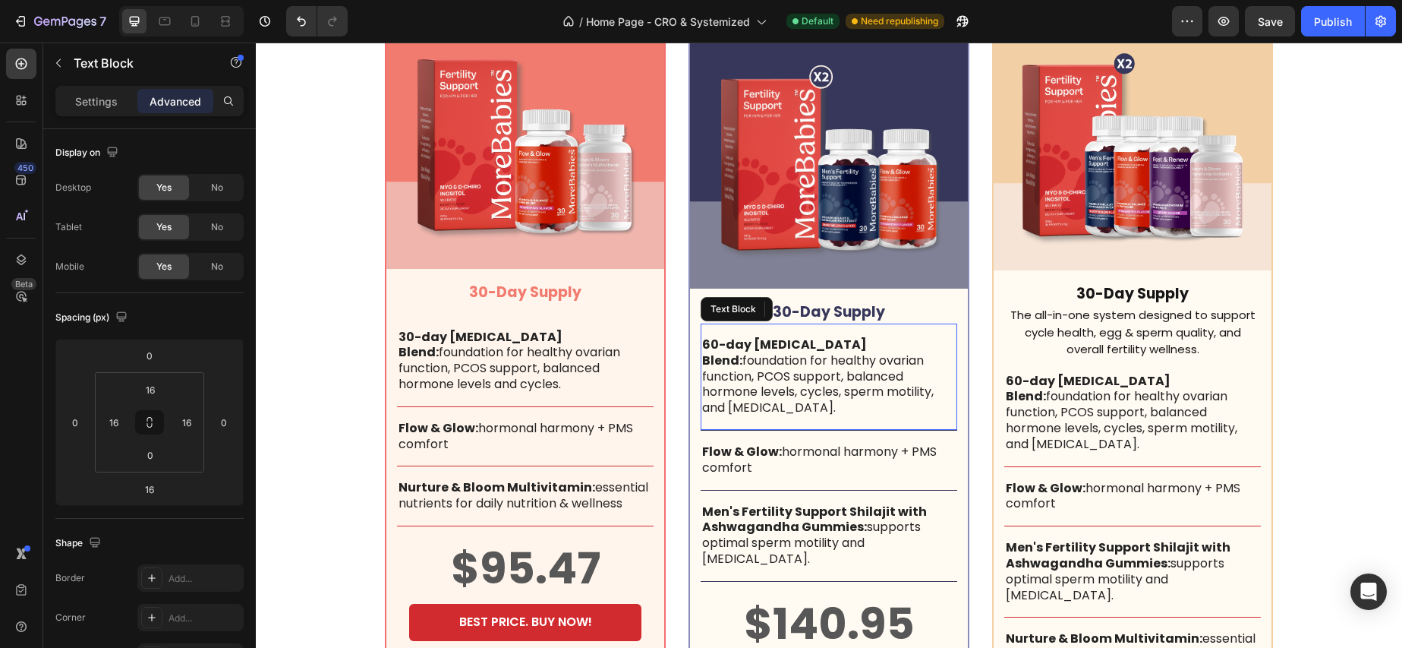
click at [833, 337] on p "60-day [MEDICAL_DATA] Blend: foundation for healthy ovarian function, PCOS supp…" at bounding box center [829, 376] width 254 height 79
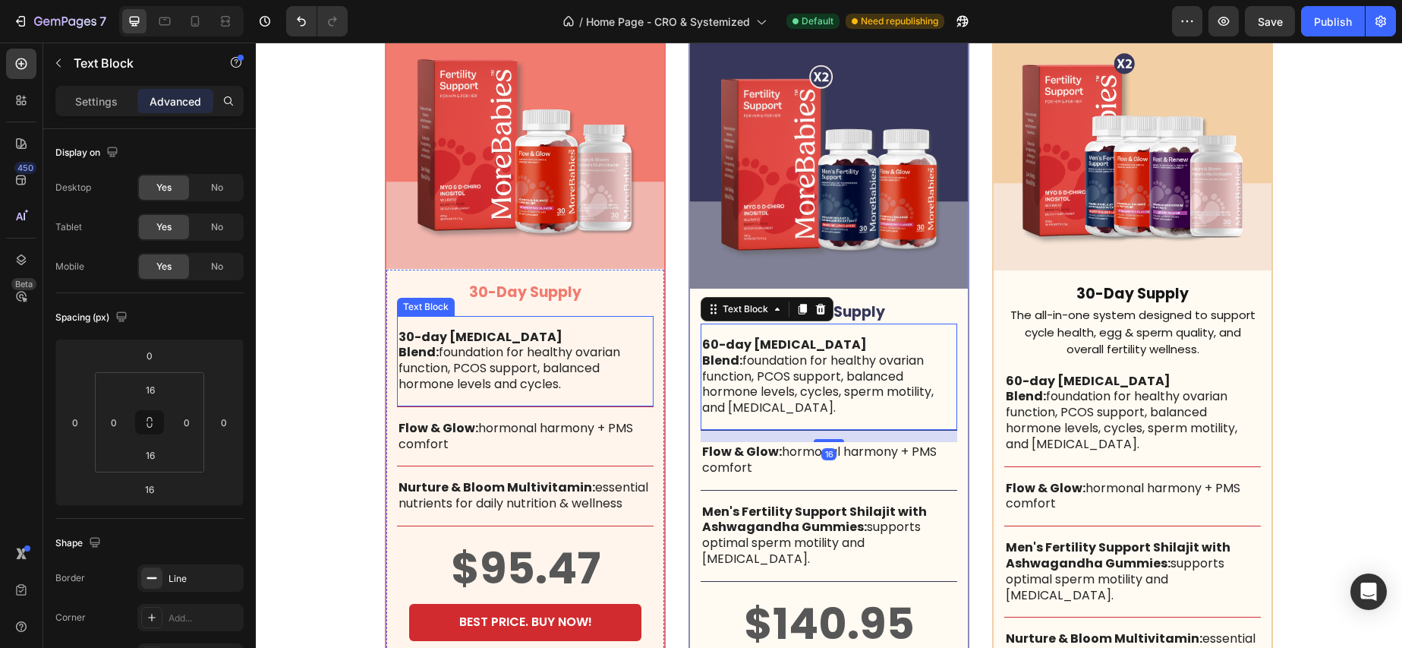
click at [547, 360] on p "30-day [MEDICAL_DATA] Blend: foundation for healthy ovarian function, PCOS supp…" at bounding box center [526, 360] width 254 height 63
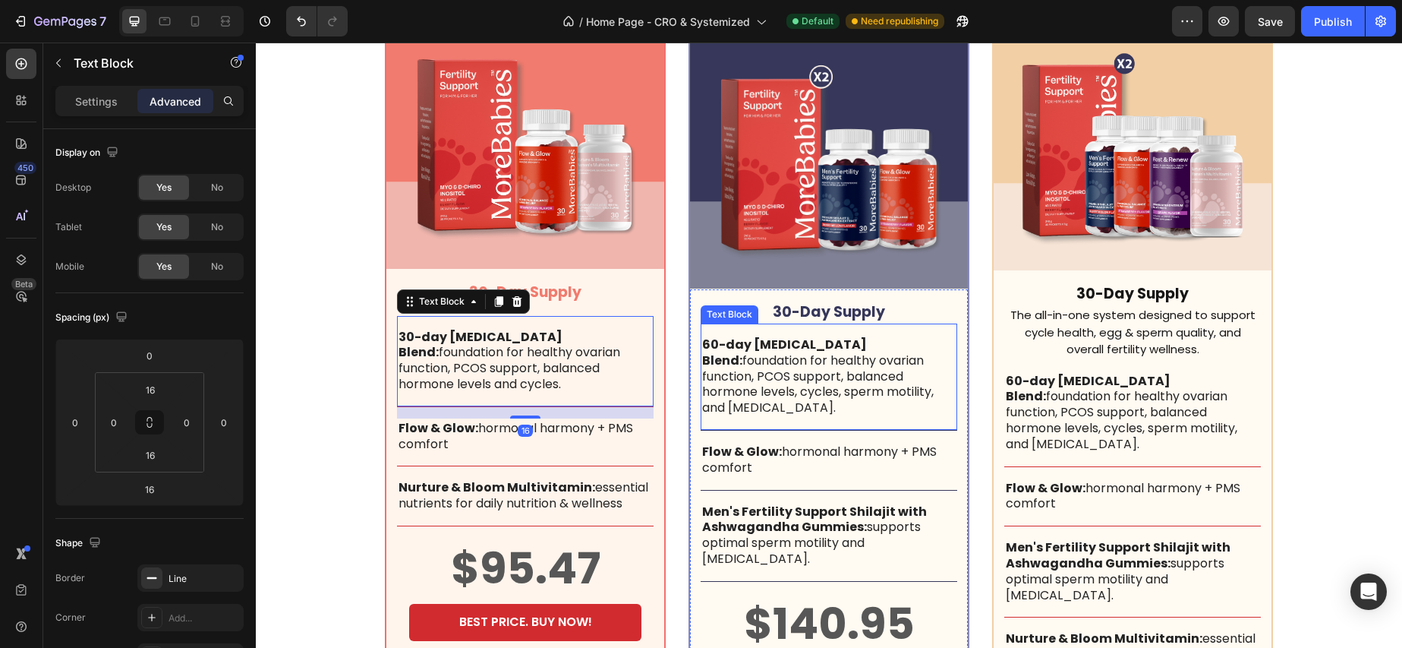
click at [875, 345] on p "60-day [MEDICAL_DATA] Blend: foundation for healthy ovarian function, PCOS supp…" at bounding box center [829, 376] width 254 height 79
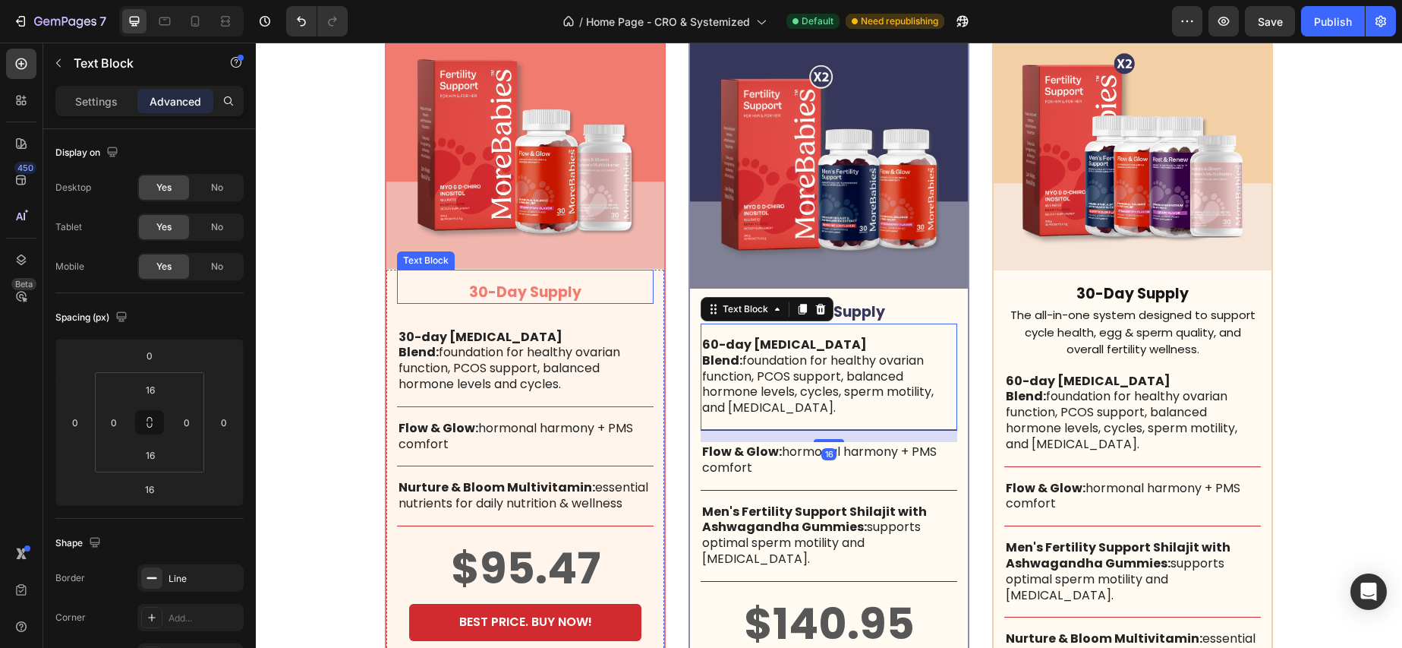
click at [599, 298] on p "30-Day Supply" at bounding box center [525, 292] width 229 height 19
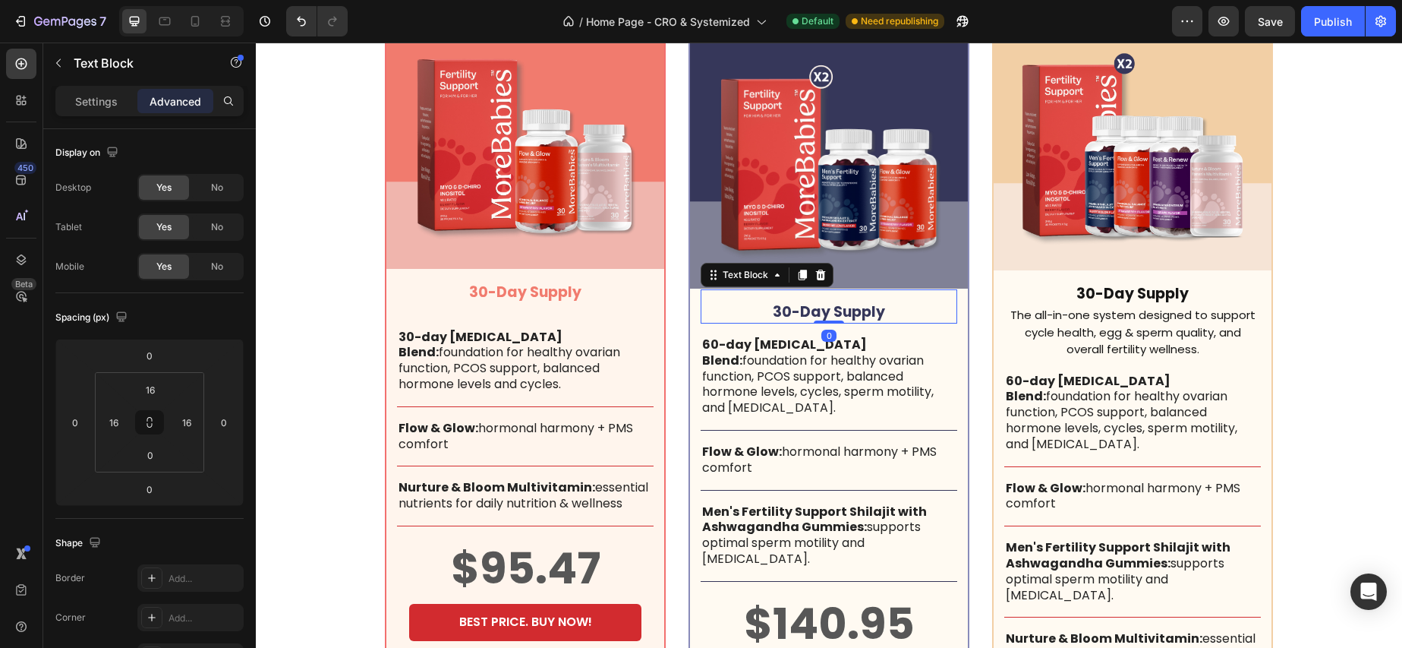
click at [885, 303] on p "30-Day Supply" at bounding box center [828, 312] width 229 height 19
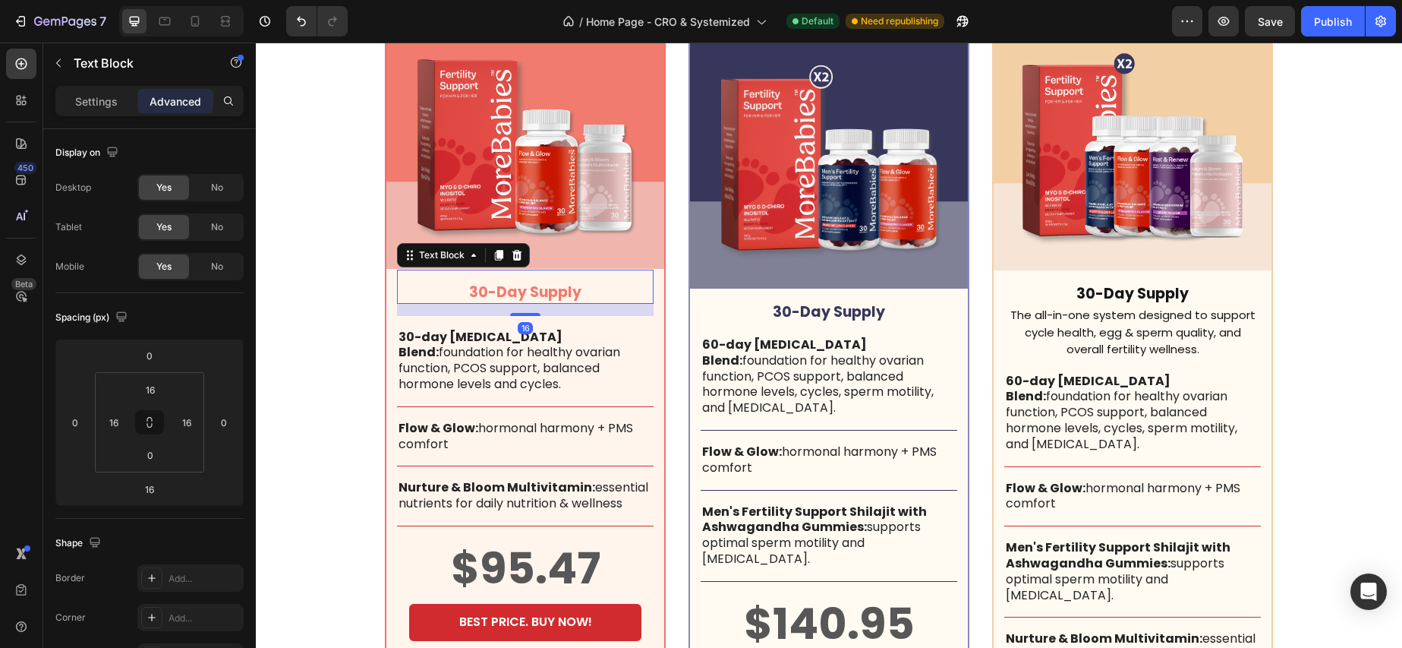
click at [585, 301] on p "30-Day Supply" at bounding box center [525, 292] width 229 height 19
click at [872, 303] on p "30-Day Supply" at bounding box center [828, 312] width 229 height 19
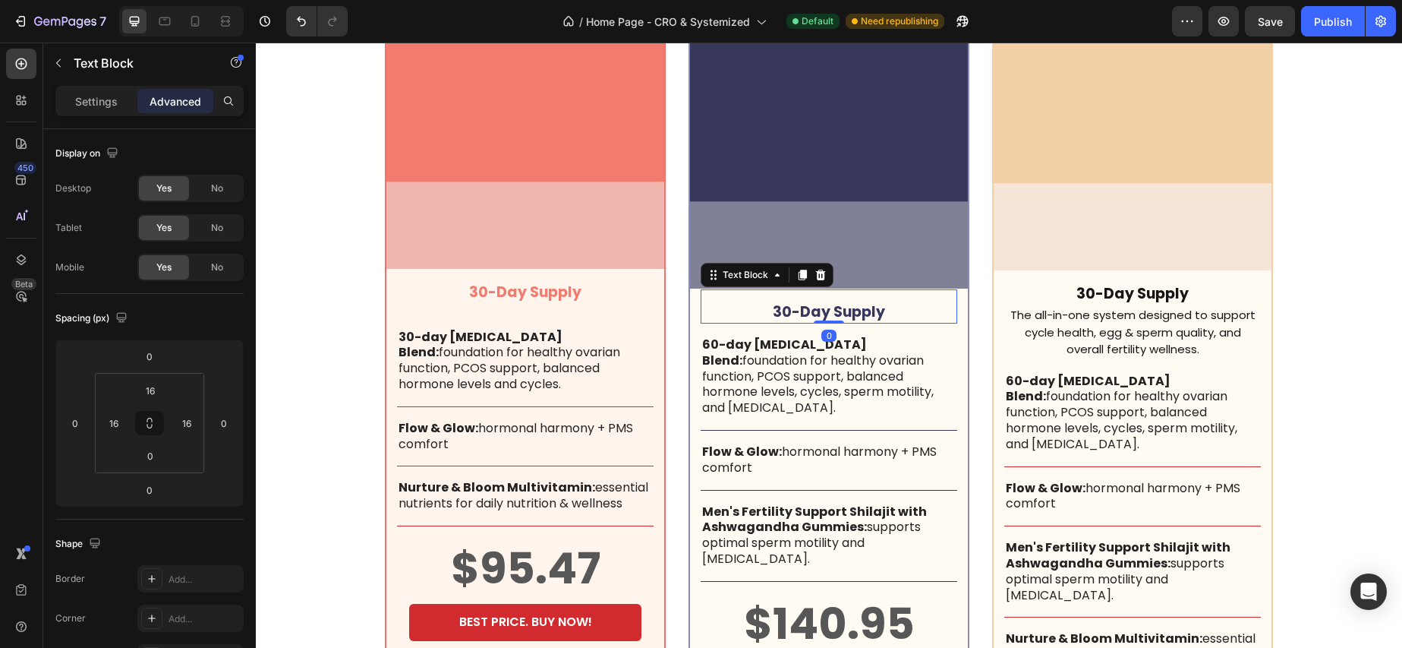
scroll to position [1, 0]
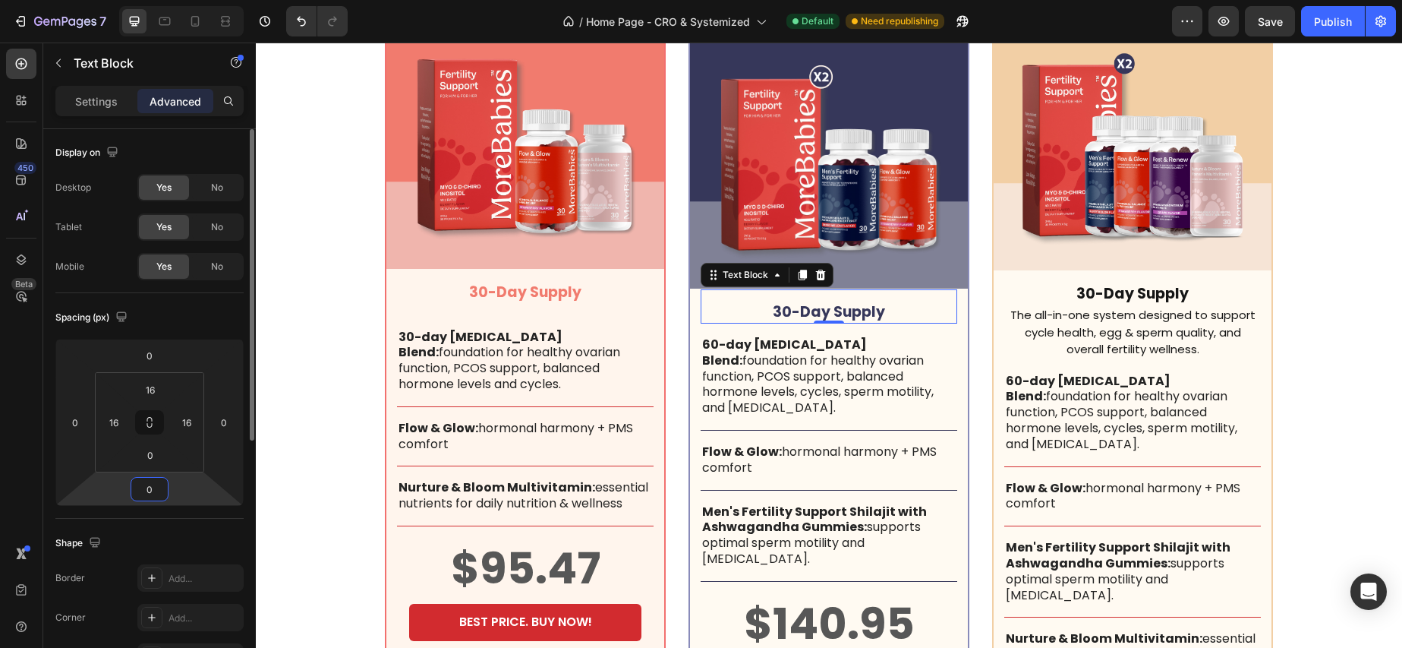
click at [153, 490] on input "0" at bounding box center [149, 489] width 30 height 23
type input "16"
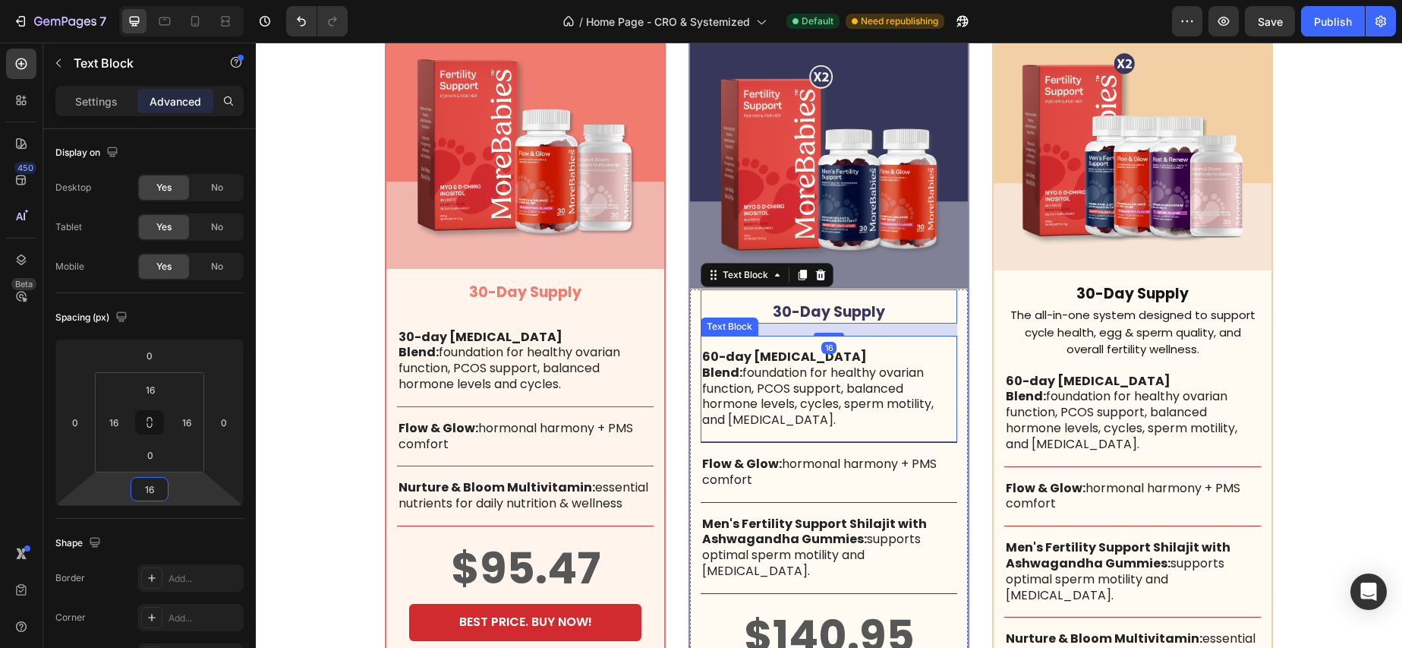
click at [827, 354] on p "60-day [MEDICAL_DATA] Blend: foundation for healthy ovarian function, PCOS supp…" at bounding box center [829, 388] width 254 height 79
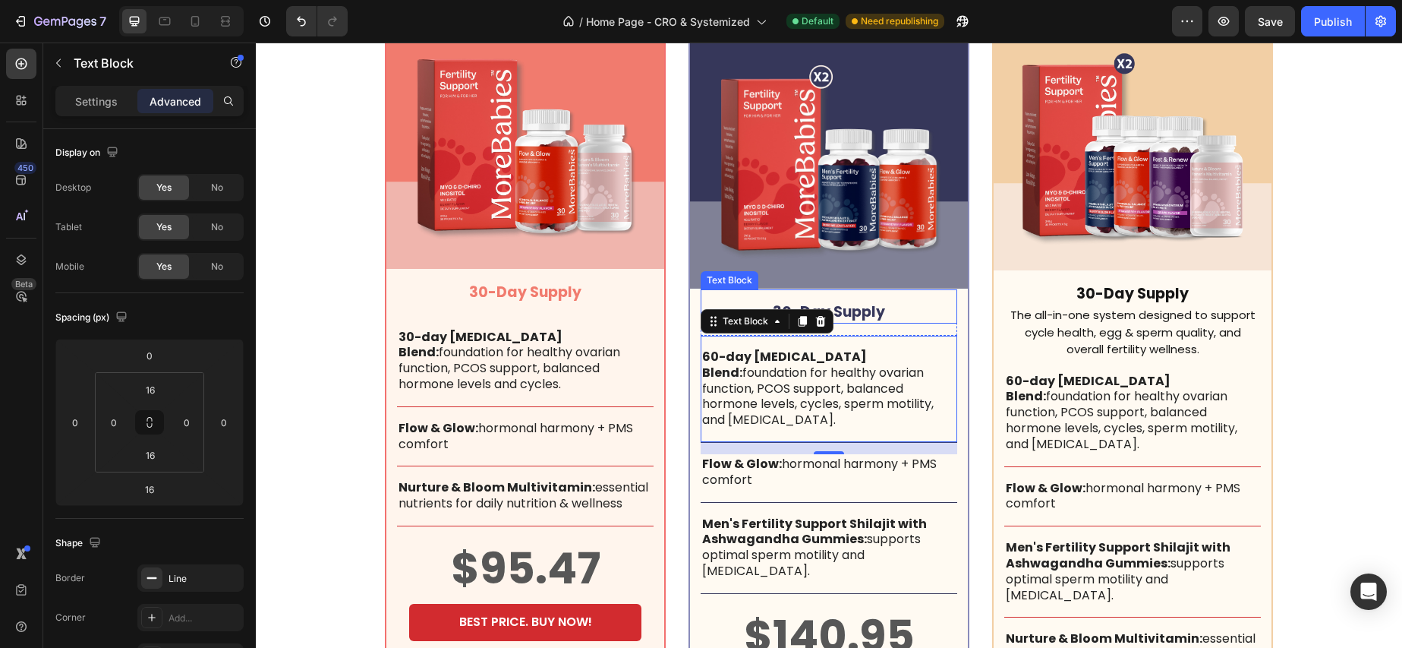
click at [907, 303] on p "30-Day Supply" at bounding box center [828, 312] width 229 height 19
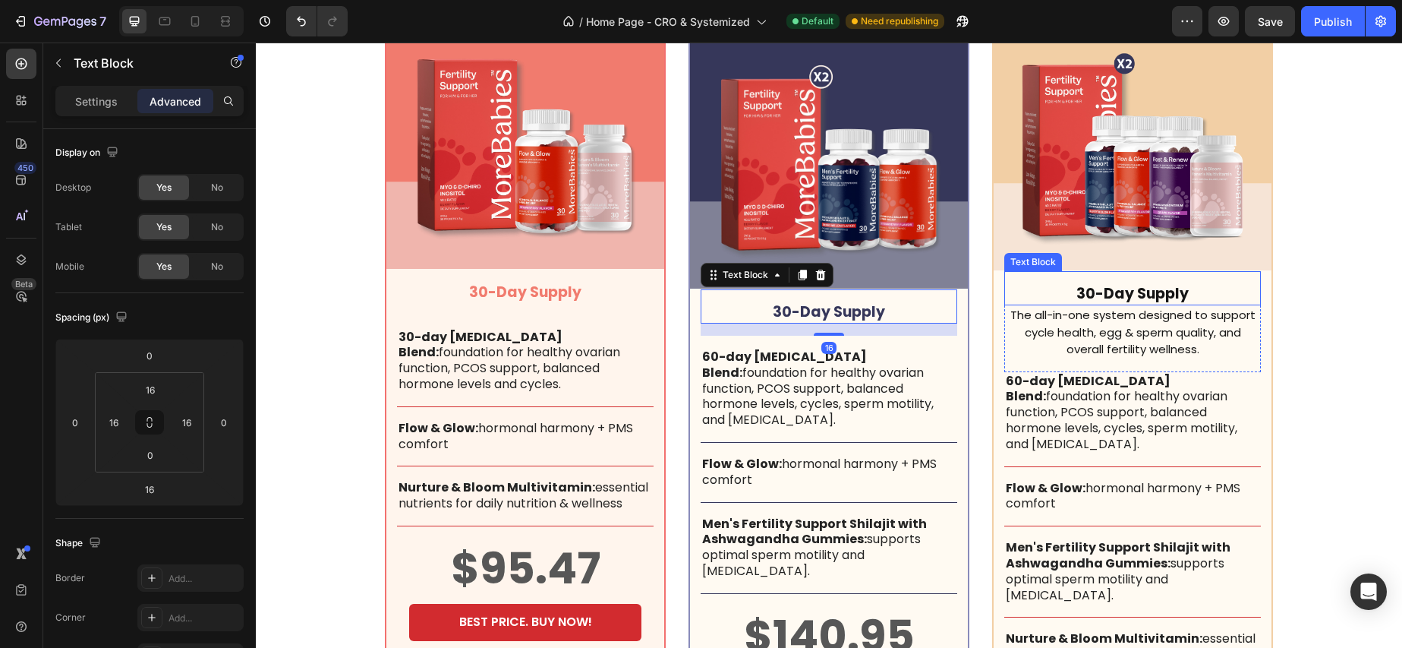
click at [1124, 294] on p "30-Day Supply" at bounding box center [1132, 294] width 229 height 19
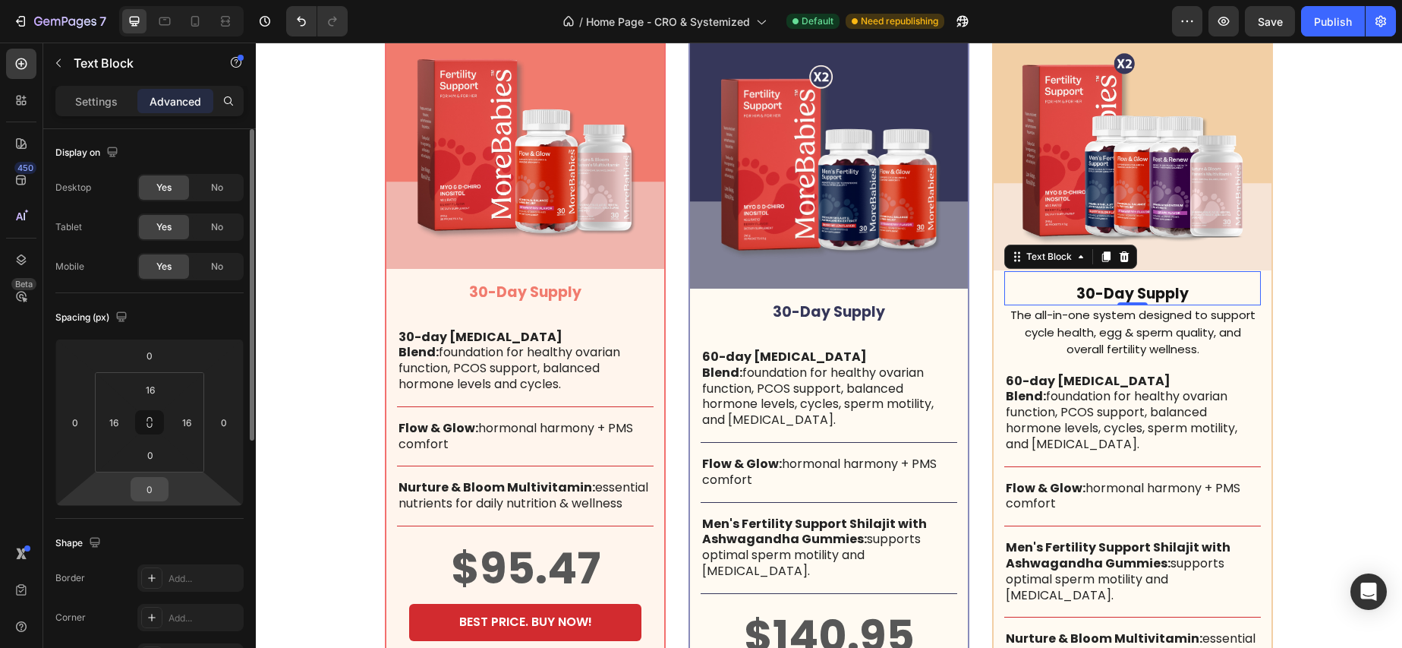
drag, startPoint x: 157, startPoint y: 490, endPoint x: 168, endPoint y: 488, distance: 10.9
click at [158, 490] on input "0" at bounding box center [149, 489] width 30 height 23
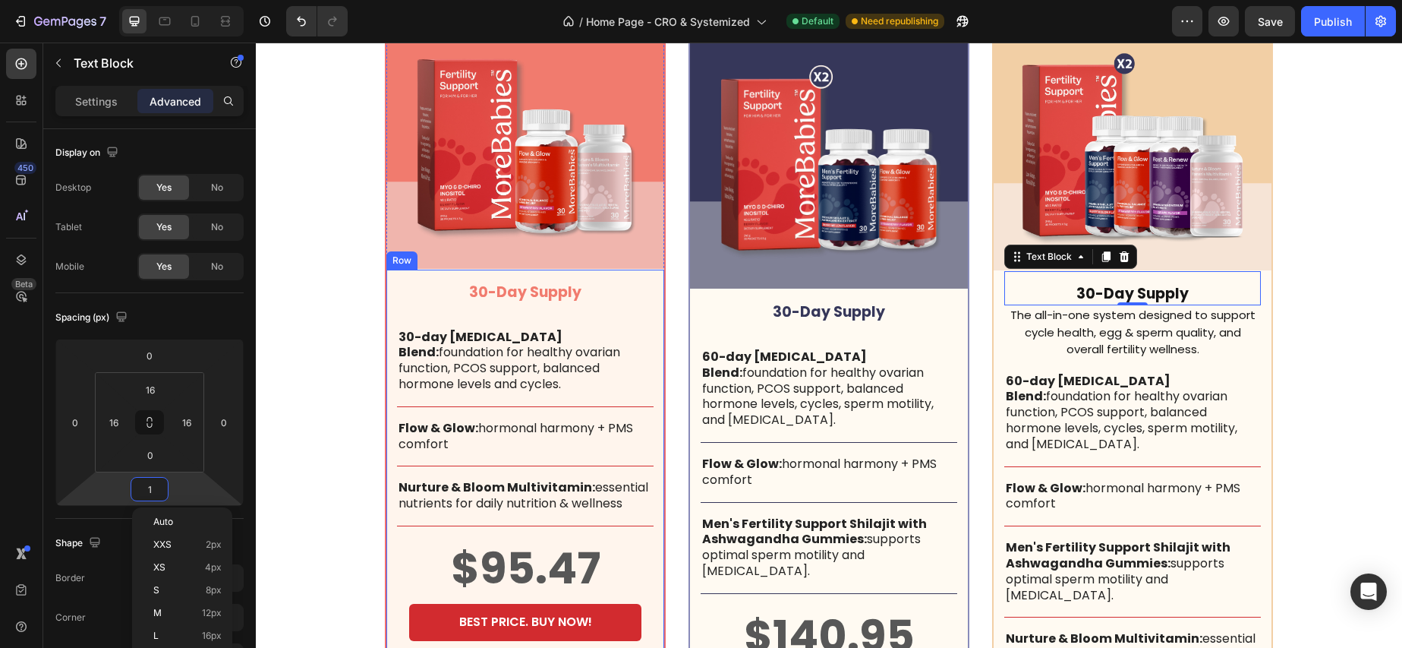
type input "16"
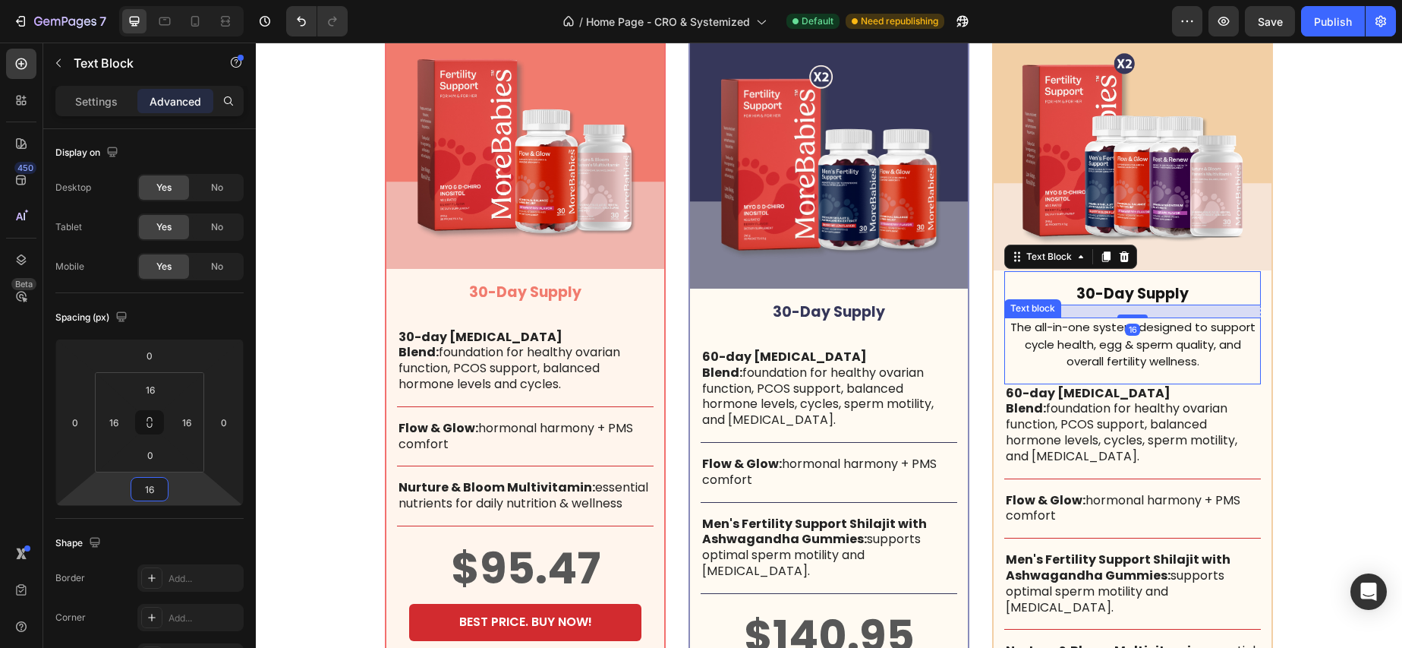
click at [1079, 342] on p "The all-in-one system designed to support cycle health, egg & sperm quality, an…" at bounding box center [1133, 345] width 254 height 52
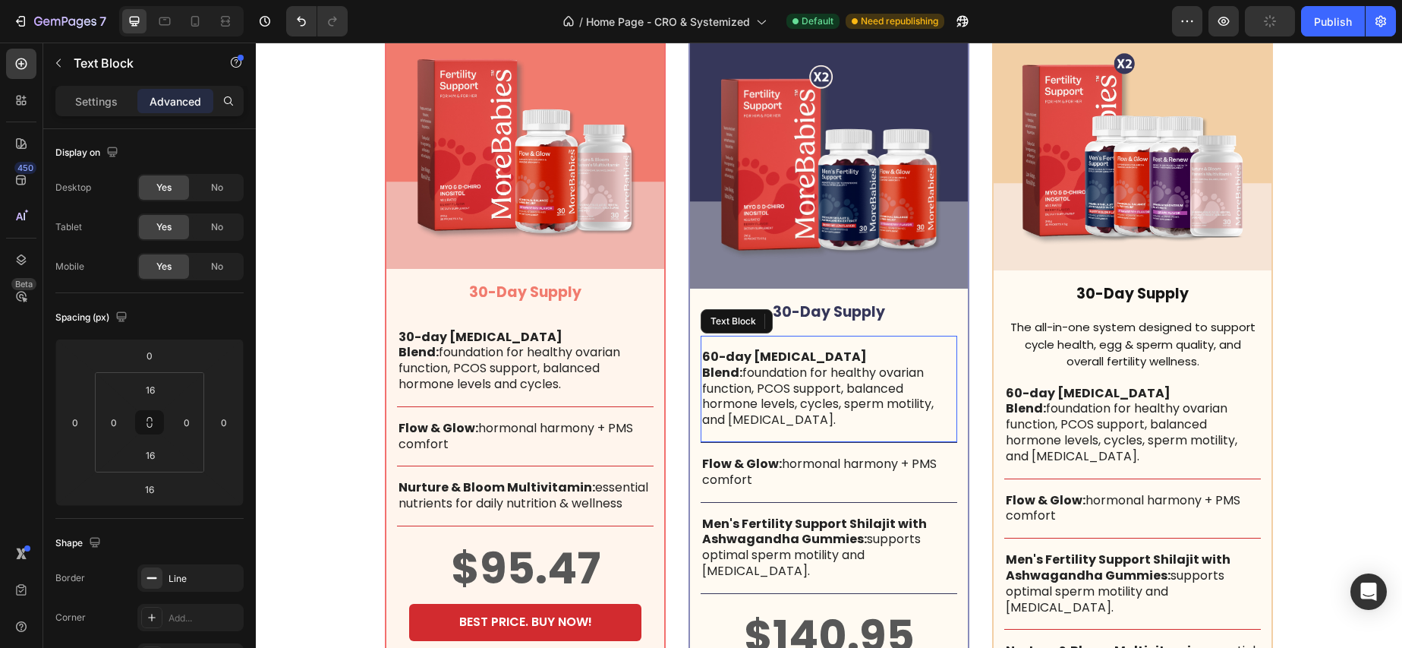
click at [713, 348] on strong "60-day [MEDICAL_DATA] Blend:" at bounding box center [784, 364] width 165 height 33
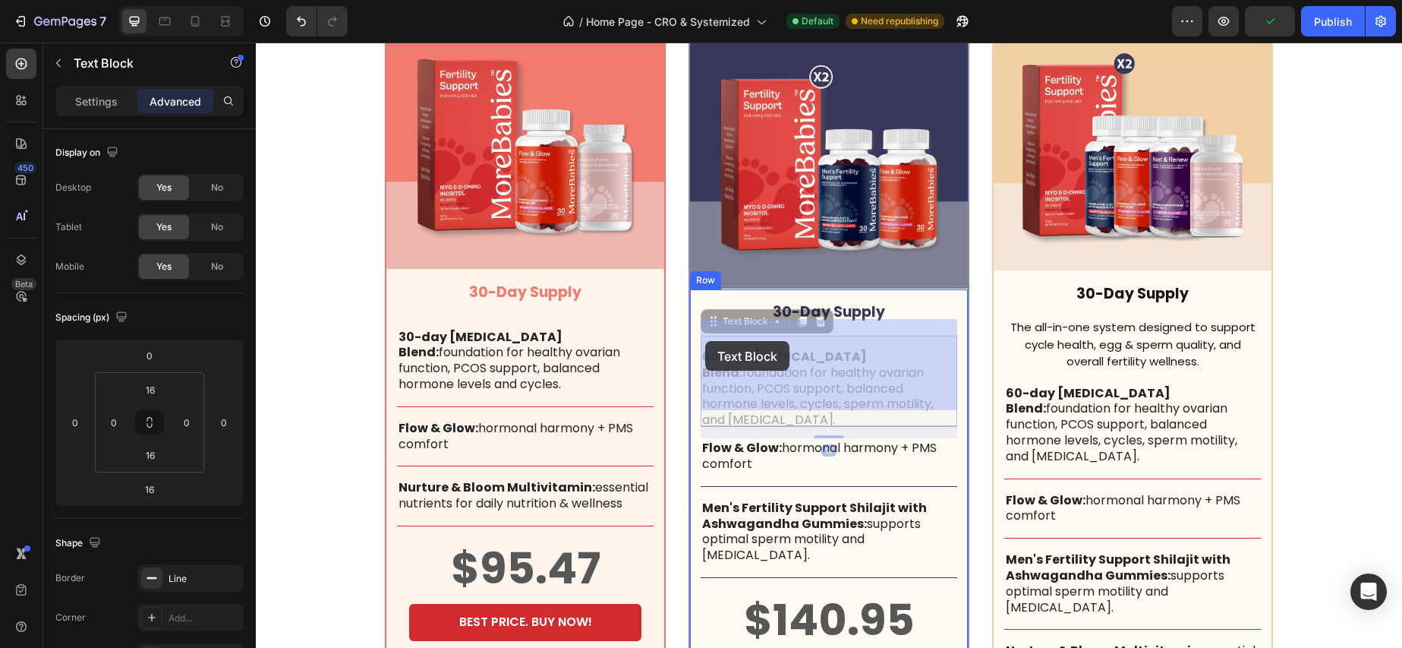
drag, startPoint x: 715, startPoint y: 339, endPoint x: 705, endPoint y: 341, distance: 10.0
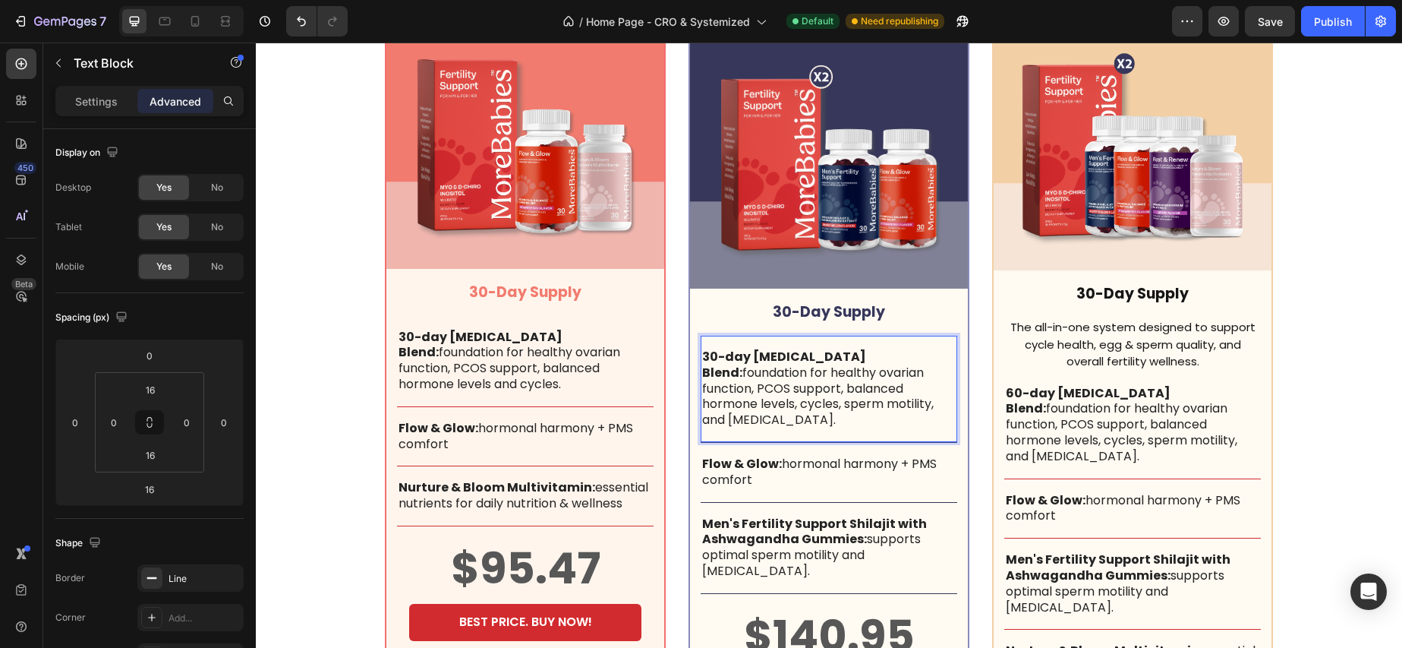
click at [832, 348] on strong "30-day [MEDICAL_DATA] Blend:" at bounding box center [784, 364] width 164 height 33
click at [707, 348] on strong "30-day [MEDICAL_DATA] Blend:" at bounding box center [784, 364] width 164 height 33
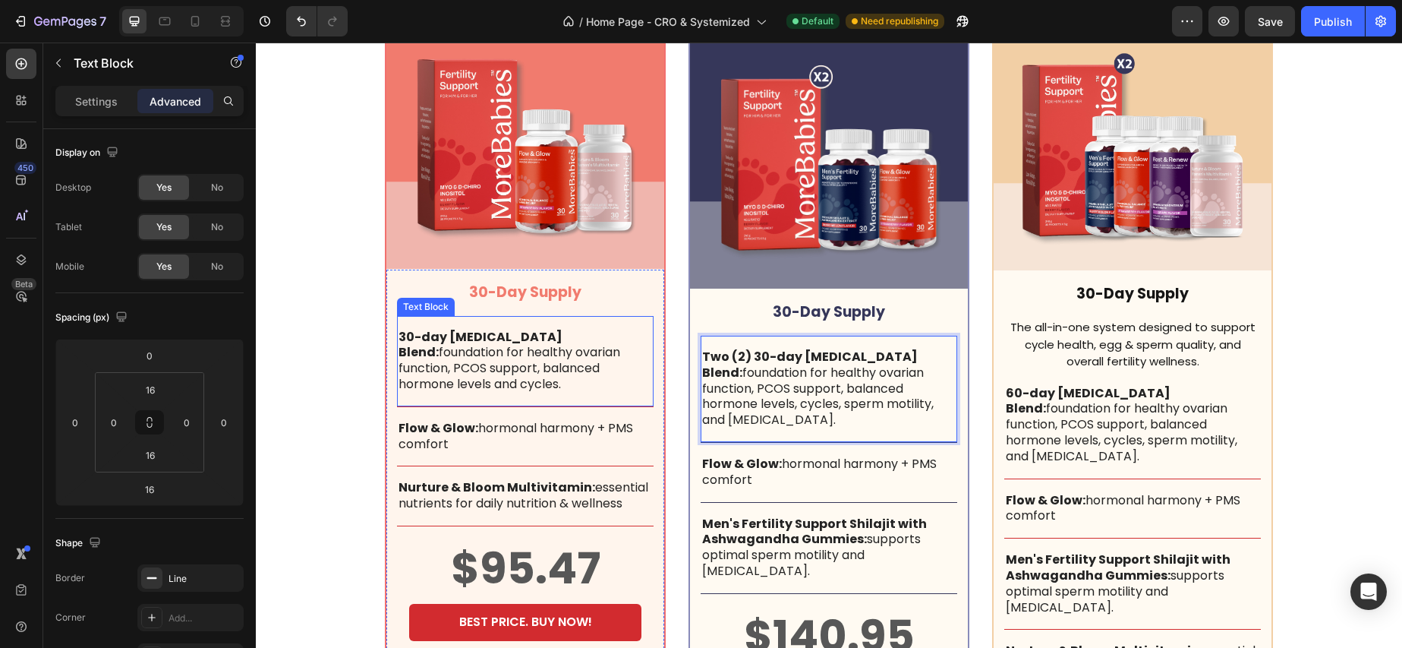
click at [399, 338] on strong "30-day [MEDICAL_DATA] Blend:" at bounding box center [481, 344] width 164 height 33
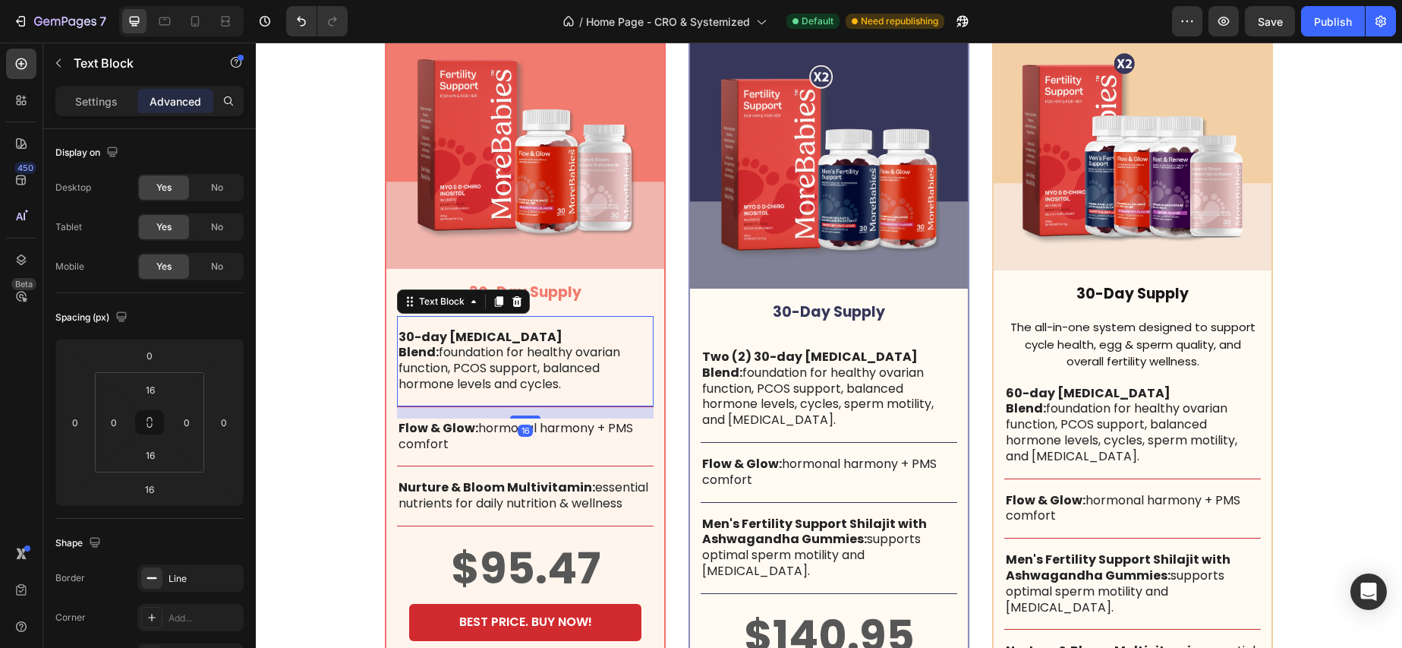
click at [400, 337] on strong "30-day [MEDICAL_DATA] Blend:" at bounding box center [481, 344] width 164 height 33
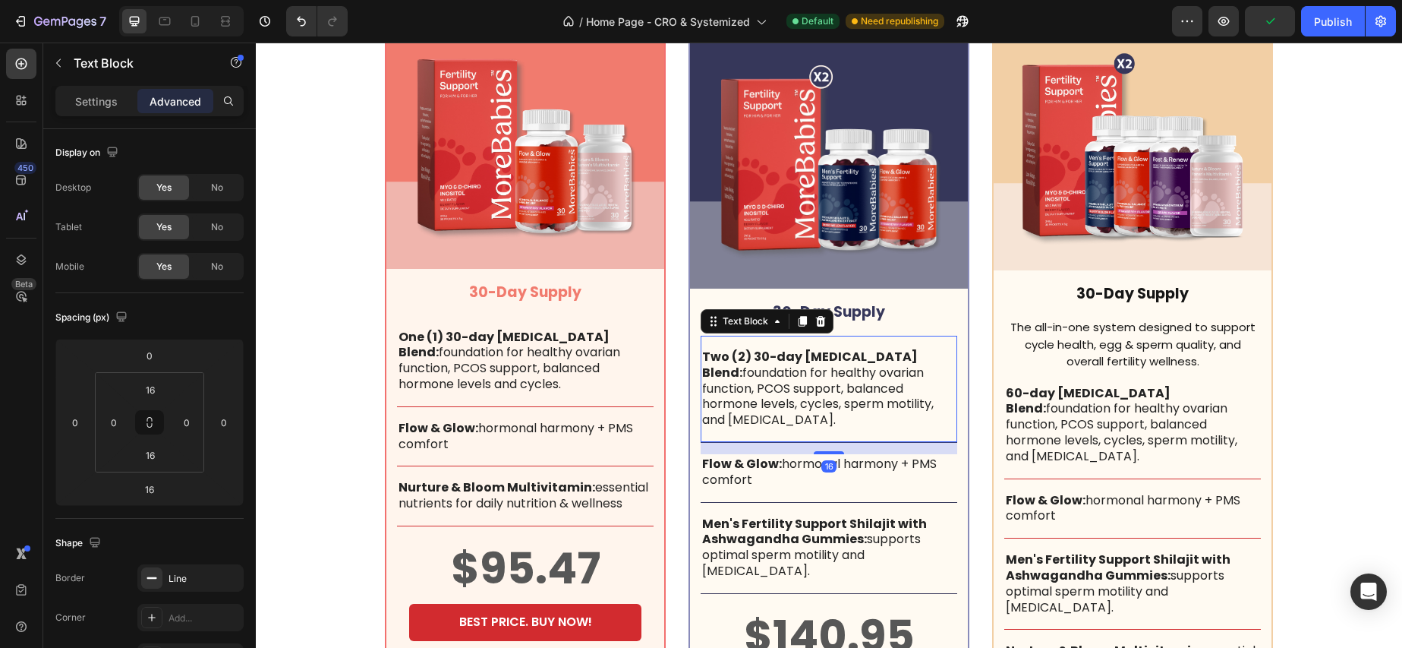
click at [802, 355] on p "Two (2) 30-day Inositol Blend: foundation for healthy ovarian function, PCOS su…" at bounding box center [829, 388] width 254 height 79
click at [801, 355] on p "Two (2) 30-day Inositol Blend: foundation for healthy ovarian function, PCOS su…" at bounding box center [829, 388] width 254 height 79
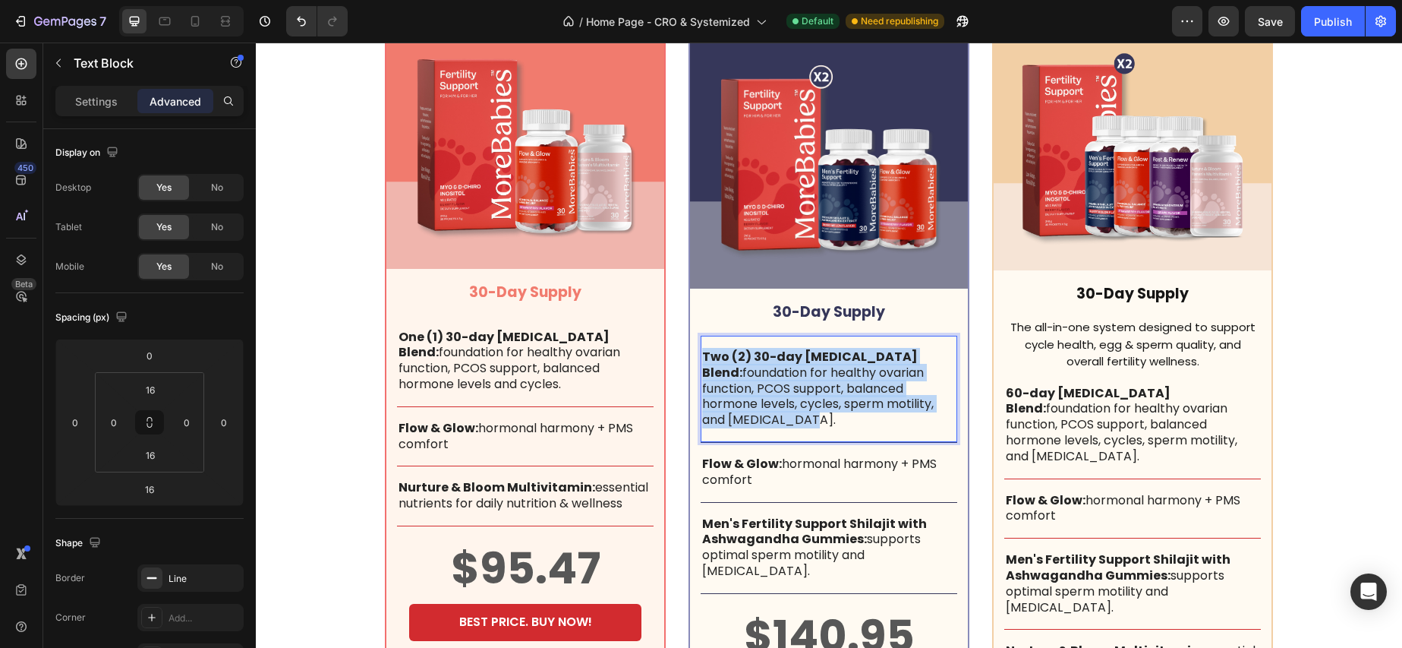
click at [801, 355] on p "Two (2) 30-day Inositol Blend: foundation for healthy ovarian function, PCOS su…" at bounding box center [829, 388] width 254 height 79
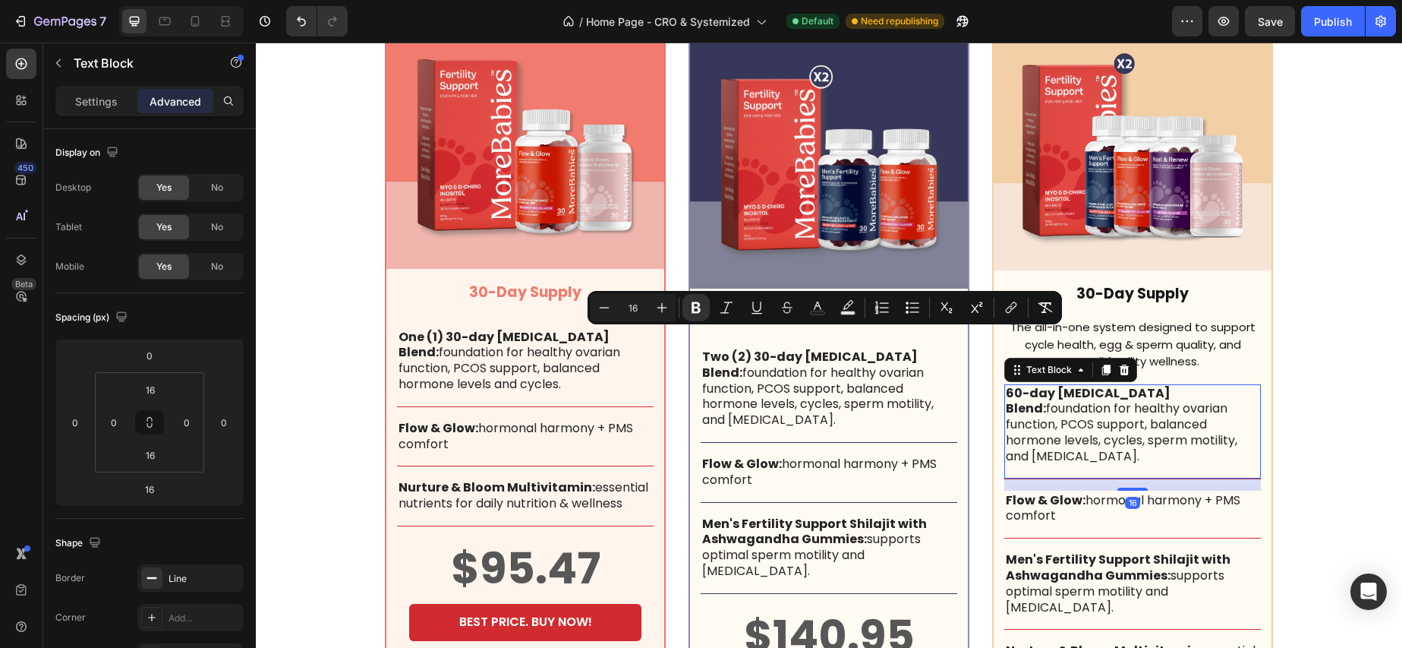
click at [1097, 415] on p "60-day [MEDICAL_DATA] Blend: foundation for healthy ovarian function, PCOS supp…" at bounding box center [1133, 425] width 254 height 79
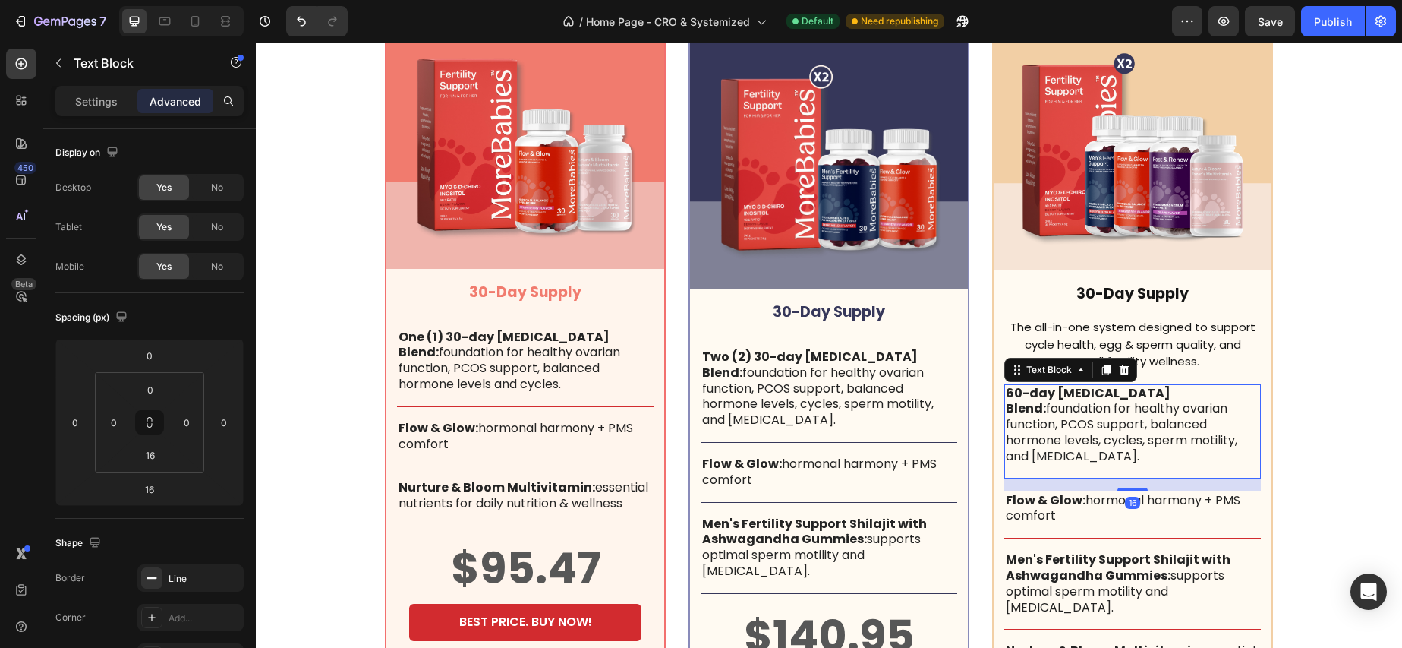
click at [1097, 415] on p "60-day [MEDICAL_DATA] Blend: foundation for healthy ovarian function, PCOS supp…" at bounding box center [1133, 425] width 254 height 79
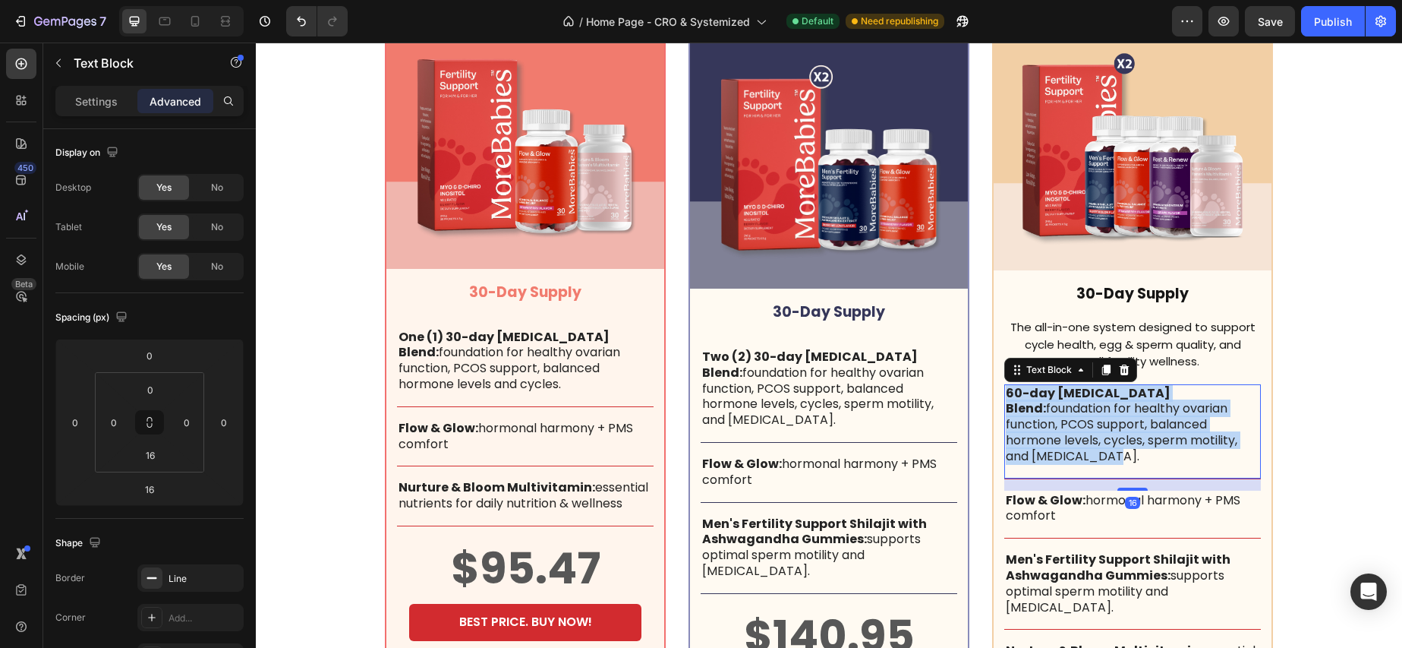
click at [1097, 415] on p "60-day [MEDICAL_DATA] Blend: foundation for healthy ovarian function, PCOS supp…" at bounding box center [1133, 425] width 254 height 79
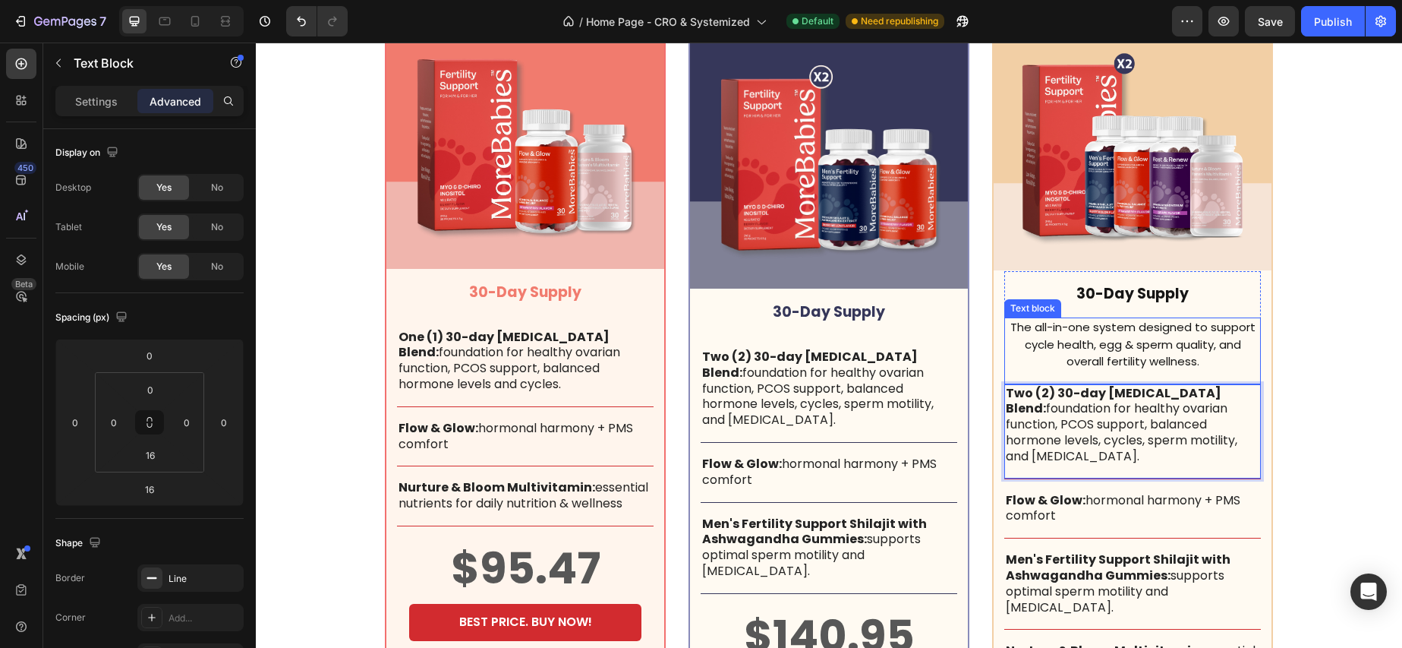
click at [1080, 325] on p "The all-in-one system designed to support cycle health, egg & sperm quality, an…" at bounding box center [1133, 345] width 254 height 52
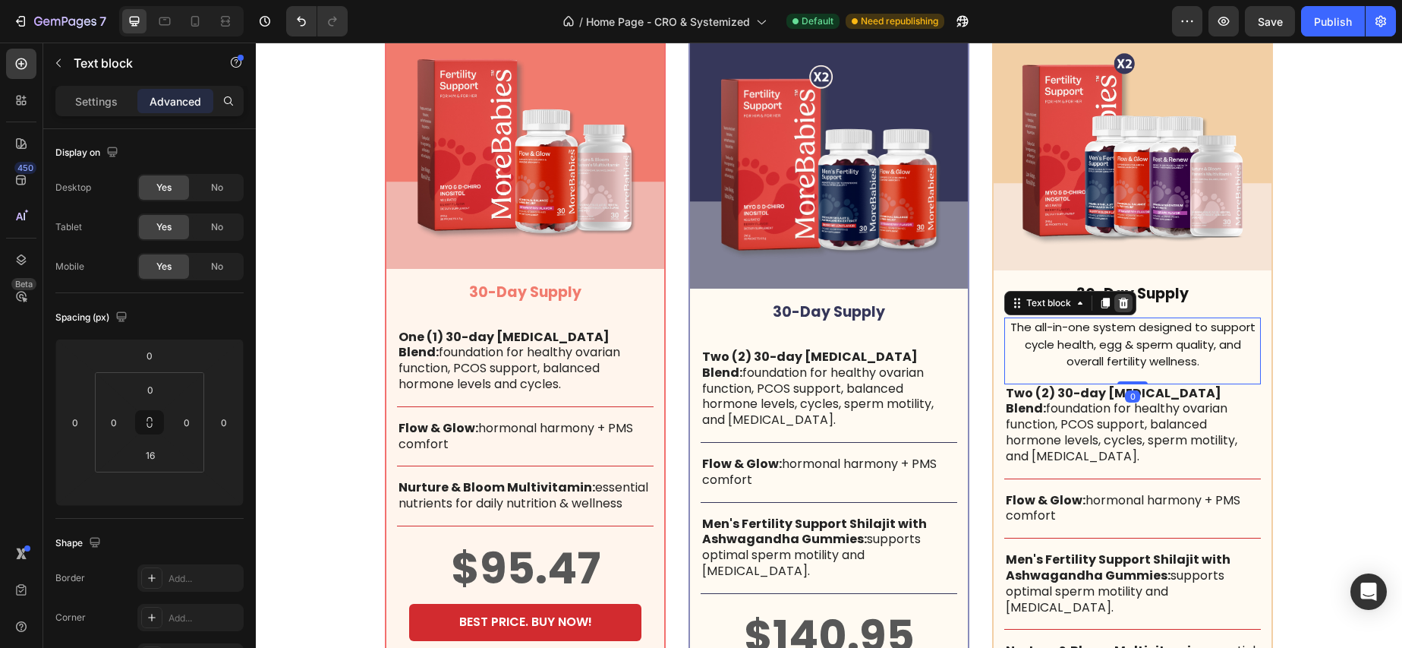
click at [1124, 301] on icon at bounding box center [1124, 303] width 12 height 12
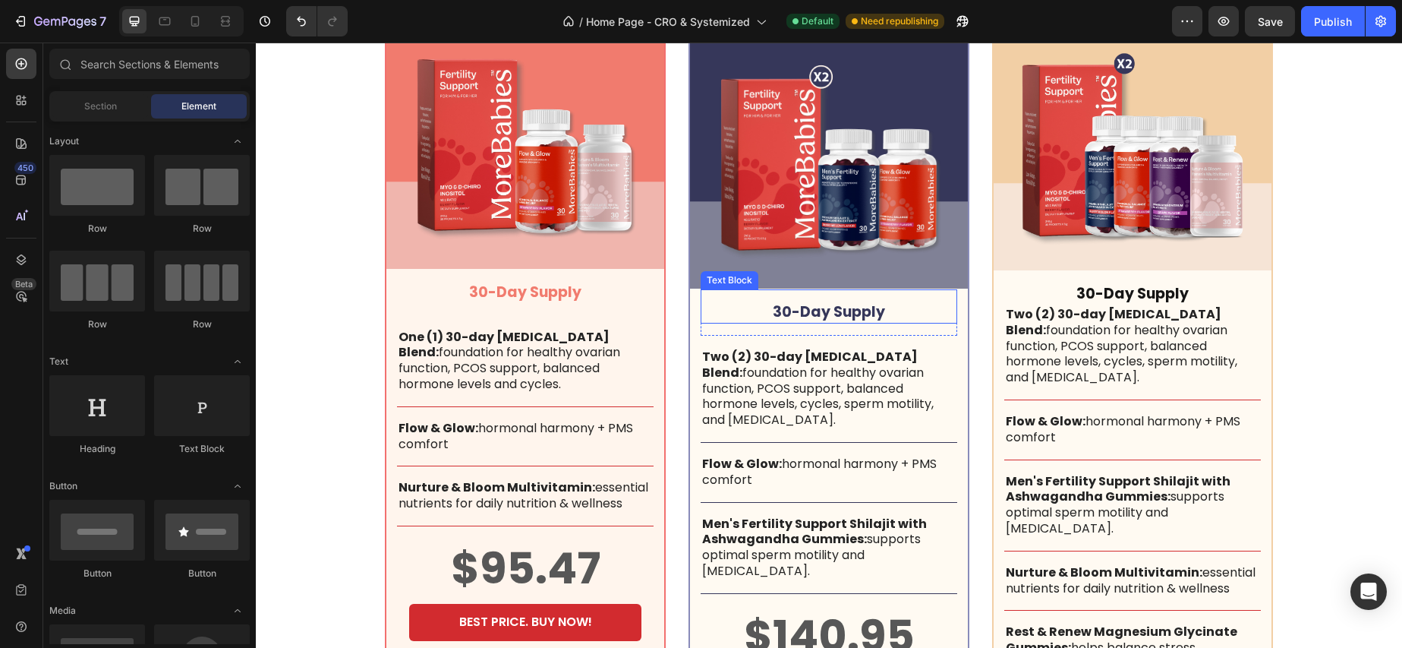
click at [728, 271] on div "Text Block" at bounding box center [730, 280] width 58 height 18
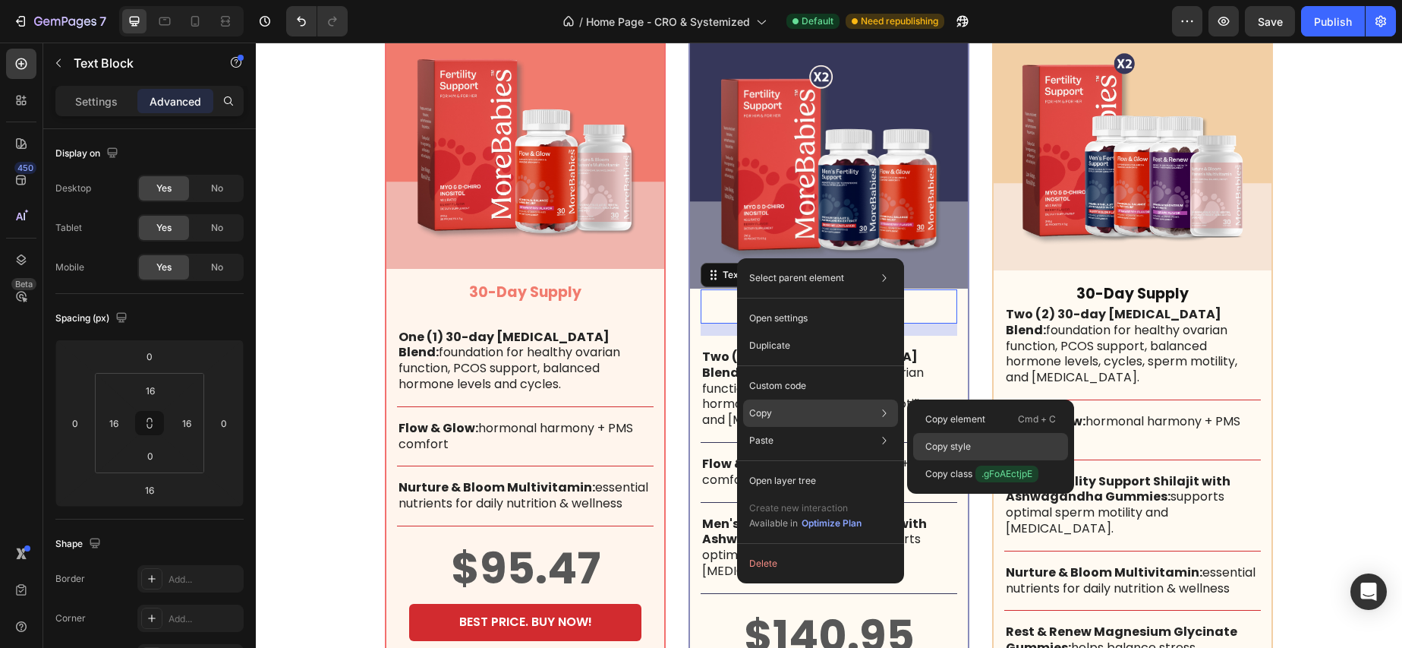
click at [935, 440] on p "Copy style" at bounding box center [948, 447] width 46 height 14
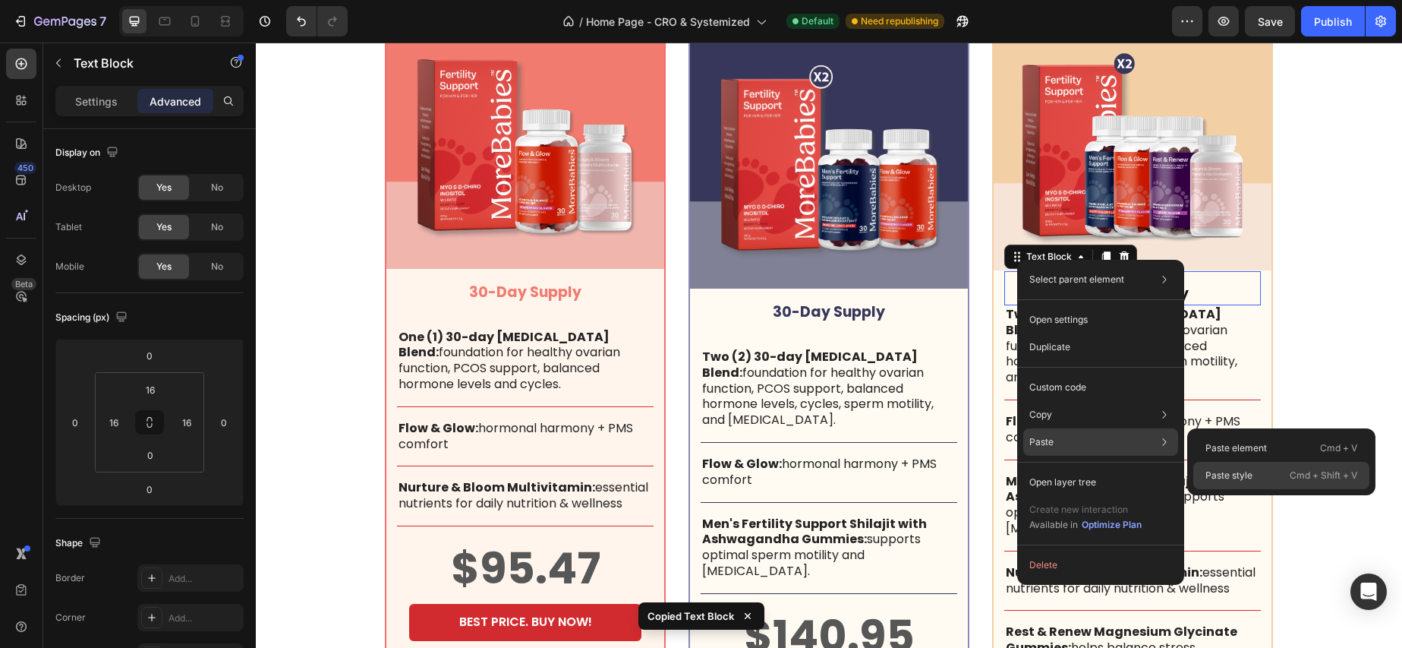
drag, startPoint x: 1257, startPoint y: 470, endPoint x: 1001, endPoint y: 427, distance: 259.4
click at [1257, 470] on div "Paste style Cmd + Shift + V" at bounding box center [1281, 475] width 176 height 27
type input "16"
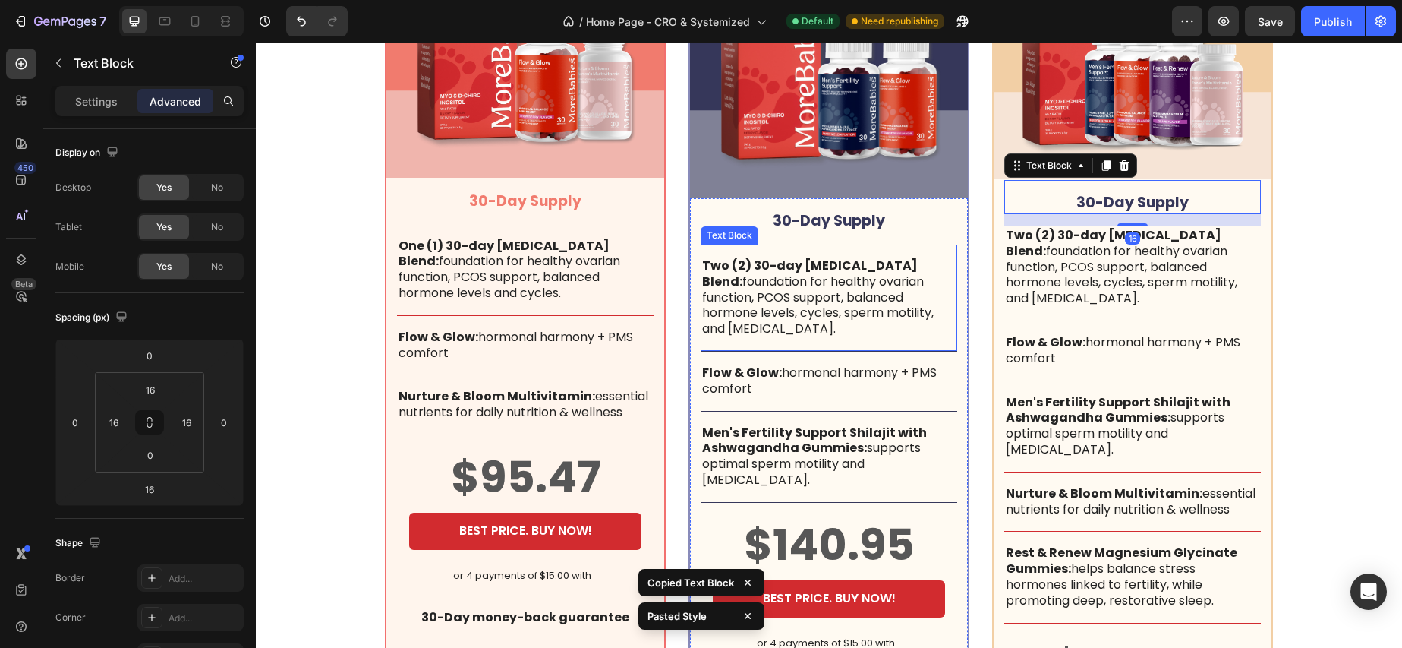
scroll to position [4841, 0]
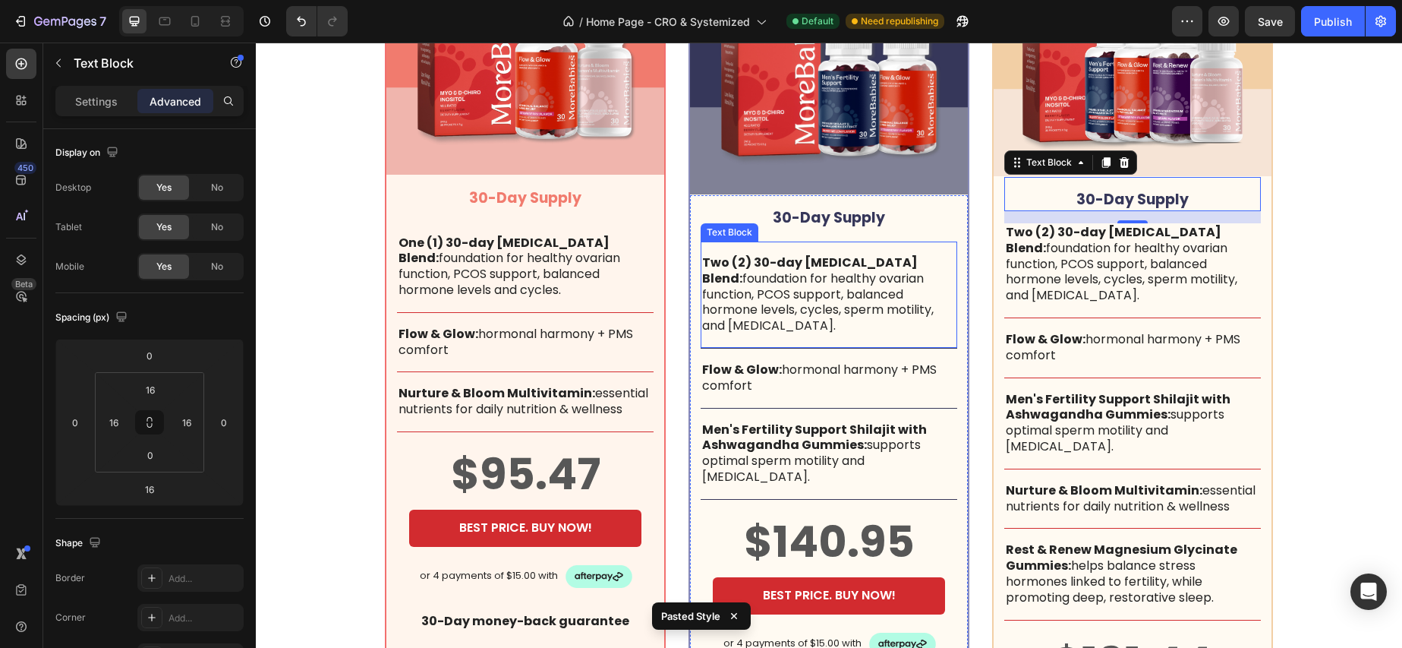
click at [739, 225] on div "Text Block" at bounding box center [730, 232] width 52 height 14
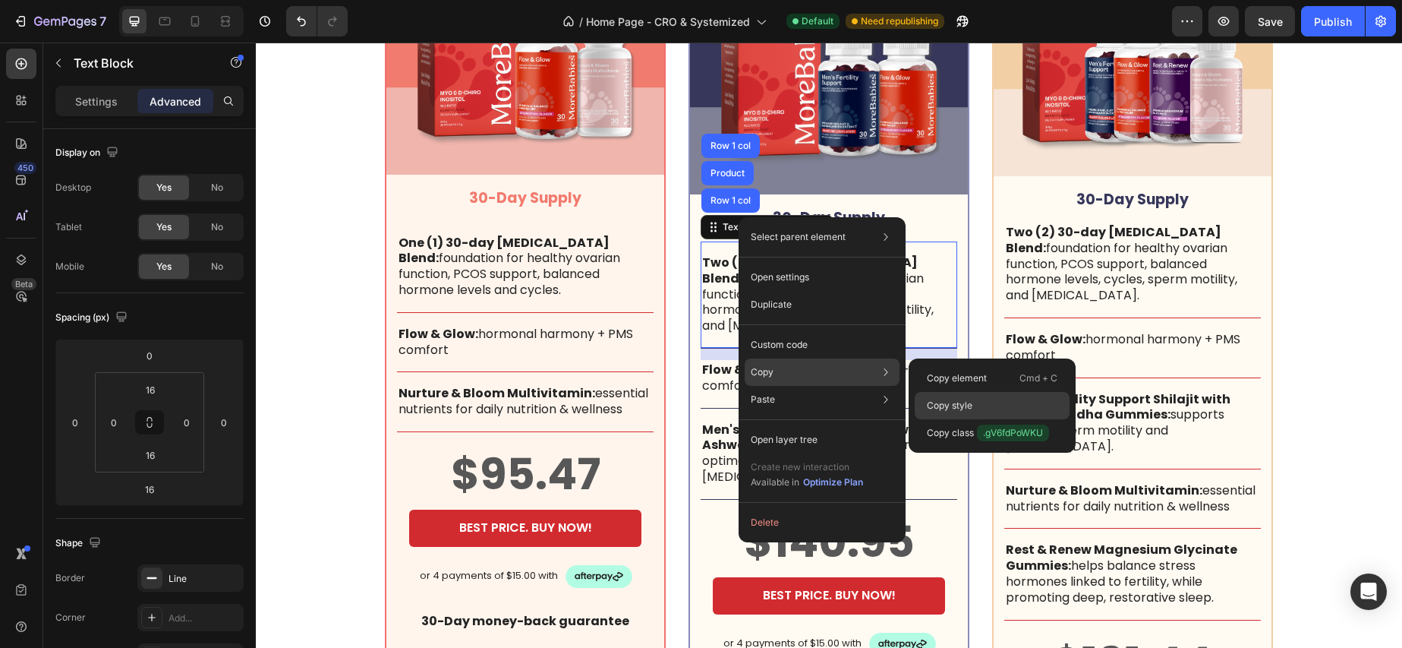
click at [954, 402] on p "Copy style" at bounding box center [950, 406] width 46 height 14
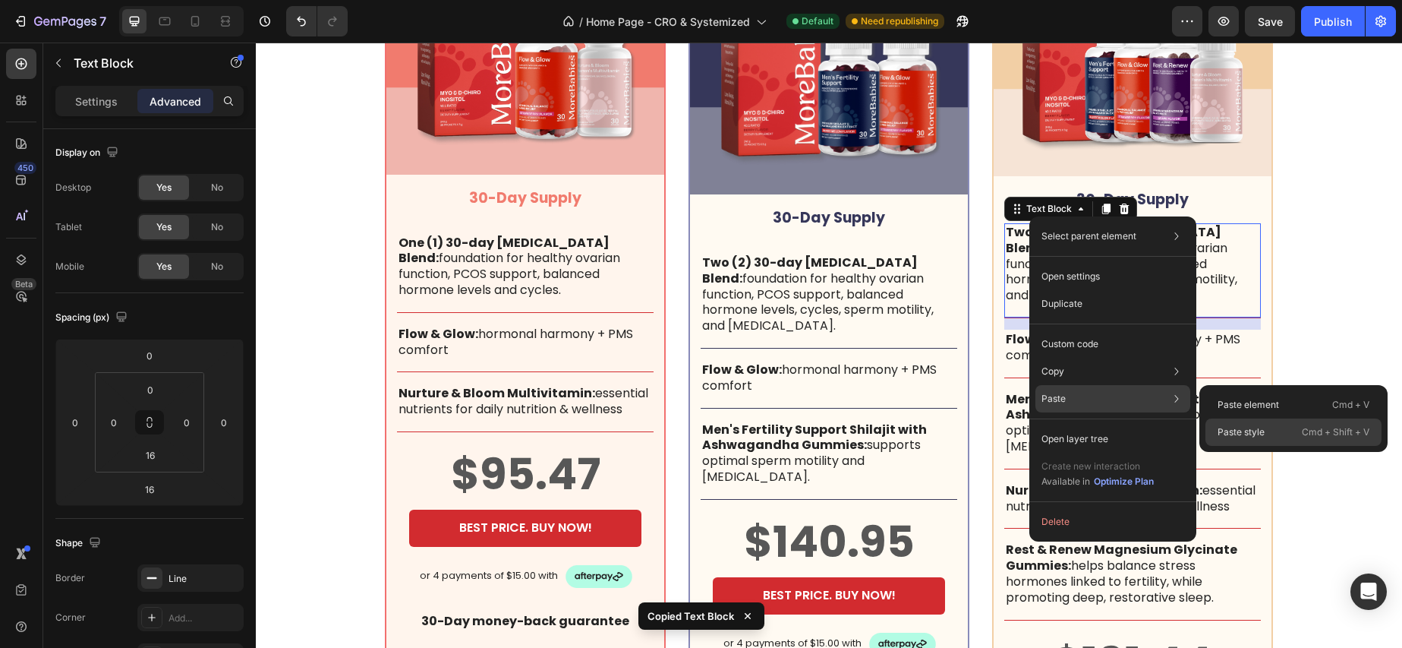
click at [1255, 437] on p "Paste style" at bounding box center [1241, 432] width 47 height 14
type input "16"
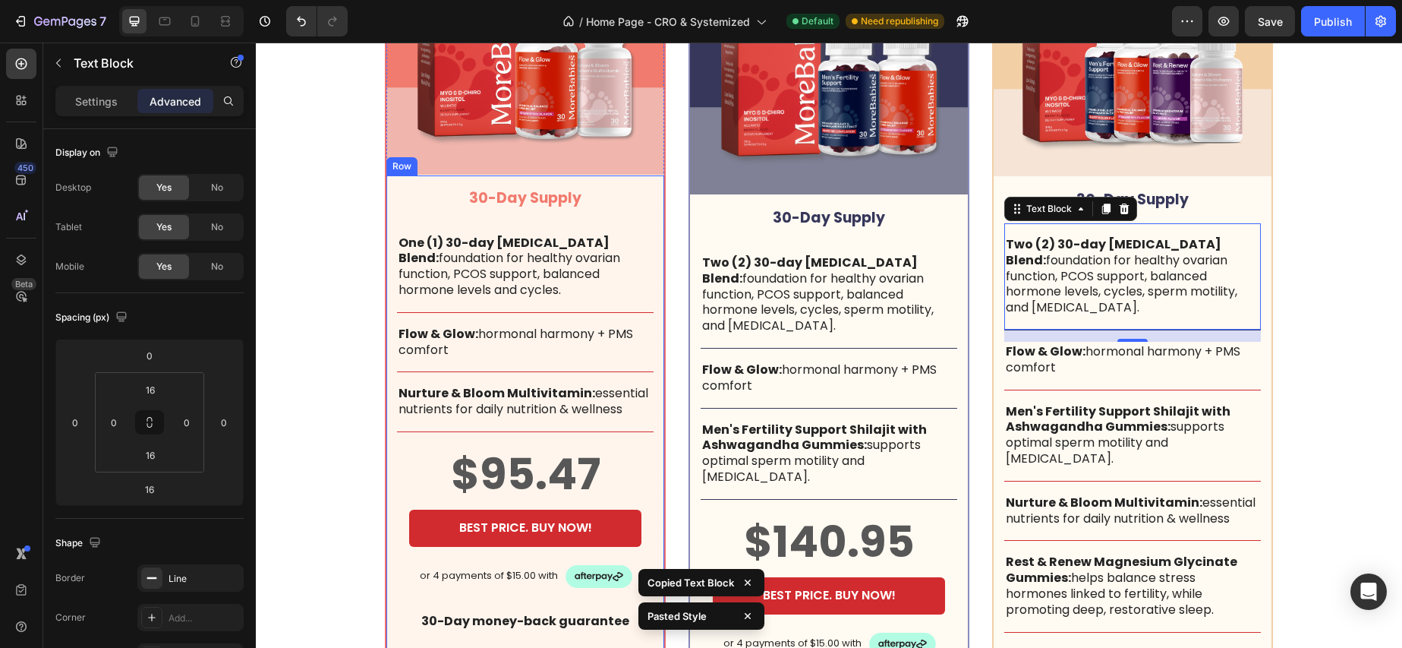
click at [661, 331] on div "30-Day Supply Text Block One (1) 30-day Inositol Blend: foundation for healthy …" at bounding box center [525, 421] width 278 height 492
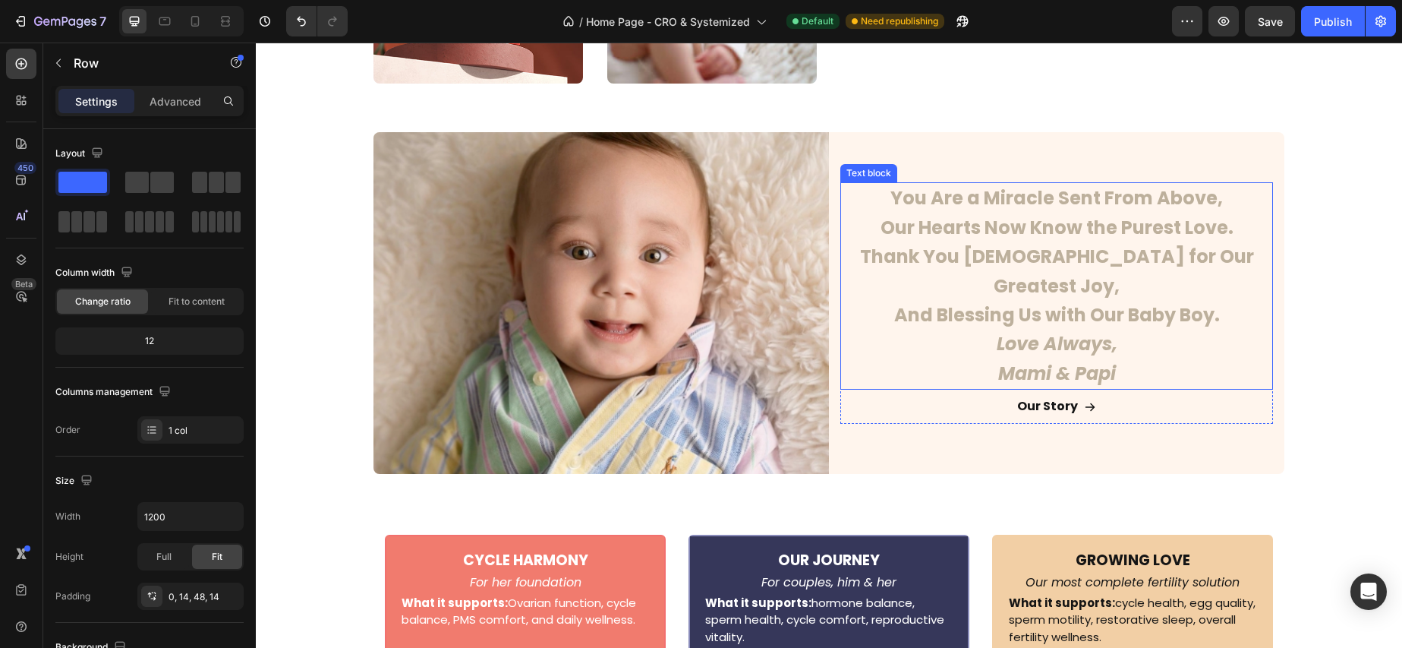
scroll to position [4135, 0]
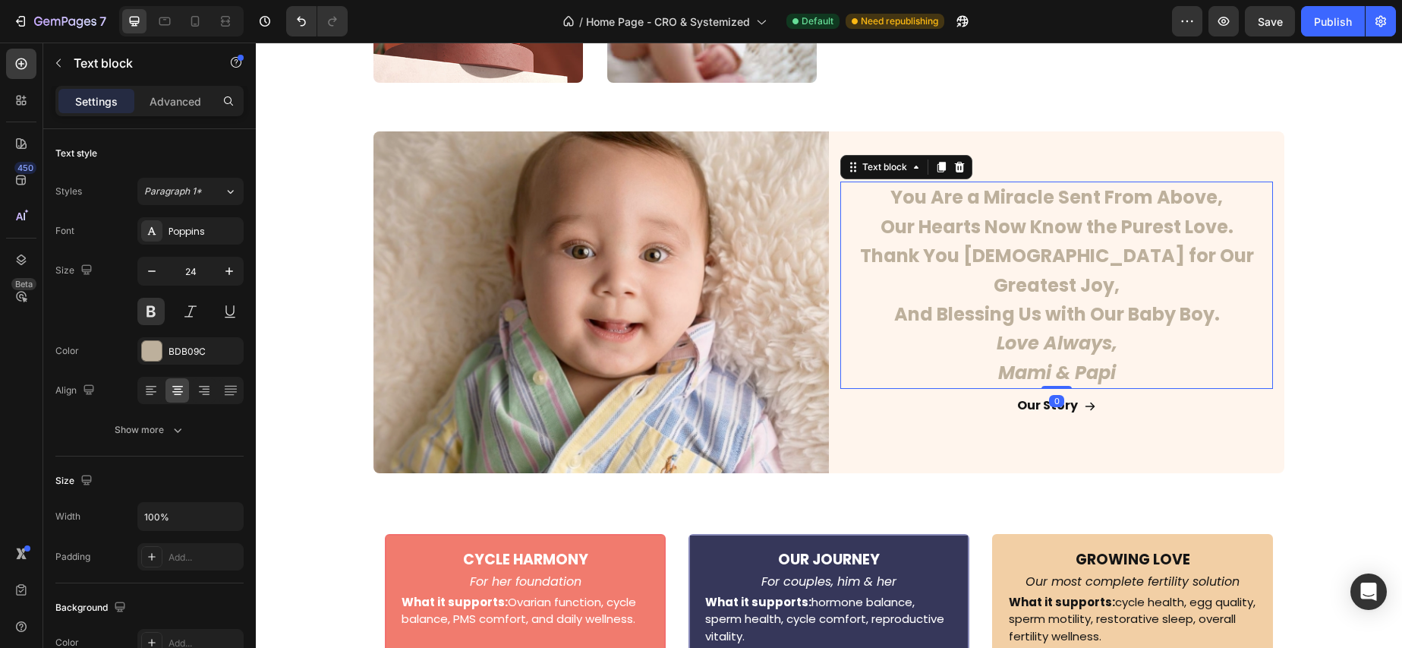
click at [965, 241] on p "You Are a Miracle Sent From Above, Our Hearts Now Know the Purest Love. Thank Y…" at bounding box center [1057, 256] width 430 height 146
click at [187, 191] on span "Paragraph 1*" at bounding box center [173, 191] width 58 height 14
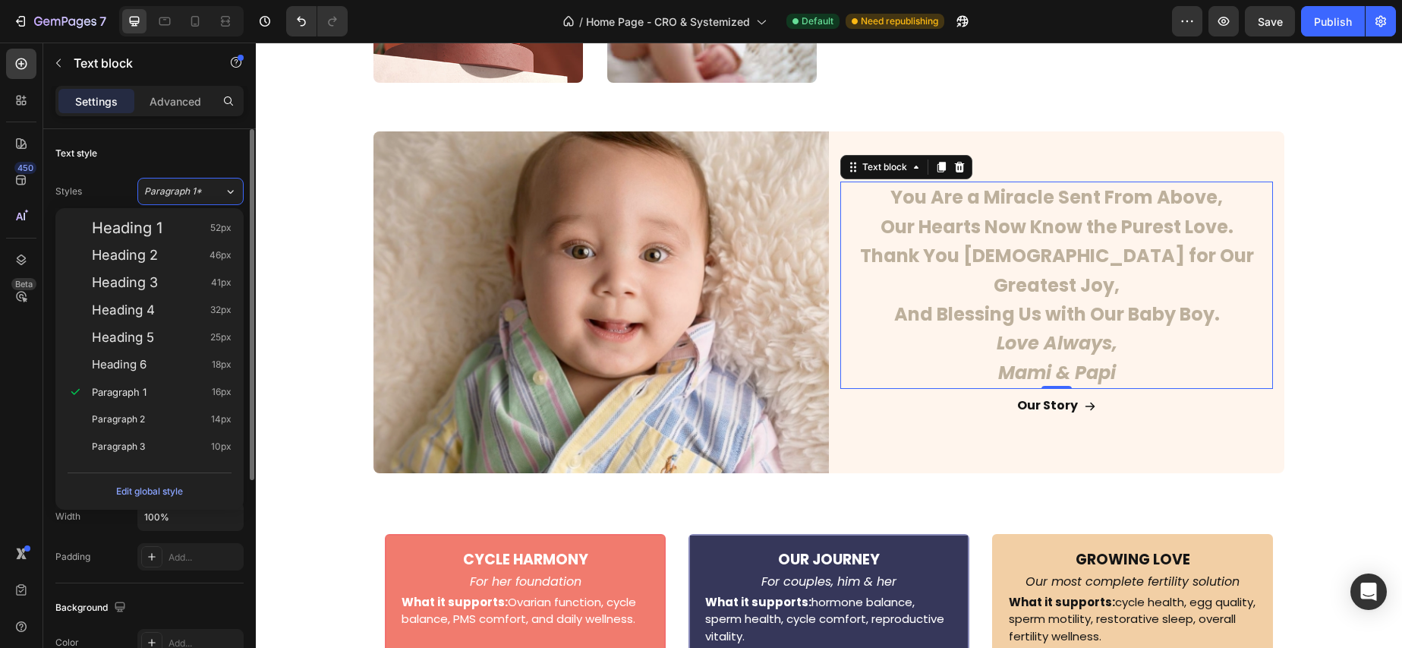
click at [189, 163] on div "Text style" at bounding box center [149, 153] width 188 height 24
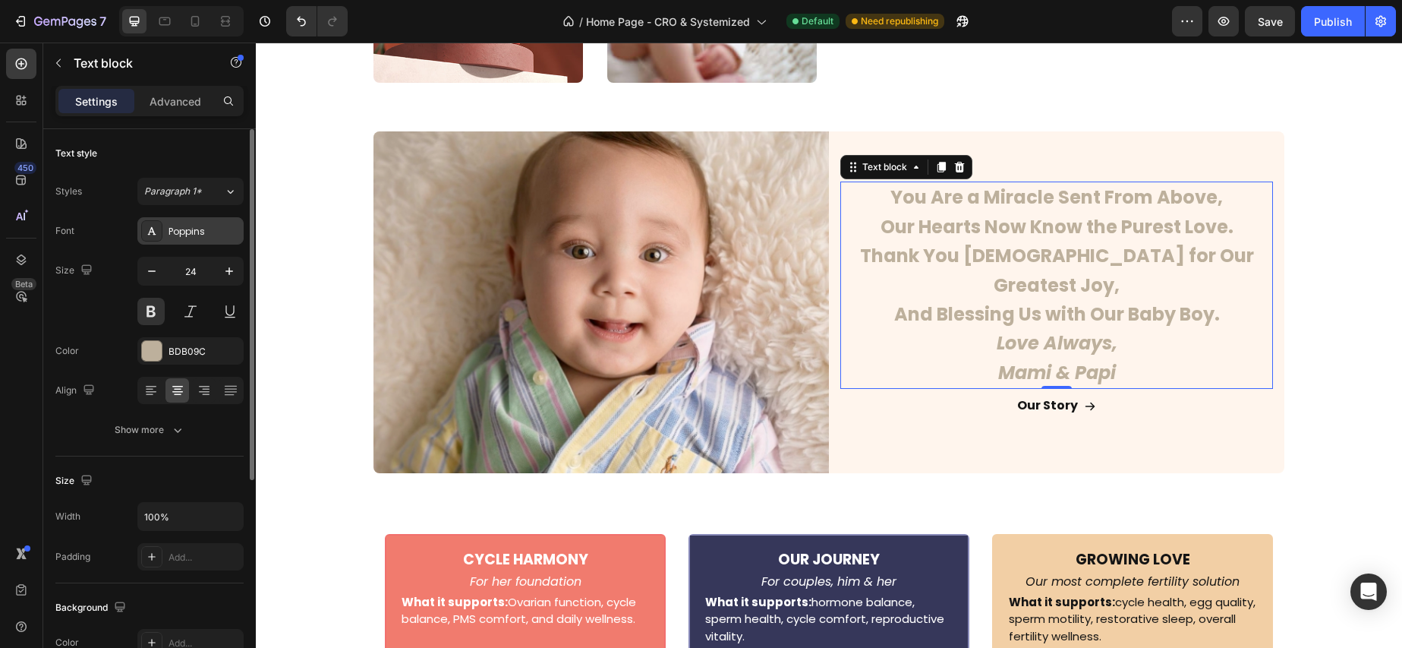
click at [195, 232] on div "Poppins" at bounding box center [204, 232] width 71 height 14
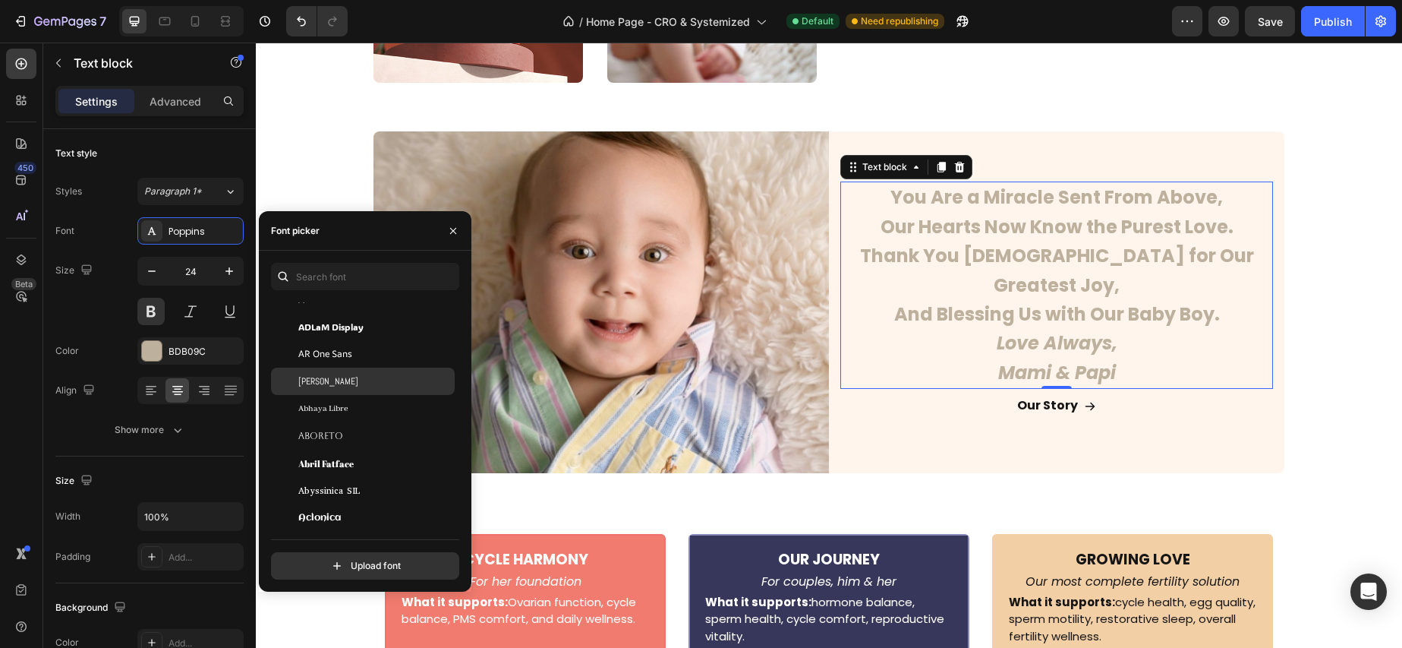
scroll to position [189, 0]
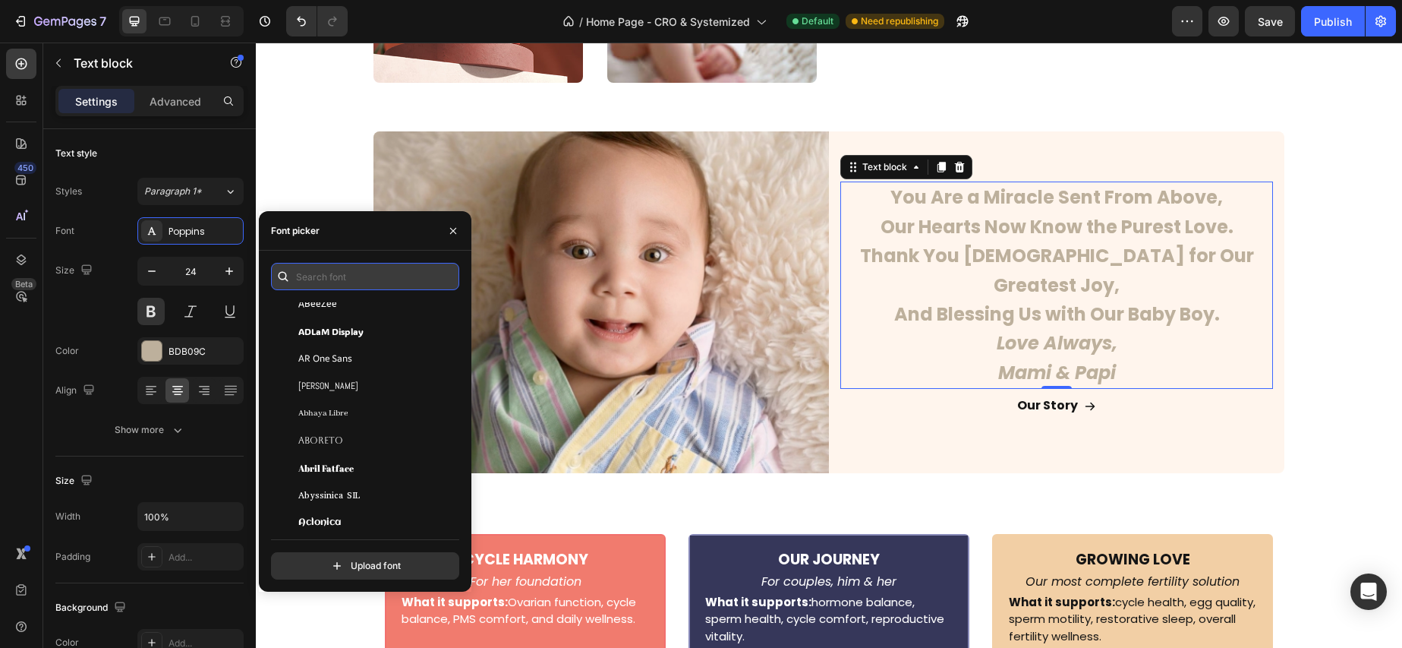
click at [335, 273] on input "text" at bounding box center [365, 276] width 188 height 27
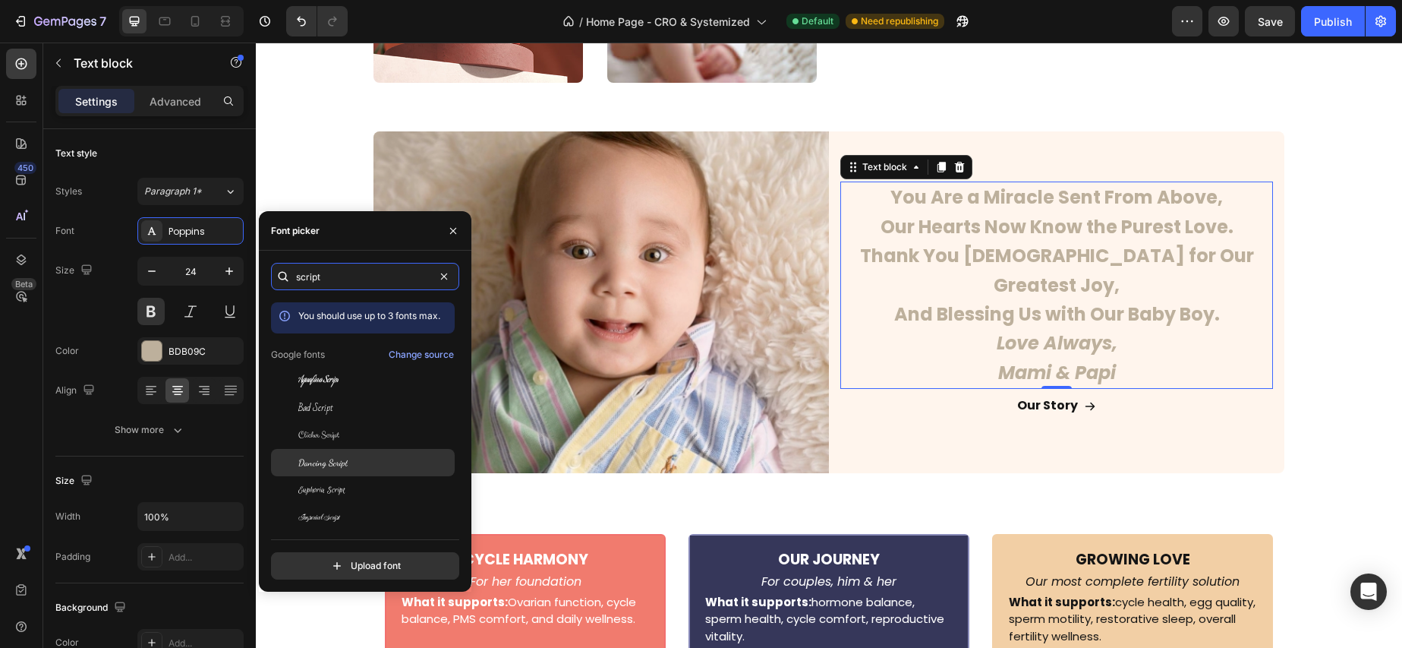
type input "script"
click at [375, 459] on div "Dancing Script" at bounding box center [374, 463] width 153 height 14
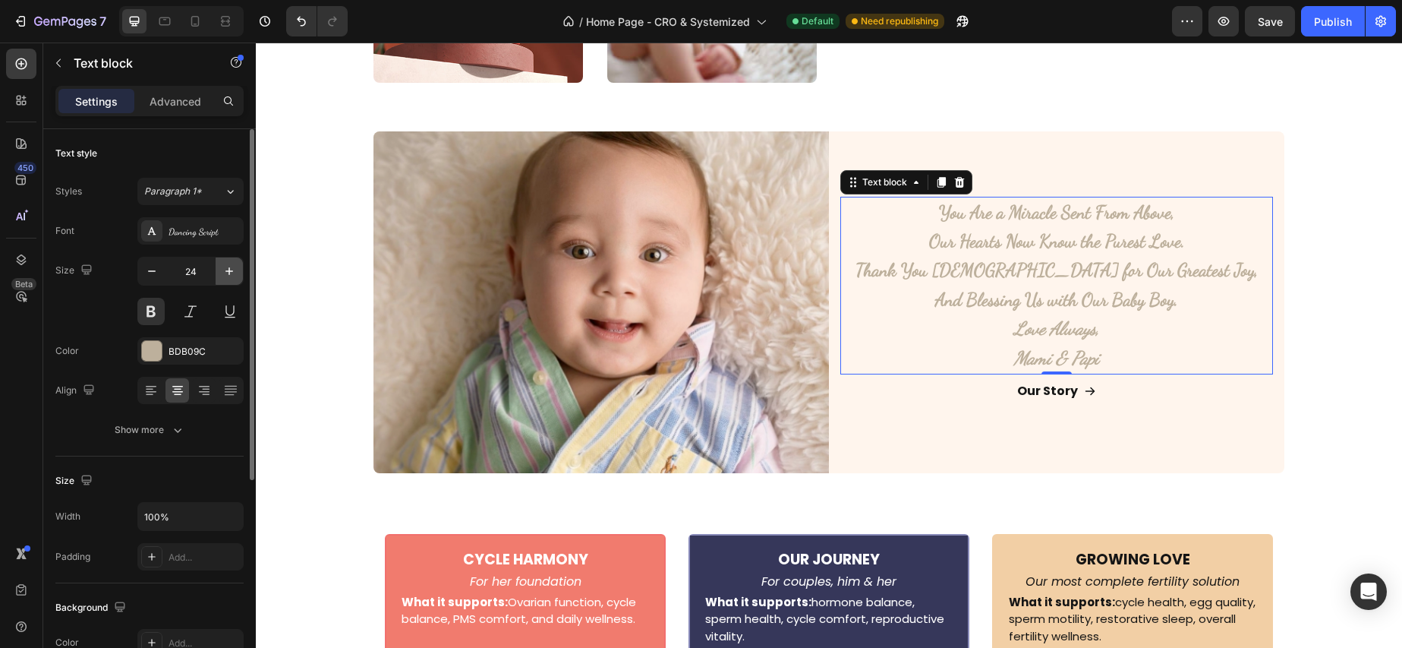
click at [230, 269] on icon "button" at bounding box center [229, 270] width 15 height 15
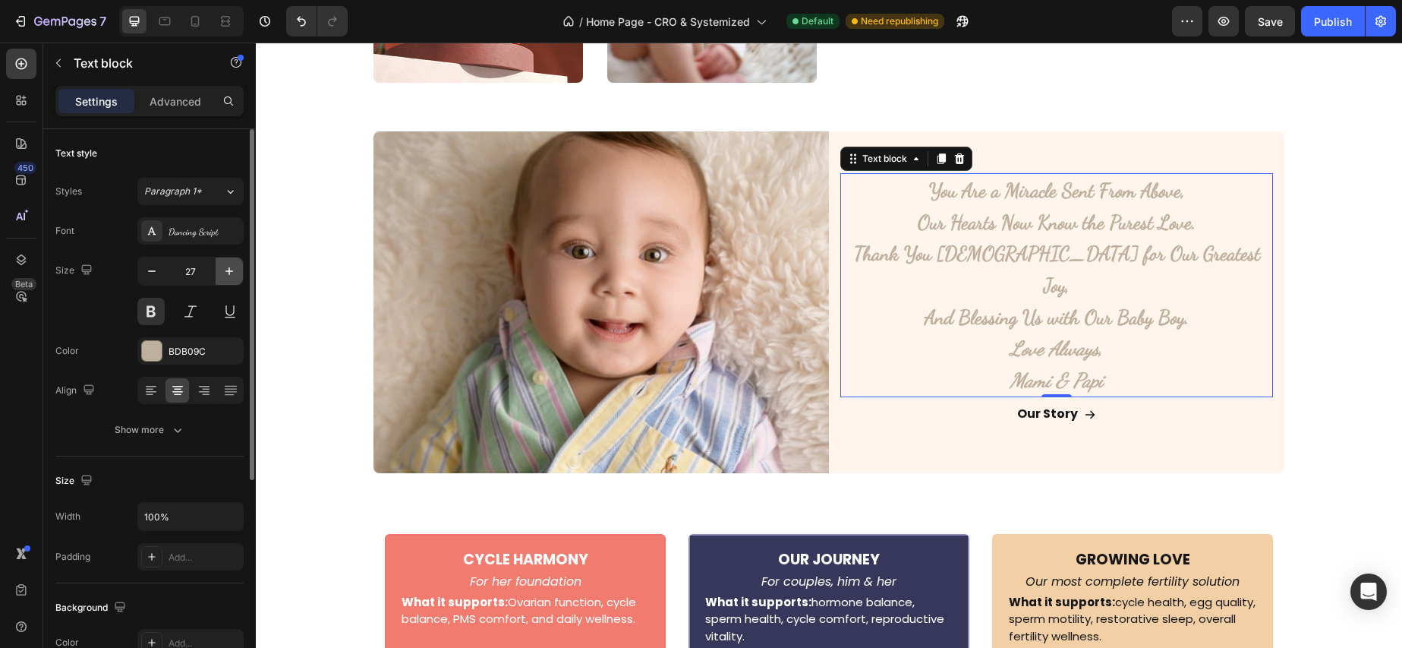
click at [230, 269] on icon "button" at bounding box center [229, 270] width 15 height 15
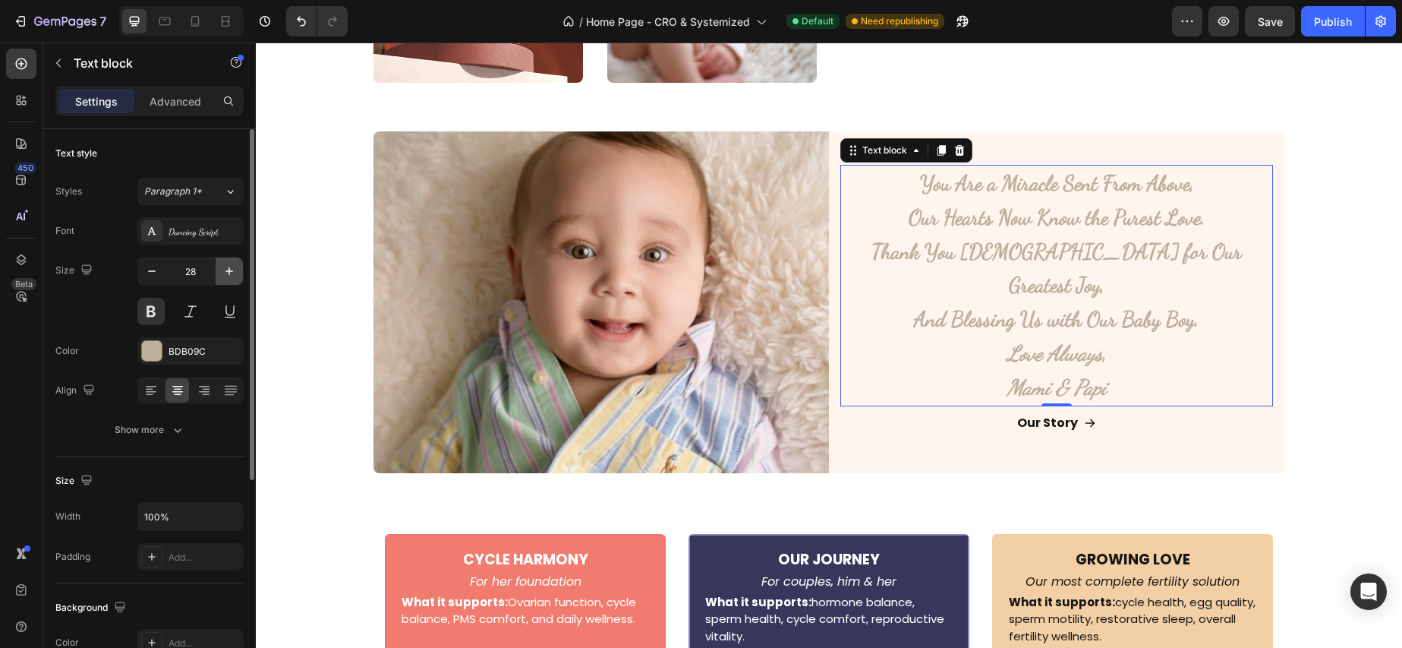
click at [230, 269] on icon "button" at bounding box center [229, 270] width 15 height 15
type input "30"
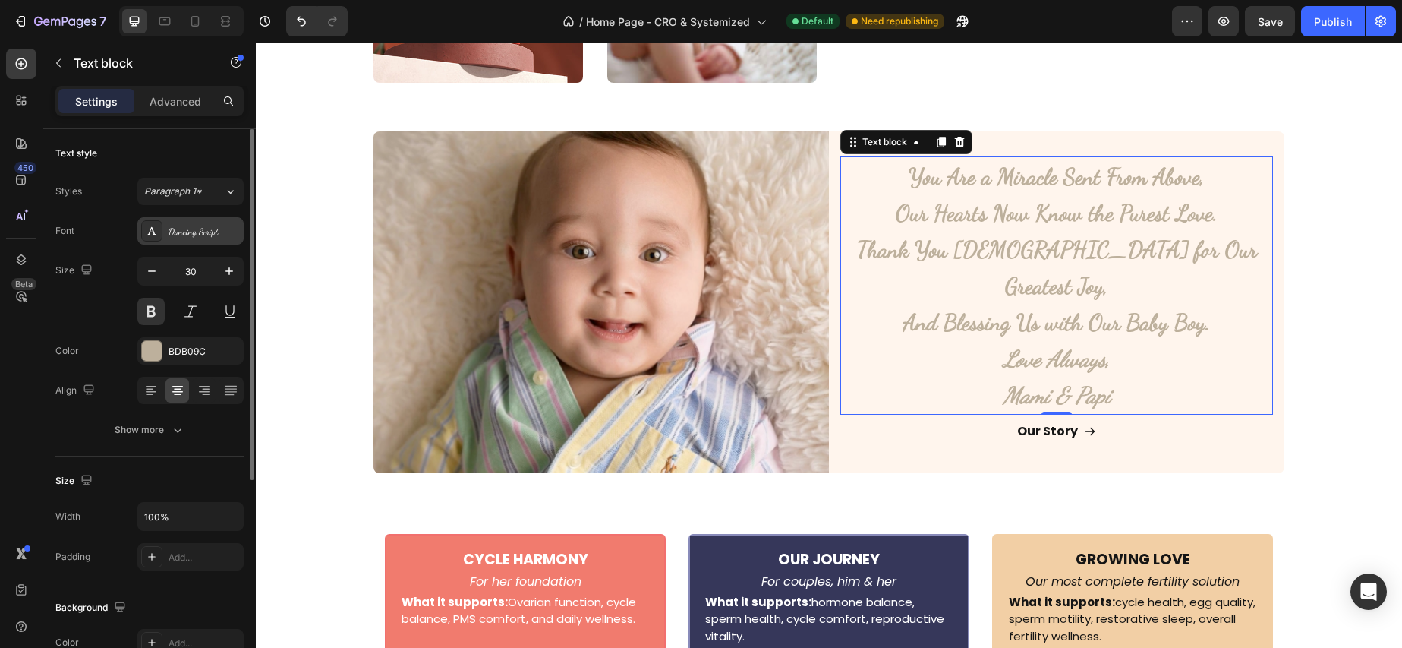
click at [175, 233] on div "Dancing Script" at bounding box center [204, 232] width 71 height 14
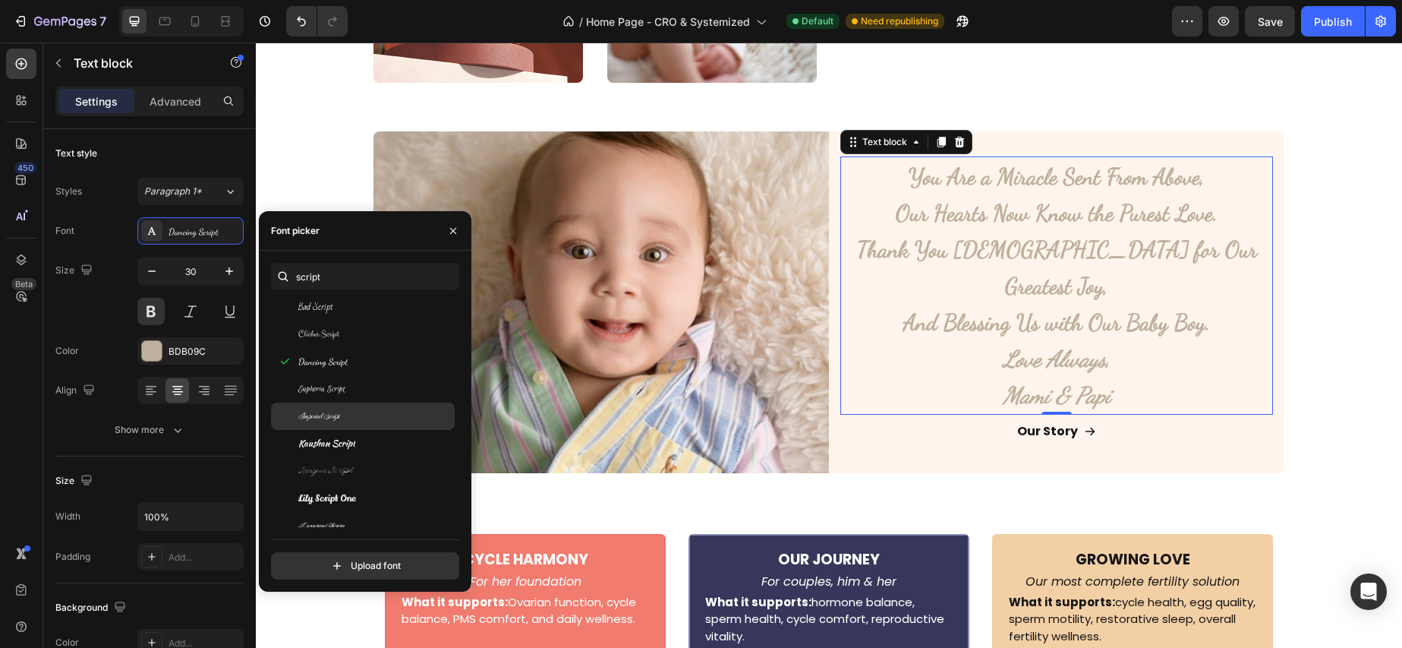
scroll to position [121, 0]
click at [371, 421] on div "Kaushan Script" at bounding box center [374, 424] width 153 height 14
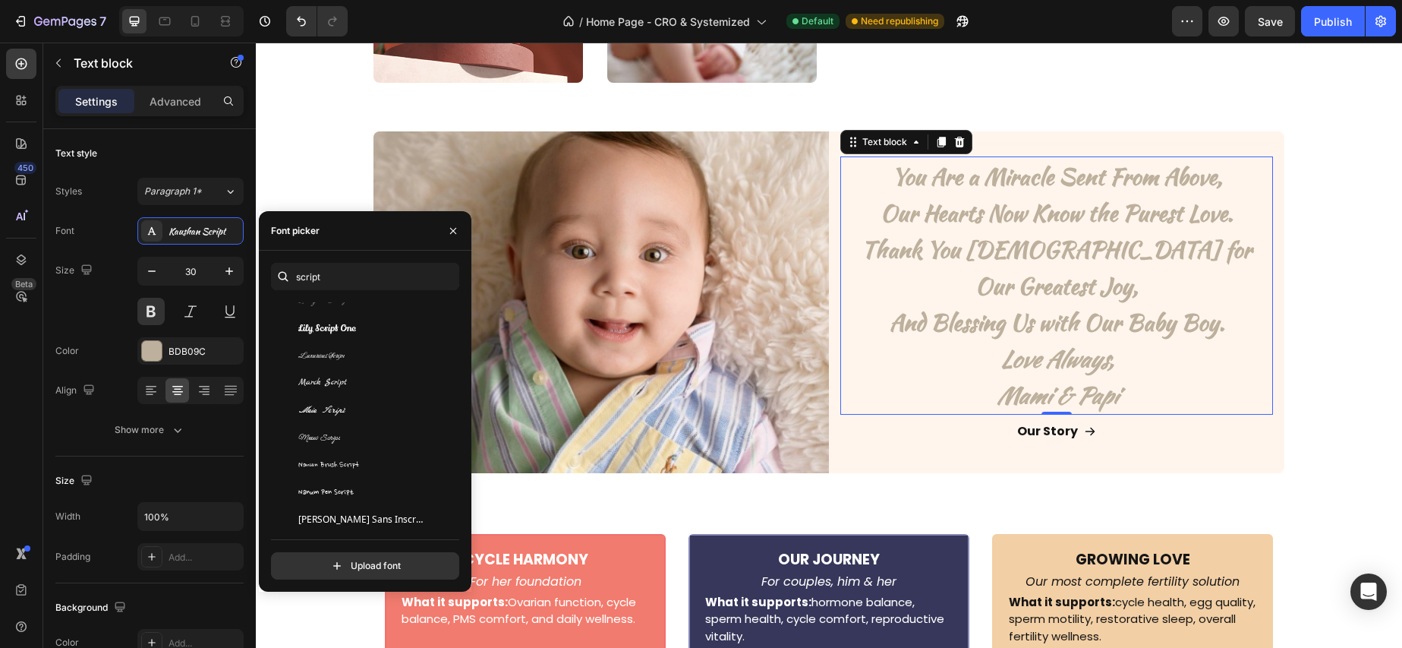
scroll to position [269, 0]
click at [359, 380] on div "Marck Script" at bounding box center [374, 385] width 153 height 14
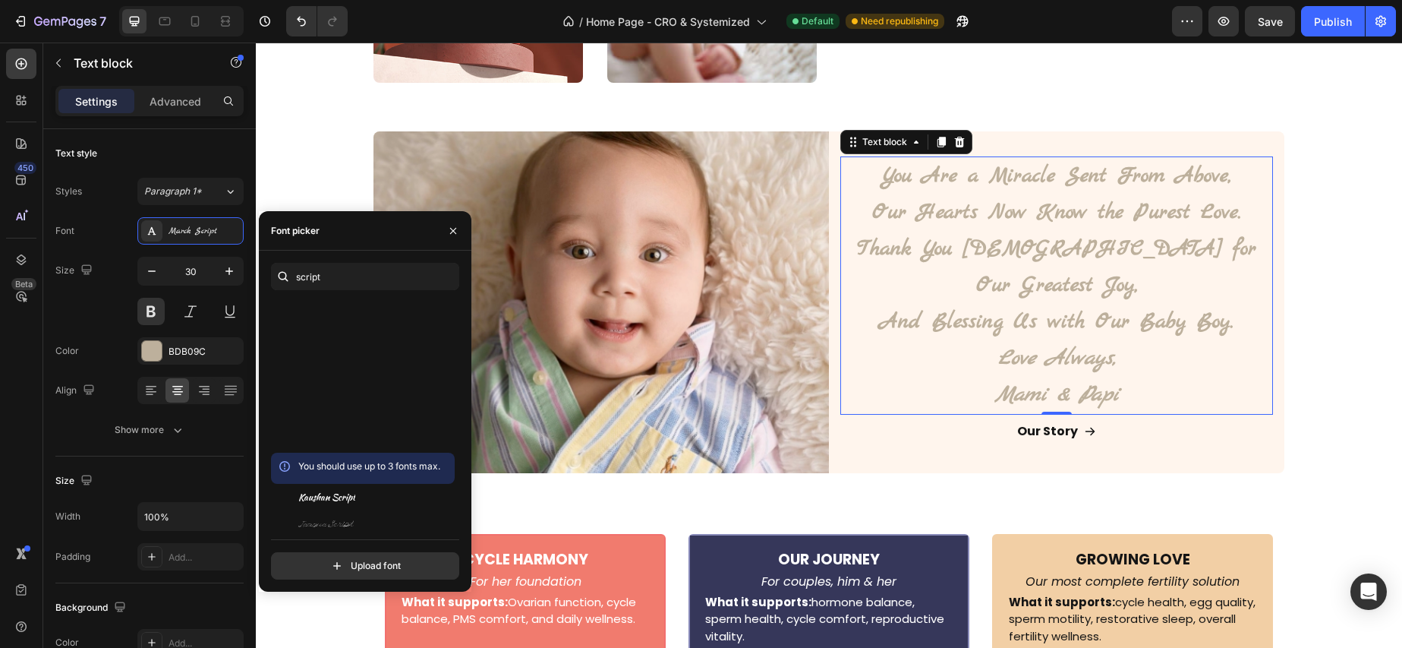
scroll to position [0, 0]
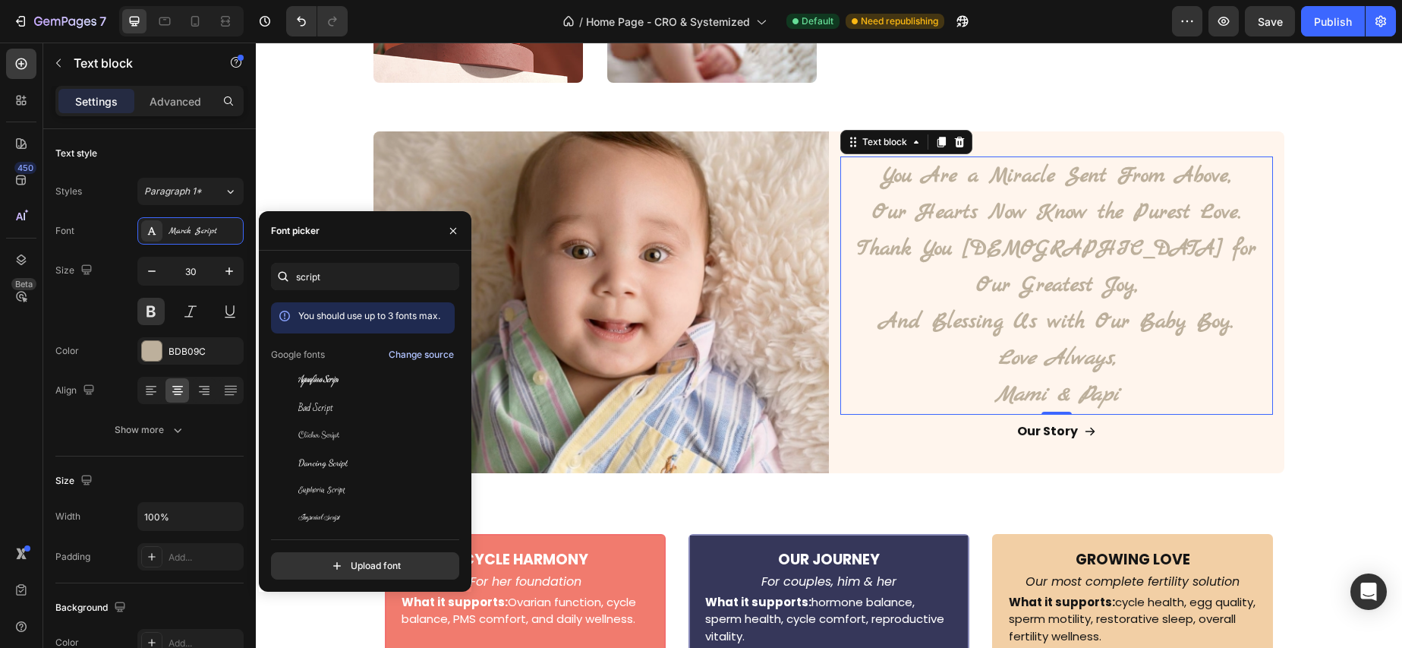
click at [442, 354] on div "Change source" at bounding box center [421, 355] width 65 height 14
click at [371, 277] on input "script" at bounding box center [365, 276] width 188 height 27
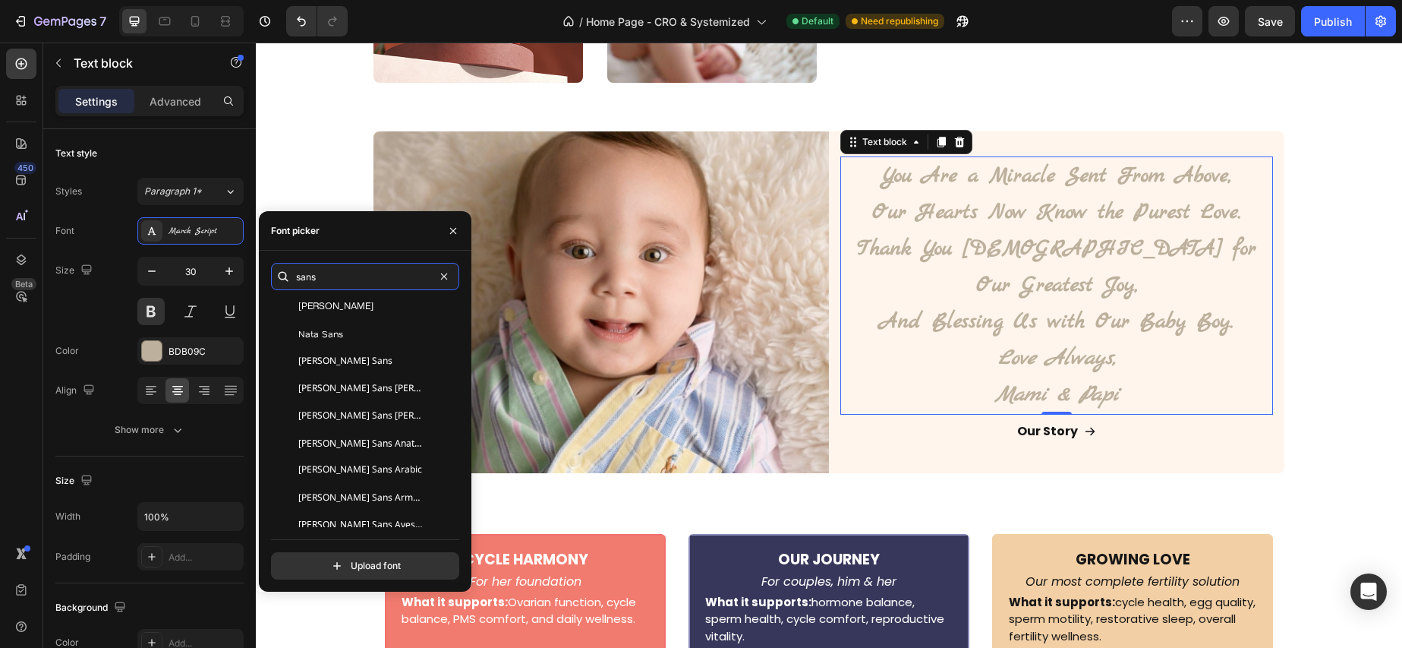
scroll to position [1715, 0]
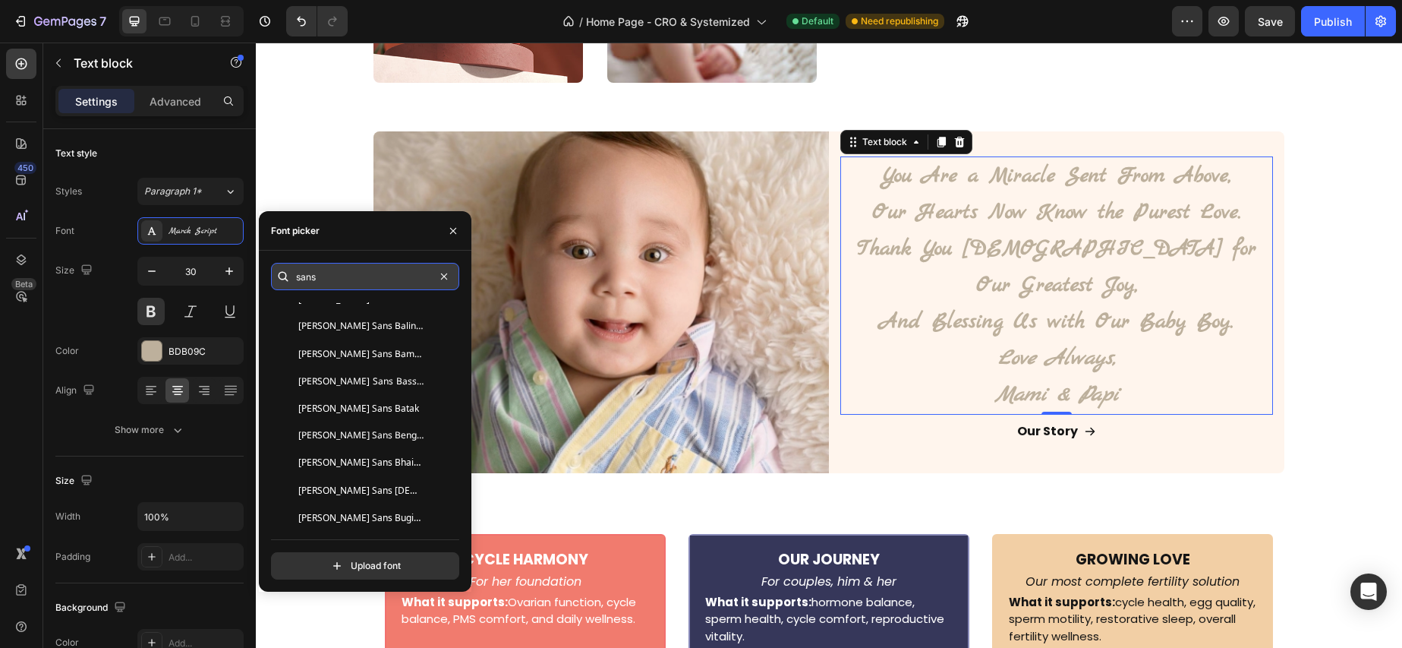
type input "k"
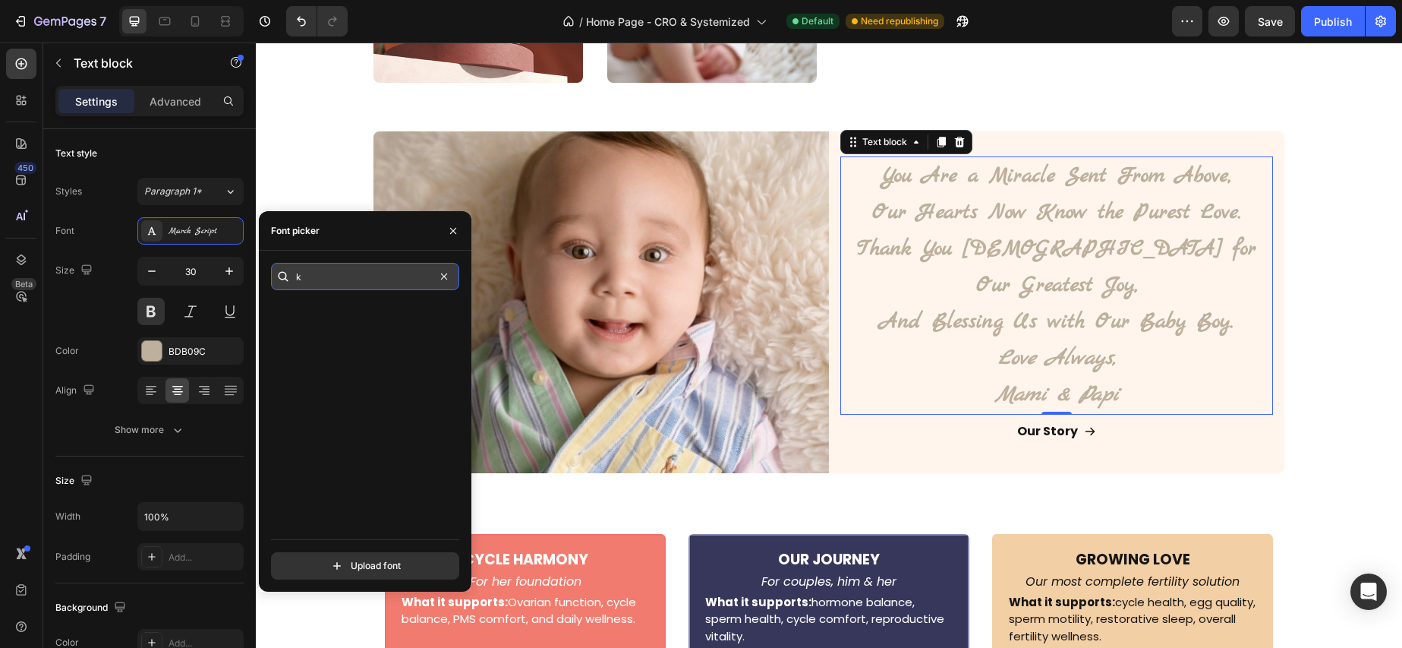
scroll to position [0, 0]
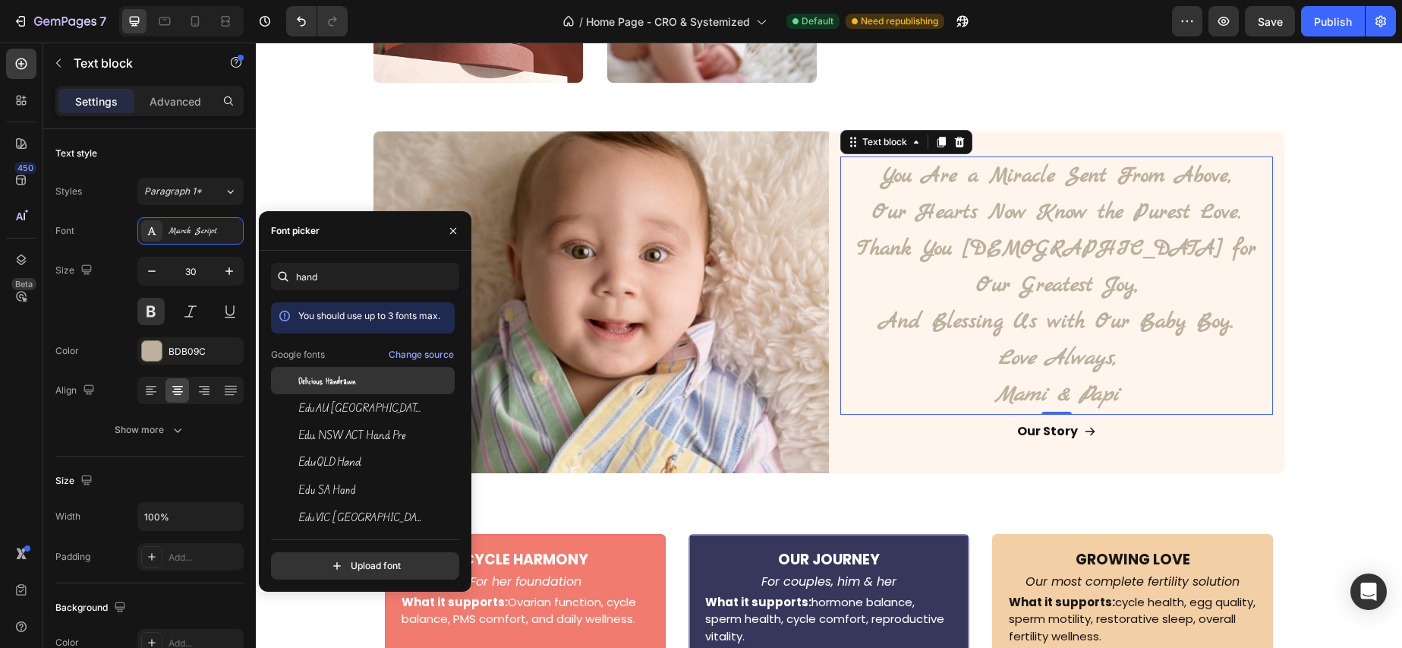
click at [361, 380] on div "Delicious Handrawn" at bounding box center [374, 381] width 153 height 14
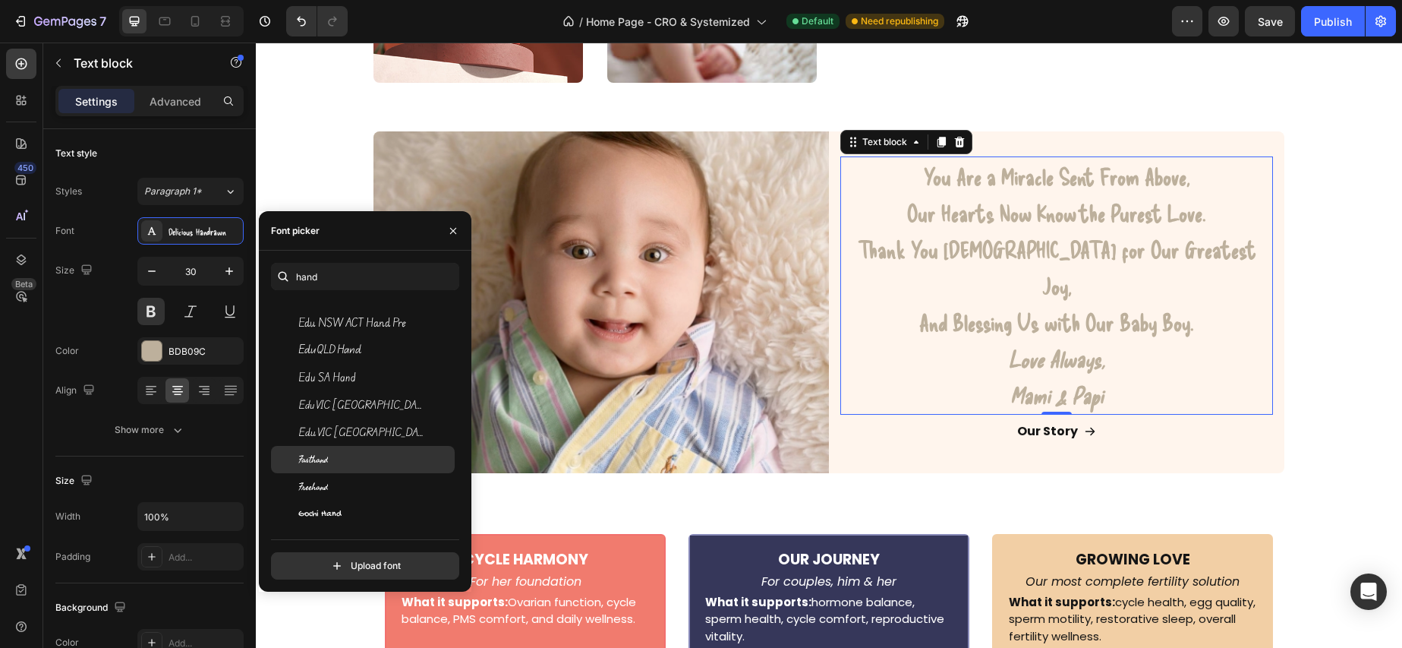
scroll to position [147, 0]
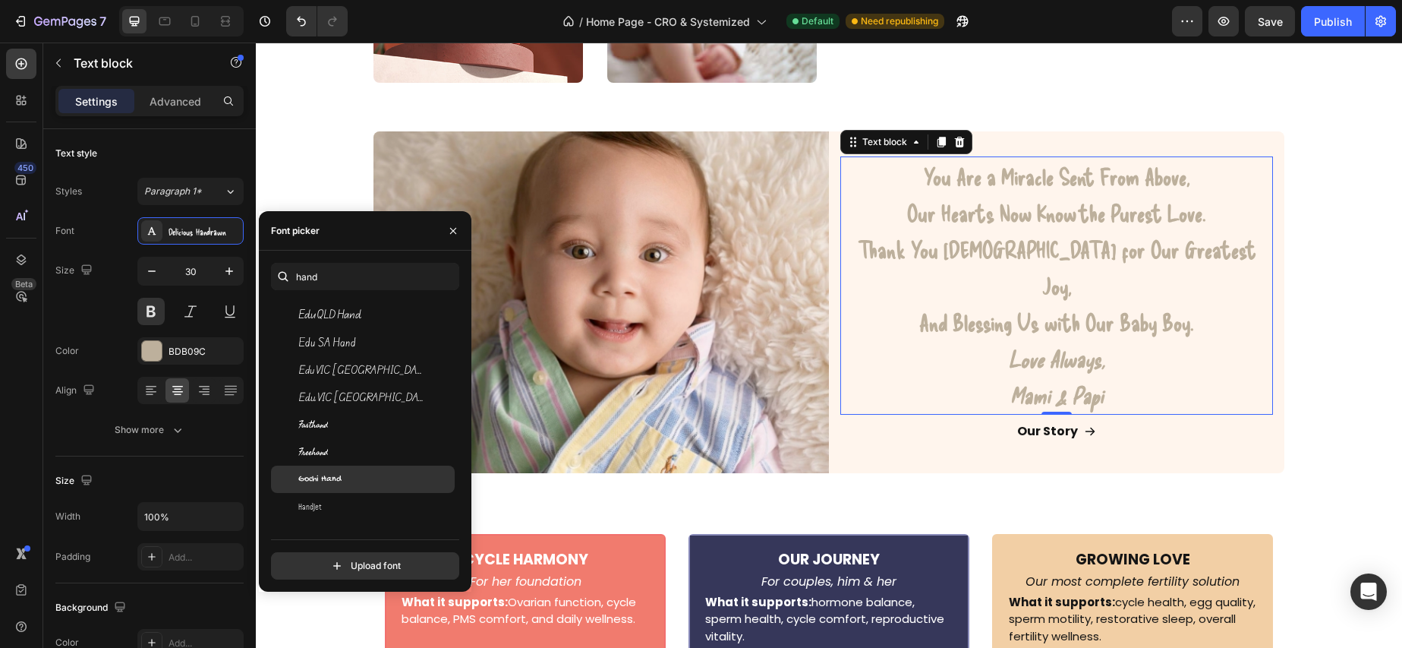
click at [377, 470] on div "Gochi Hand" at bounding box center [363, 478] width 184 height 27
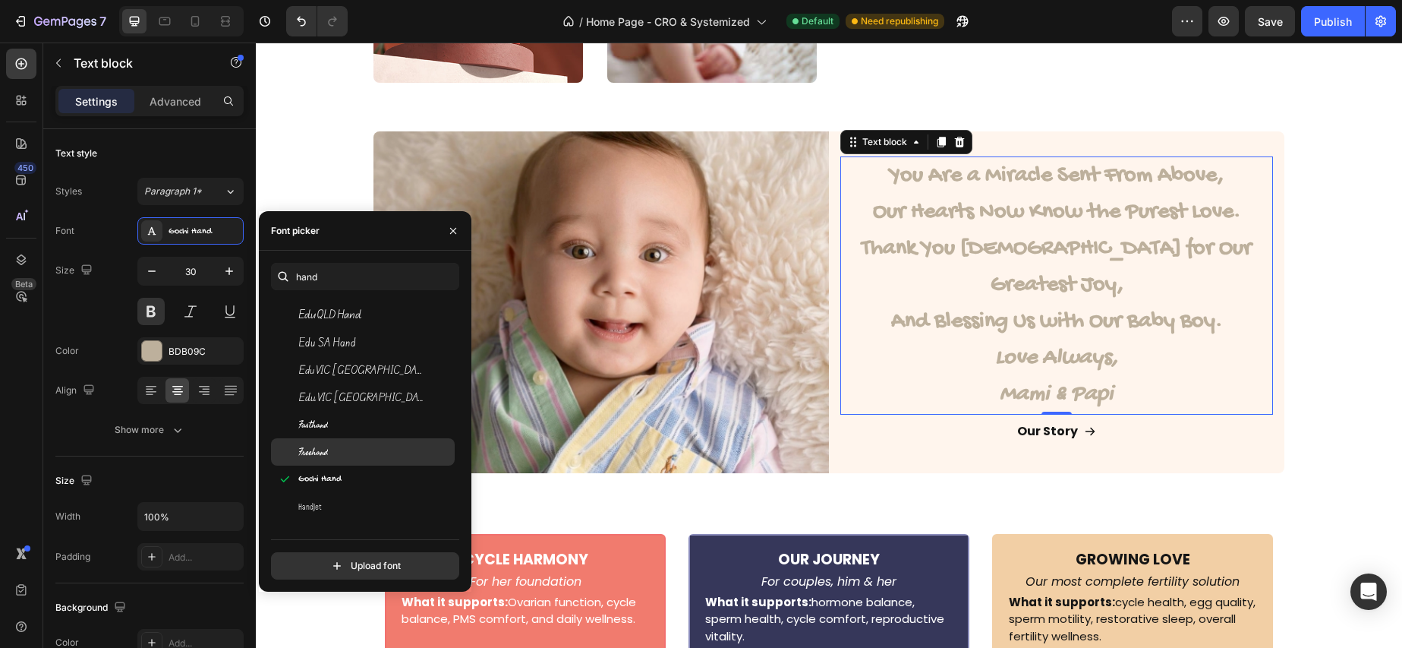
click at [386, 445] on div "Freehand" at bounding box center [374, 452] width 153 height 14
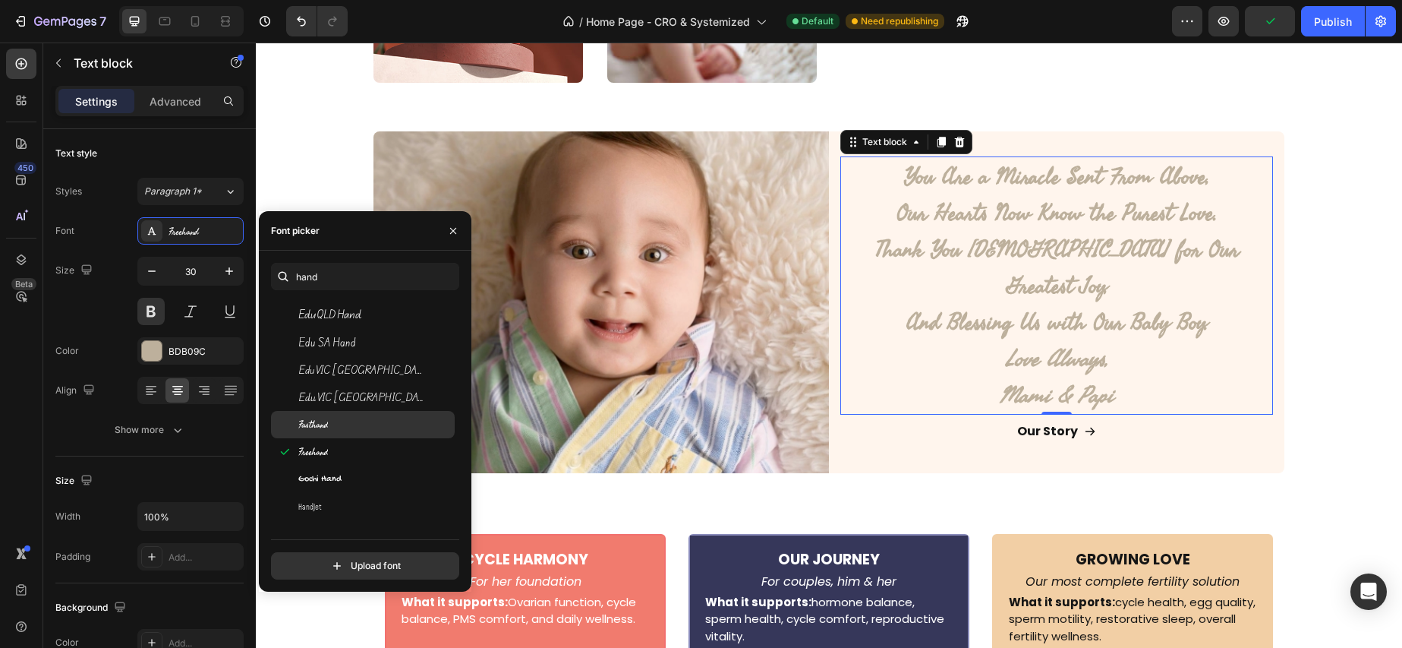
click at [397, 426] on div "Fasthand" at bounding box center [374, 425] width 153 height 14
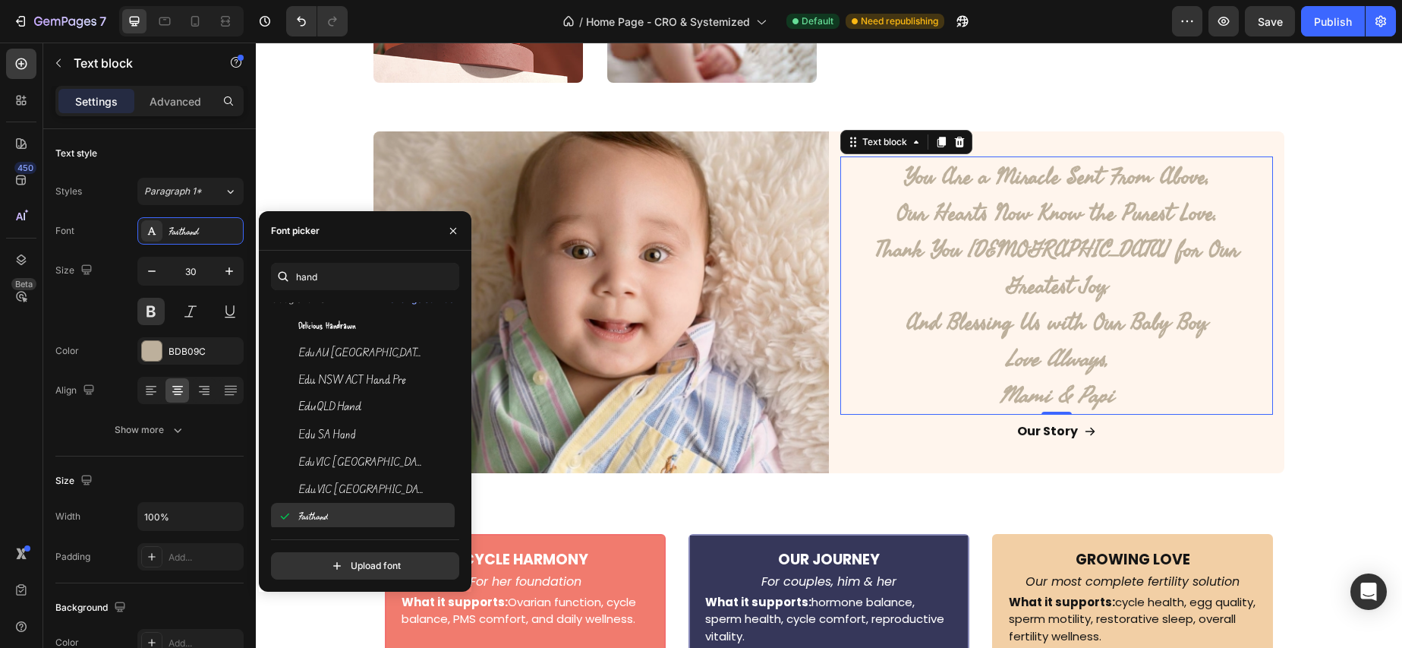
scroll to position [0, 0]
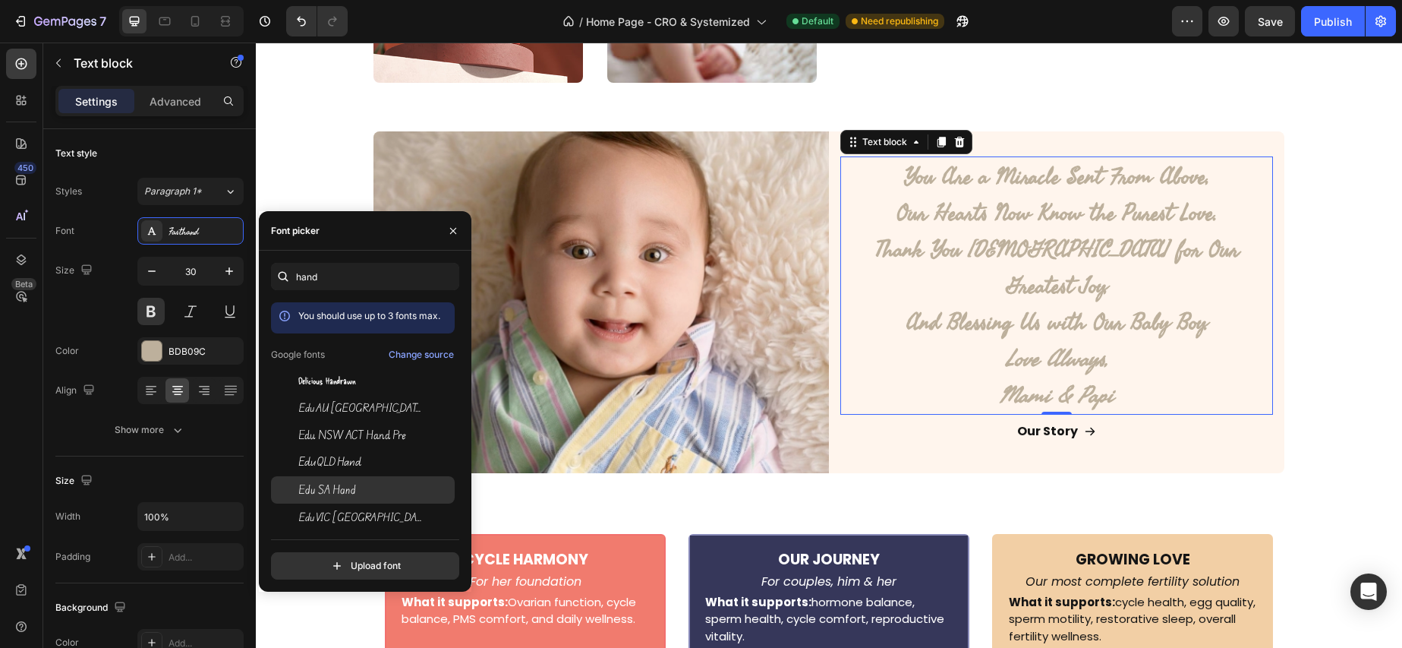
click at [361, 492] on div "Edu SA Hand" at bounding box center [374, 490] width 153 height 14
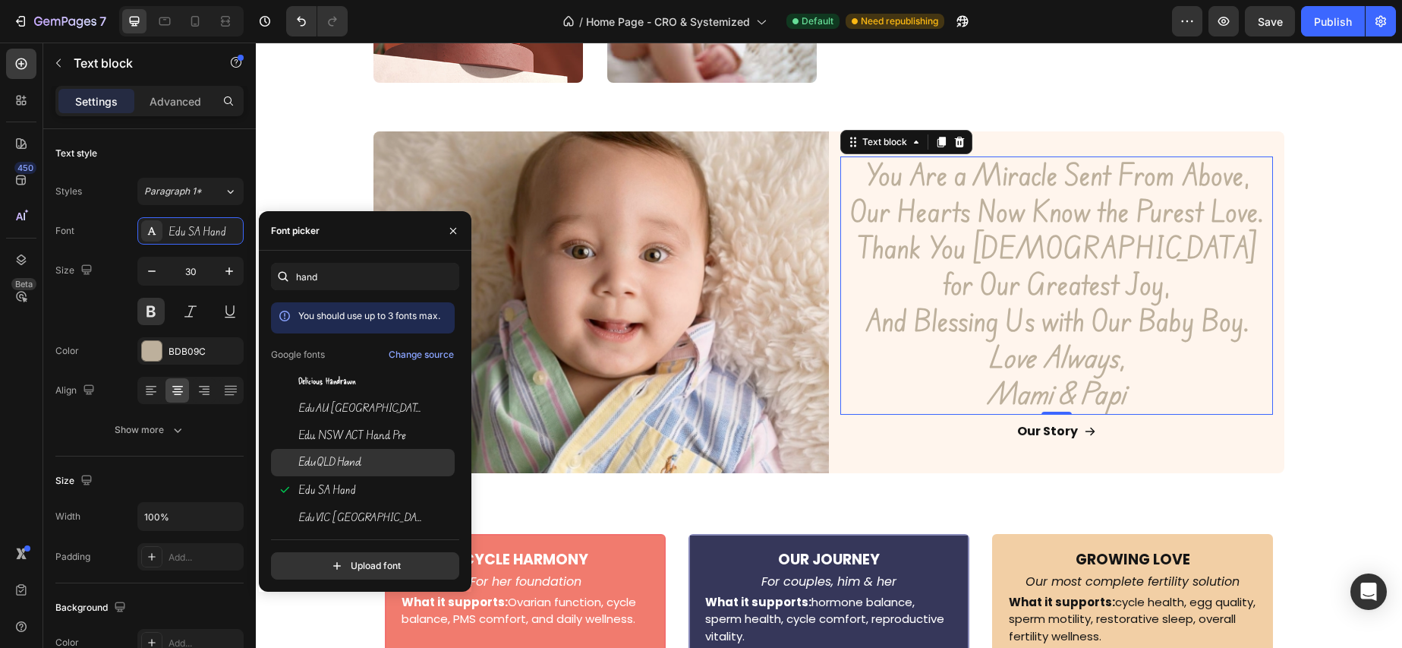
click at [393, 459] on div "Edu QLD Hand" at bounding box center [374, 463] width 153 height 14
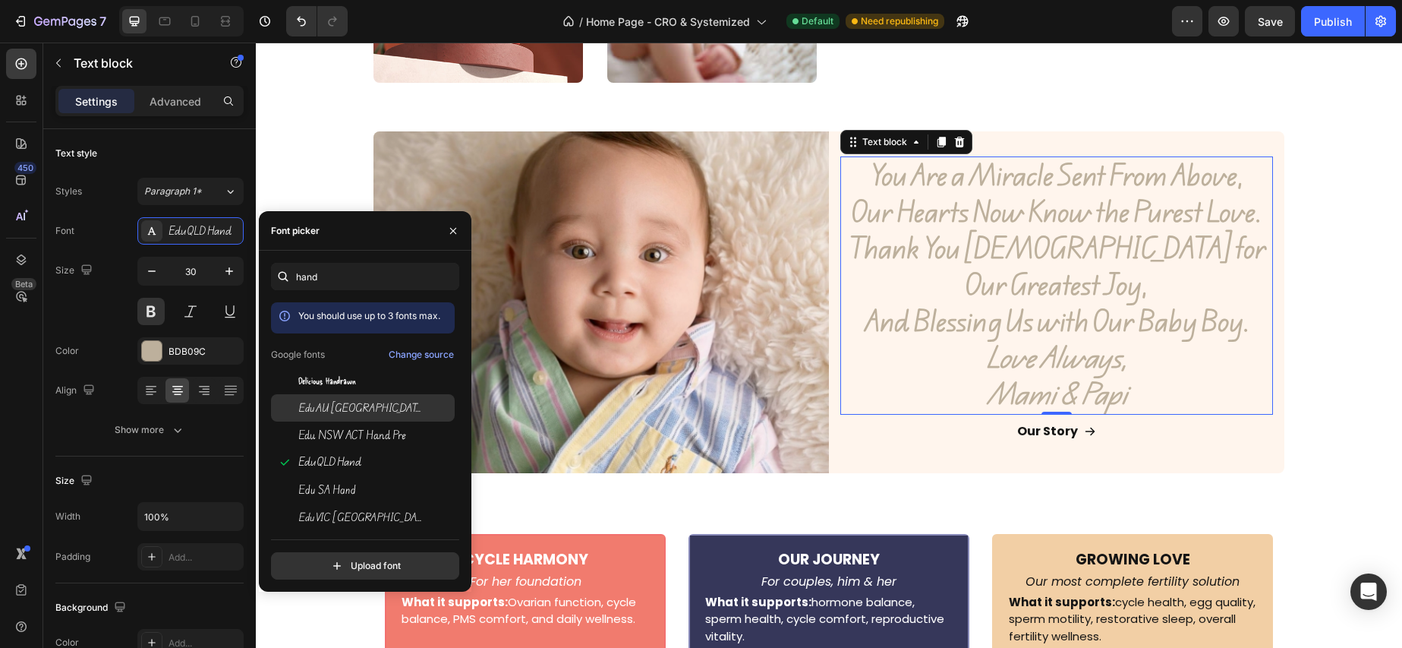
click at [395, 411] on span "Edu AU VIC WA NT Hand" at bounding box center [361, 408] width 126 height 14
click at [370, 386] on div "Delicious Handrawn" at bounding box center [374, 381] width 153 height 14
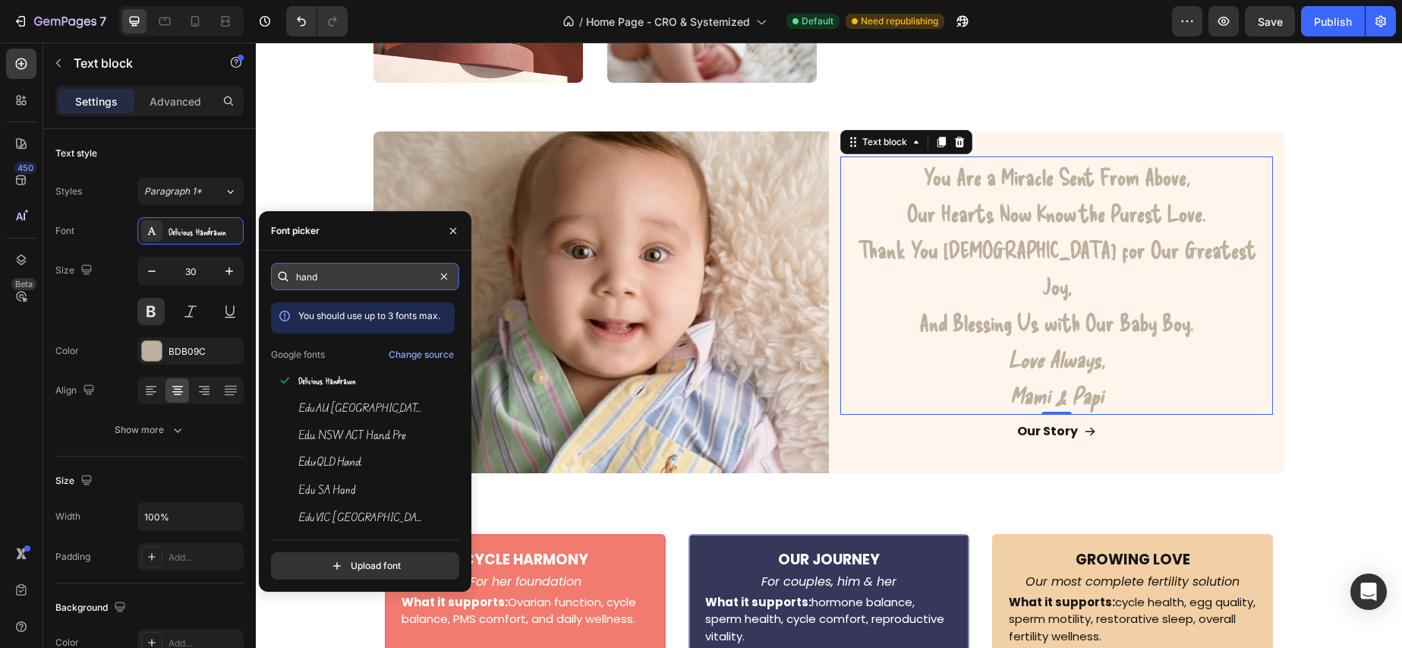
click at [358, 282] on input "hand" at bounding box center [365, 276] width 188 height 27
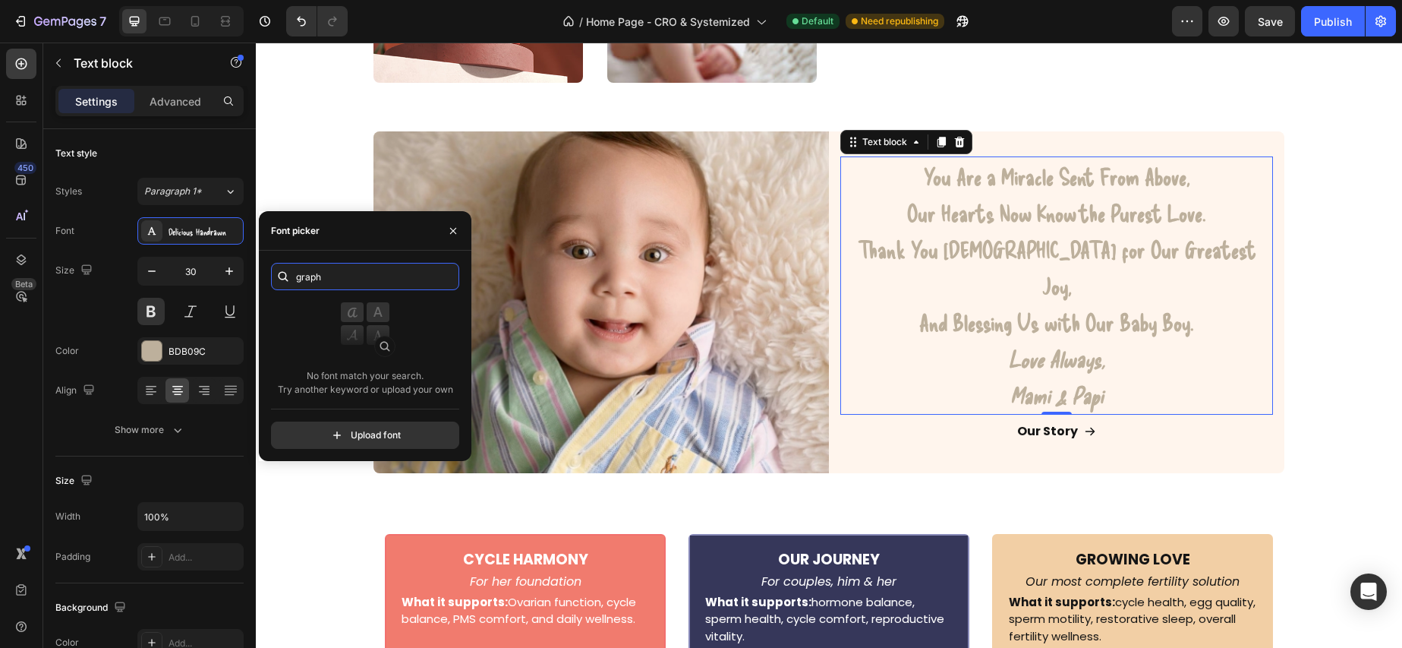
paste input "calligraphy"
type input "s"
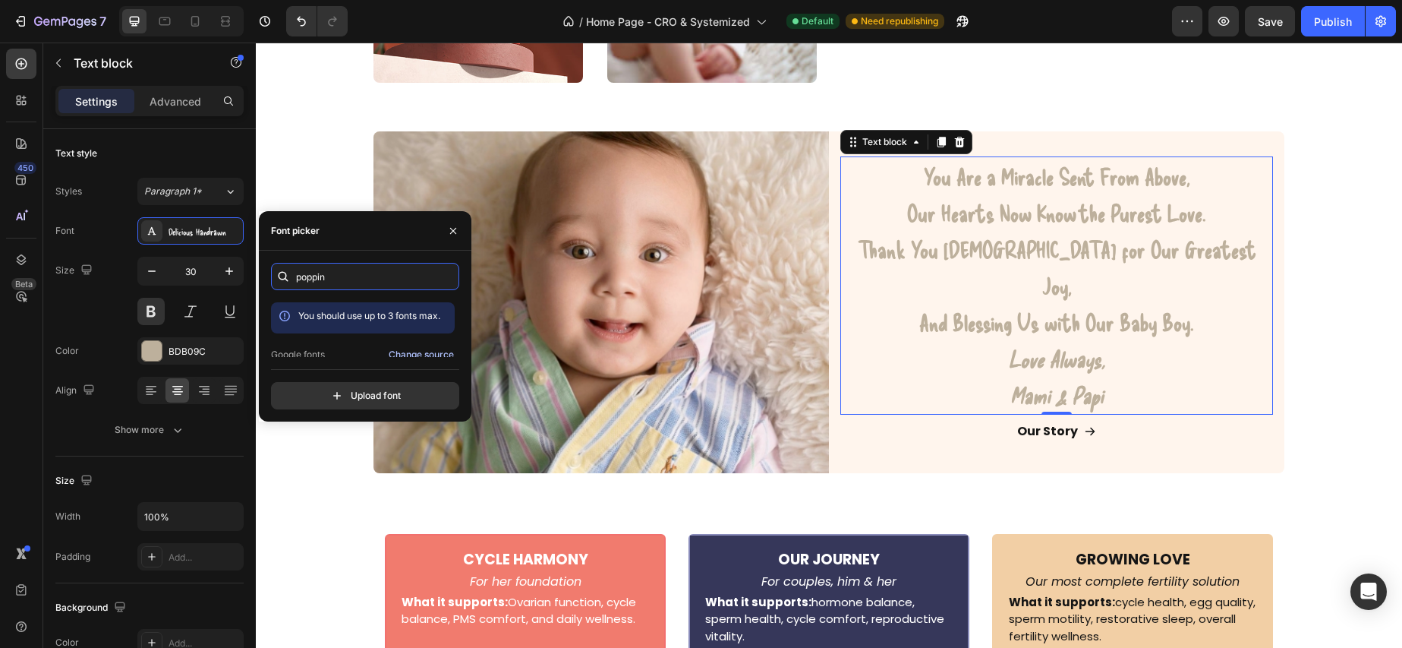
scroll to position [37, 0]
type input "poppin"
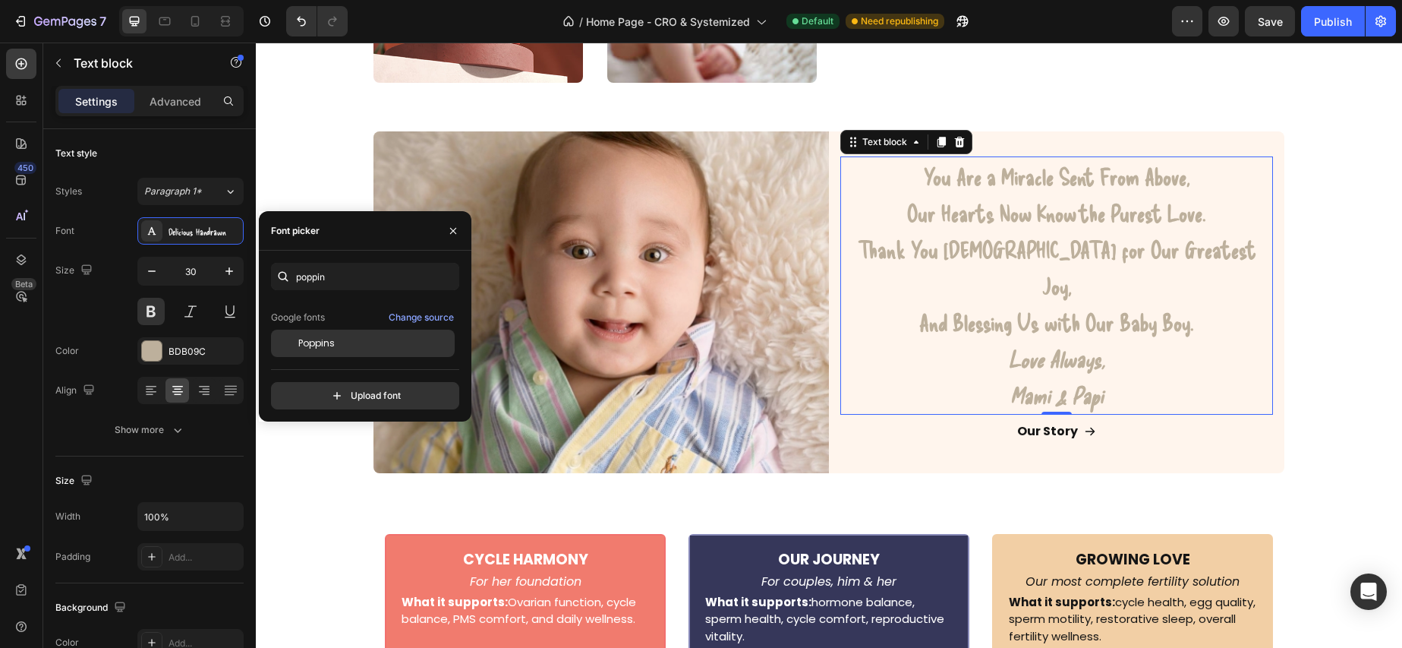
click at [348, 343] on div "Poppins" at bounding box center [374, 343] width 153 height 14
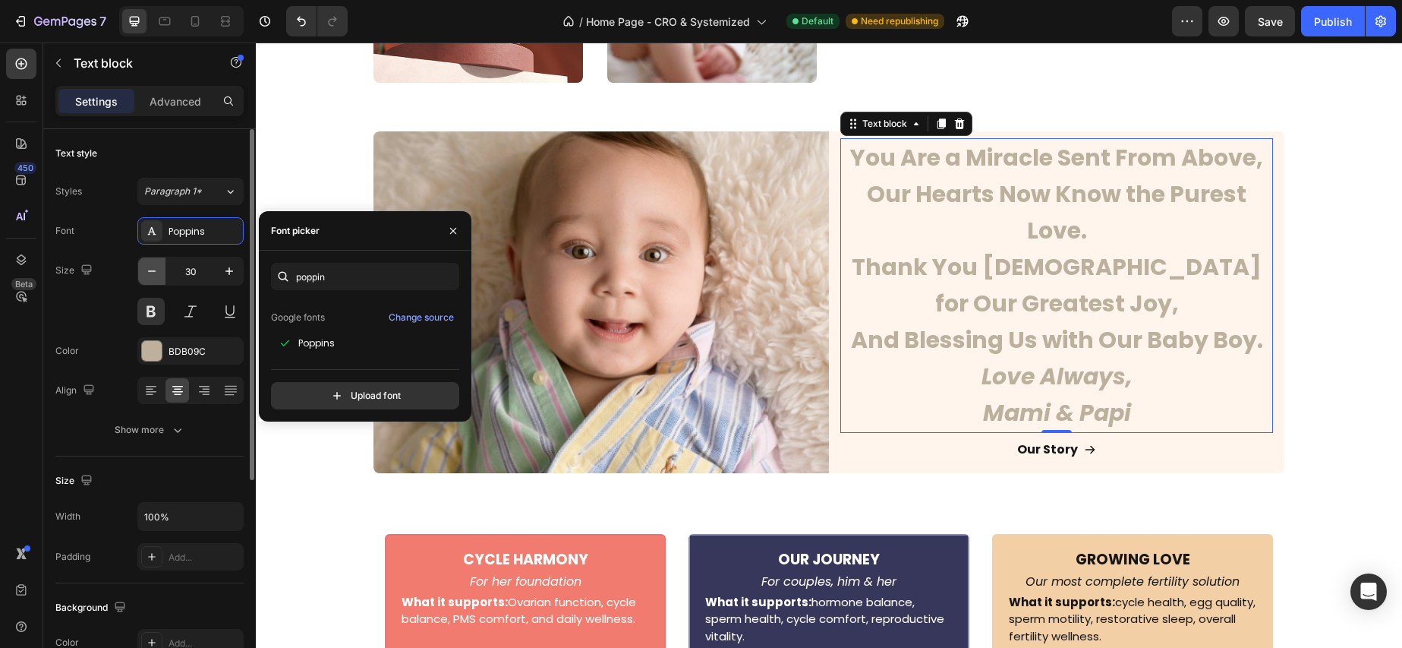
click at [149, 273] on icon "button" at bounding box center [151, 270] width 15 height 15
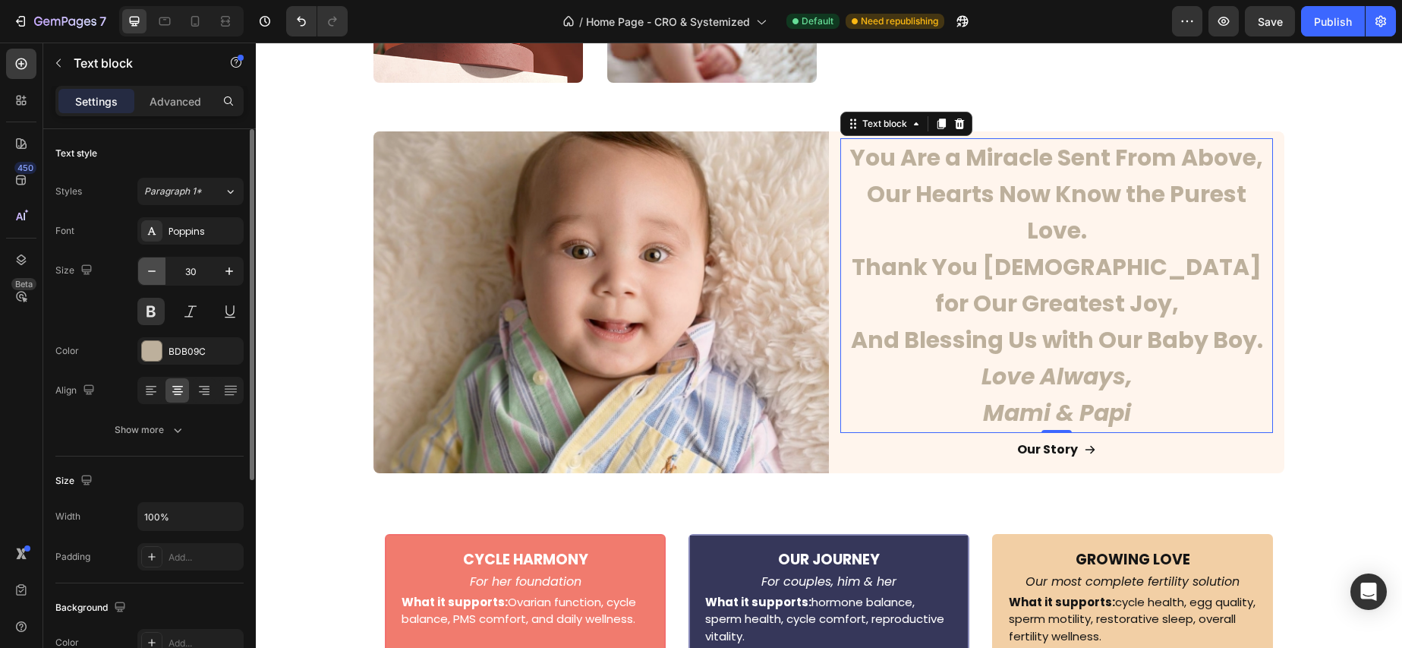
click at [149, 272] on icon "button" at bounding box center [151, 270] width 15 height 15
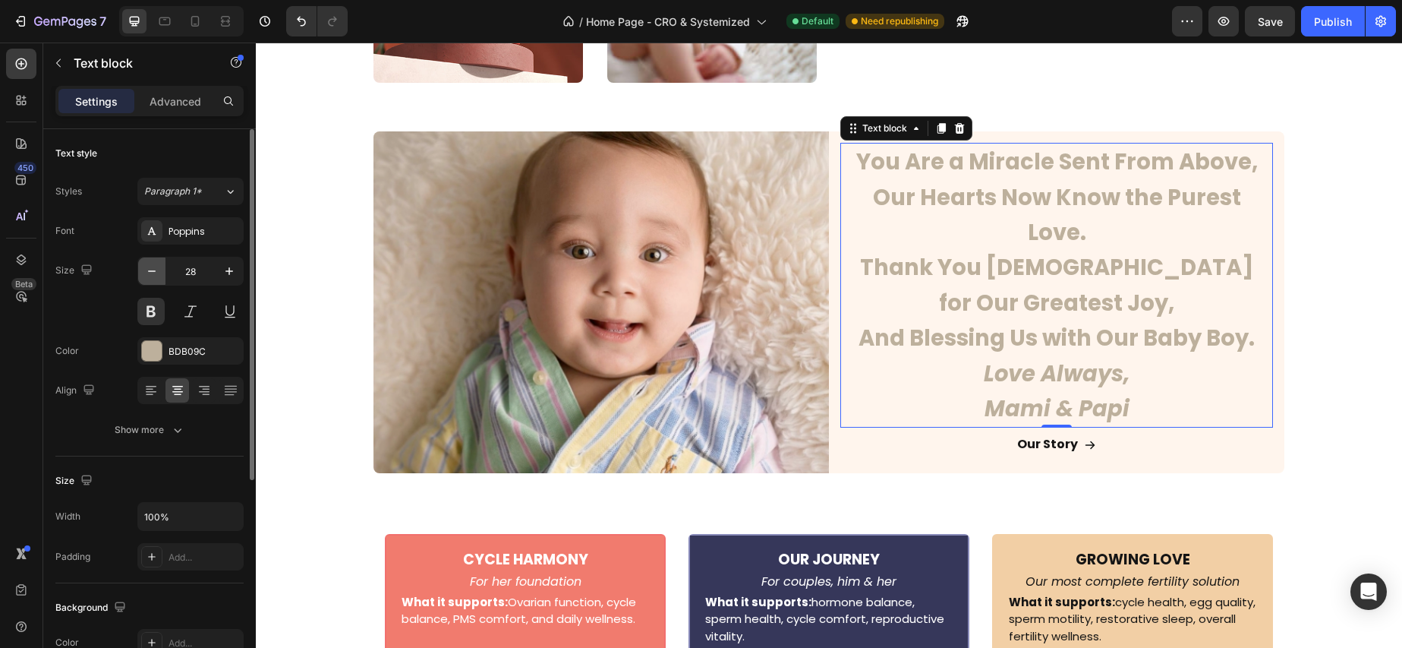
click at [149, 272] on icon "button" at bounding box center [151, 270] width 15 height 15
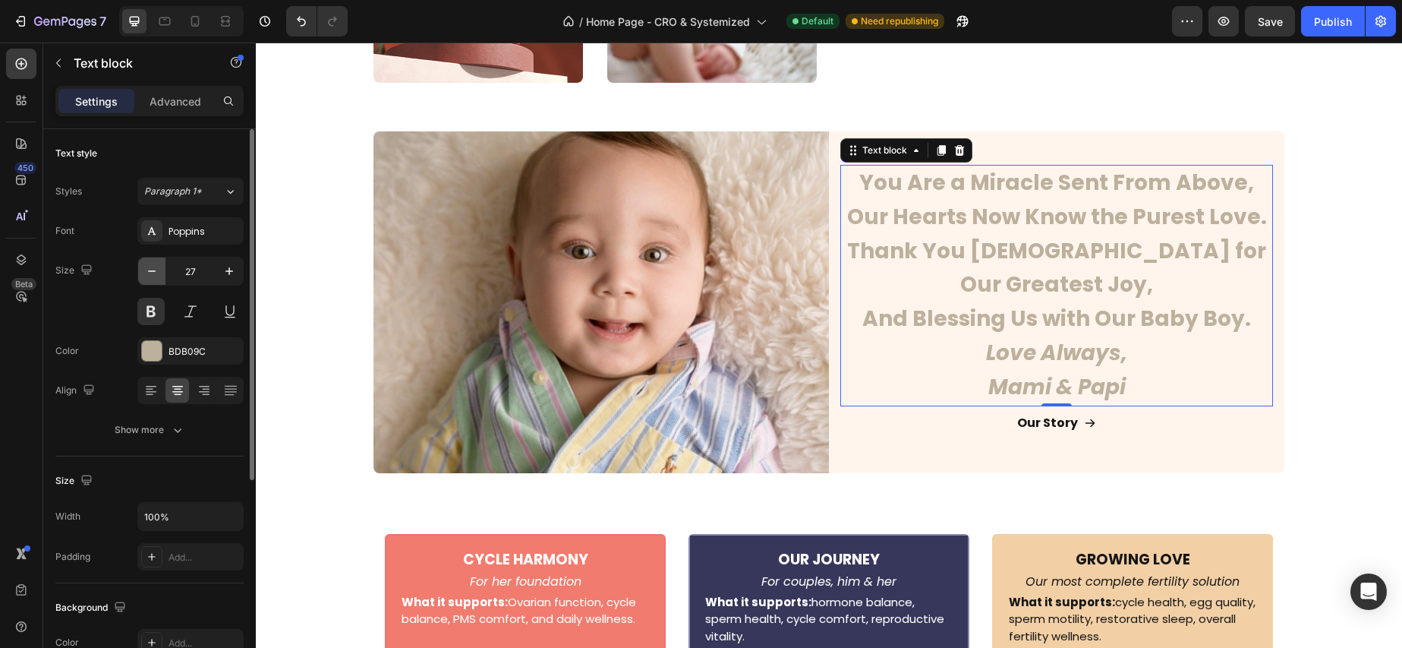
click at [149, 272] on icon "button" at bounding box center [151, 270] width 15 height 15
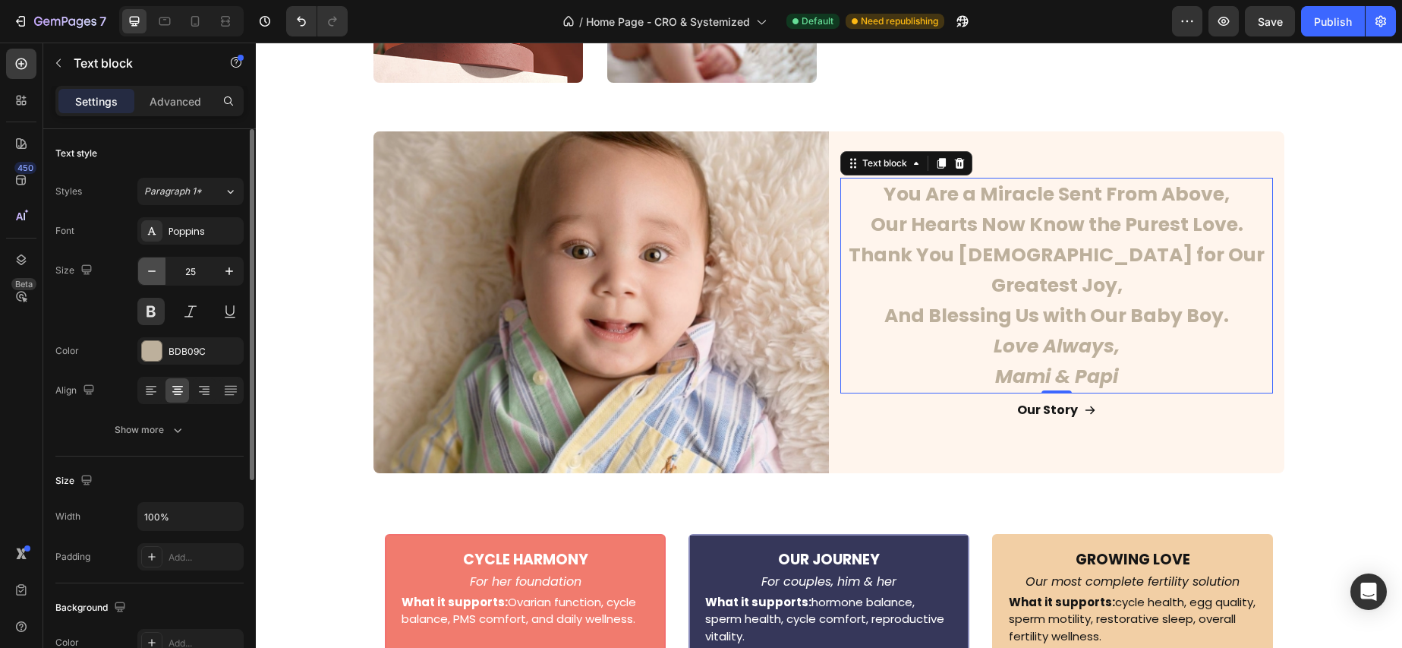
click at [149, 272] on icon "button" at bounding box center [151, 270] width 15 height 15
click at [152, 270] on icon "button" at bounding box center [152, 271] width 8 height 2
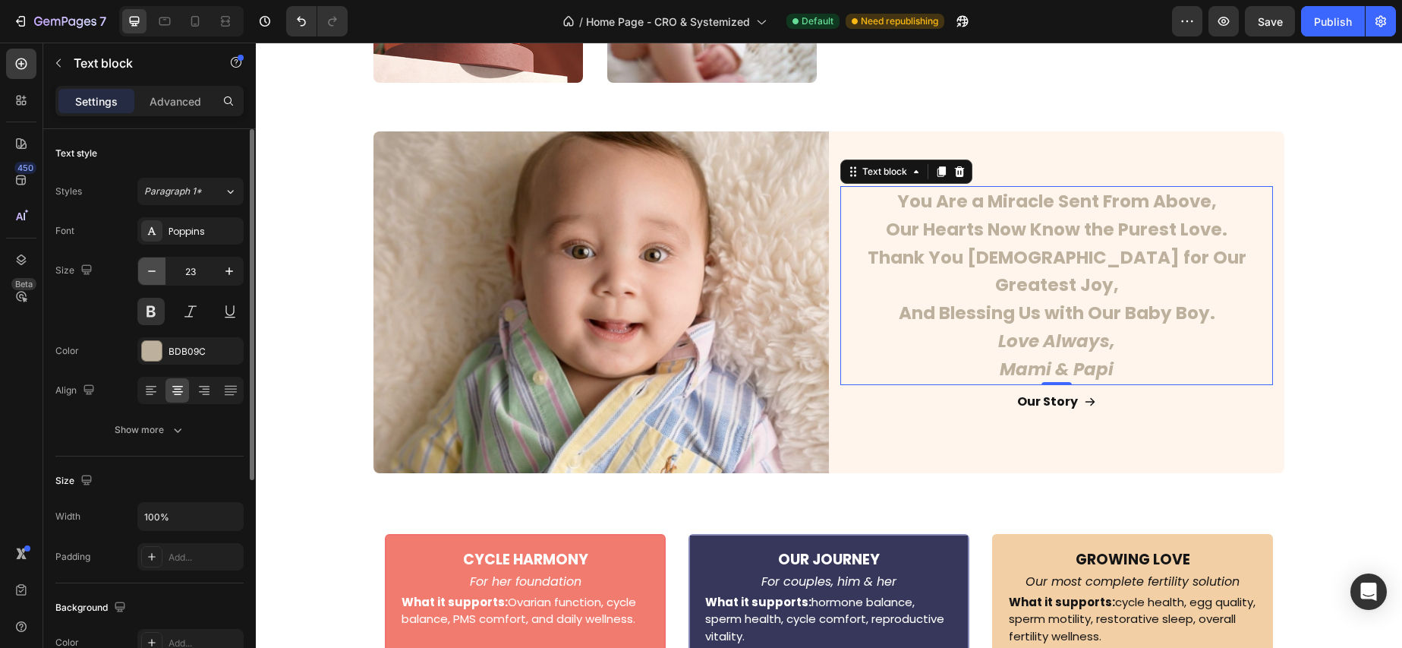
click at [152, 270] on icon "button" at bounding box center [152, 271] width 8 height 2
type input "22"
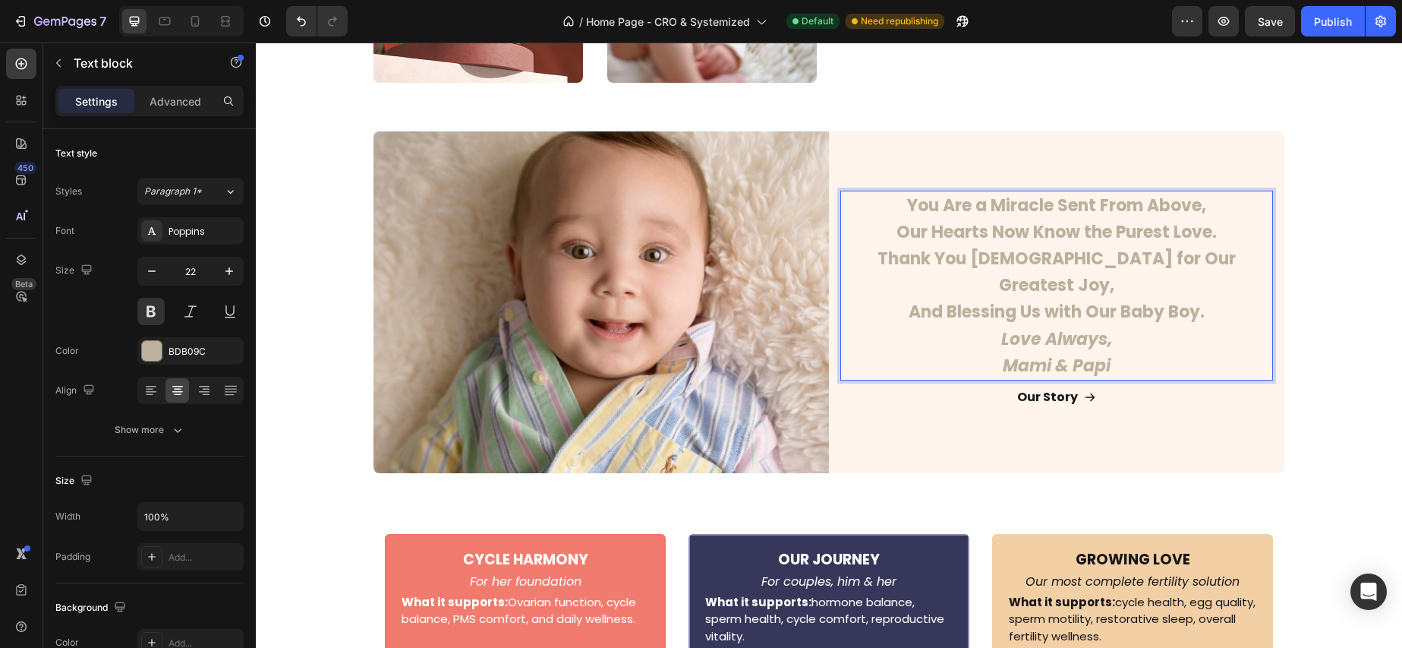
click at [1071, 354] on icon "Mami & Papi" at bounding box center [1057, 366] width 108 height 24
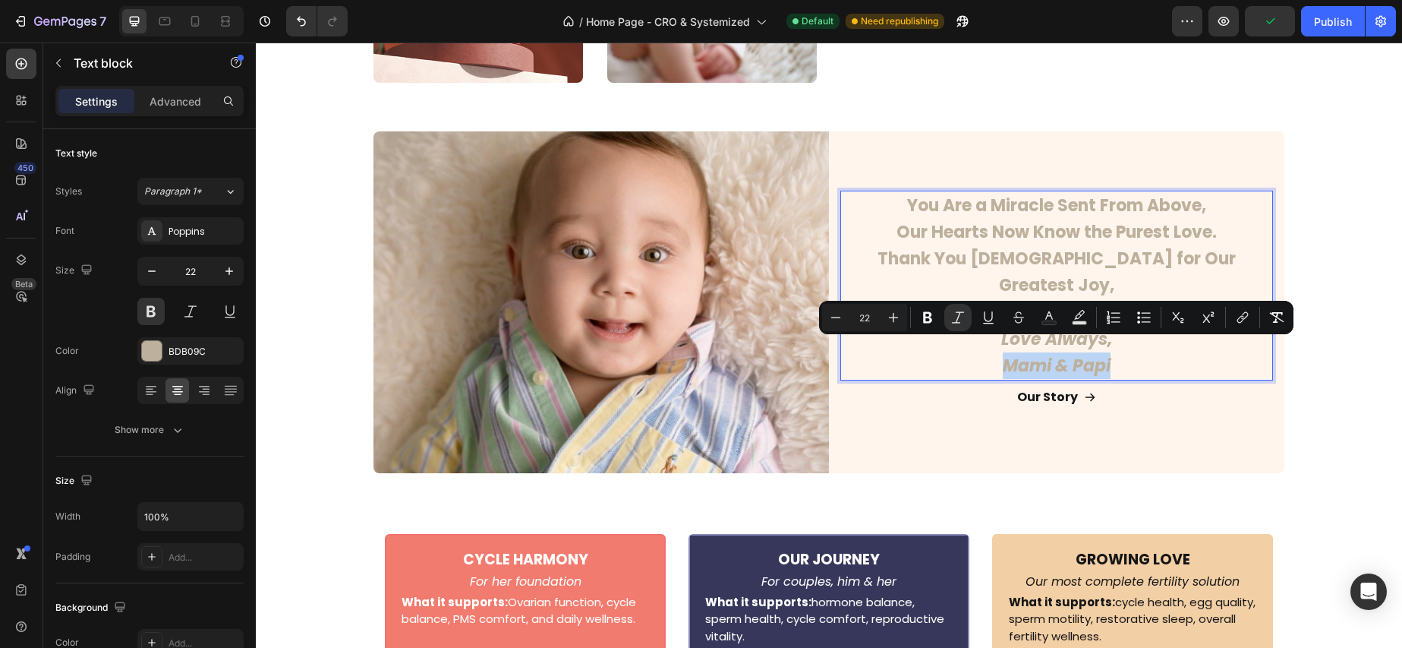
click at [1101, 354] on icon "Mami & Papi" at bounding box center [1057, 366] width 108 height 24
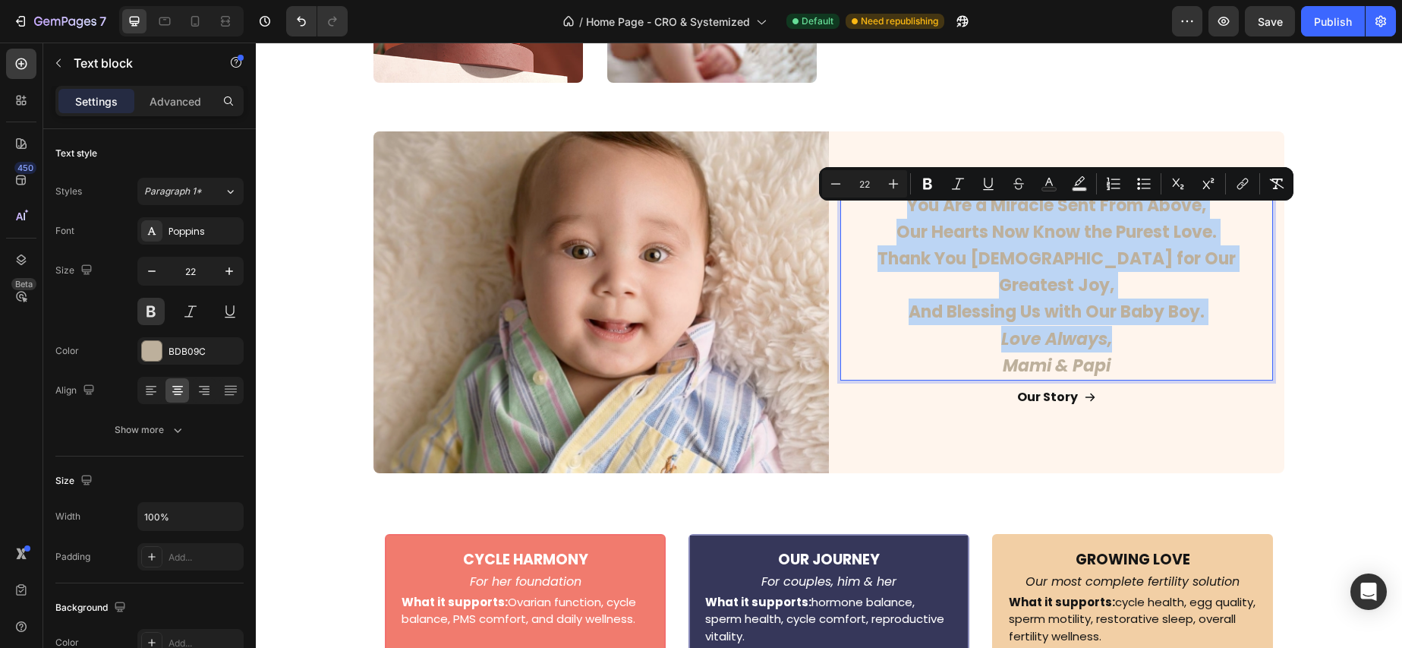
drag, startPoint x: 1129, startPoint y: 329, endPoint x: 903, endPoint y: 214, distance: 254.0
click at [903, 214] on div "You Are a Miracle Sent From Above, Our Hearts Now Know the Purest Love. Thank Y…" at bounding box center [1056, 286] width 433 height 190
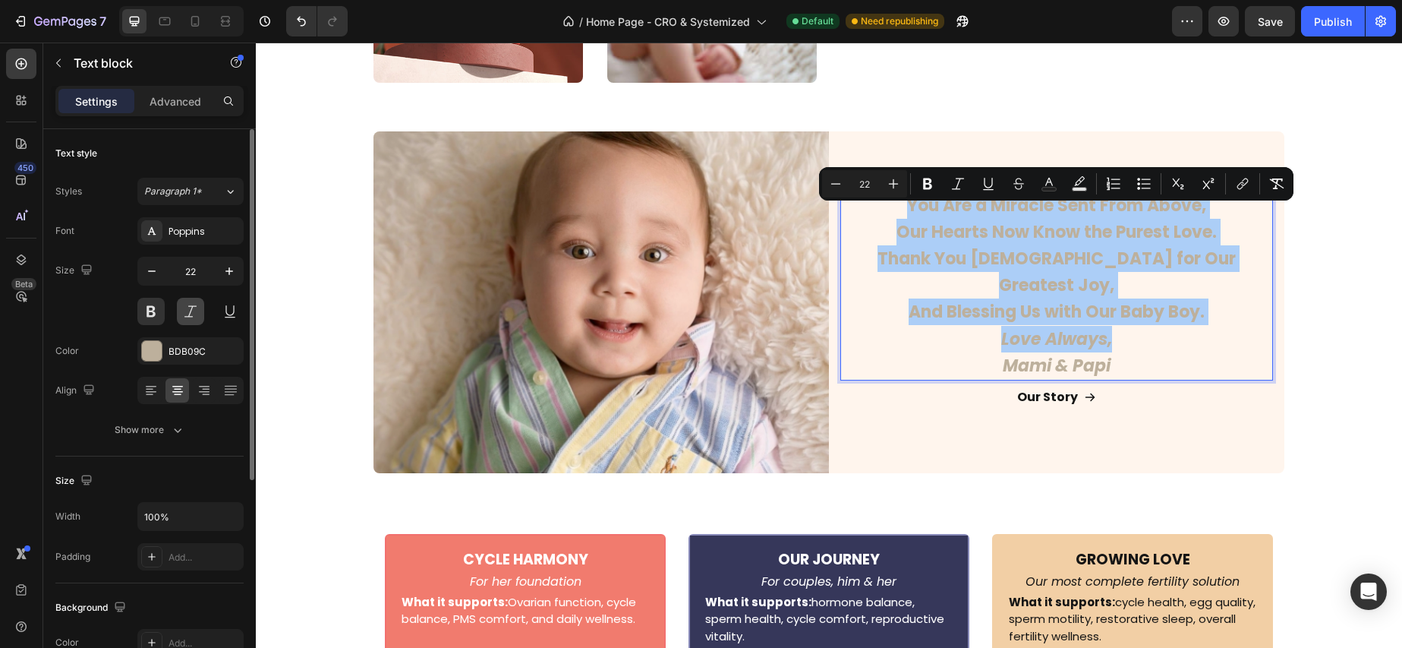
click at [191, 307] on button at bounding box center [190, 311] width 27 height 27
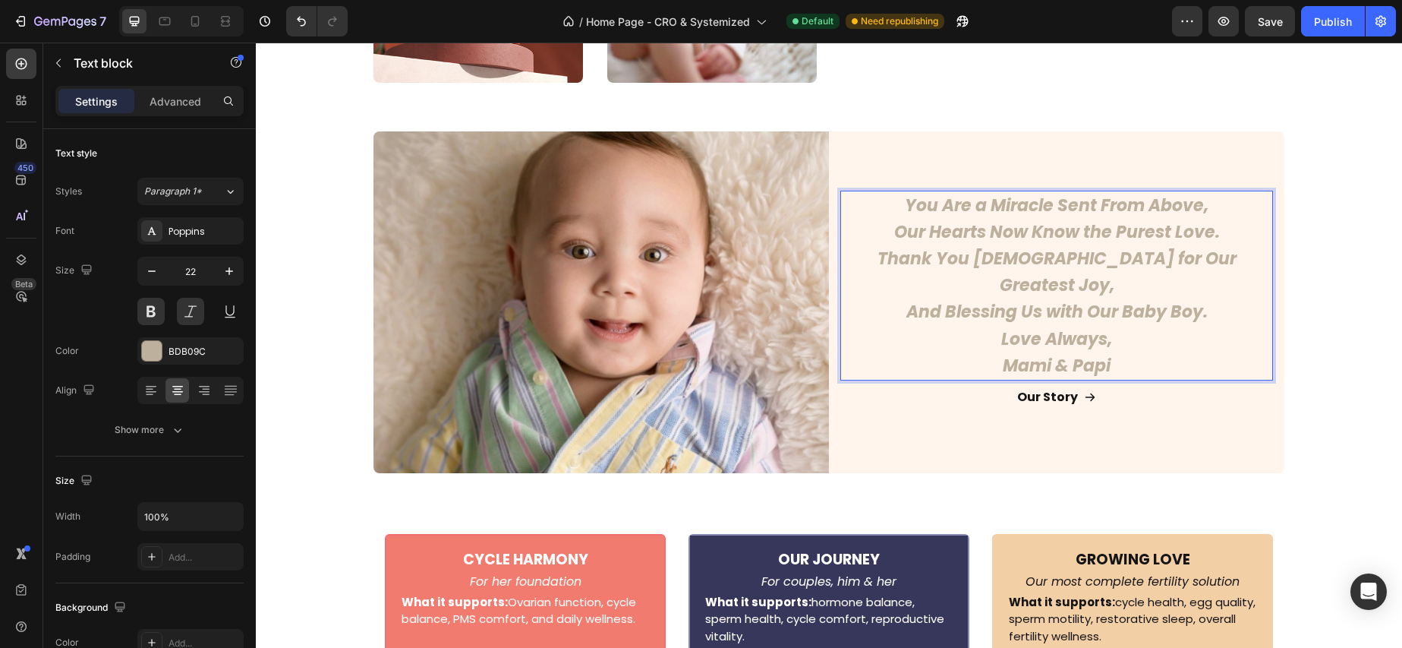
click at [1074, 354] on icon "Mami & Papi" at bounding box center [1057, 366] width 108 height 24
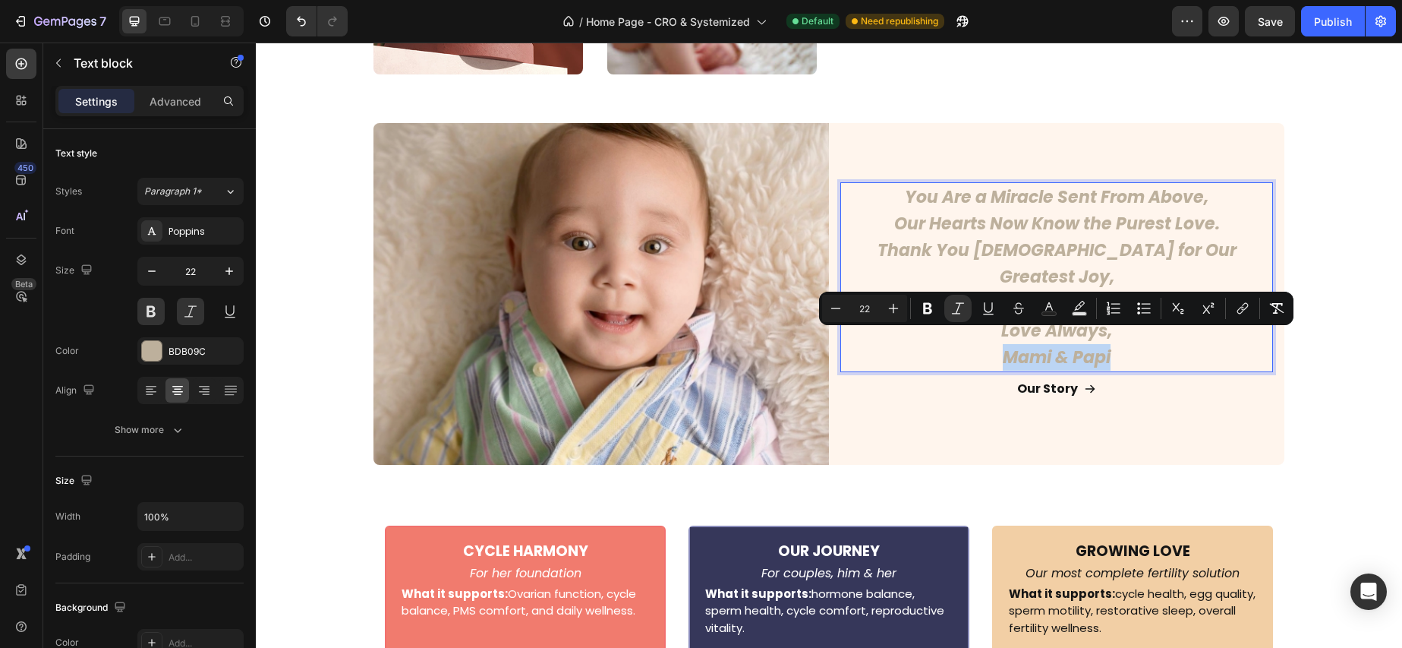
scroll to position [4144, 0]
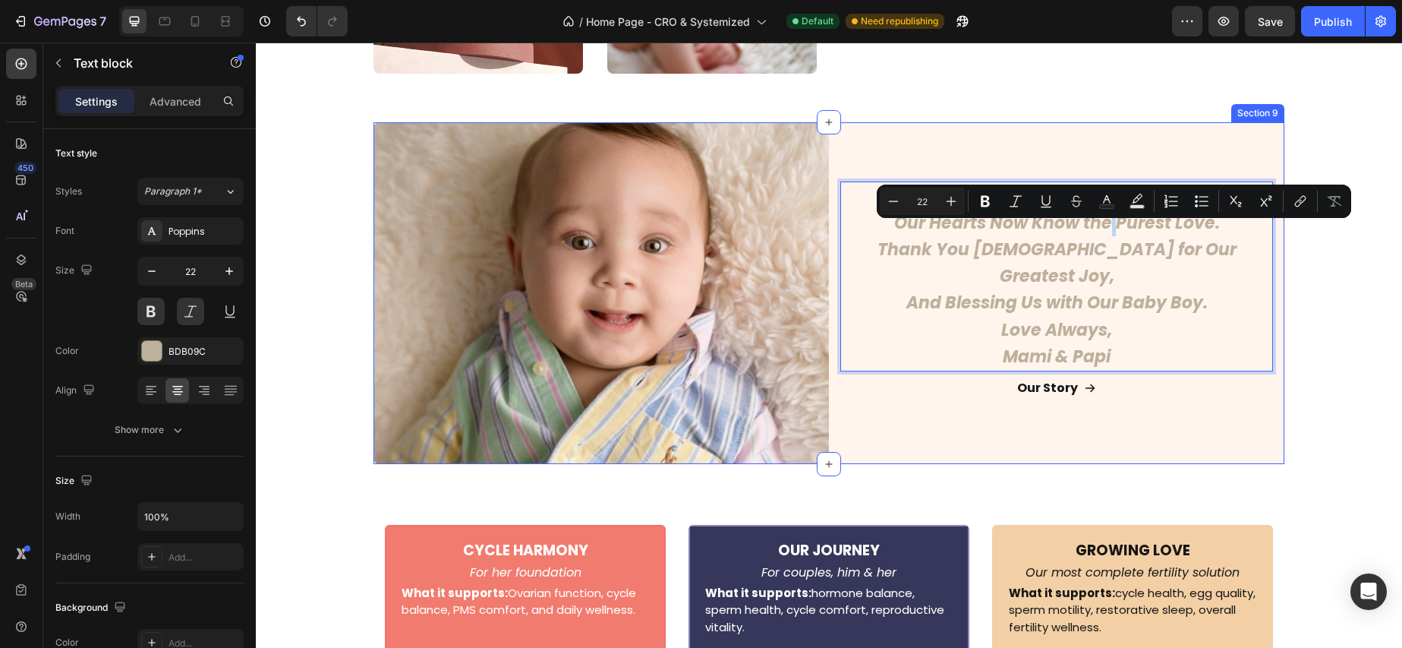
click at [1132, 409] on div "You Are a Miracle Sent From Above, Our Hearts Now Know the Purest Love. Thank Y…" at bounding box center [1057, 293] width 456 height 342
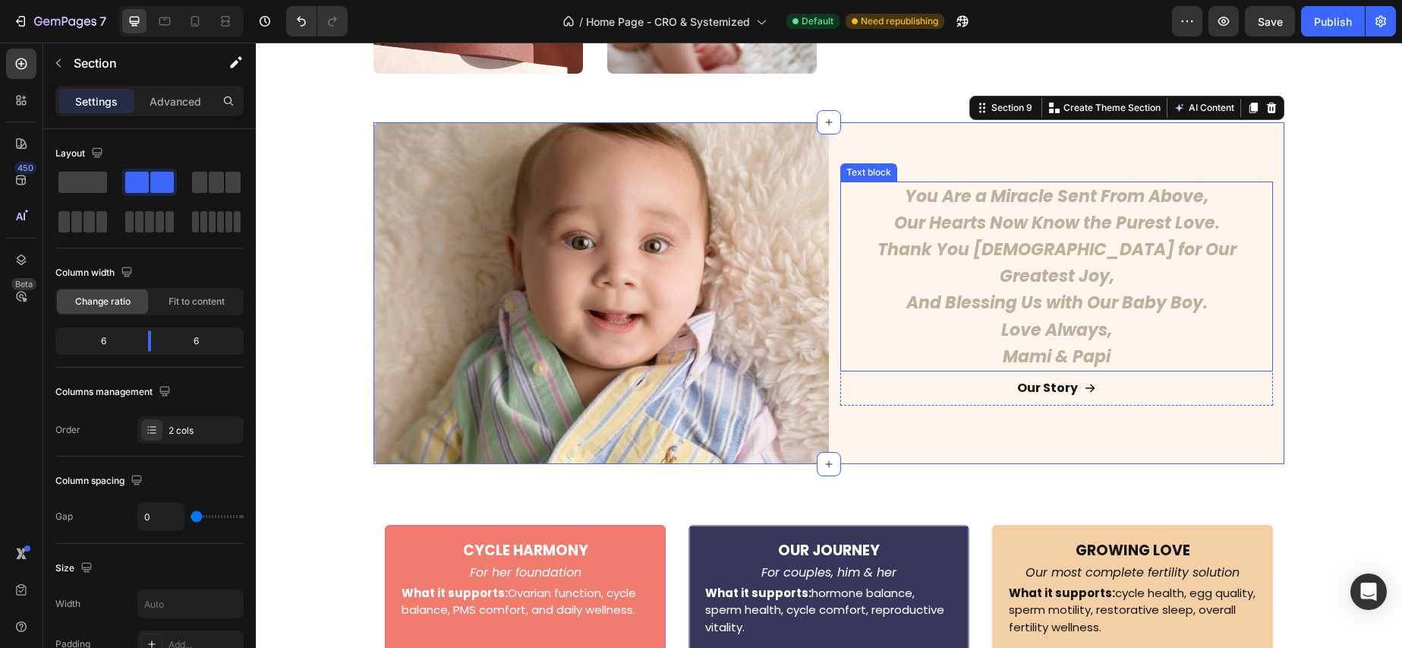
click at [877, 179] on div "Text block" at bounding box center [868, 173] width 51 height 14
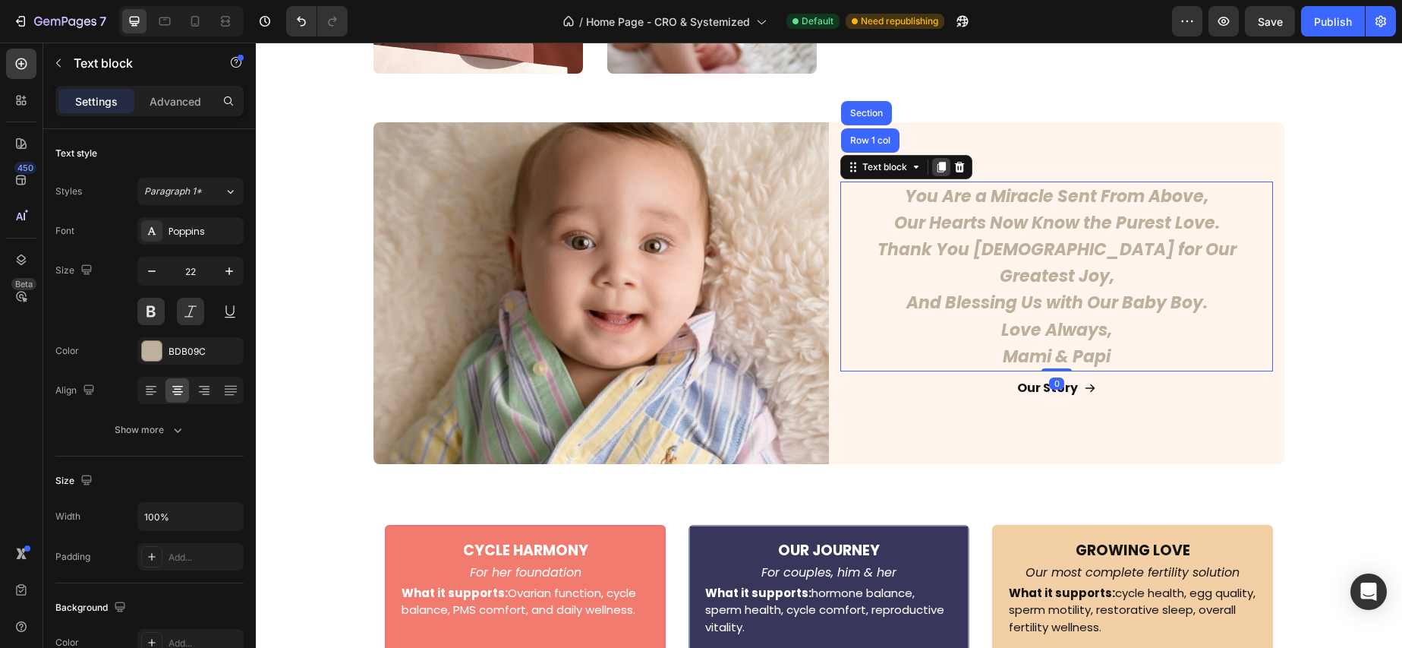
click at [945, 172] on icon at bounding box center [942, 167] width 8 height 11
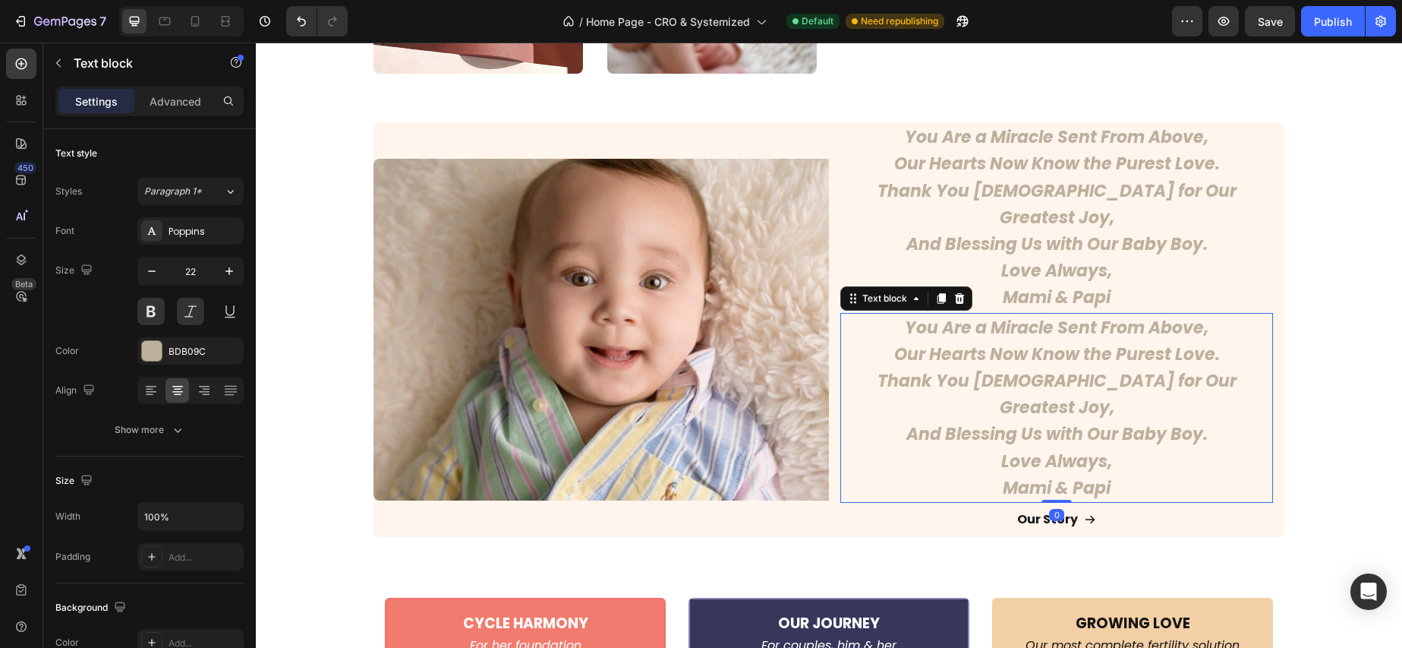
click at [1102, 314] on p "You Are a Miracle Sent From Above, Our Hearts Now Know the Purest Love. Thank Y…" at bounding box center [1057, 381] width 430 height 134
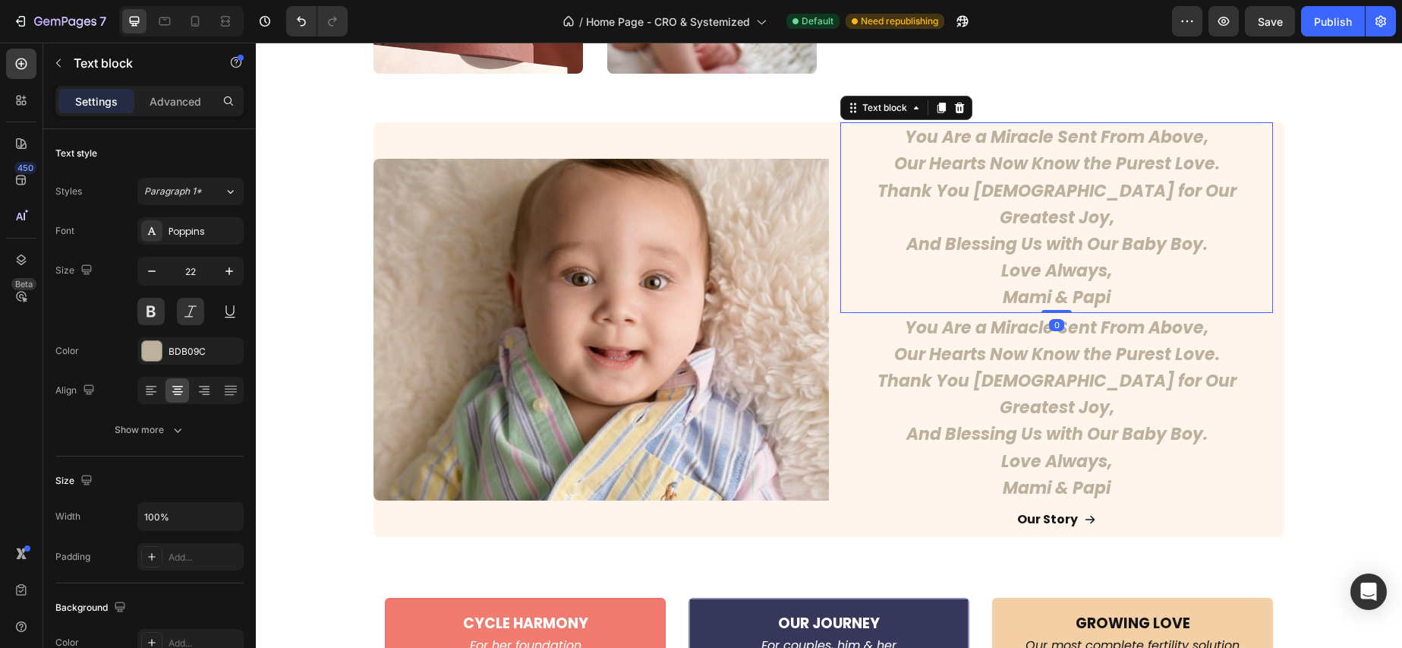
click at [1098, 285] on icon "Mami & Papi" at bounding box center [1057, 297] width 108 height 24
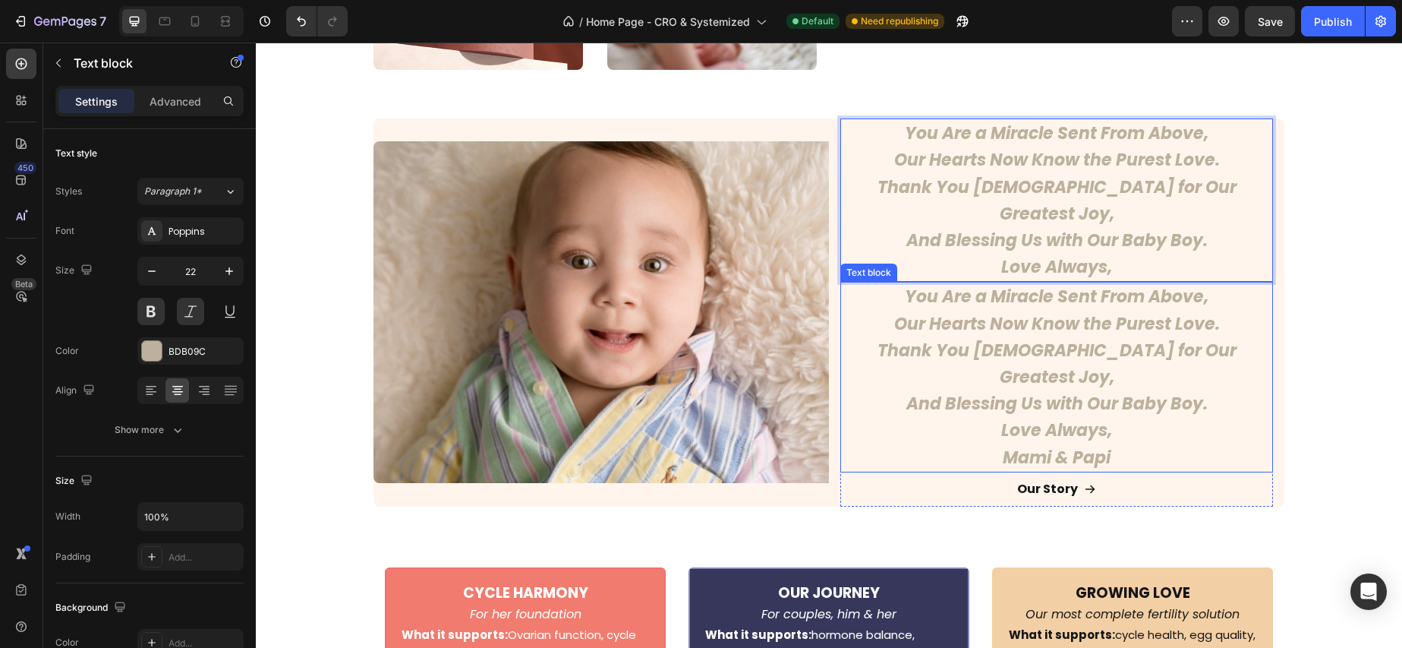
click at [1101, 323] on p "You Are a Miracle Sent From Above, Our Hearts Now Know the Purest Love. Thank Y…" at bounding box center [1057, 350] width 430 height 134
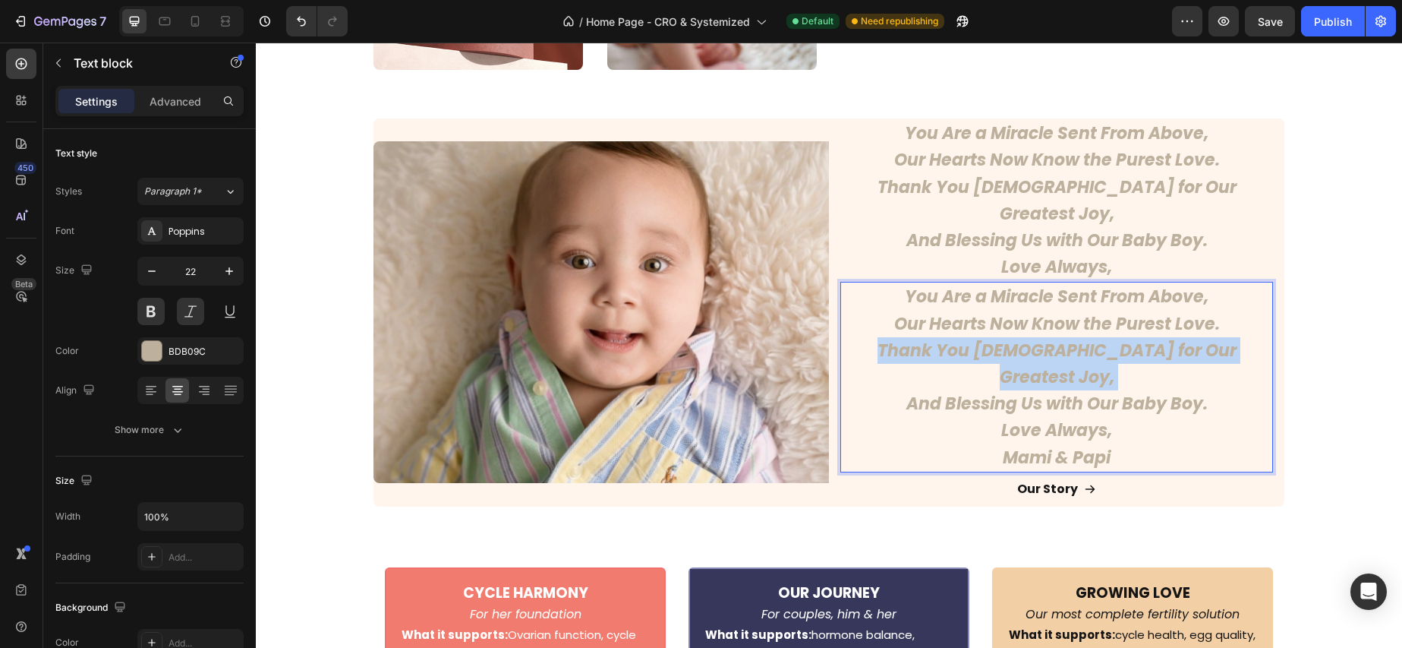
click at [1101, 323] on p "You Are a Miracle Sent From Above, Our Hearts Now Know the Purest Love. Thank Y…" at bounding box center [1057, 350] width 430 height 134
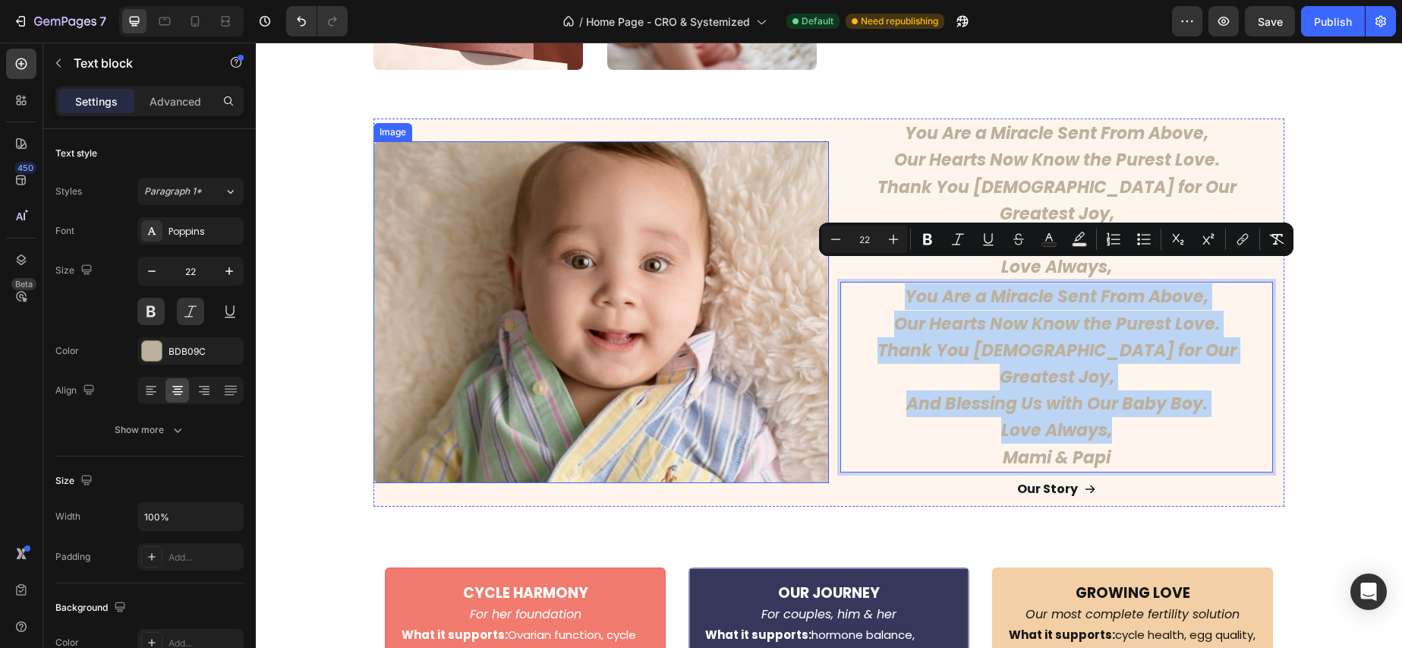
drag, startPoint x: 1099, startPoint y: 386, endPoint x: 793, endPoint y: 270, distance: 327.7
click at [793, 270] on div "You Are a Miracle Sent From Above, Our Hearts Now Know the Purest Love. Thank Y…" at bounding box center [829, 311] width 911 height 387
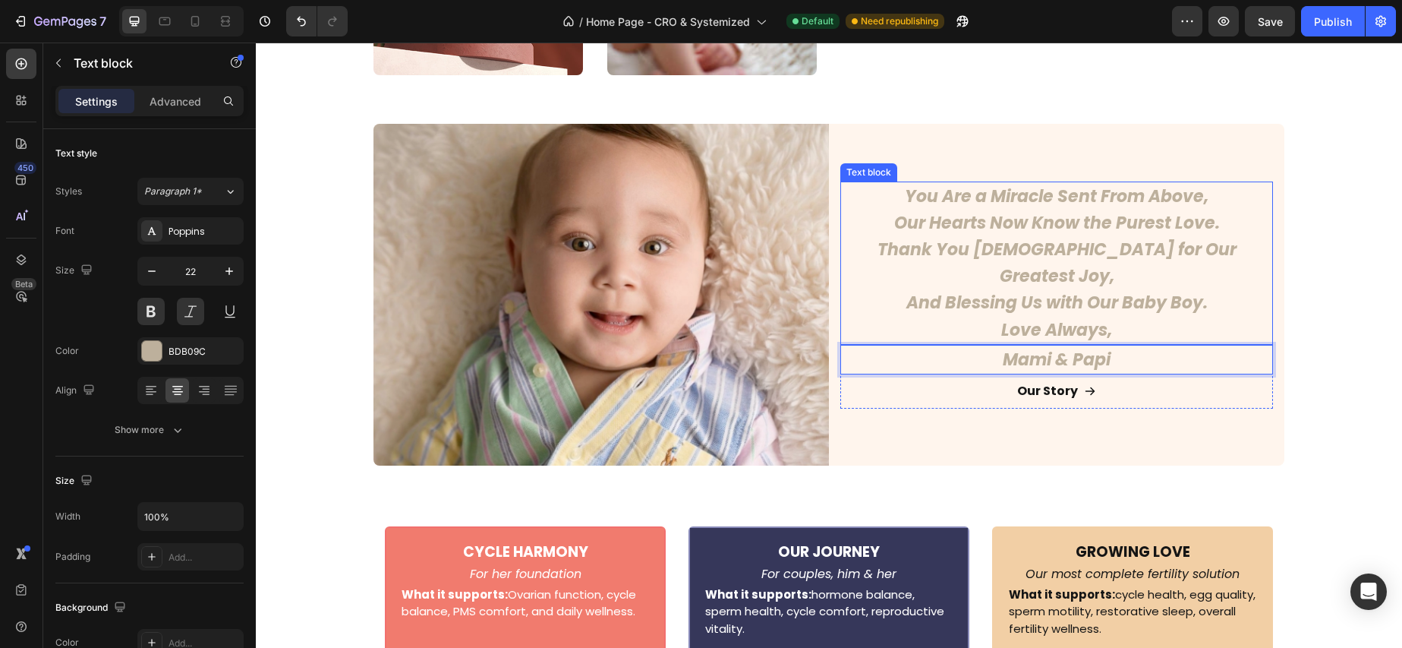
scroll to position [4140, 0]
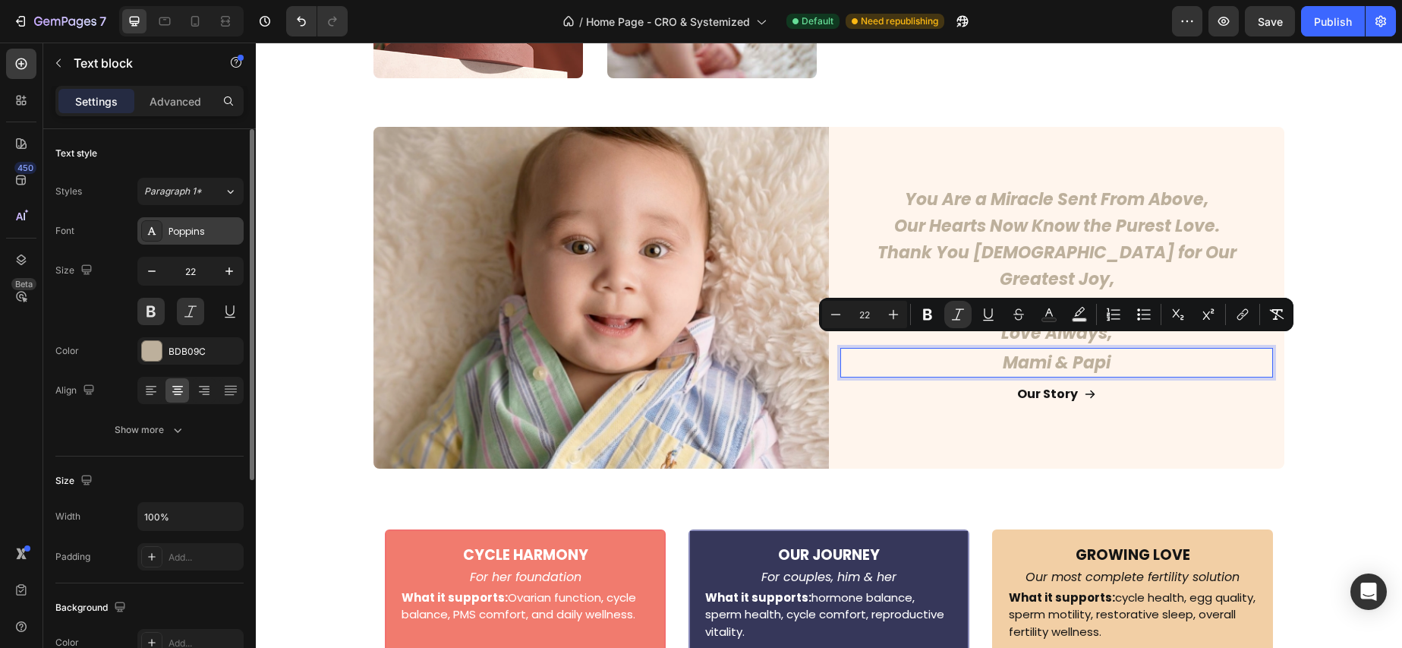
click at [193, 234] on div "Poppins" at bounding box center [204, 232] width 71 height 14
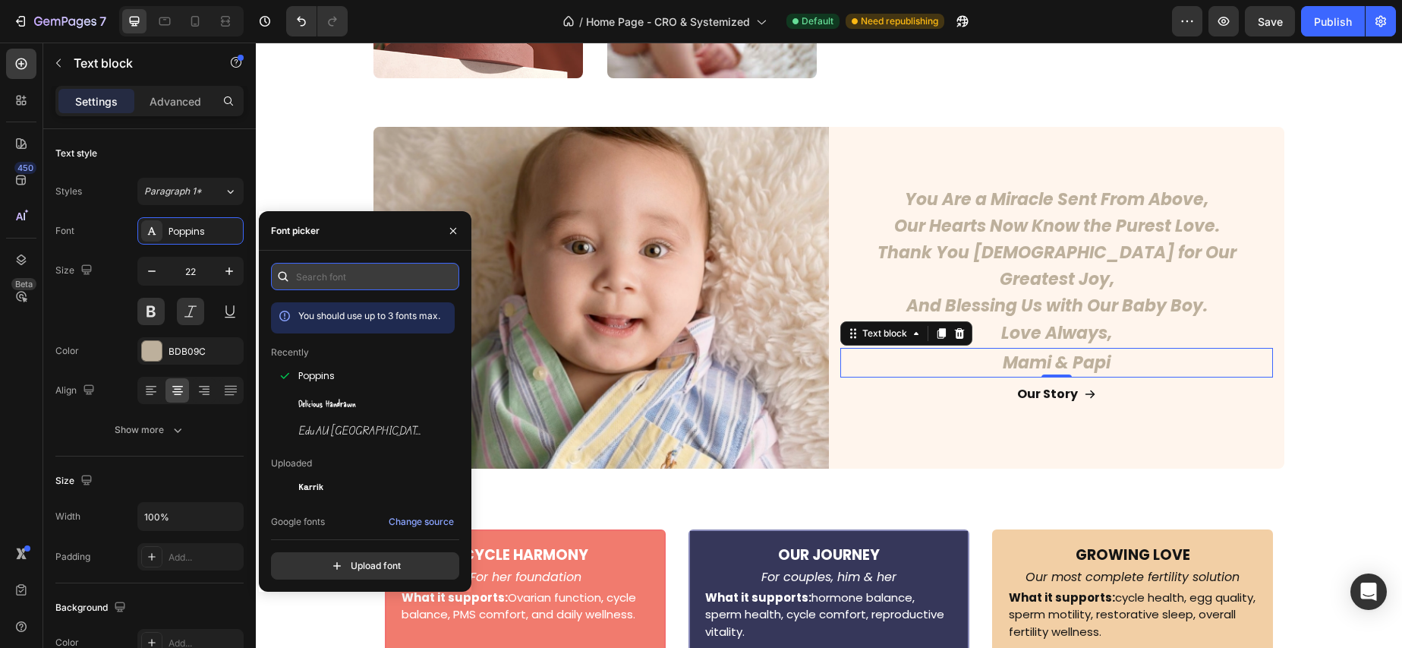
click at [384, 275] on input "text" at bounding box center [365, 276] width 188 height 27
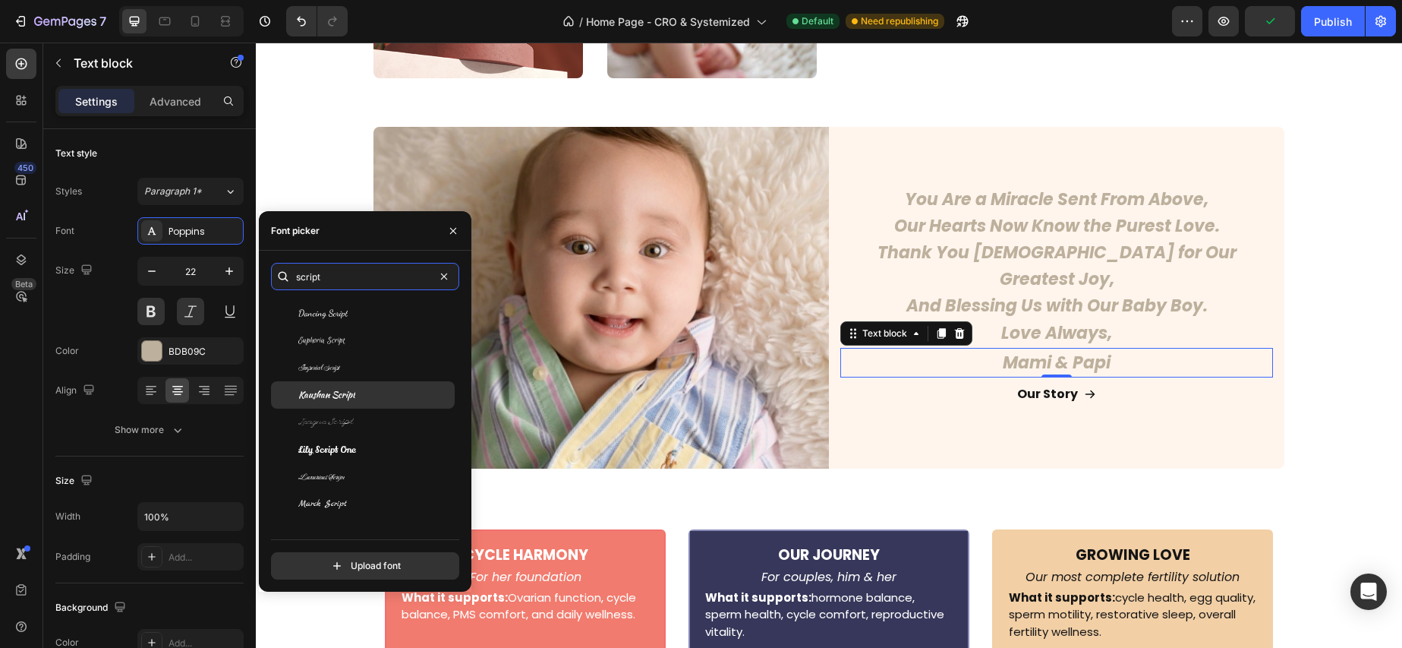
scroll to position [152, 0]
type input "script"
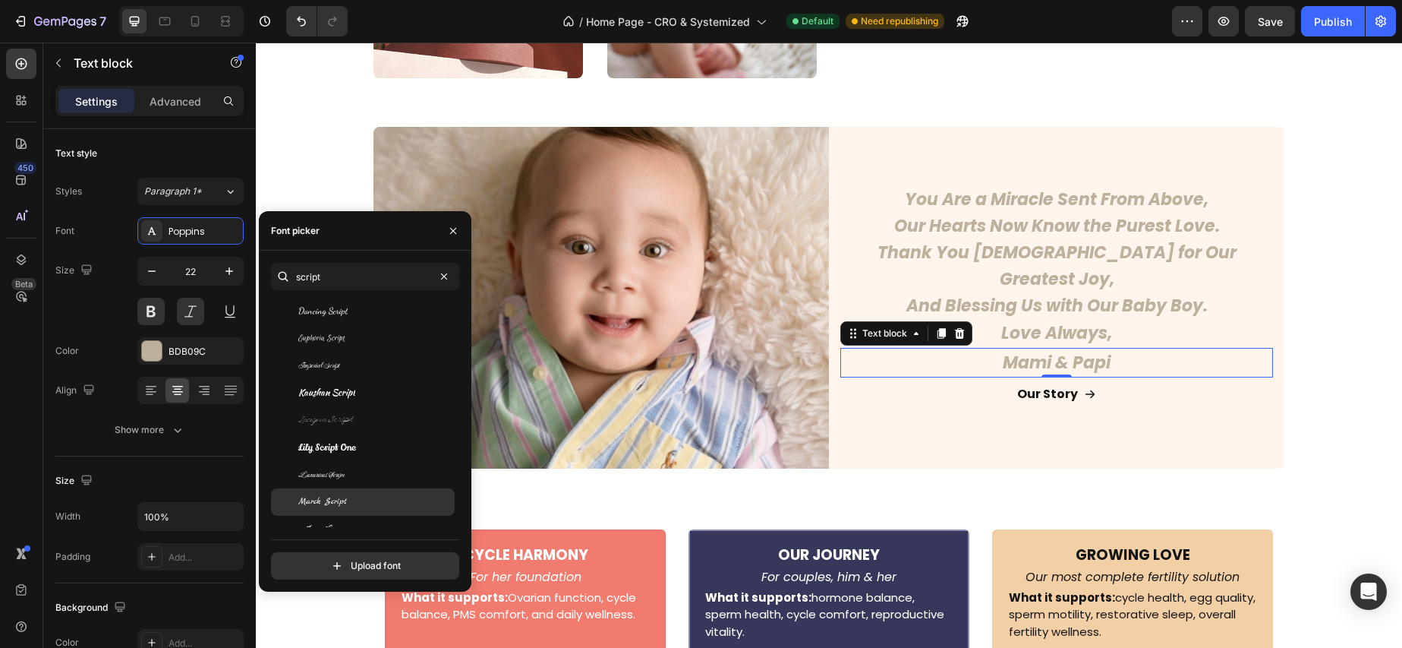
click at [370, 496] on div "Marck Script" at bounding box center [374, 502] width 153 height 14
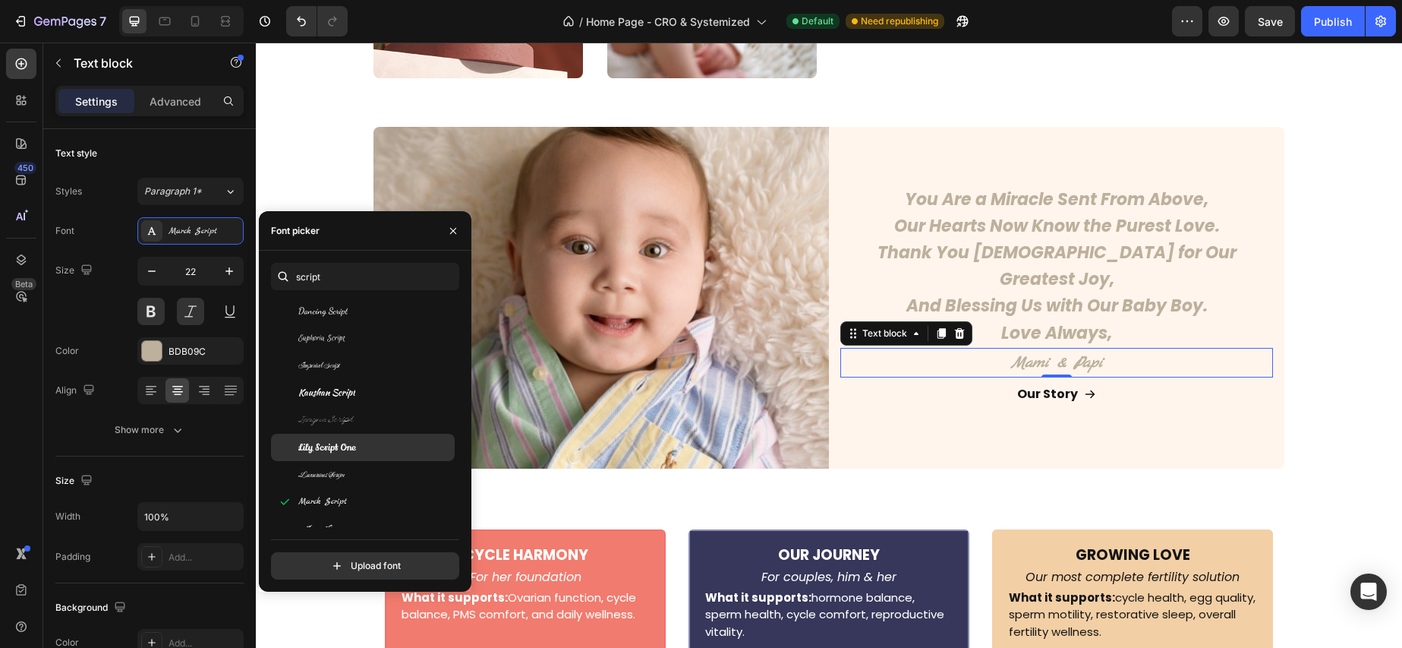
click at [345, 449] on span "Lily Script One" at bounding box center [327, 447] width 58 height 14
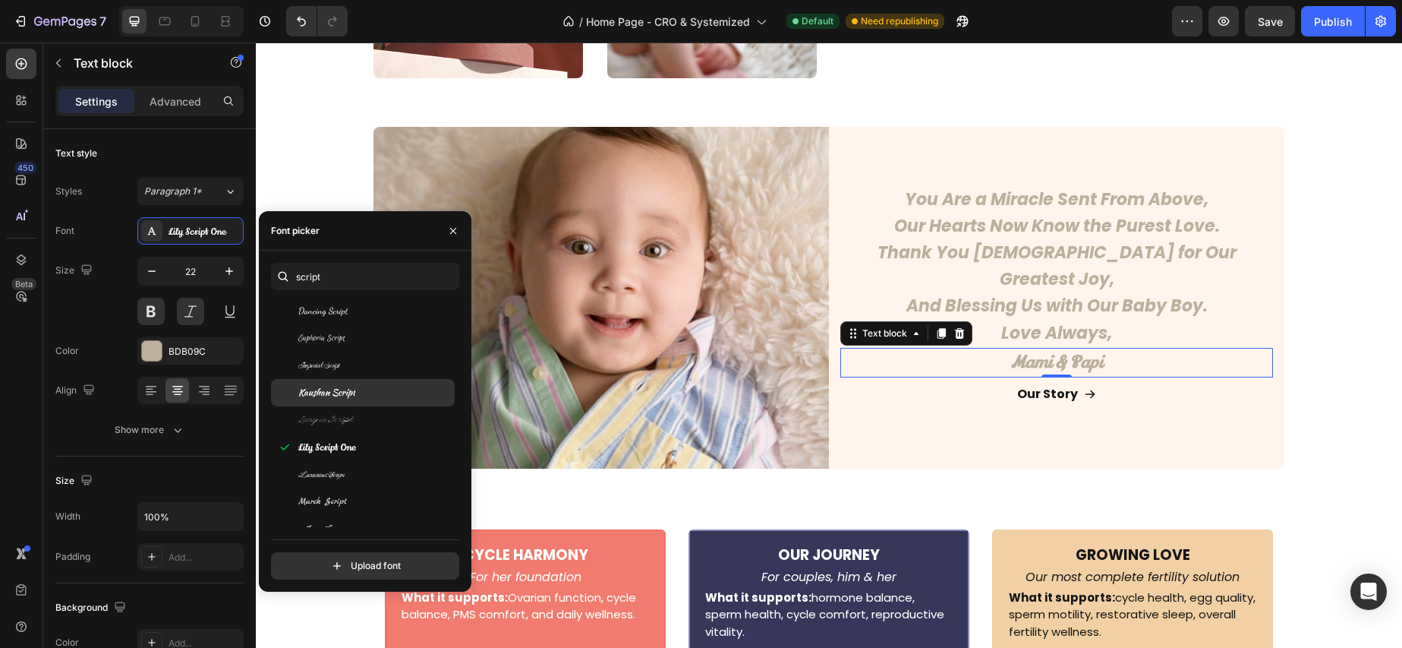
click at [348, 394] on span "Kaushan Script" at bounding box center [326, 393] width 57 height 14
click at [344, 570] on div "Dancing Script" at bounding box center [363, 583] width 184 height 27
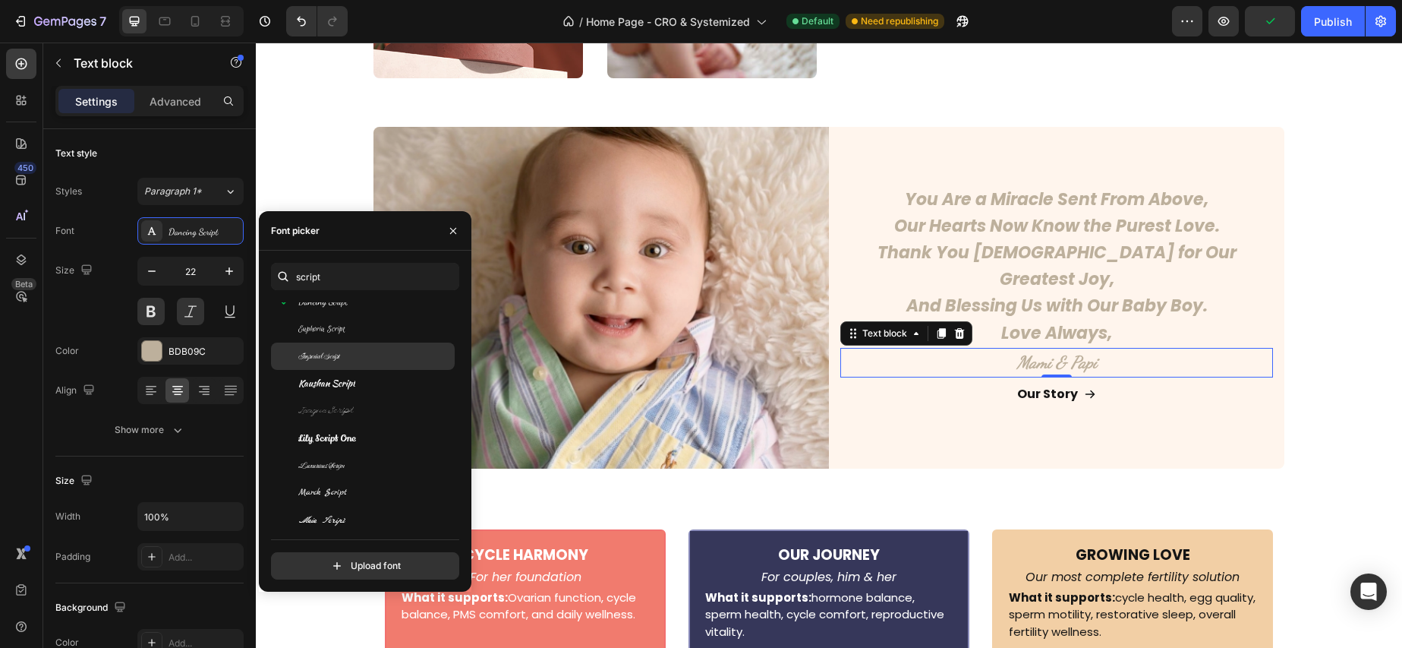
scroll to position [169, 0]
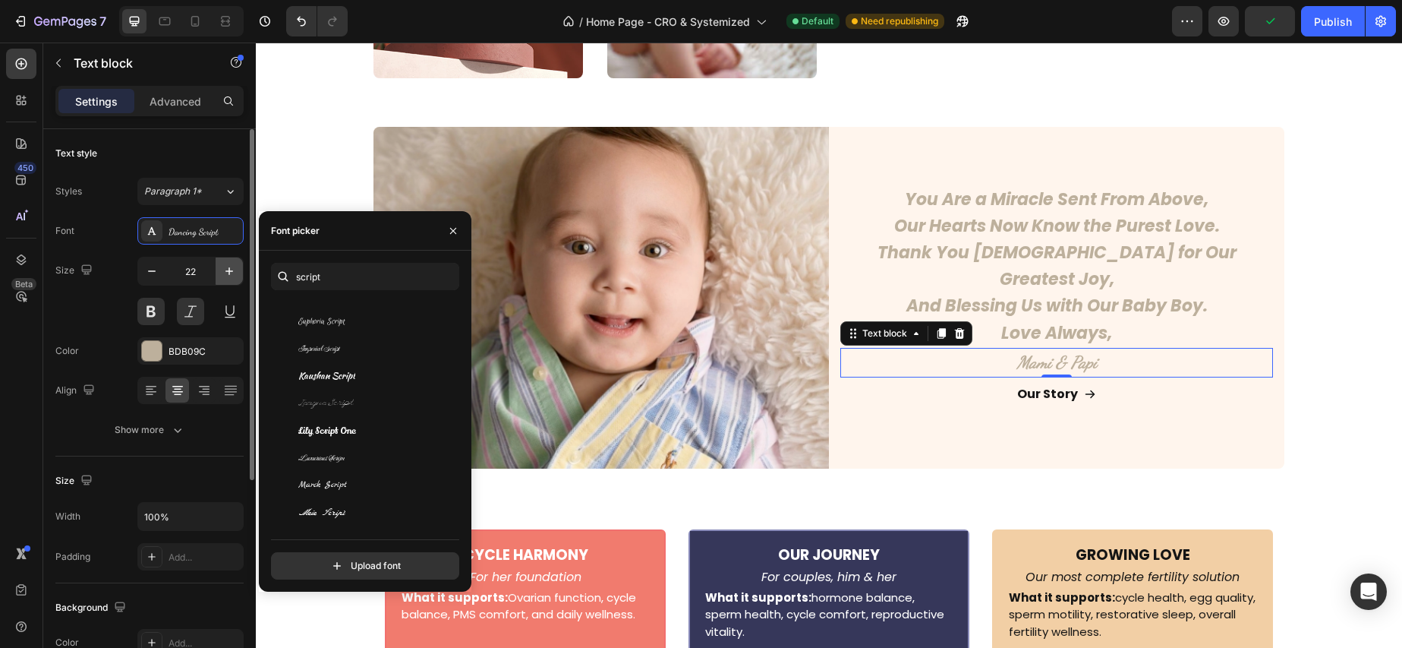
click at [230, 276] on icon "button" at bounding box center [229, 270] width 15 height 15
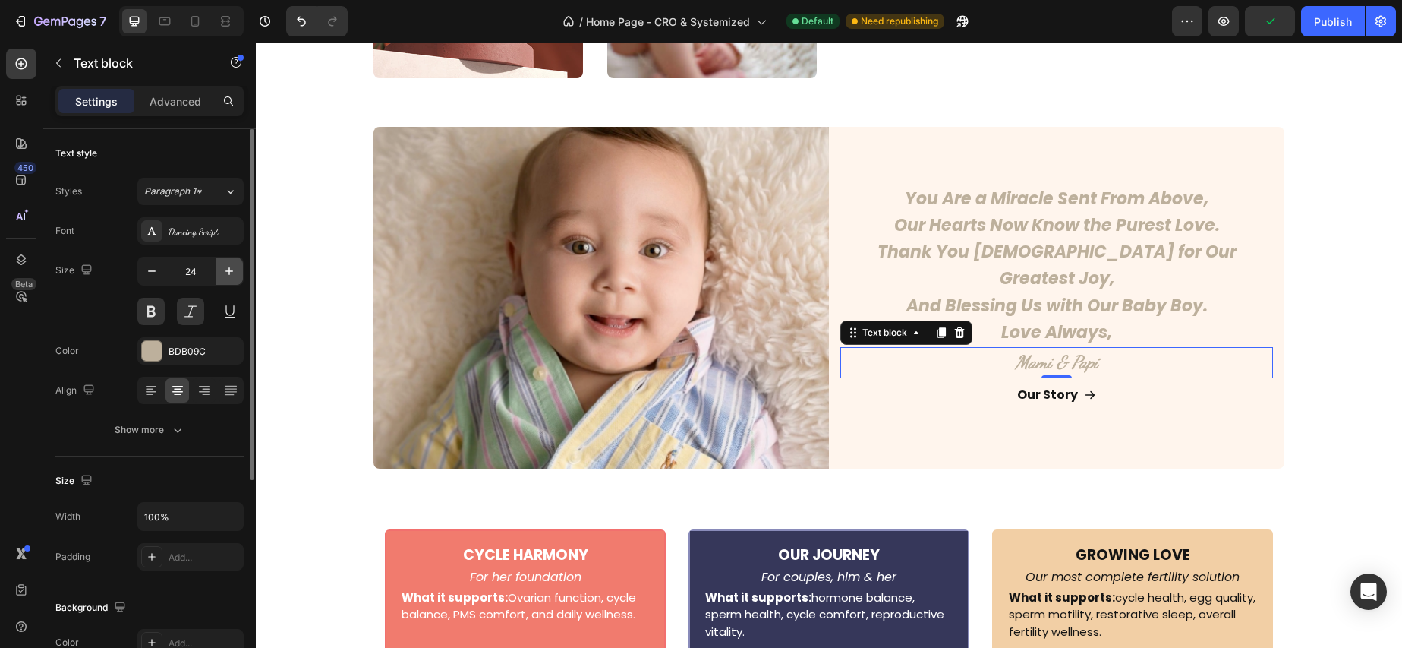
click at [230, 276] on icon "button" at bounding box center [229, 270] width 15 height 15
click at [150, 273] on icon "button" at bounding box center [151, 270] width 15 height 15
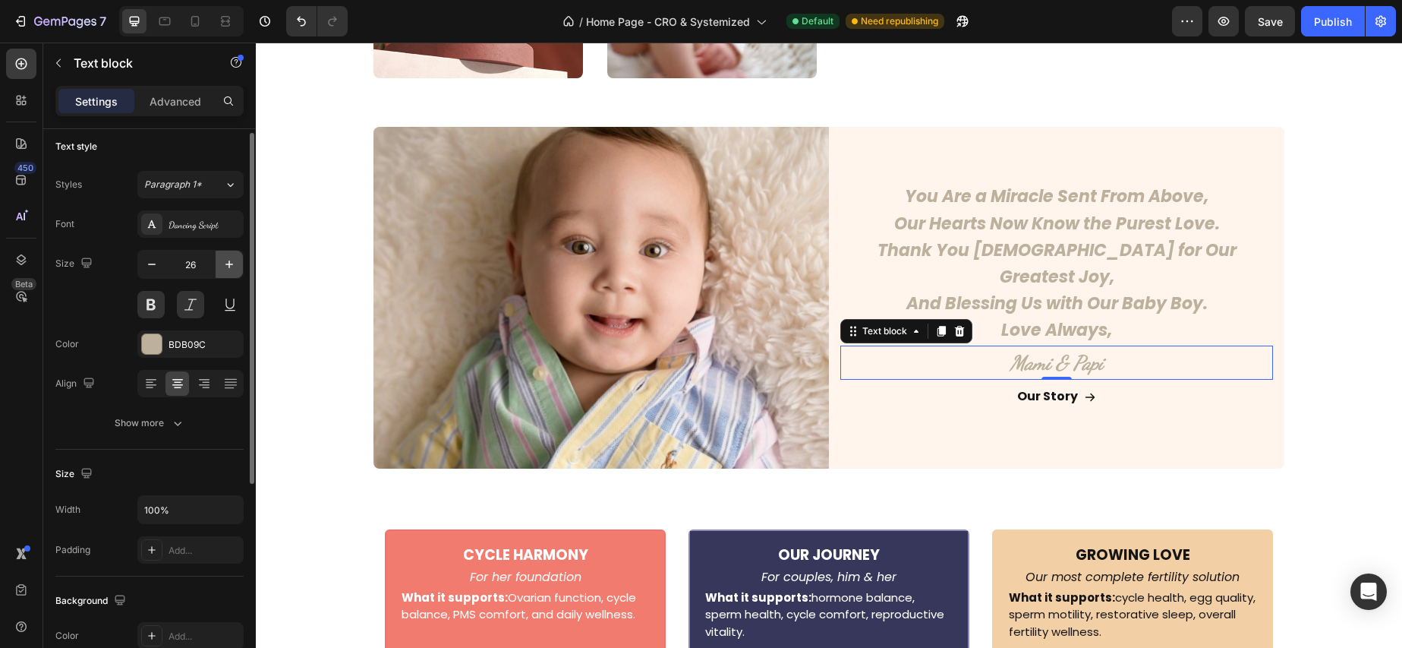
click at [230, 265] on icon "button" at bounding box center [229, 264] width 15 height 15
type input "28"
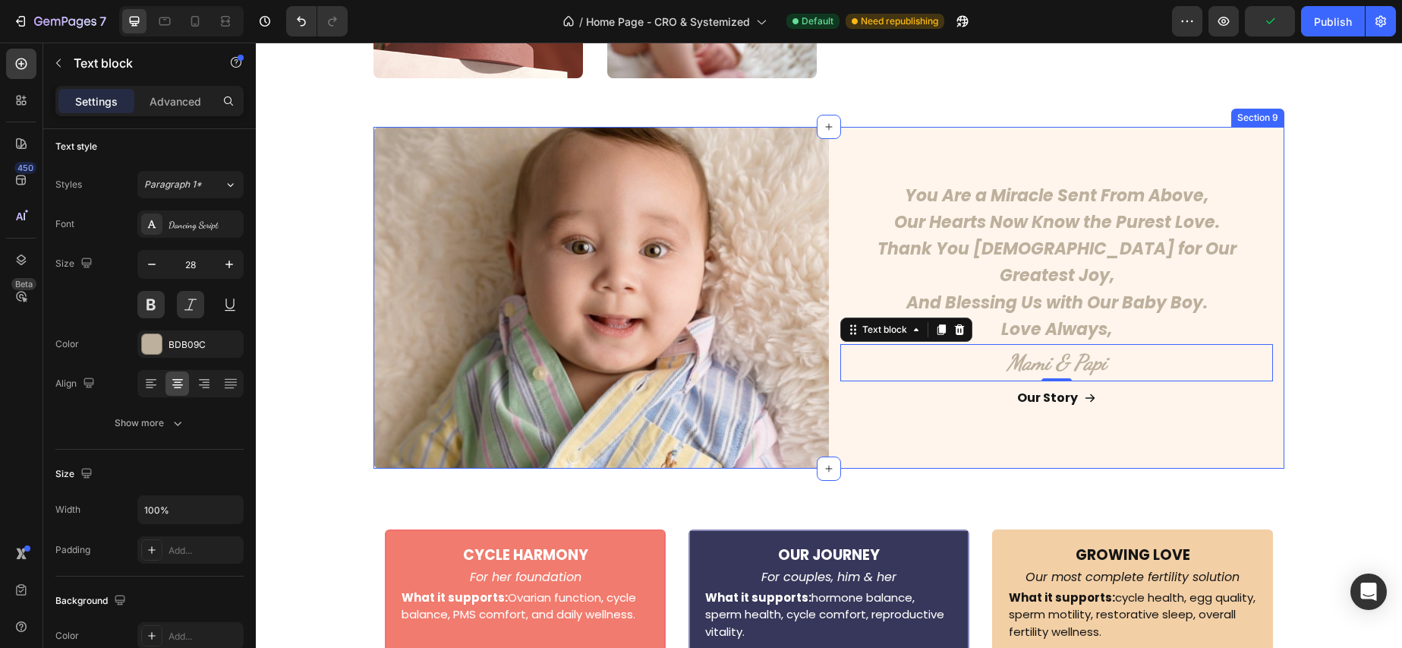
click at [956, 457] on div "You Are a Miracle Sent From Above, Our Hearts Now Know the Purest Love. Thank Y…" at bounding box center [1057, 298] width 456 height 342
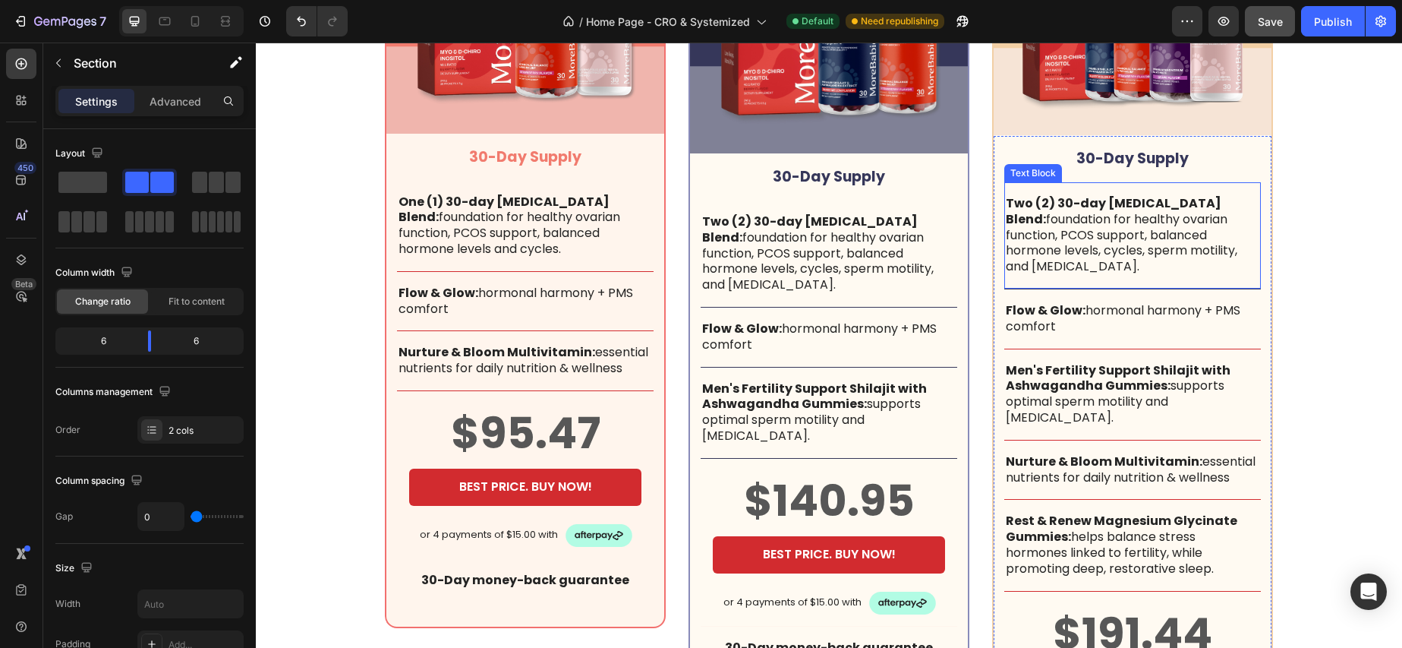
scroll to position [4935, 0]
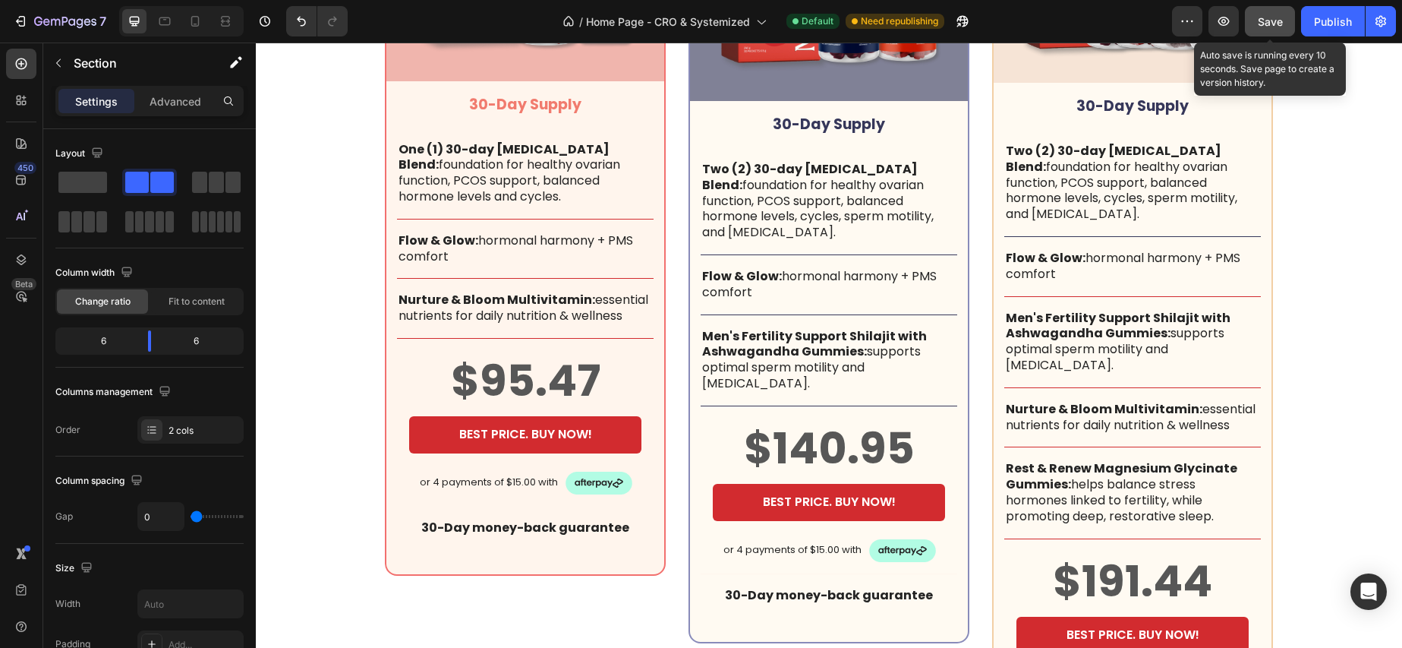
click at [1261, 19] on span "Save" at bounding box center [1270, 21] width 25 height 13
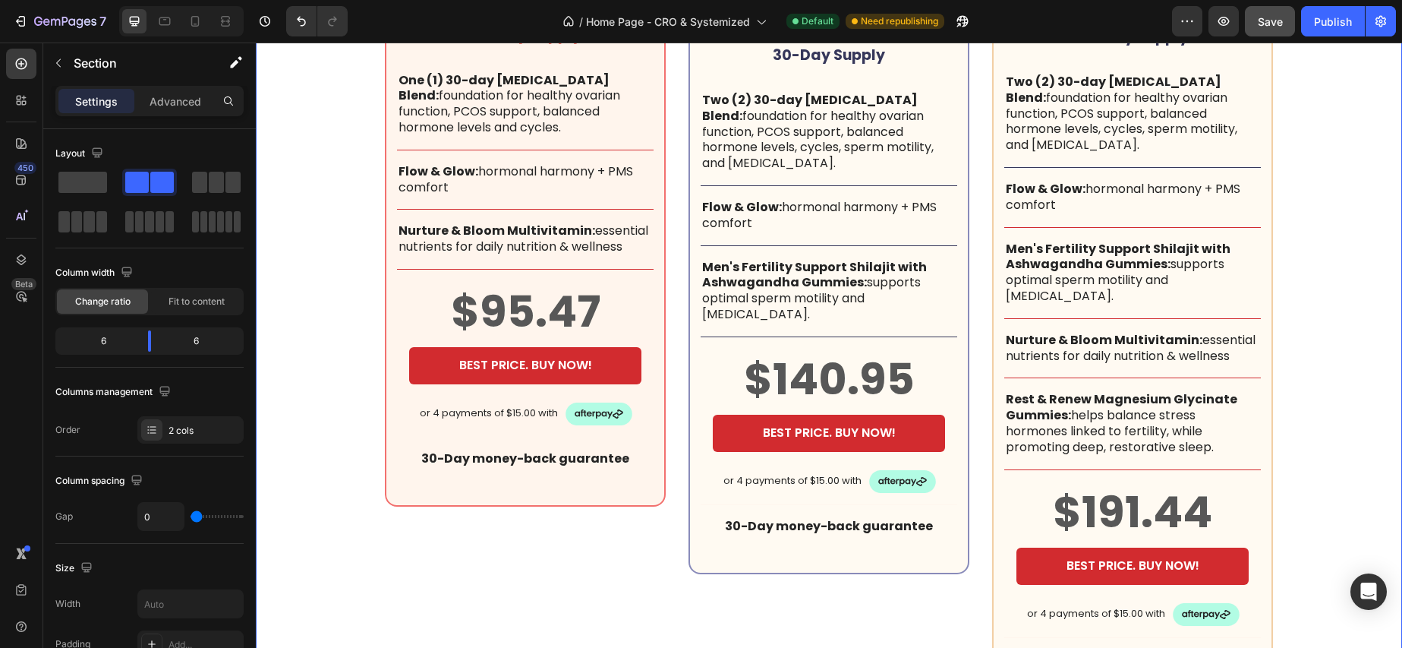
scroll to position [5009, 0]
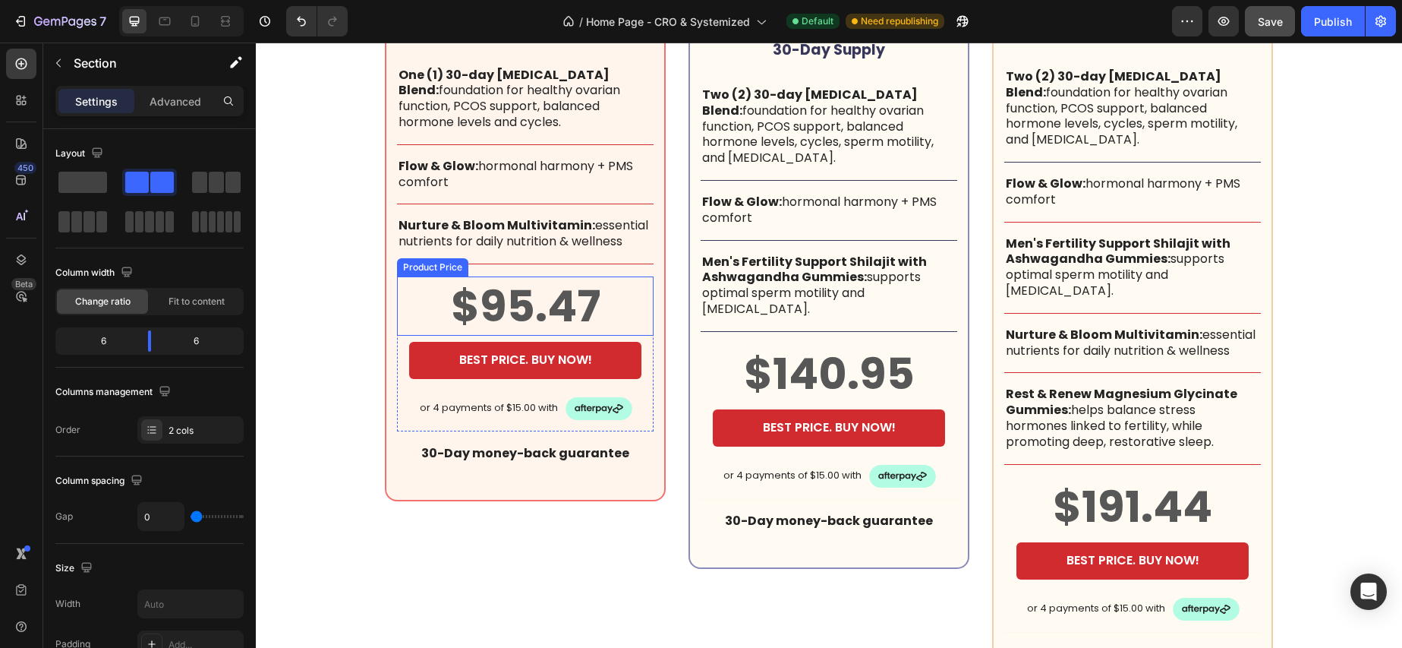
click at [570, 307] on div "$95.47" at bounding box center [525, 305] width 257 height 59
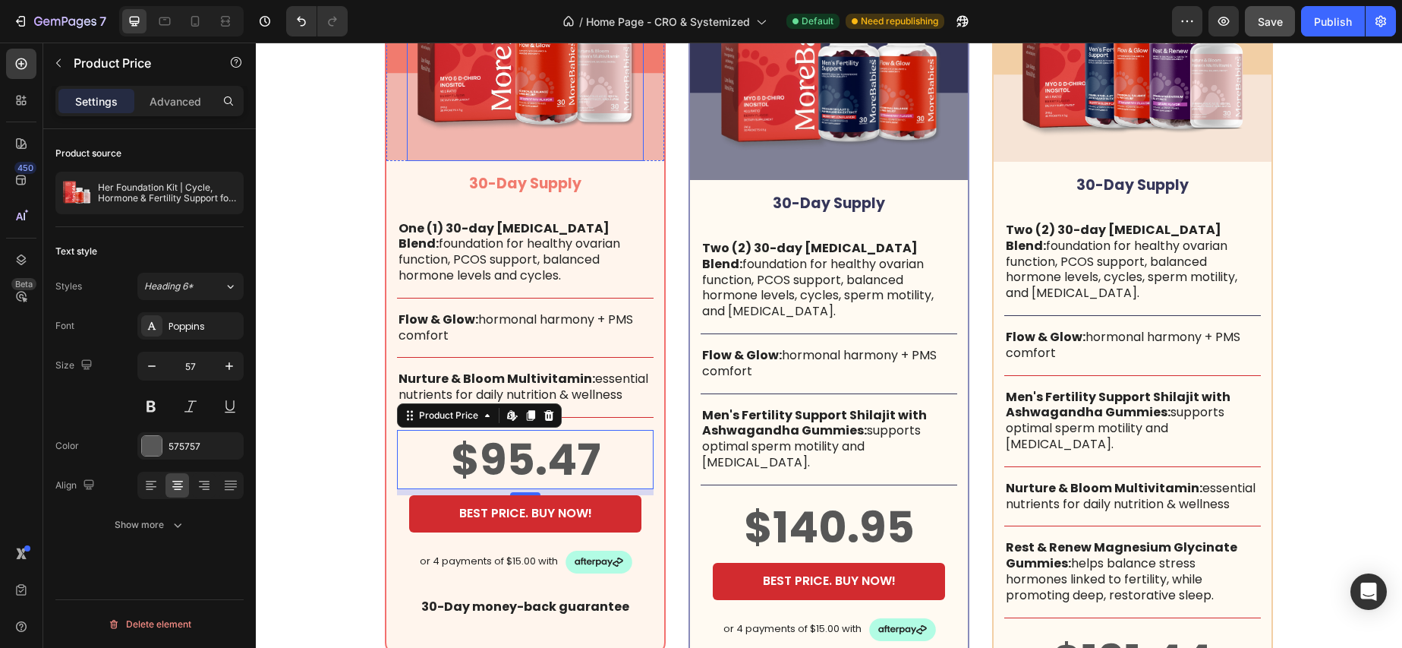
scroll to position [4857, 0]
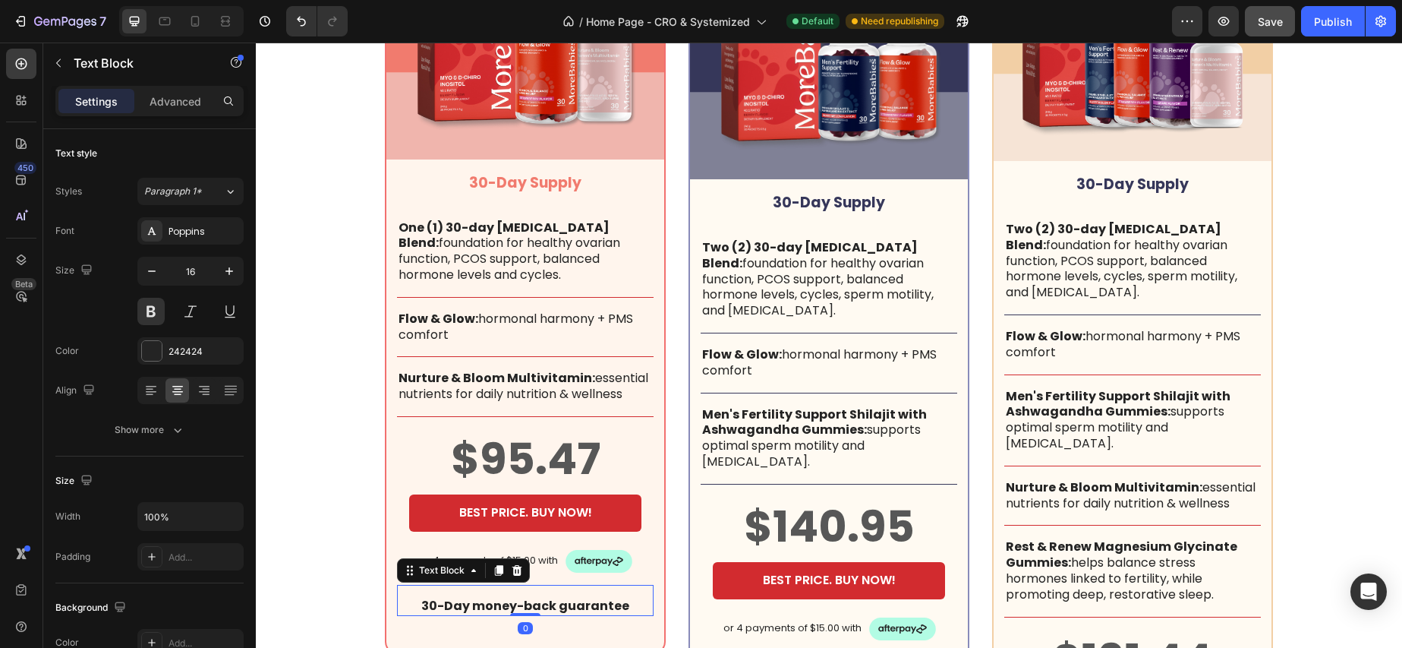
click at [530, 603] on p "30-Day money-back guarantee" at bounding box center [526, 606] width 254 height 16
click at [183, 113] on div "Settings Advanced" at bounding box center [149, 101] width 188 height 30
click at [184, 106] on p "Advanced" at bounding box center [176, 101] width 52 height 16
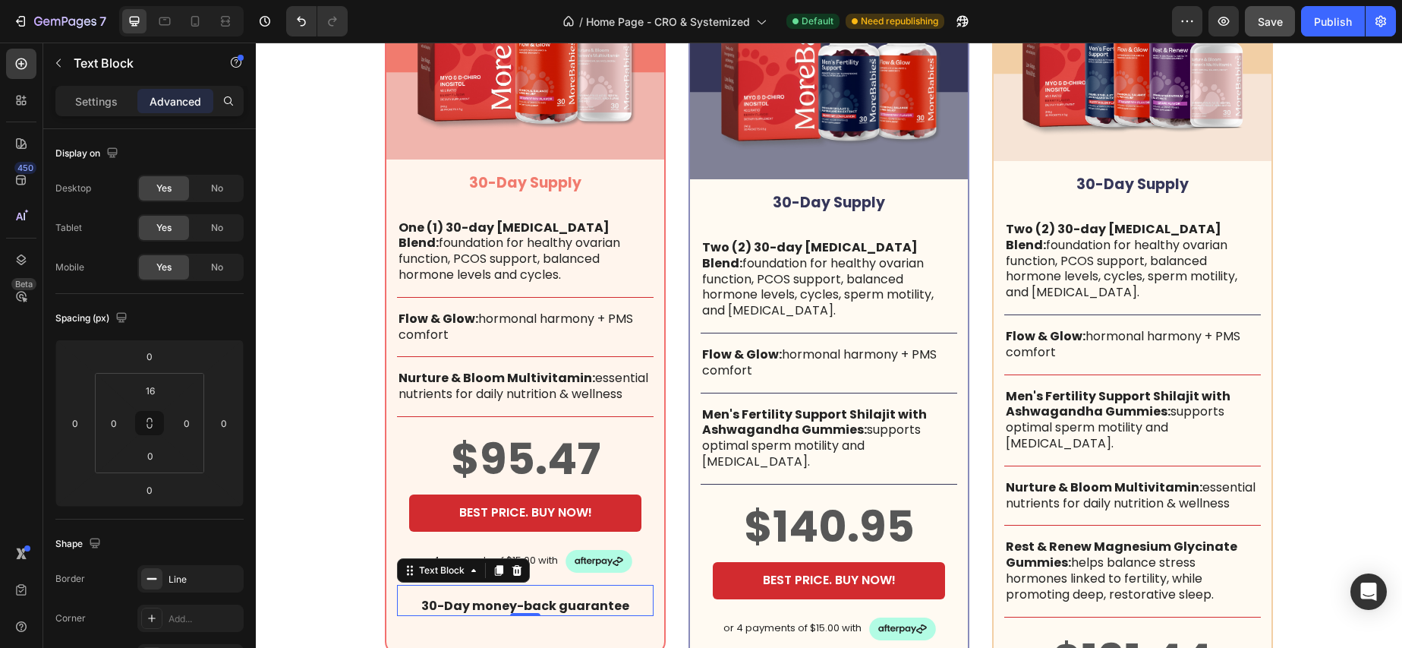
click at [501, 571] on icon at bounding box center [499, 570] width 8 height 11
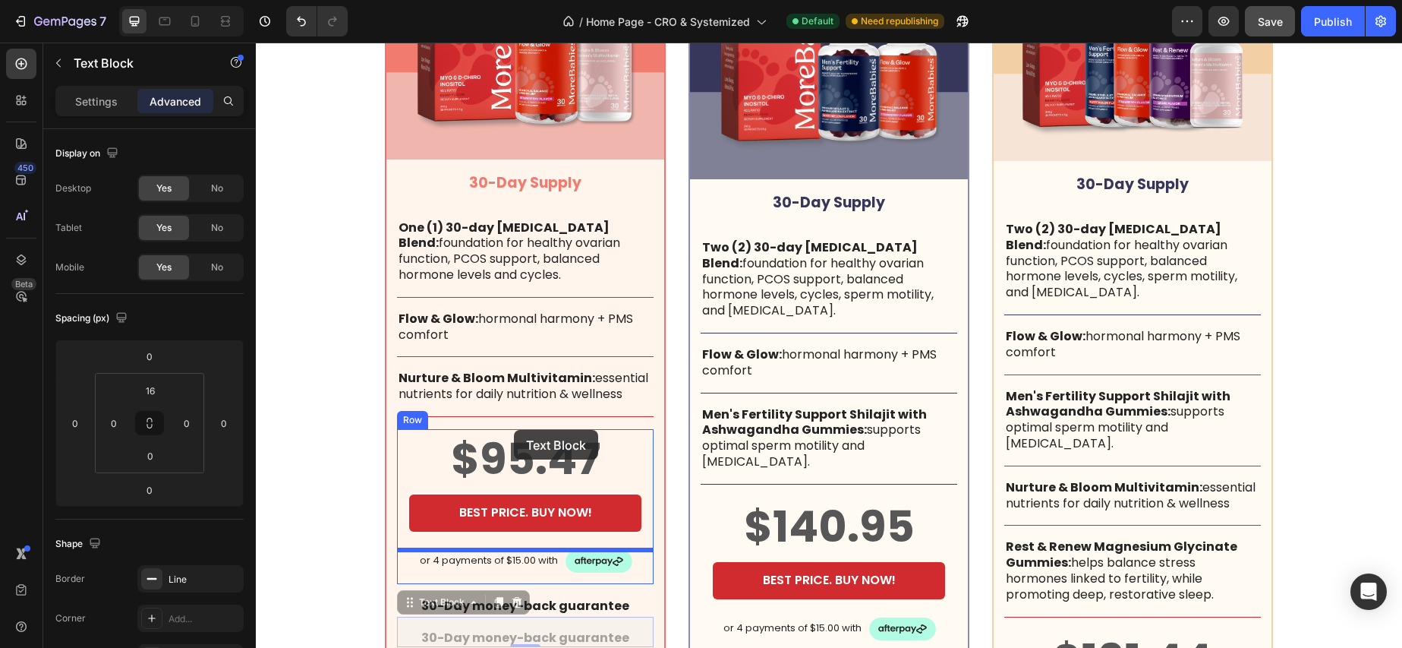
drag, startPoint x: 438, startPoint y: 605, endPoint x: 514, endPoint y: 430, distance: 191.1
type input "24"
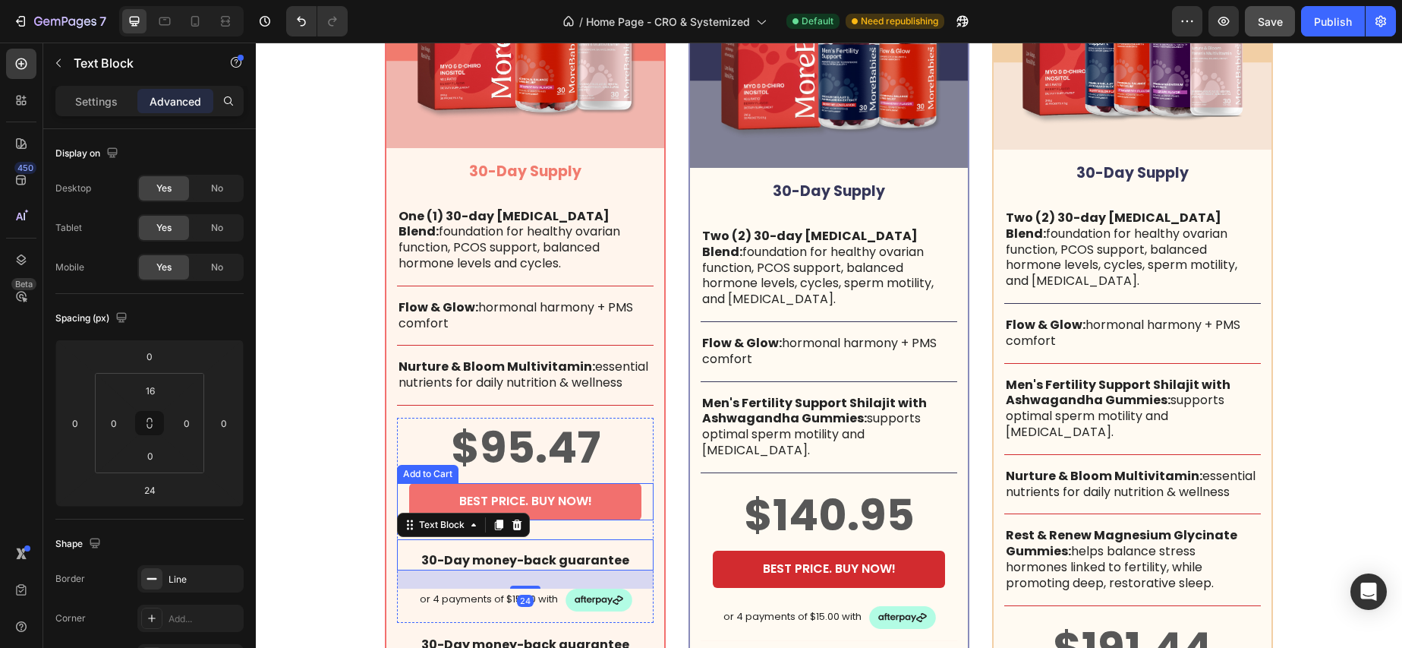
scroll to position [4869, 0]
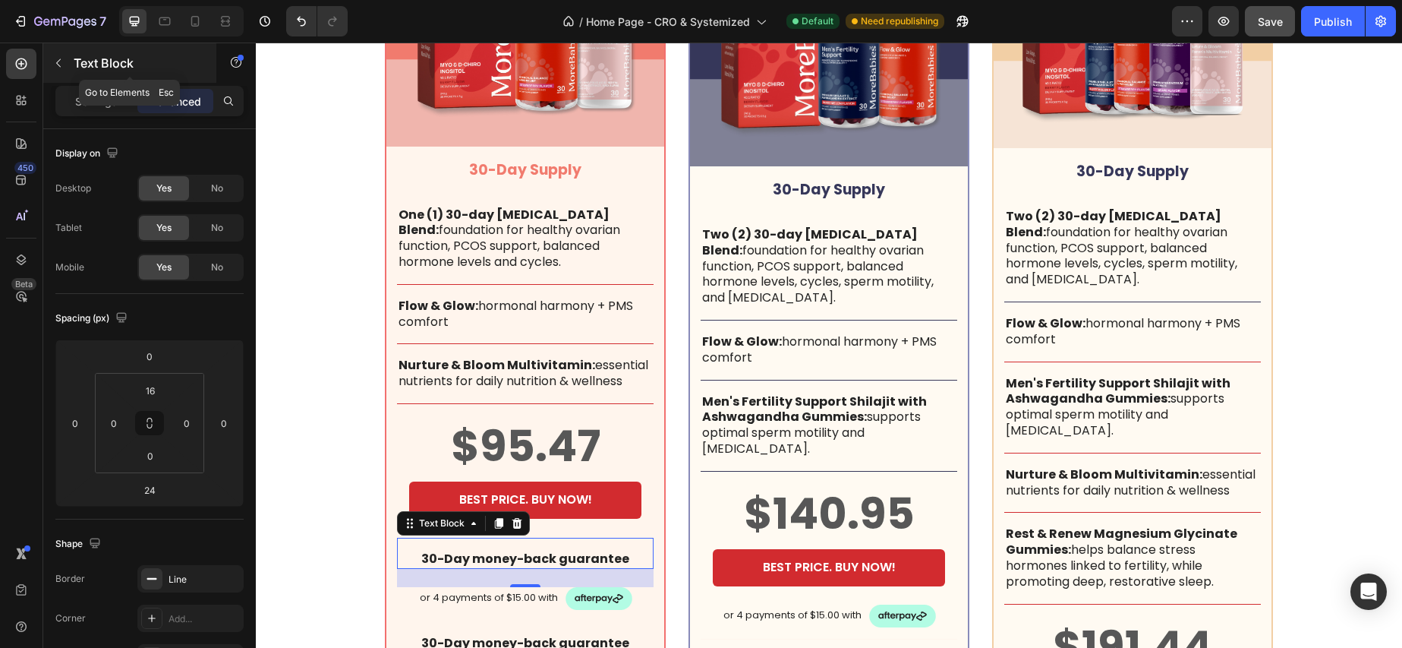
click at [58, 63] on icon "button" at bounding box center [58, 63] width 12 height 12
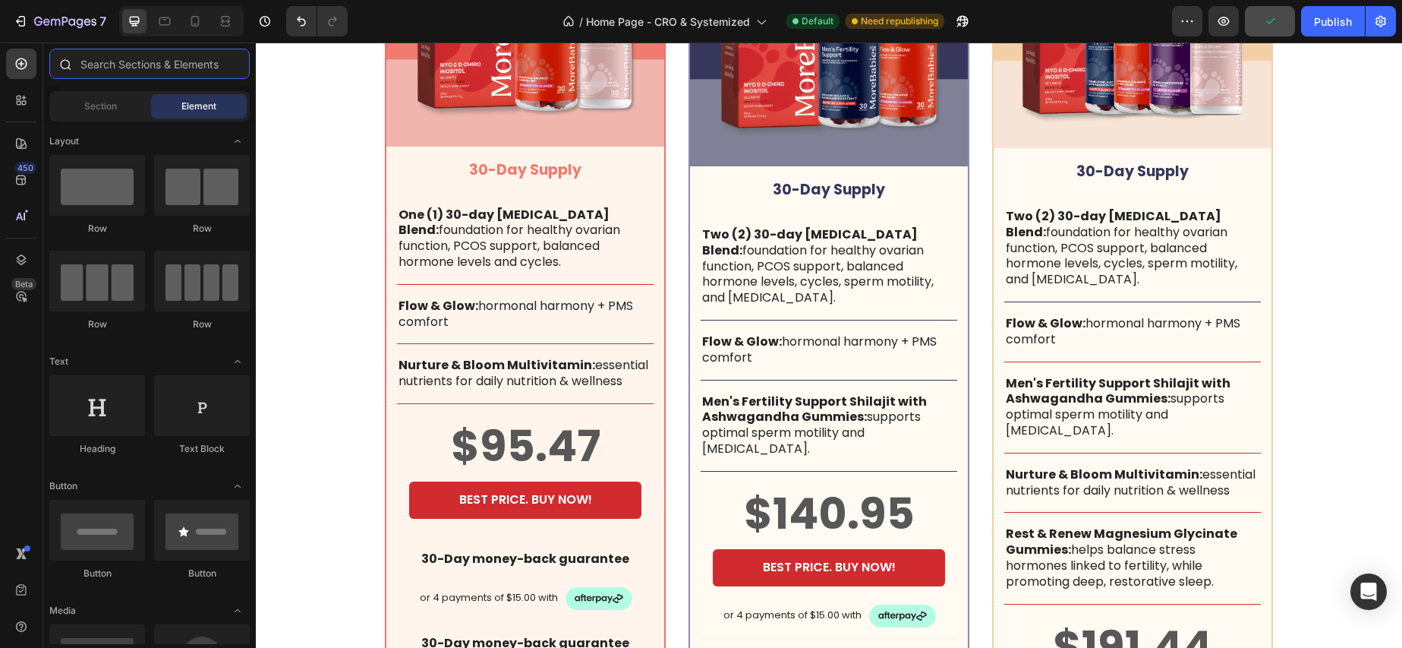
click at [115, 60] on input "text" at bounding box center [149, 64] width 200 height 30
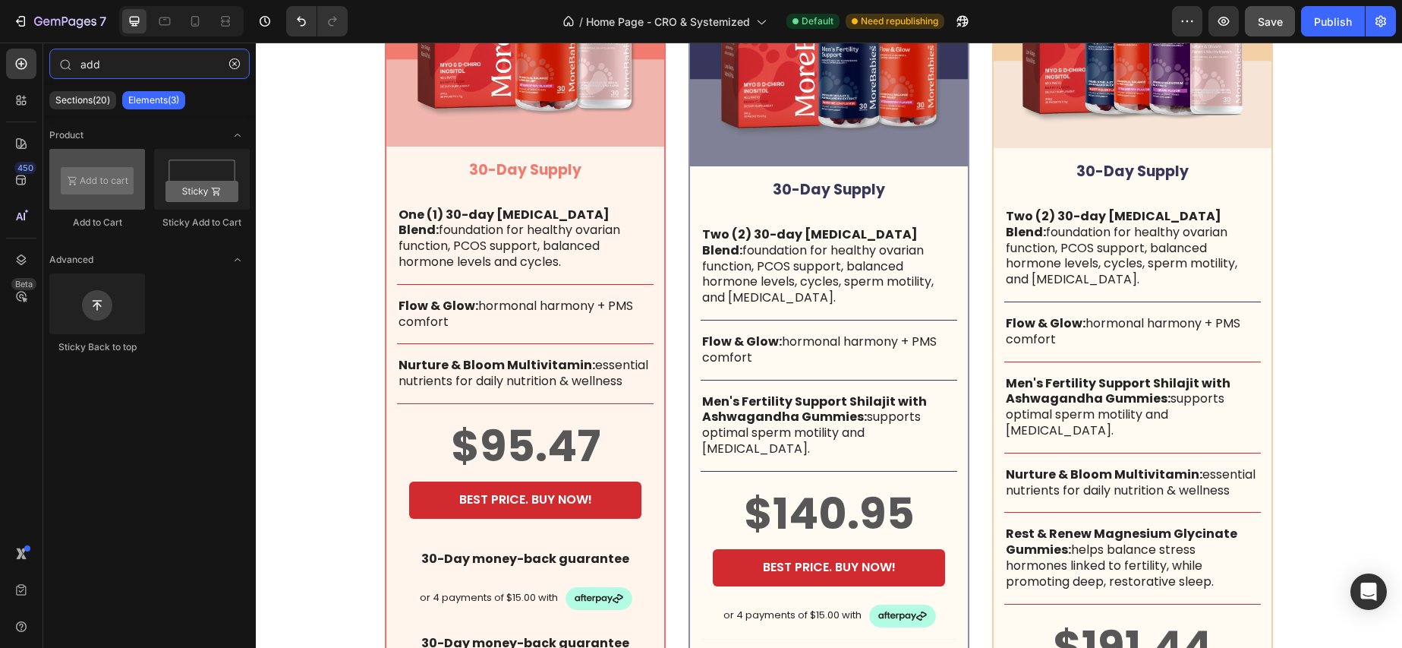
type input "add"
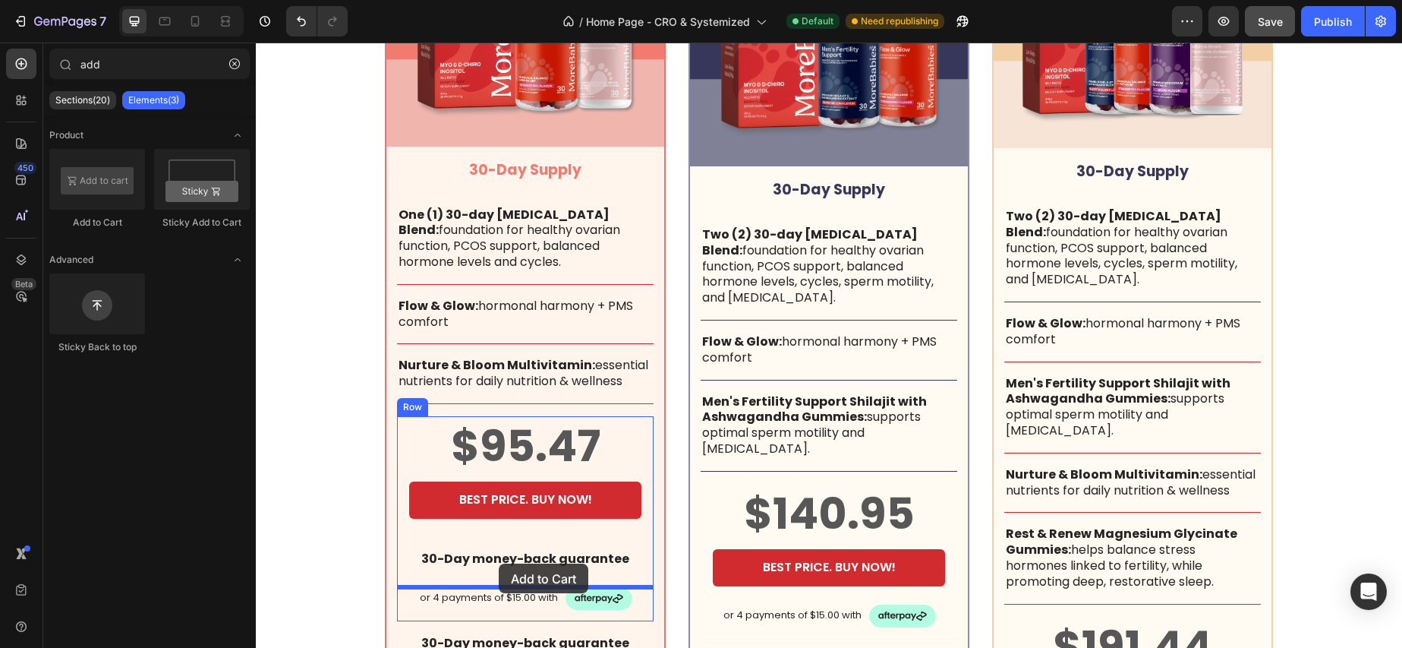
drag, startPoint x: 366, startPoint y: 221, endPoint x: 500, endPoint y: 562, distance: 366.1
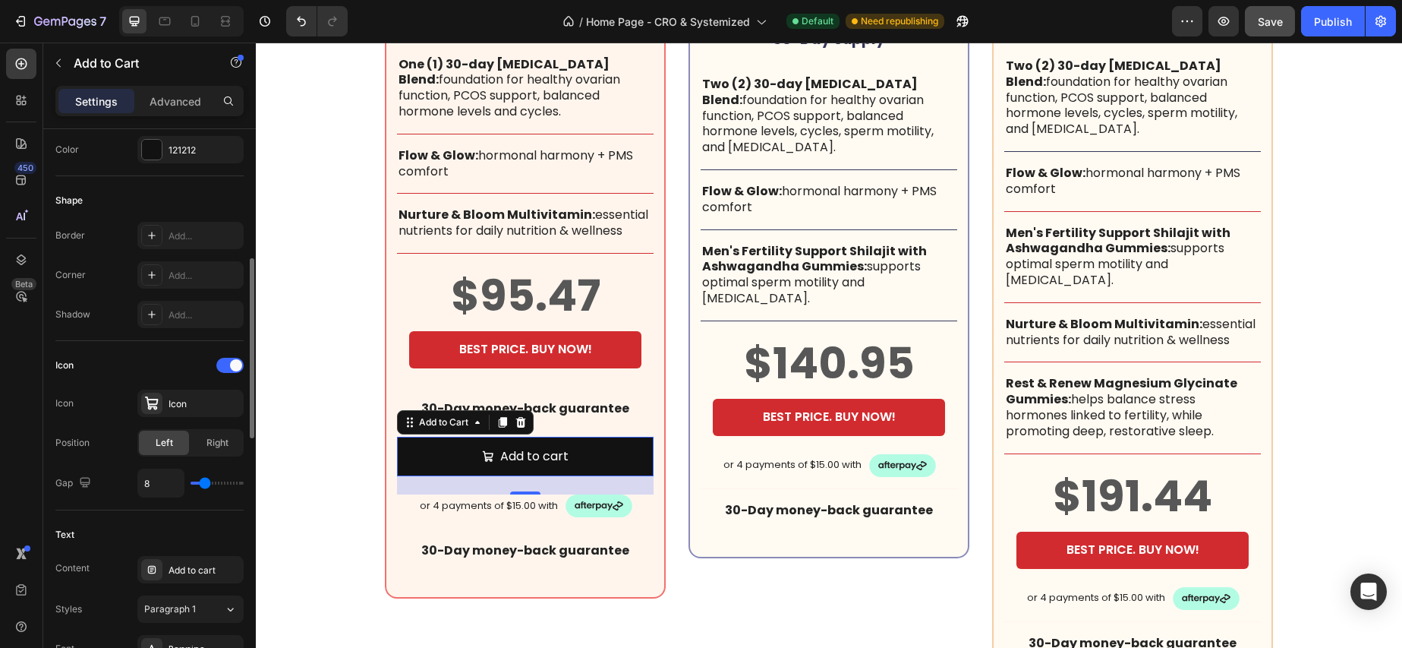
scroll to position [412, 0]
click at [230, 365] on span at bounding box center [236, 364] width 12 height 12
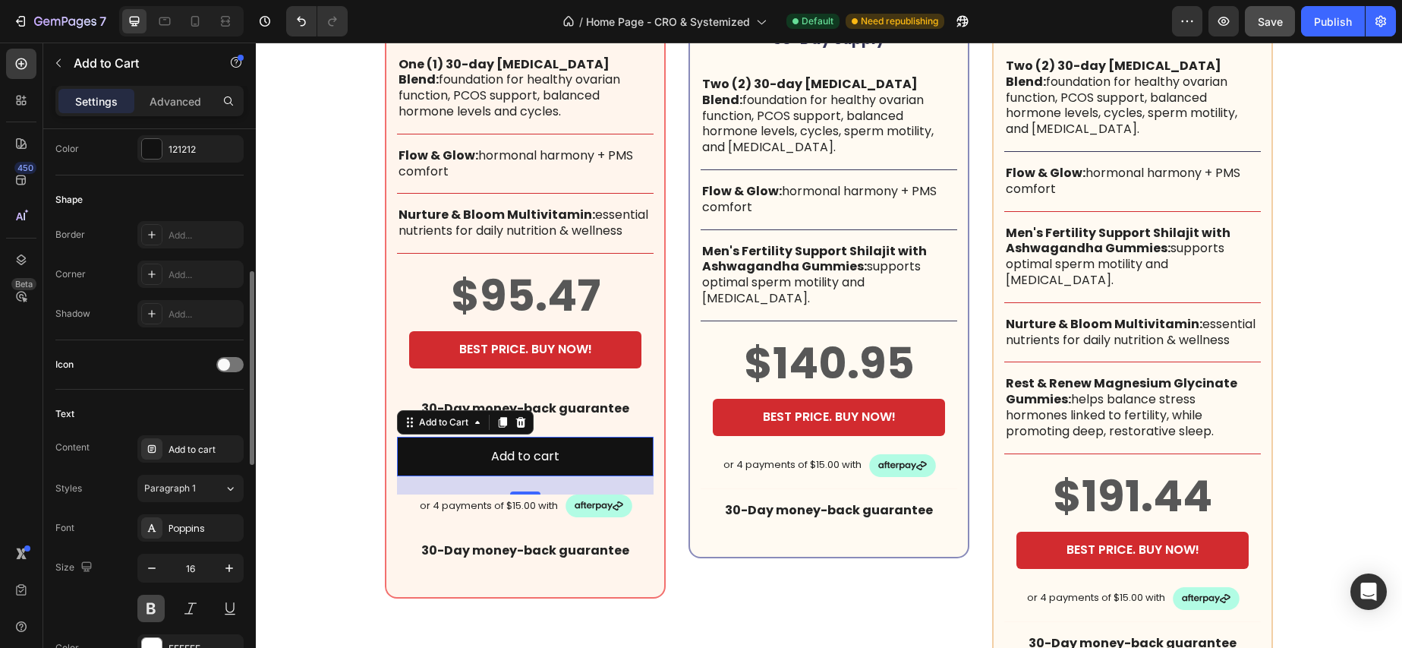
click at [153, 604] on button at bounding box center [150, 607] width 27 height 27
